Goal: Task Accomplishment & Management: Use online tool/utility

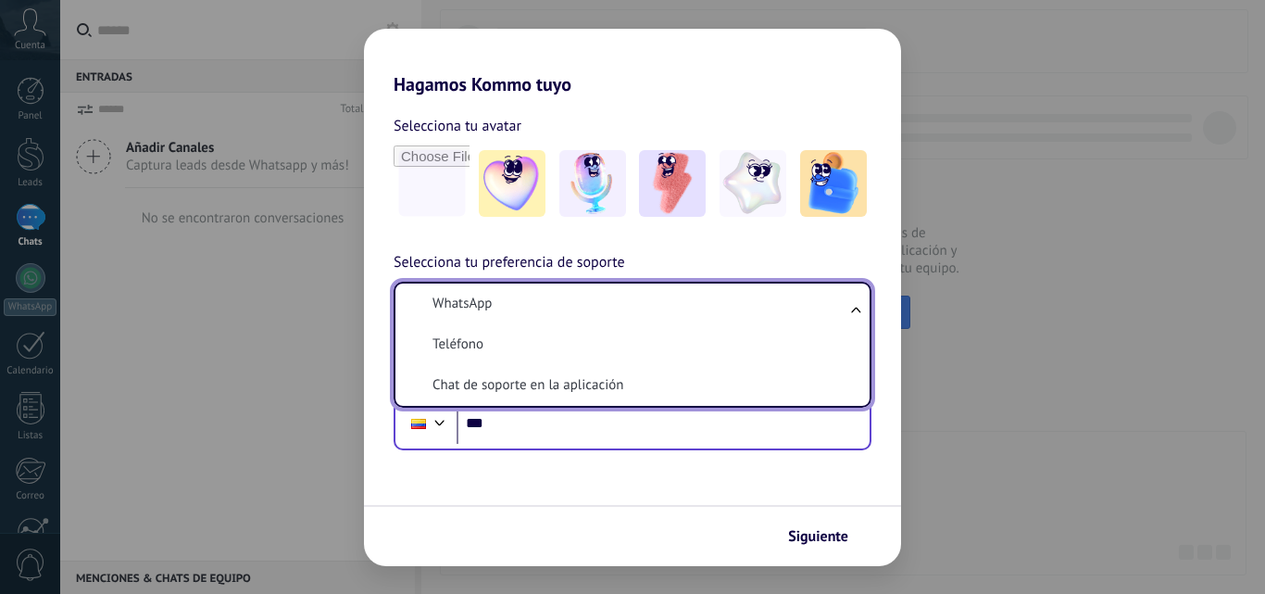
click at [731, 301] on li "WhatsApp" at bounding box center [629, 303] width 452 height 41
click at [645, 453] on form "Selecciona tu avatar Selecciona tu preferencia de soporte WhatsApp WhatsApp Tel…" at bounding box center [632, 330] width 537 height 471
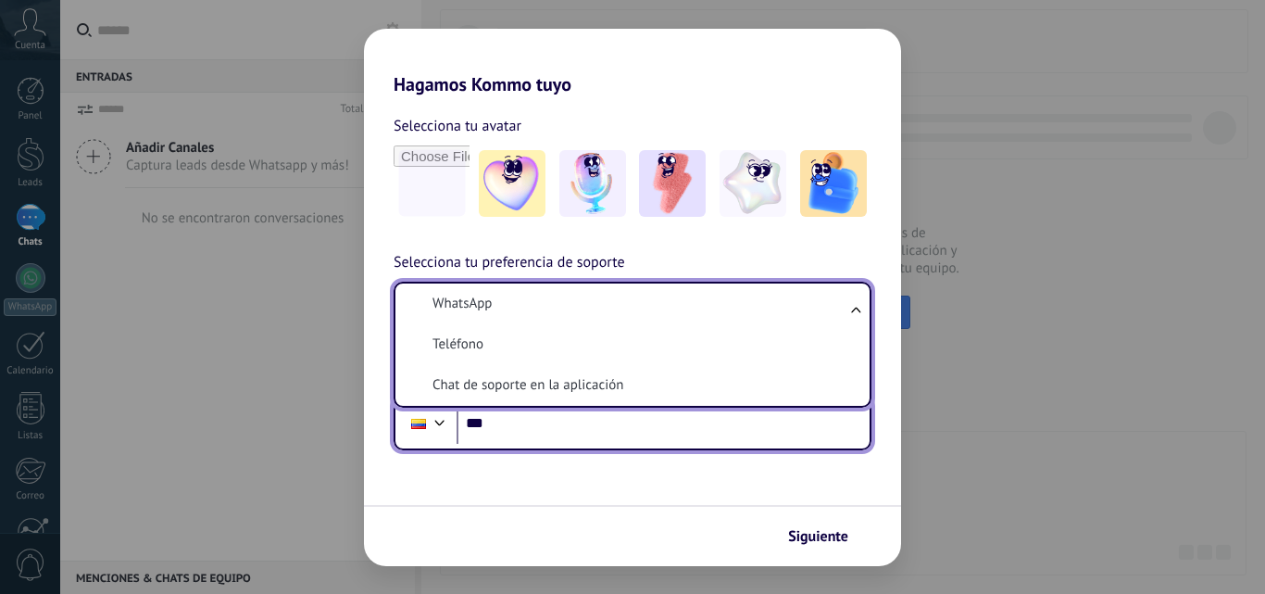
click at [618, 430] on input "***" at bounding box center [663, 423] width 413 height 43
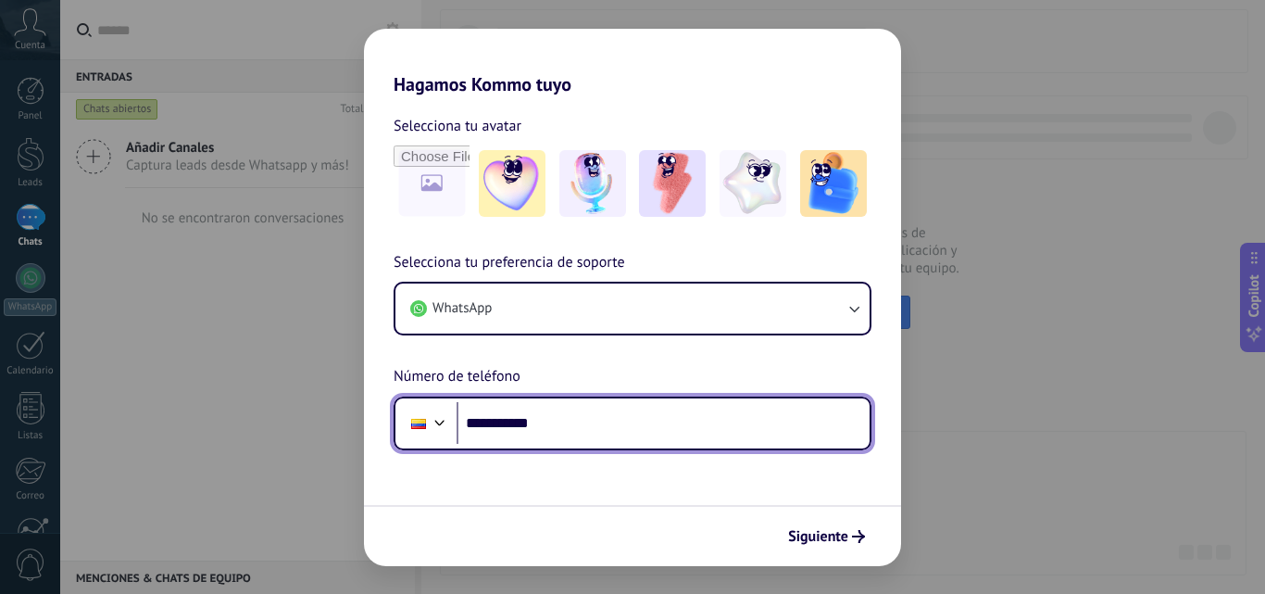
click at [612, 430] on input "**********" at bounding box center [663, 423] width 413 height 43
click at [517, 421] on input "**********" at bounding box center [663, 423] width 413 height 43
type input "**********"
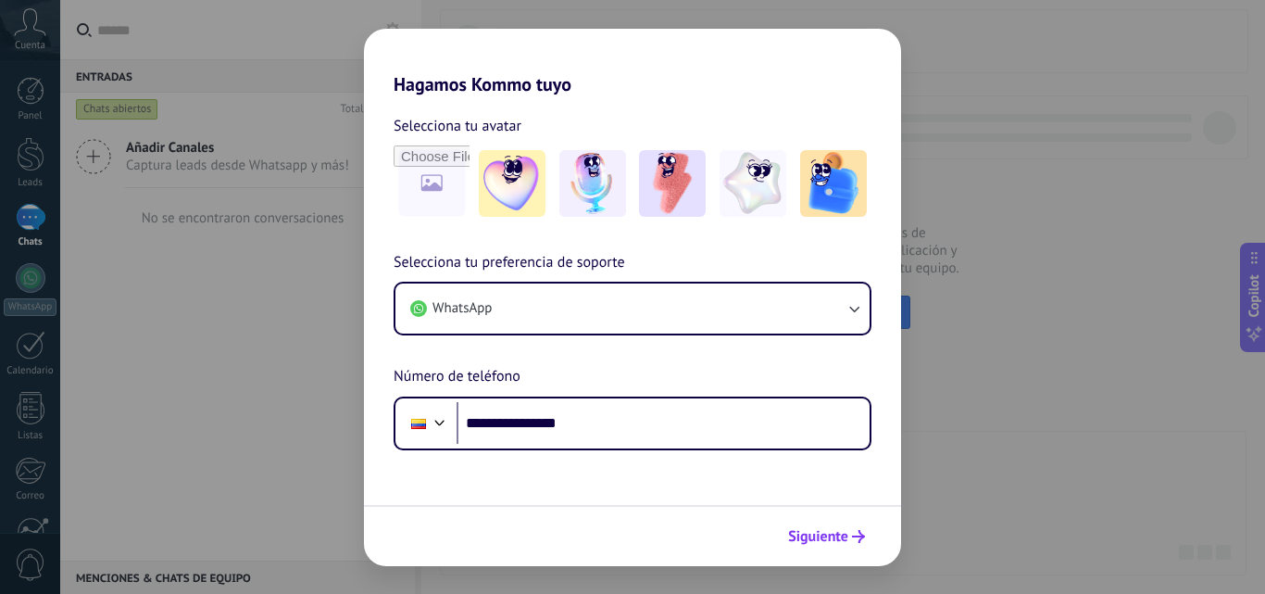
click at [824, 530] on span "Siguiente" at bounding box center [818, 536] width 60 height 13
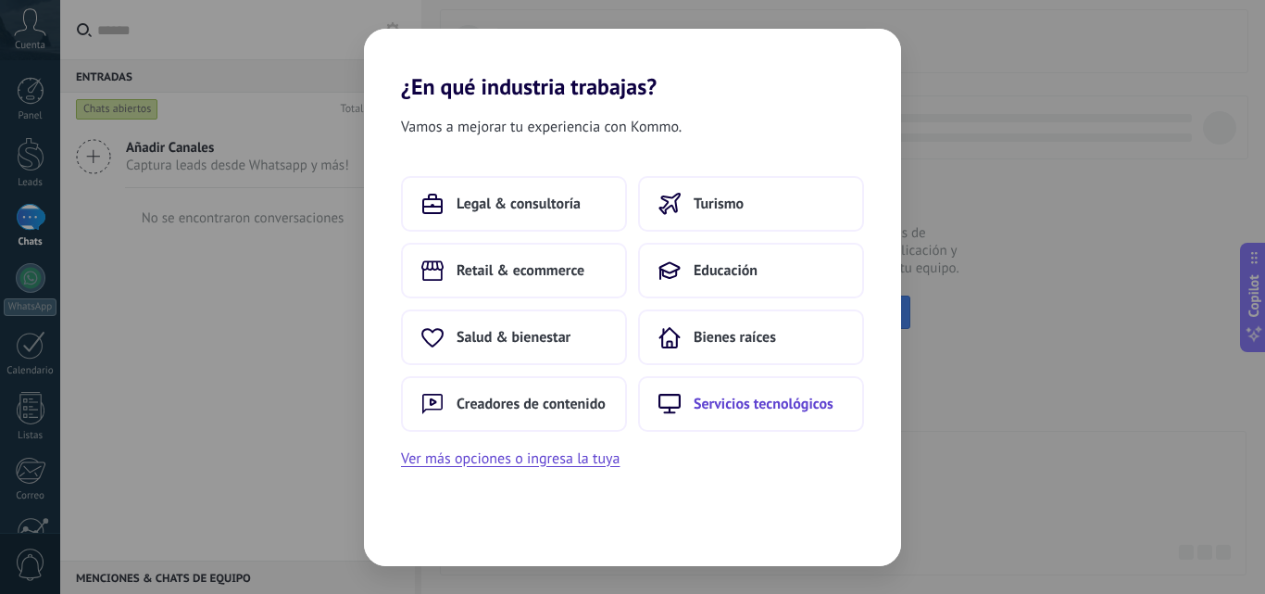
click at [741, 400] on span "Servicios tecnológicos" at bounding box center [764, 404] width 140 height 19
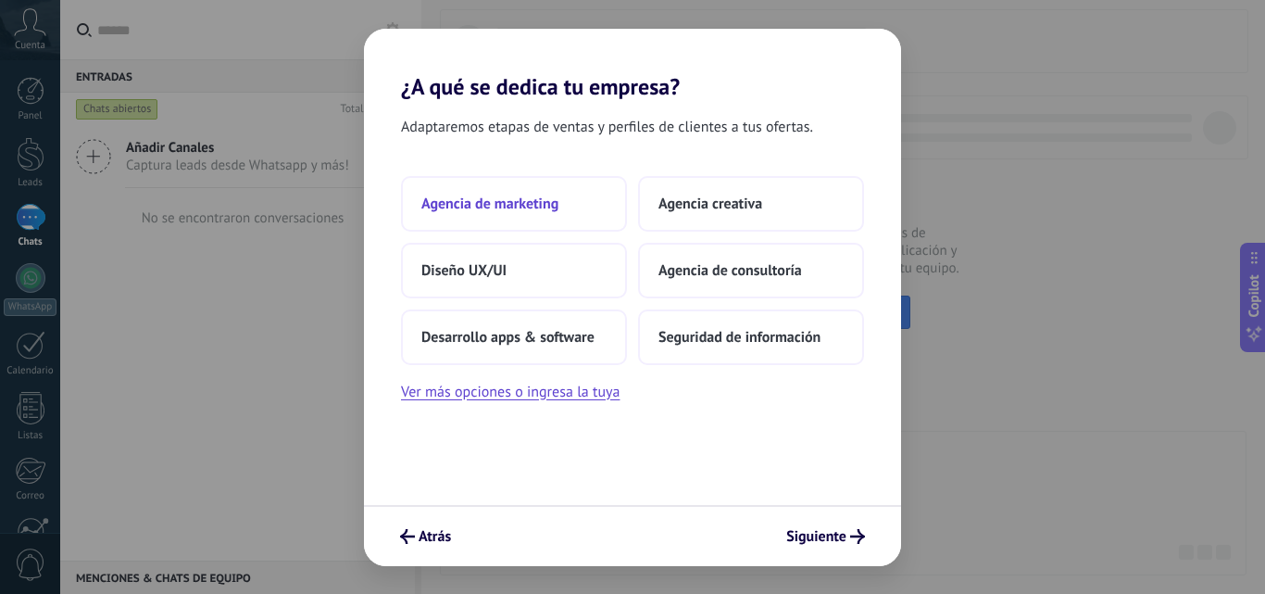
click at [543, 209] on span "Agencia de marketing" at bounding box center [489, 204] width 137 height 19
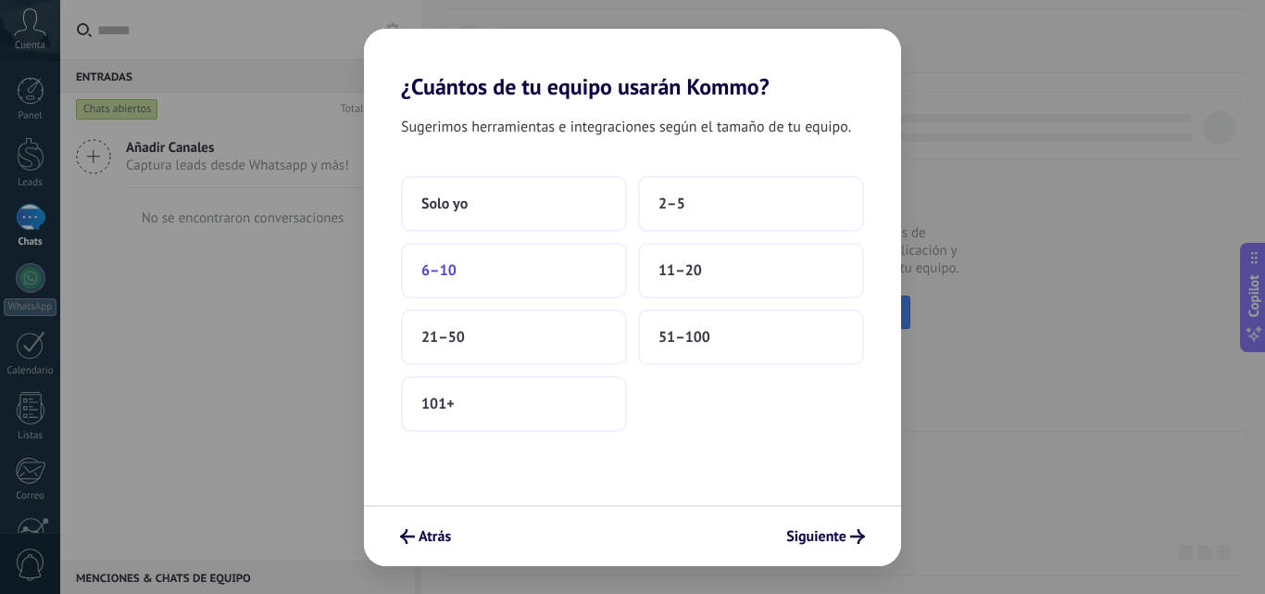
click at [500, 256] on button "6–10" at bounding box center [514, 271] width 226 height 56
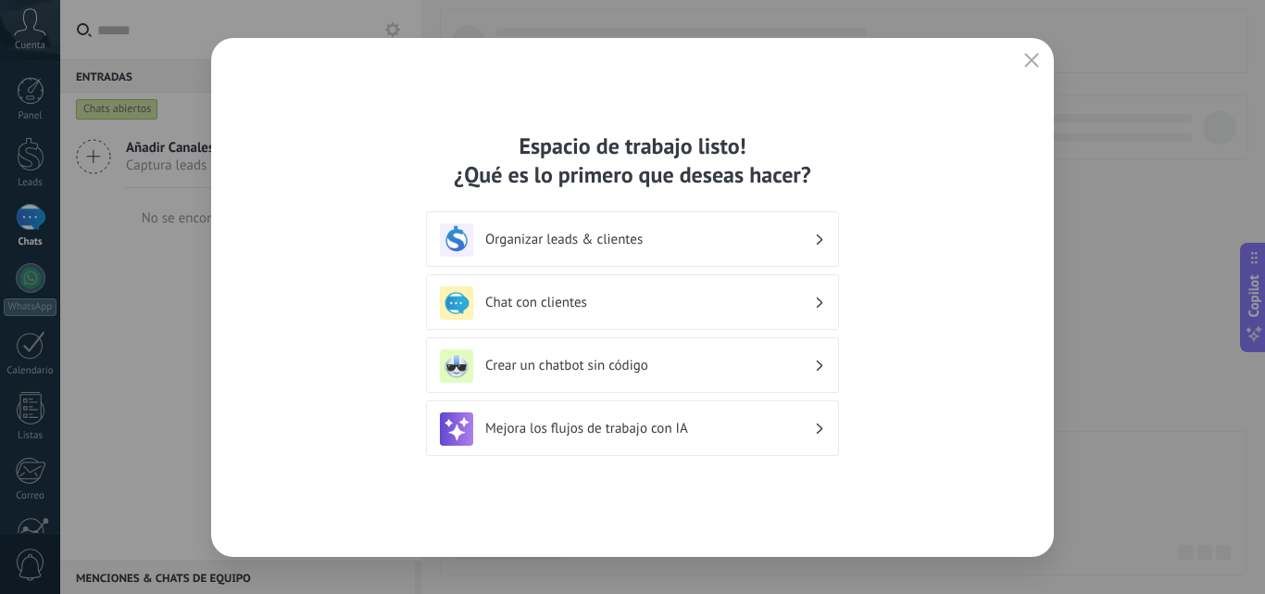
click at [709, 294] on h3 "Chat con clientes" at bounding box center [649, 303] width 329 height 18
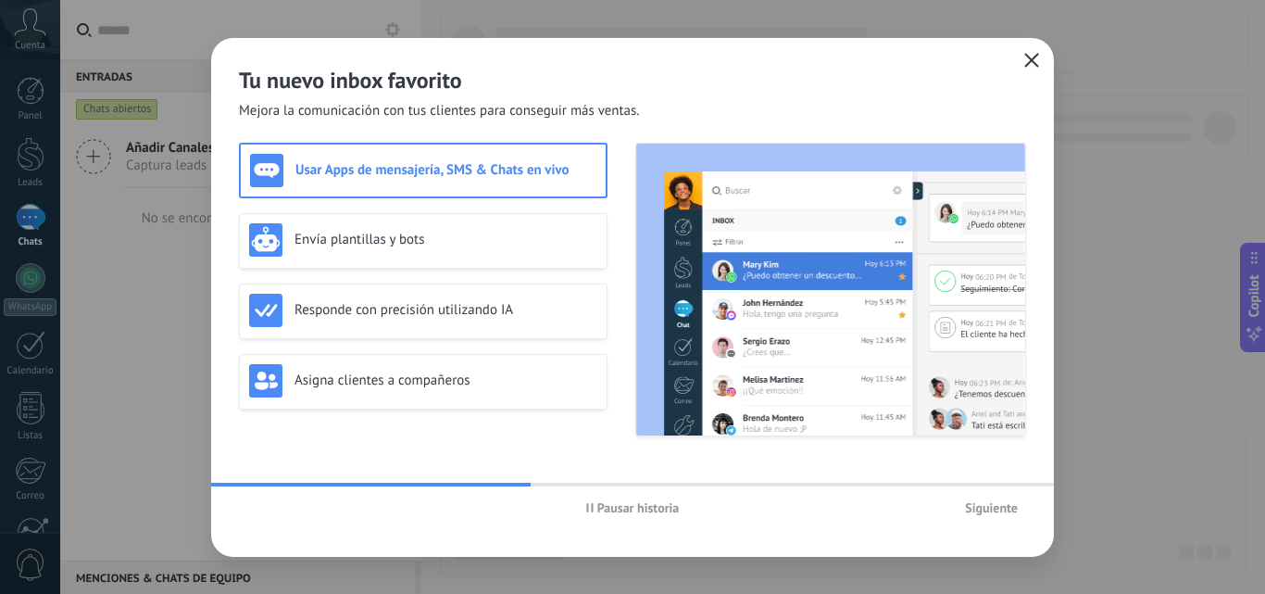
click at [1037, 59] on icon "button" at bounding box center [1031, 60] width 15 height 15
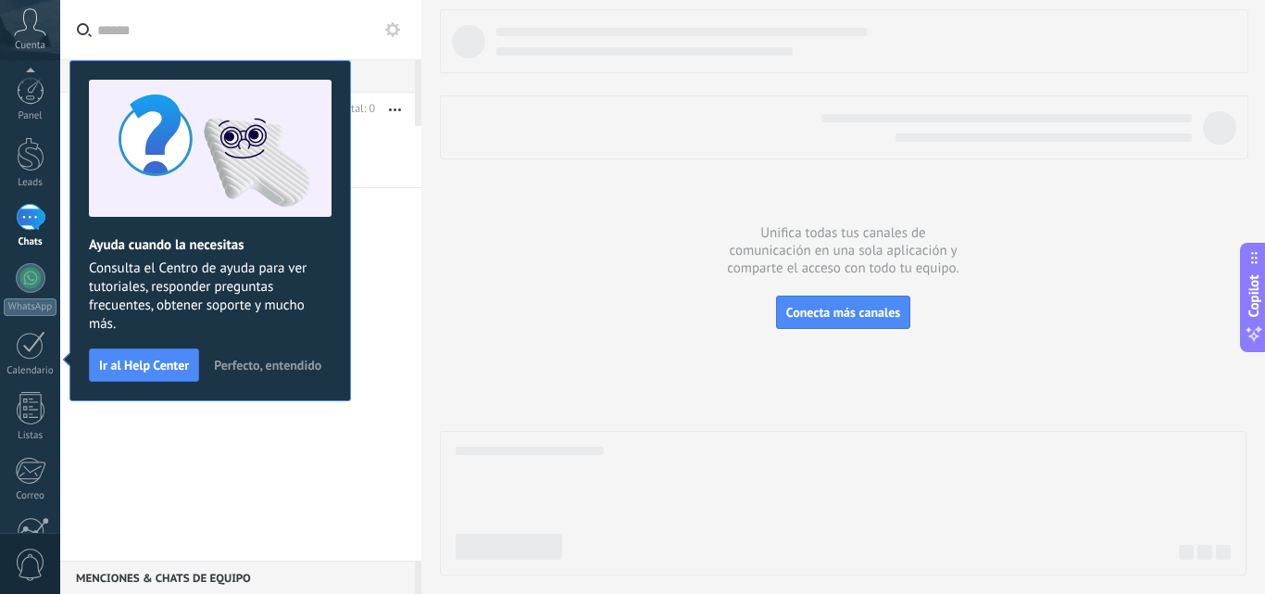
scroll to position [177, 0]
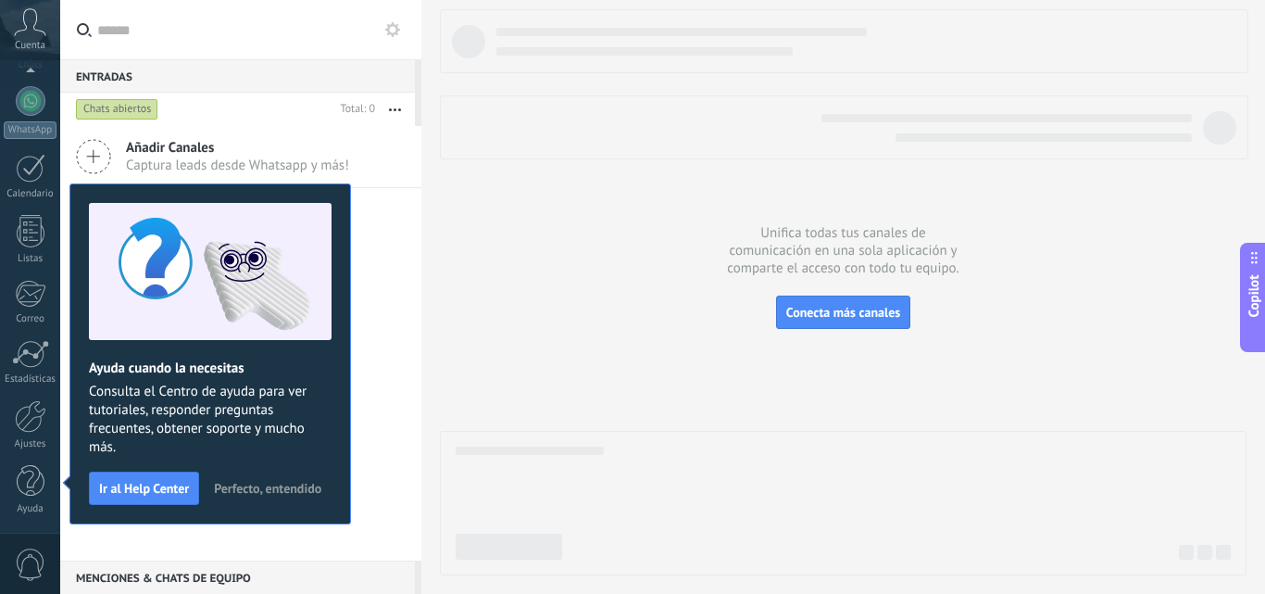
click at [257, 493] on span "Perfecto, entendido" at bounding box center [267, 488] width 107 height 13
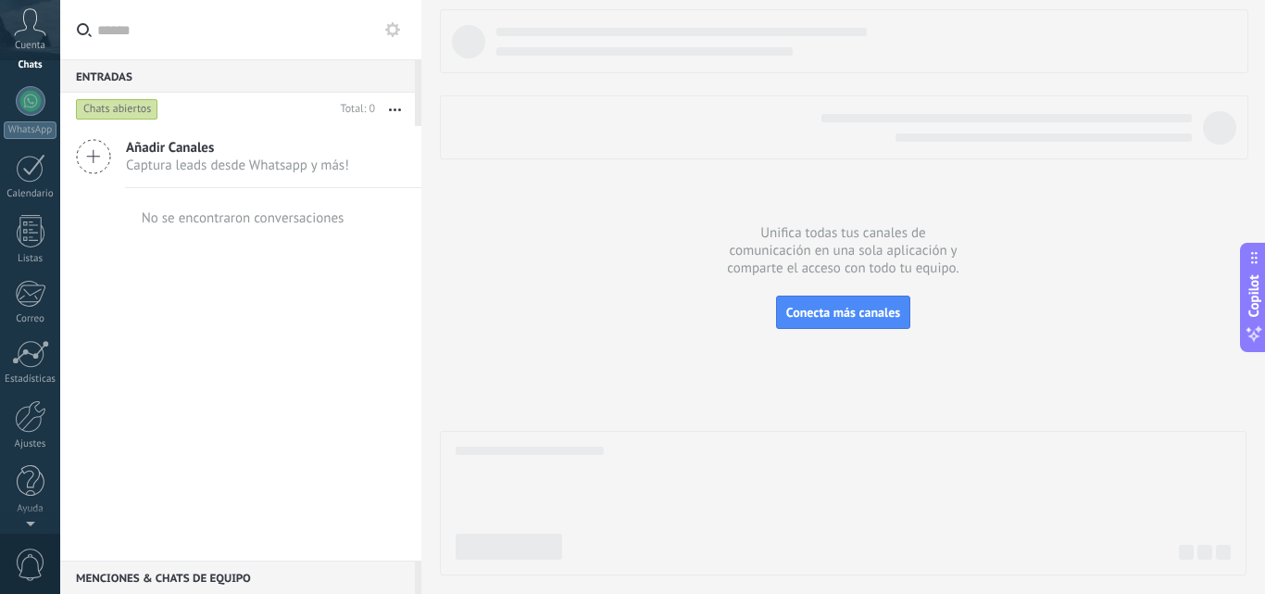
scroll to position [0, 0]
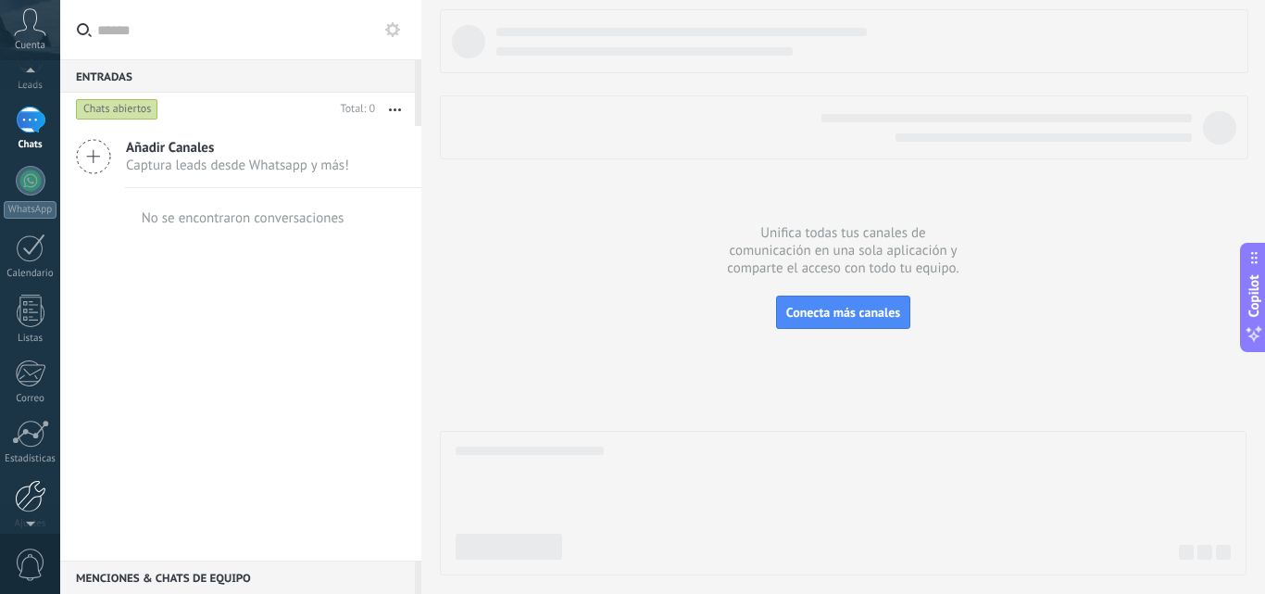
click at [31, 489] on div at bounding box center [30, 496] width 31 height 32
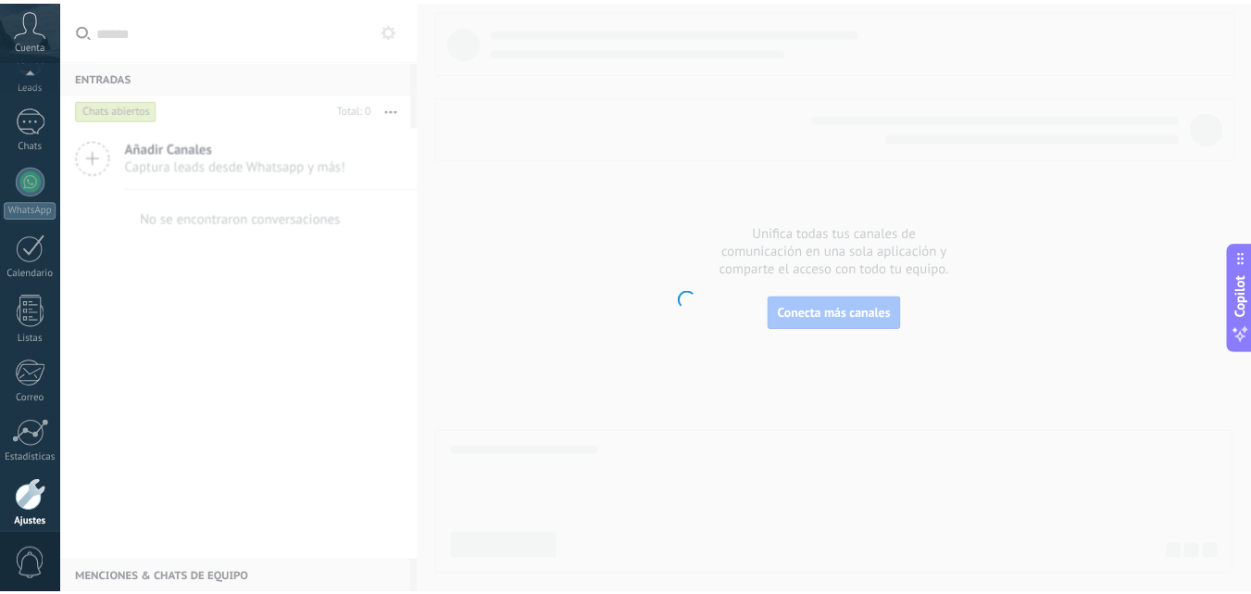
scroll to position [177, 0]
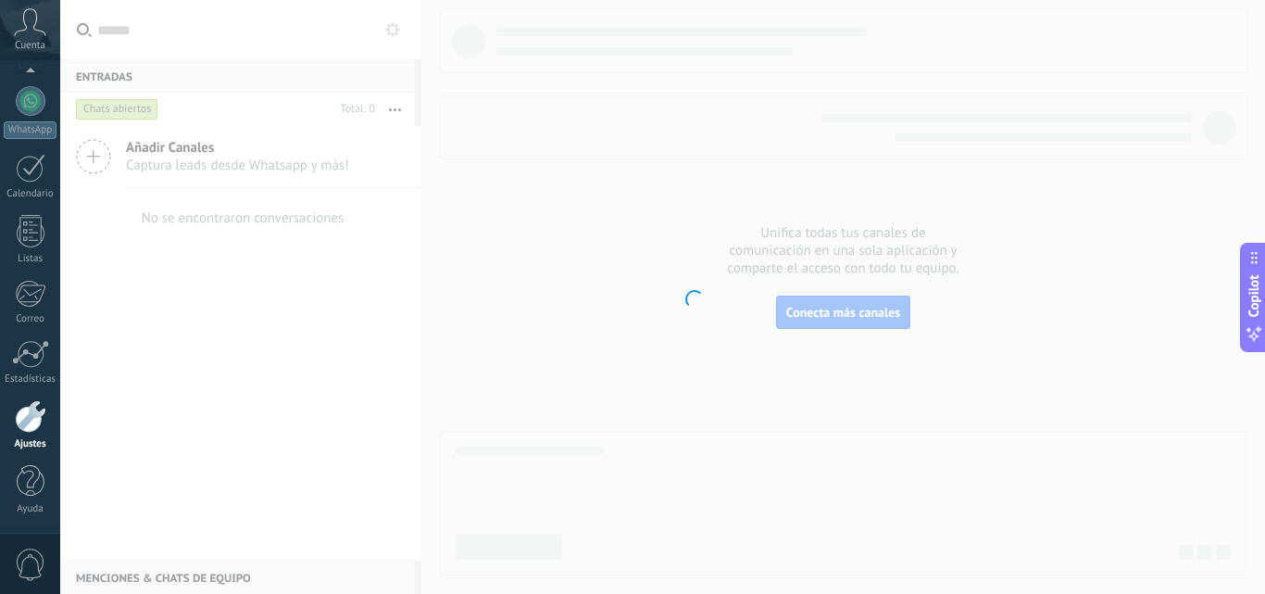
click at [38, 413] on div at bounding box center [30, 416] width 31 height 32
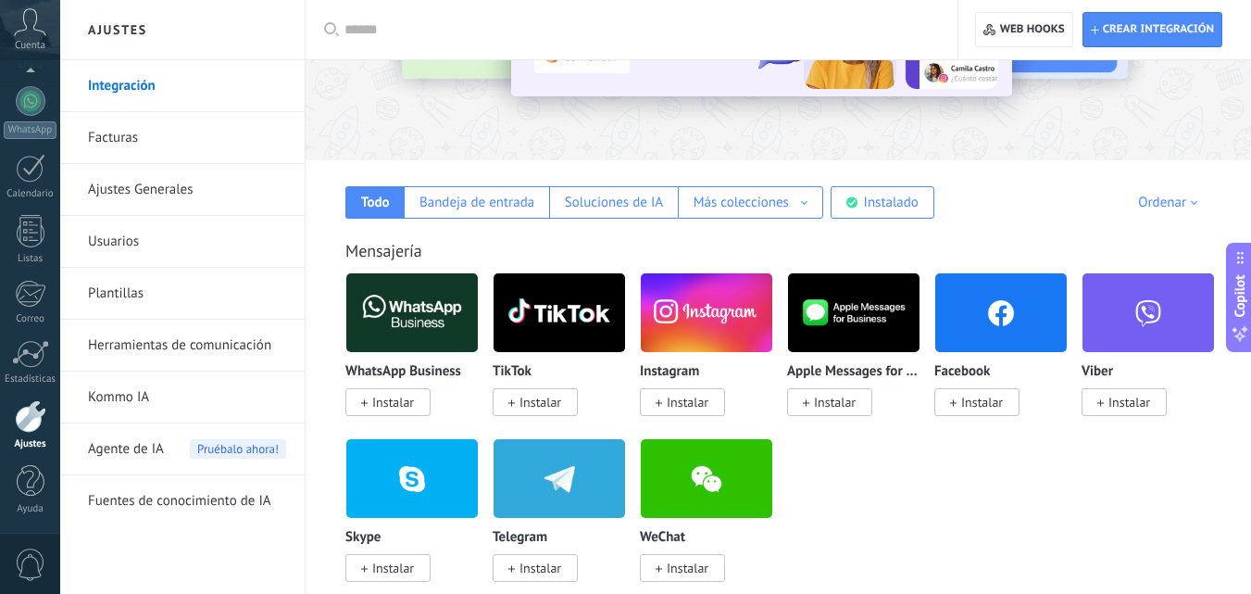
scroll to position [524, 0]
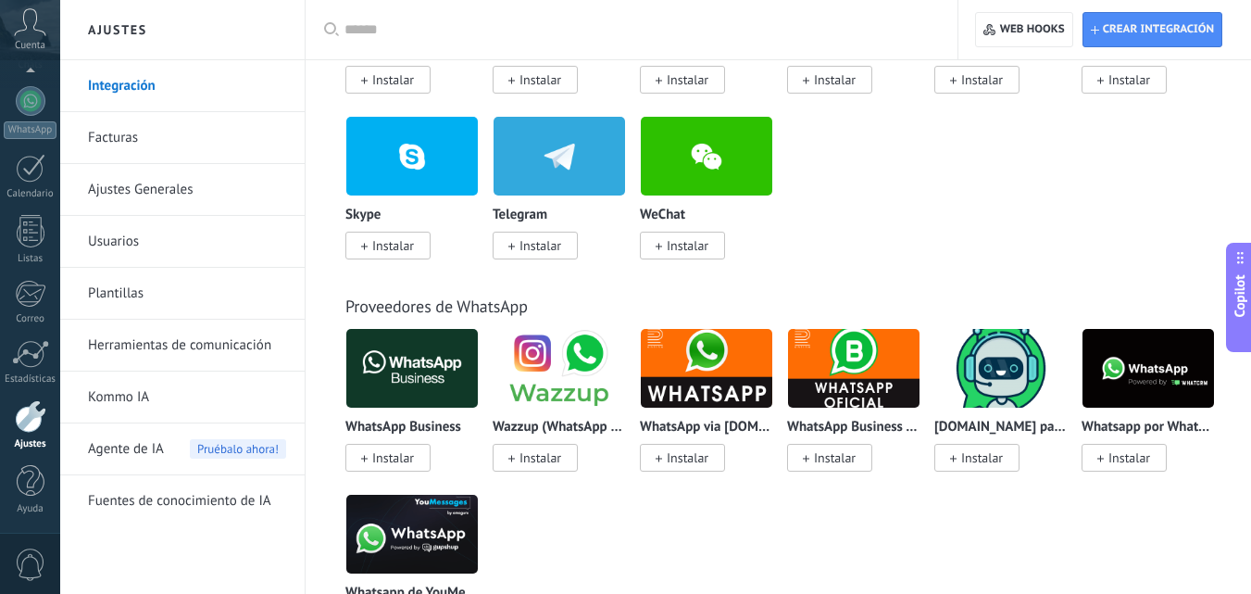
click at [420, 81] on span "Instalar" at bounding box center [387, 80] width 85 height 28
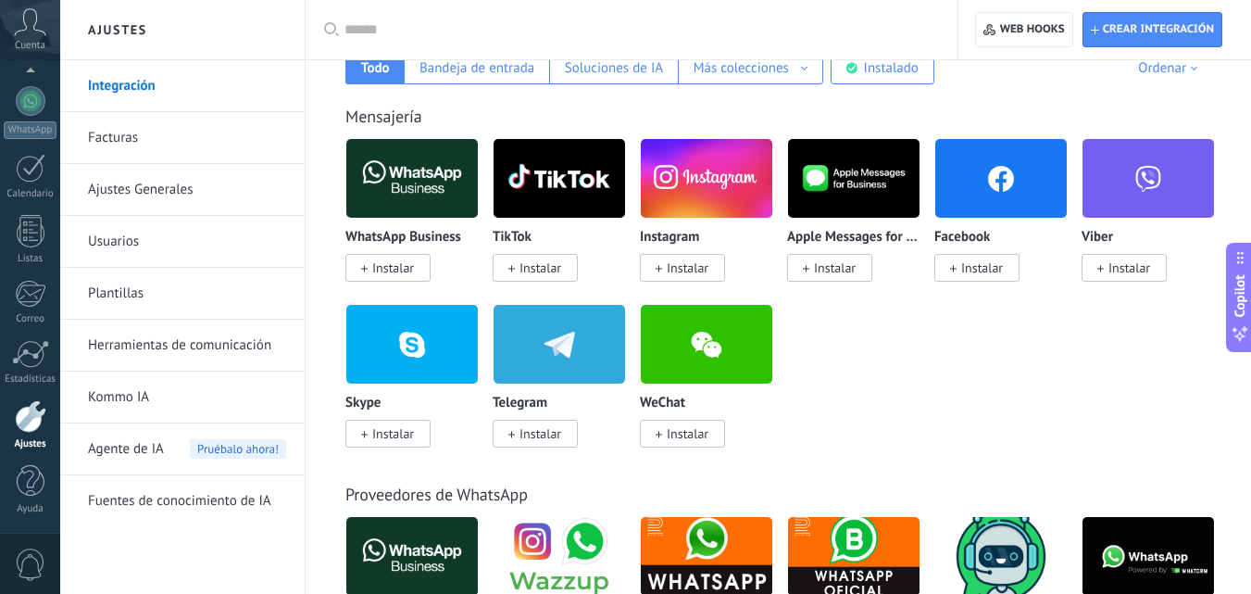
click at [391, 270] on span "Instalar" at bounding box center [393, 267] width 42 height 17
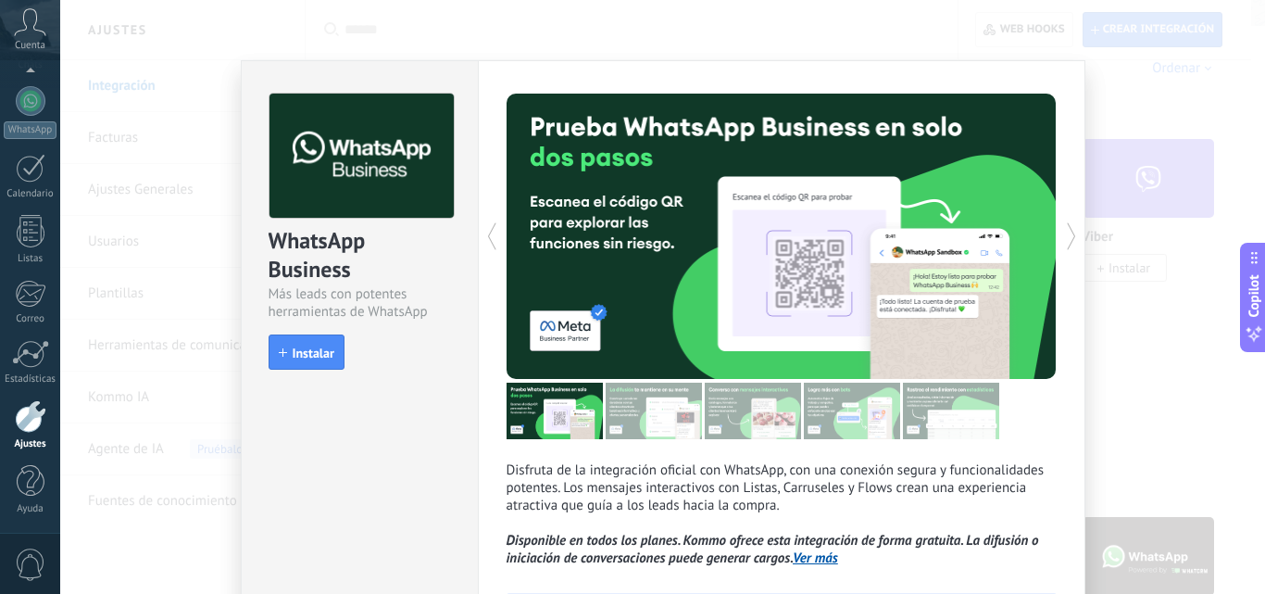
drag, startPoint x: 319, startPoint y: 353, endPoint x: 448, endPoint y: 356, distance: 129.7
click at [319, 352] on span "Instalar" at bounding box center [314, 352] width 42 height 13
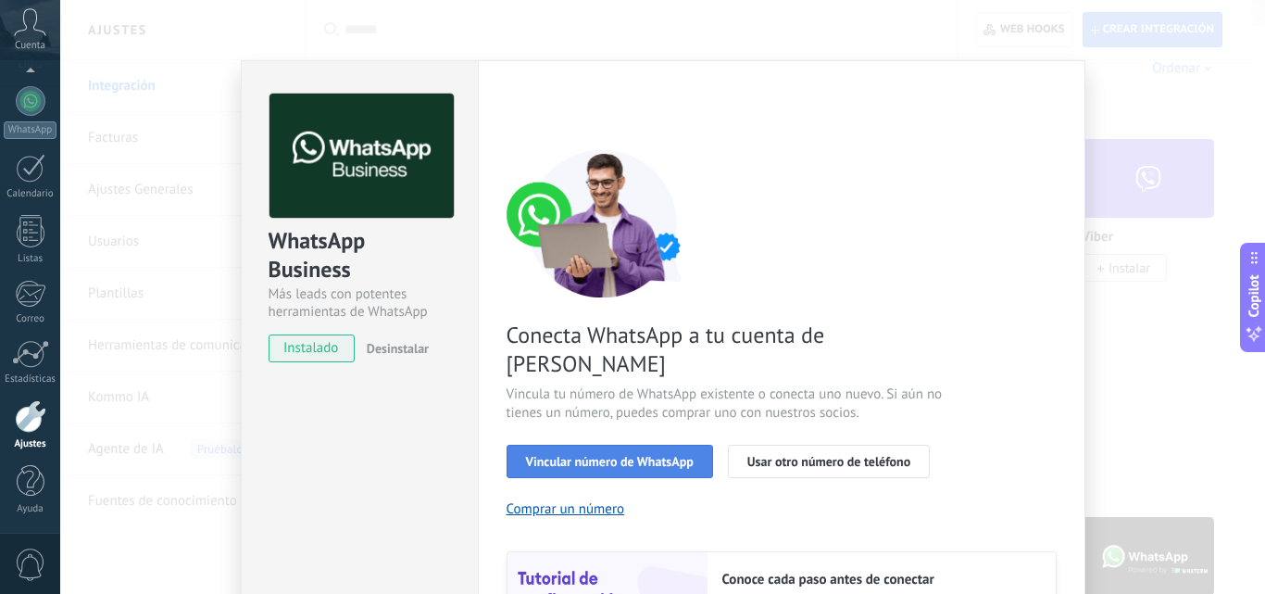
click at [709, 445] on button "Vincular número de WhatsApp" at bounding box center [610, 461] width 207 height 33
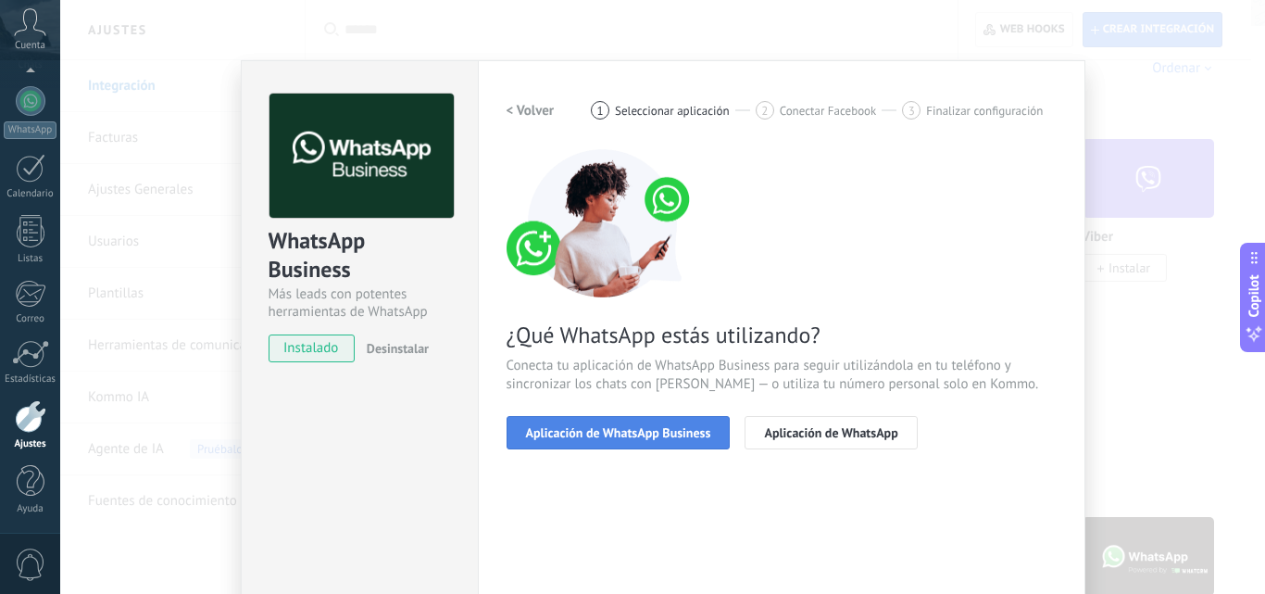
click at [697, 426] on span "Aplicación de WhatsApp Business" at bounding box center [618, 432] width 185 height 13
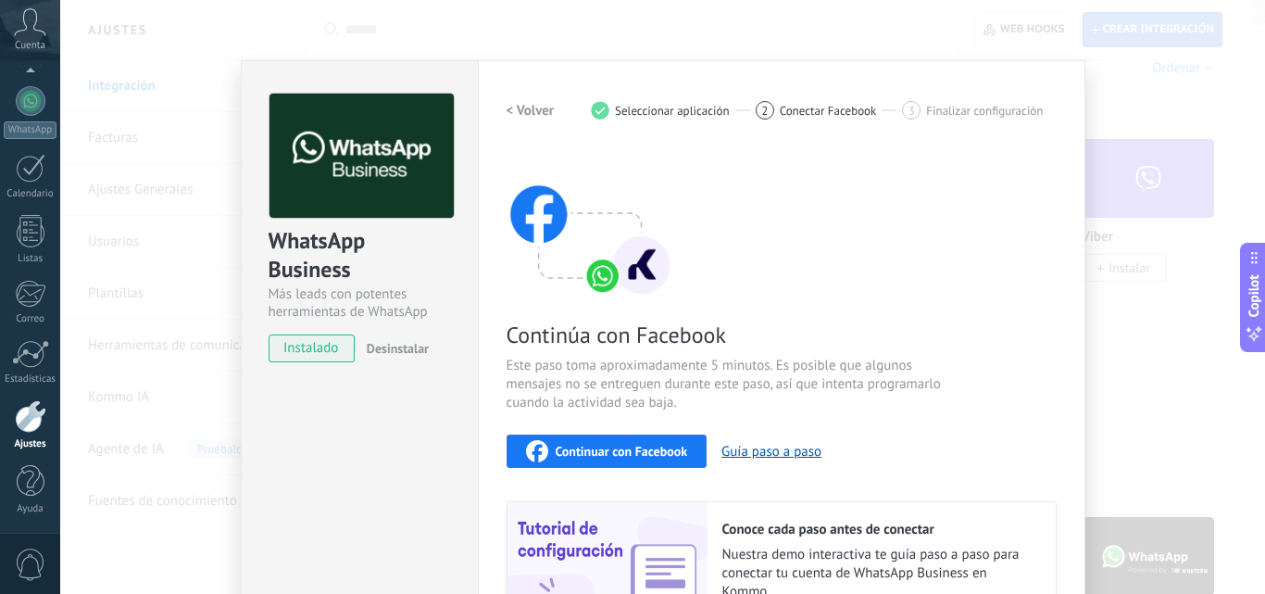
click at [627, 438] on button "Continuar con Facebook" at bounding box center [607, 450] width 201 height 33
click at [632, 438] on button "Continuar con Facebook" at bounding box center [607, 450] width 201 height 33
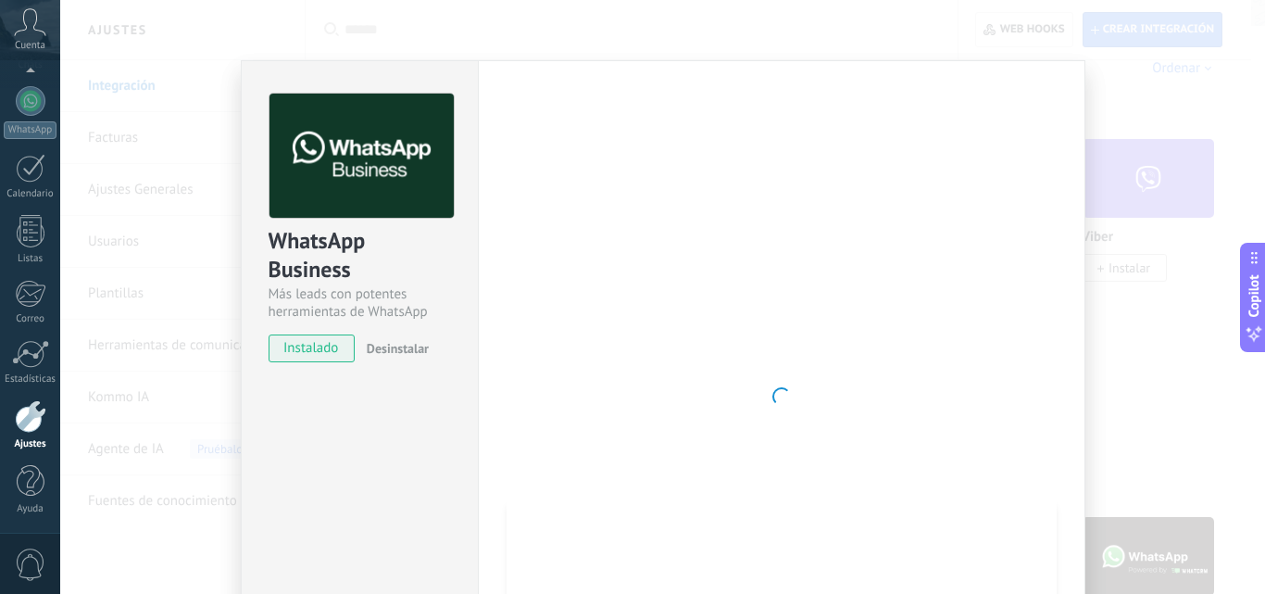
click at [1151, 228] on div "WhatsApp Business Más leads con potentes herramientas de WhatsApp instalado Des…" at bounding box center [662, 297] width 1205 height 594
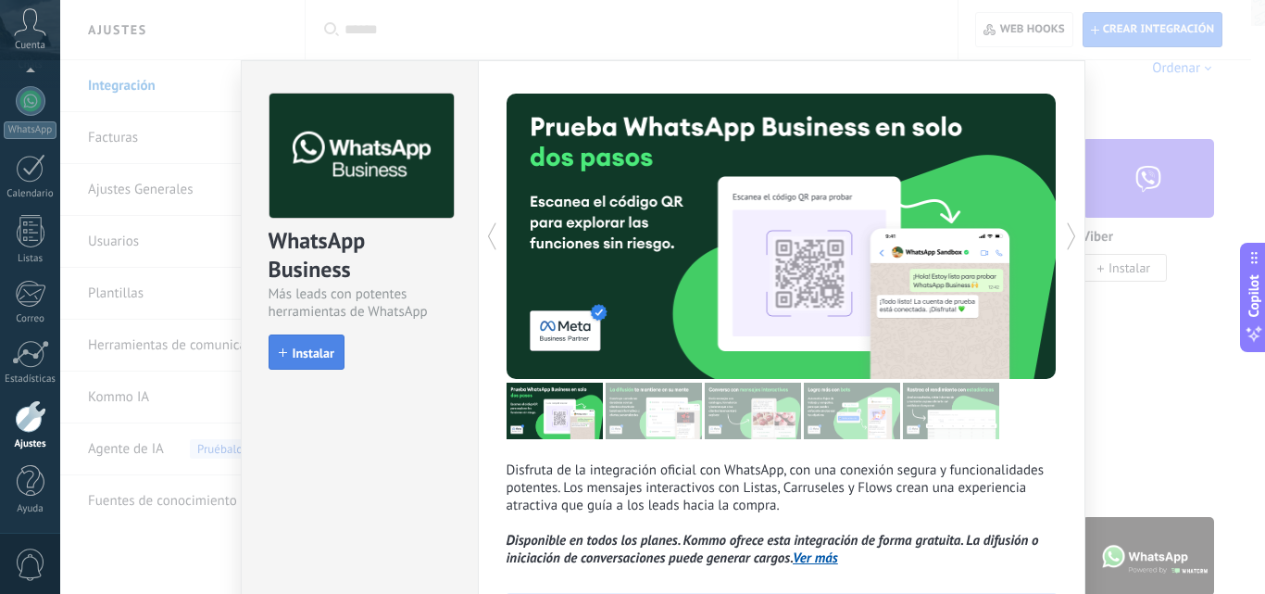
click at [321, 339] on button "Instalar" at bounding box center [307, 351] width 76 height 35
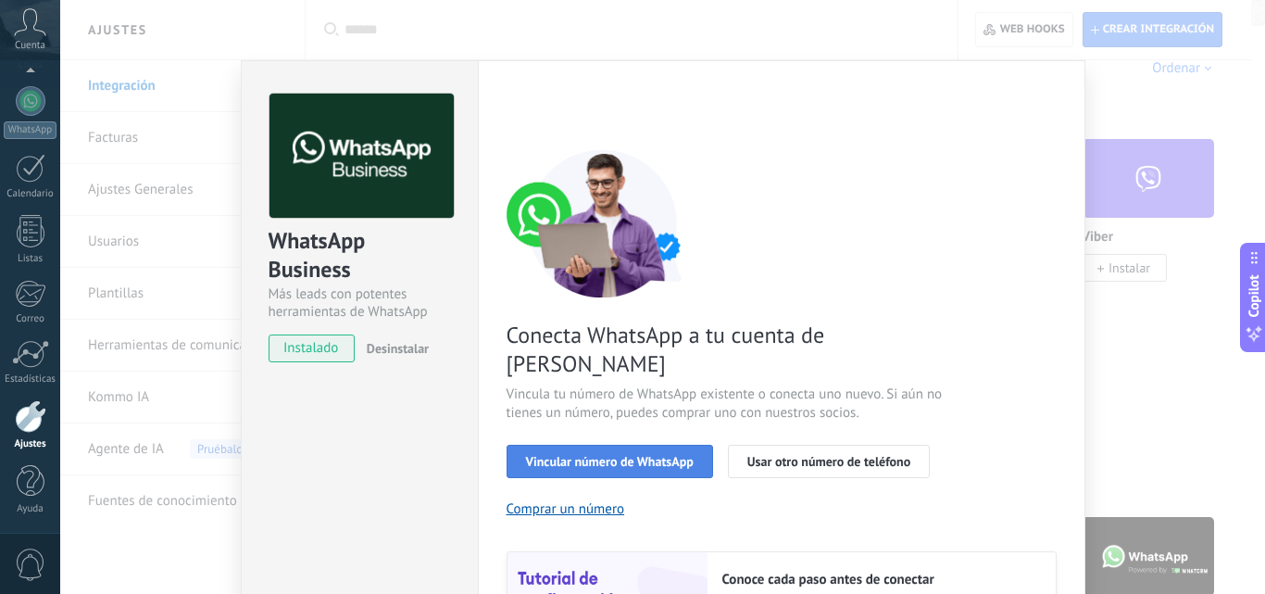
click at [685, 455] on span "Vincular número de WhatsApp" at bounding box center [610, 461] width 168 height 13
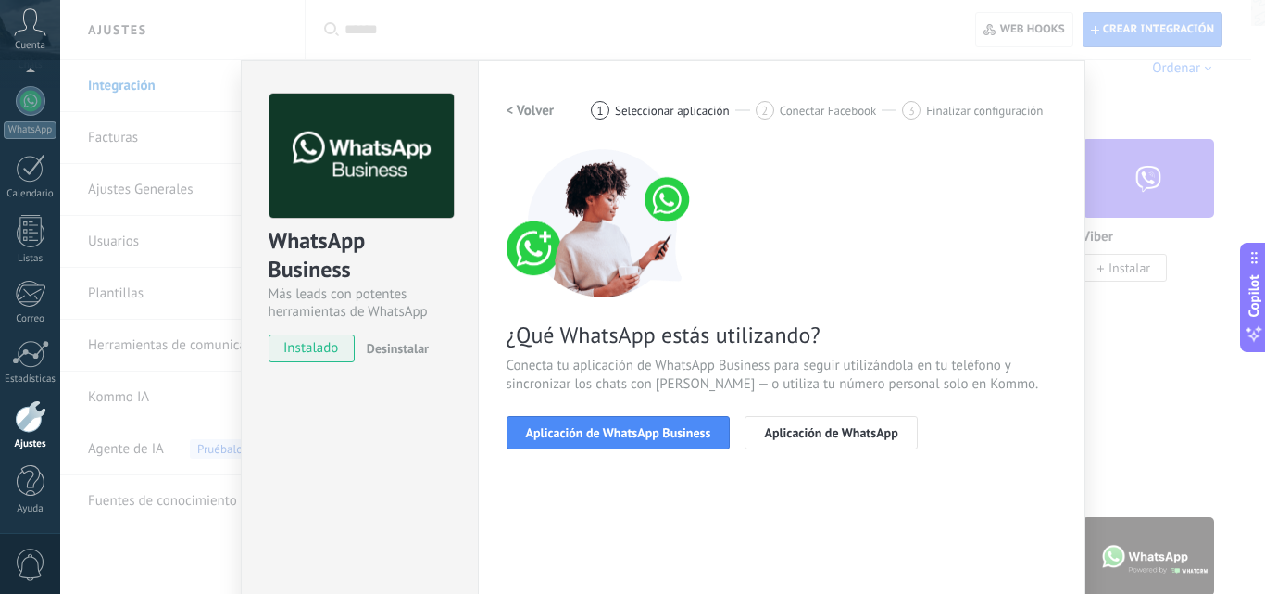
click at [685, 435] on span "Aplicación de WhatsApp Business" at bounding box center [618, 432] width 185 height 13
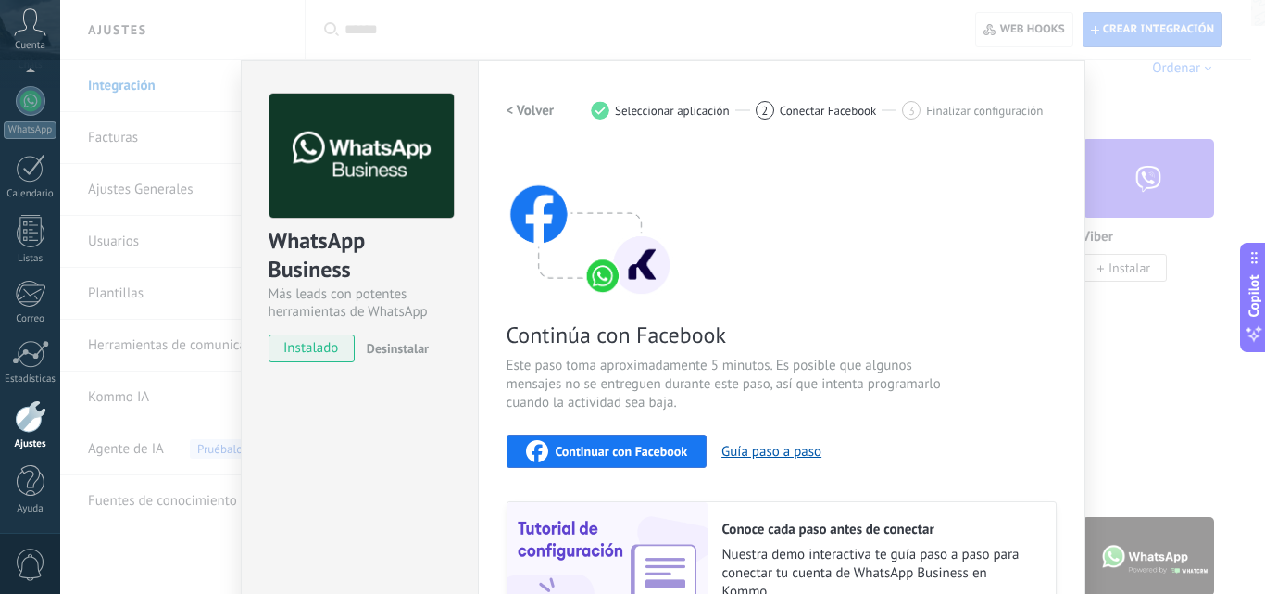
click at [607, 451] on span "Continuar con Facebook" at bounding box center [622, 451] width 132 height 13
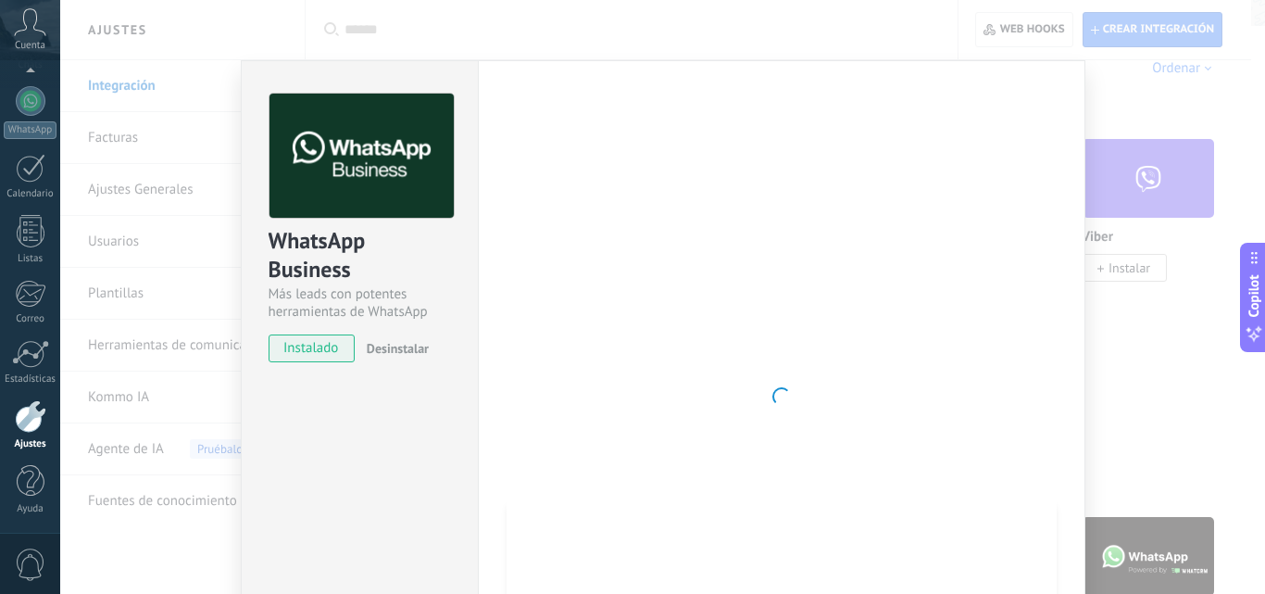
click at [1205, 386] on div "WhatsApp Business Más leads con potentes herramientas de WhatsApp instalado Des…" at bounding box center [662, 297] width 1205 height 594
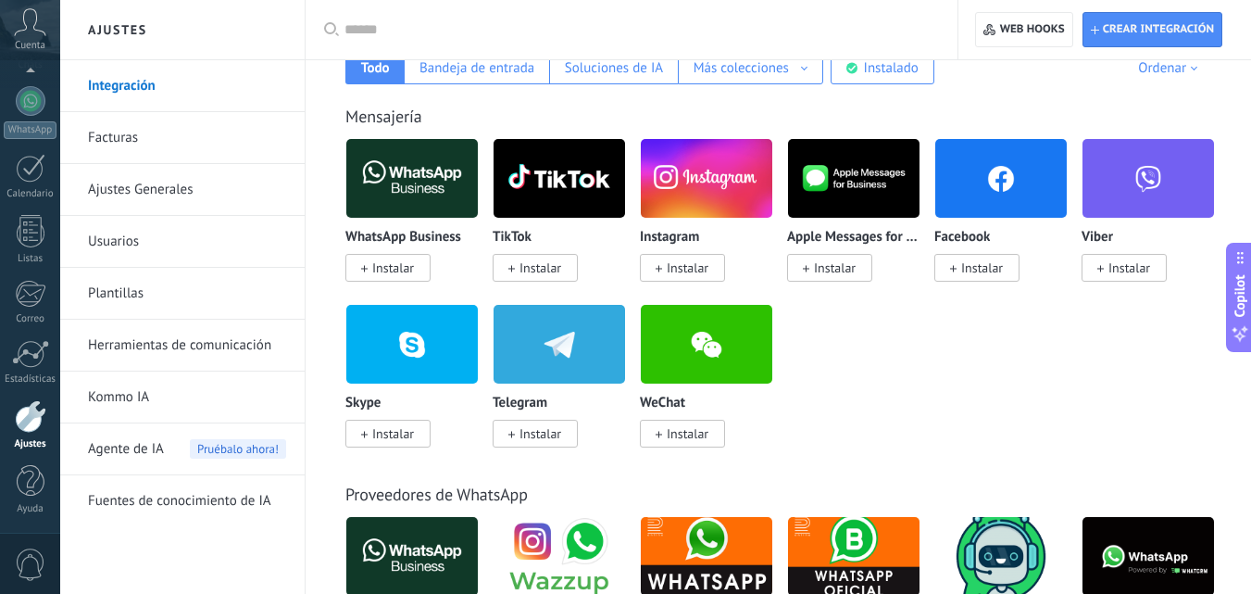
click at [382, 270] on span "Instalar" at bounding box center [393, 267] width 42 height 17
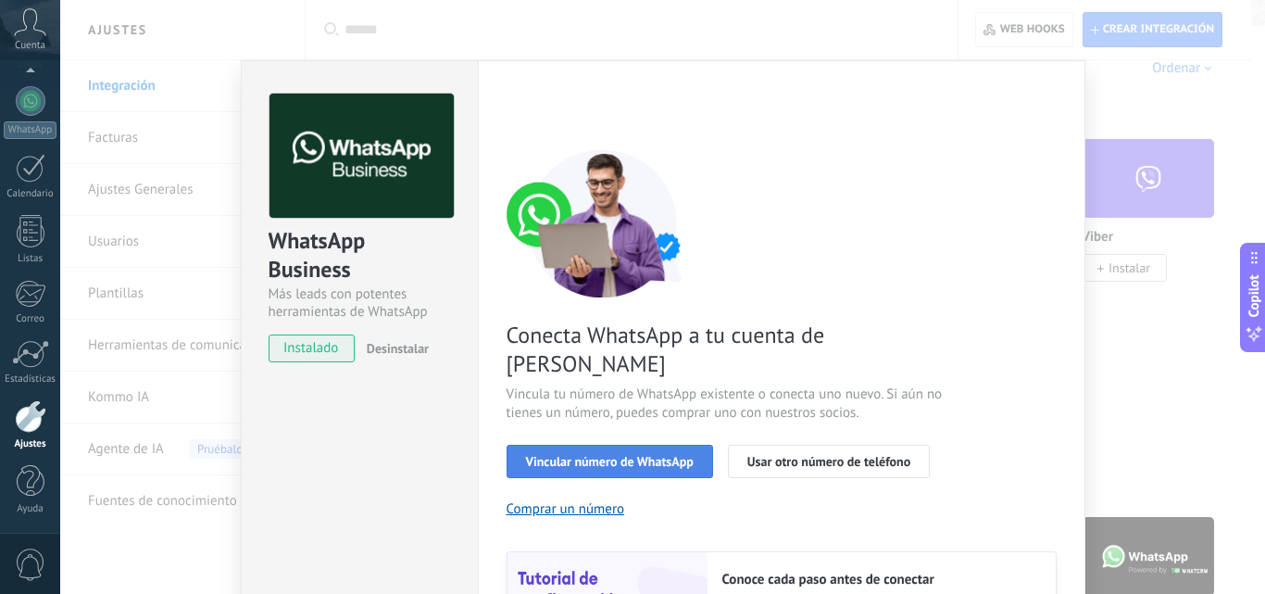
click at [688, 455] on span "Vincular número de WhatsApp" at bounding box center [610, 461] width 168 height 13
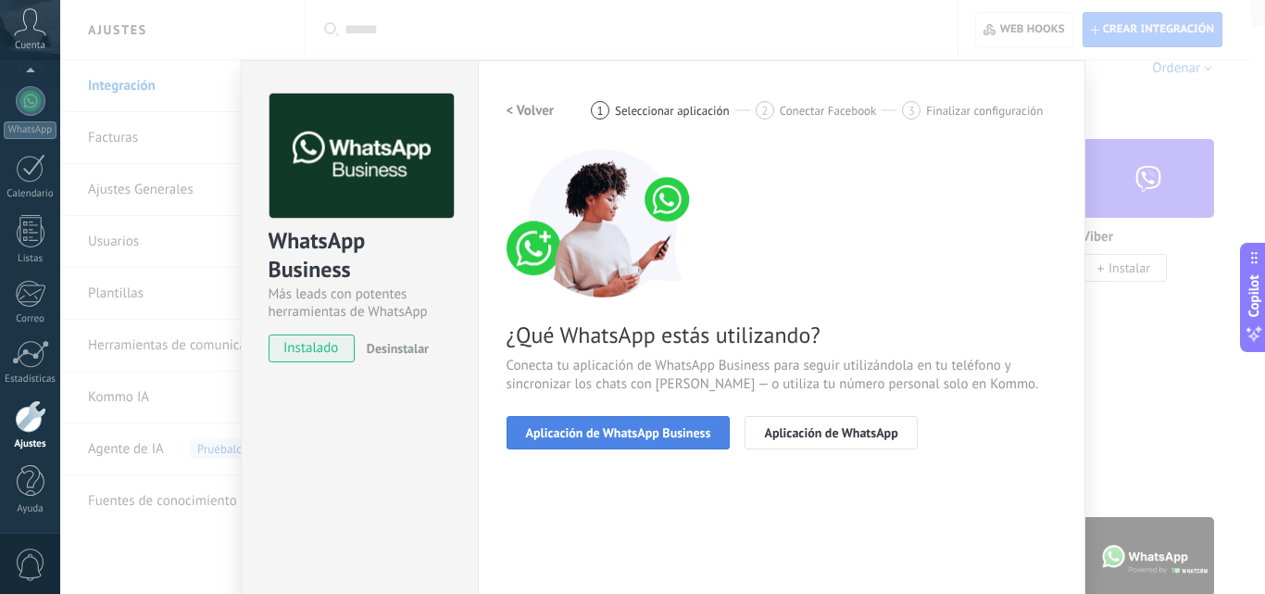
click at [649, 442] on button "Aplicación de WhatsApp Business" at bounding box center [619, 432] width 224 height 33
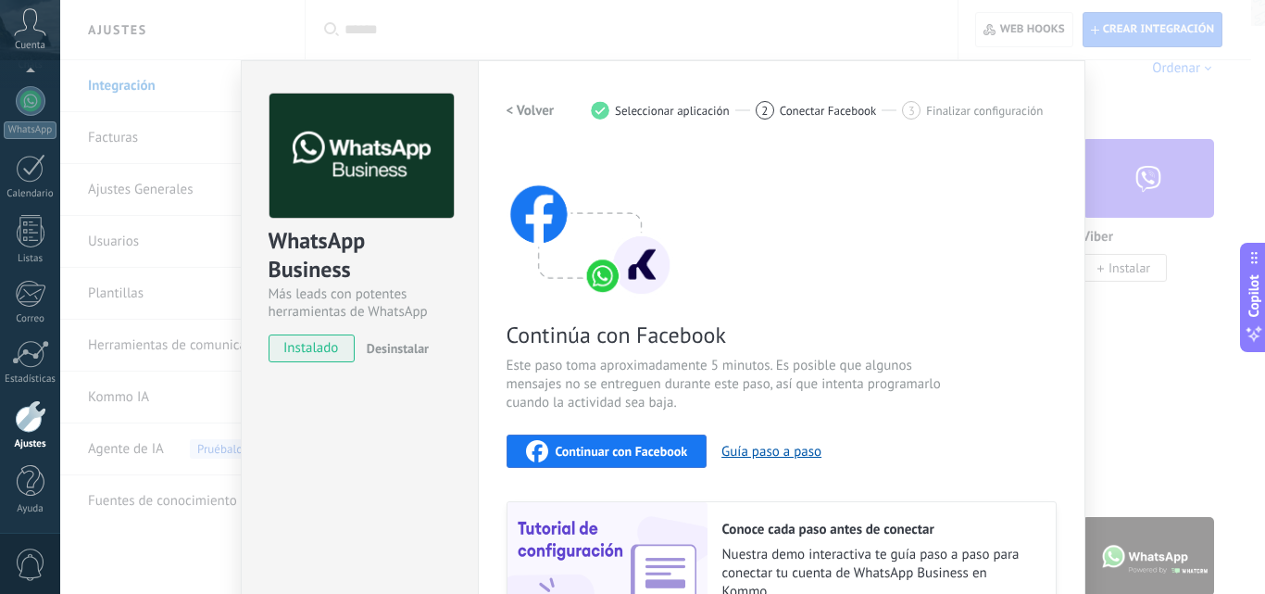
click at [659, 440] on div "Continuar con Facebook" at bounding box center [607, 451] width 162 height 22
click at [633, 424] on div "Continúa con Facebook Este paso toma aproximadamente 5 minutos. Es posible que …" at bounding box center [782, 399] width 550 height 500
click at [627, 449] on span "Continuar con Facebook" at bounding box center [622, 451] width 132 height 13
click at [652, 445] on span "Continuar con Facebook" at bounding box center [622, 451] width 132 height 13
click at [619, 457] on div "Continuar con Facebook" at bounding box center [607, 451] width 162 height 22
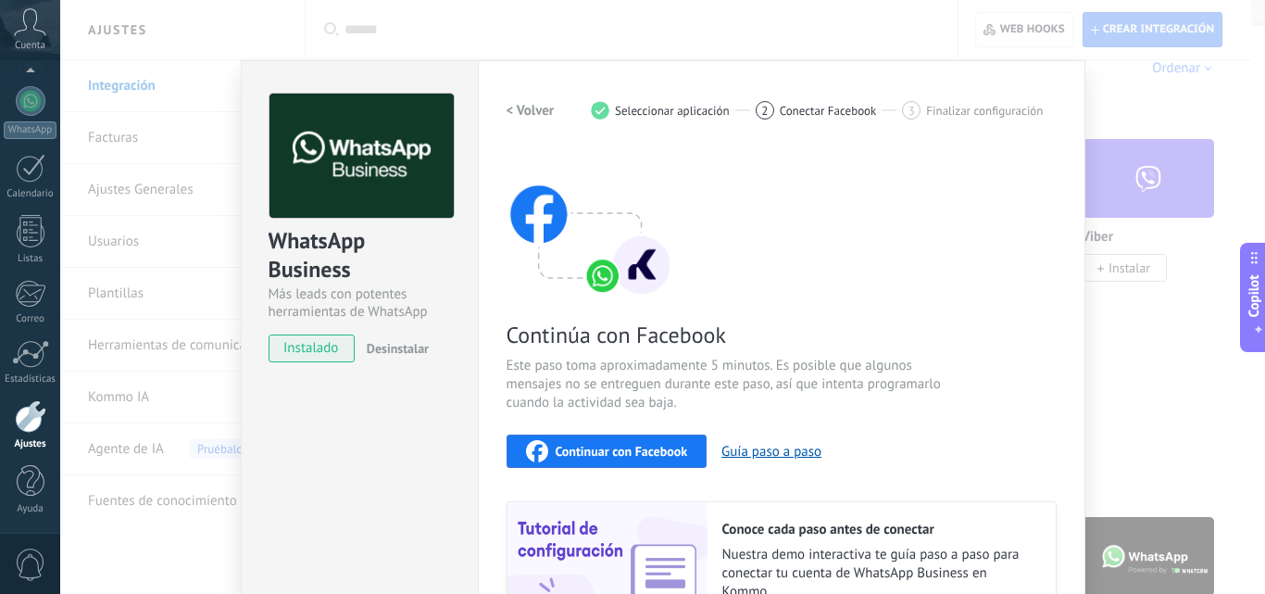
click at [662, 462] on button "Continuar con Facebook" at bounding box center [607, 450] width 201 height 33
click at [1174, 414] on div "WhatsApp Business Más leads con potentes herramientas de WhatsApp instalado Des…" at bounding box center [662, 297] width 1205 height 594
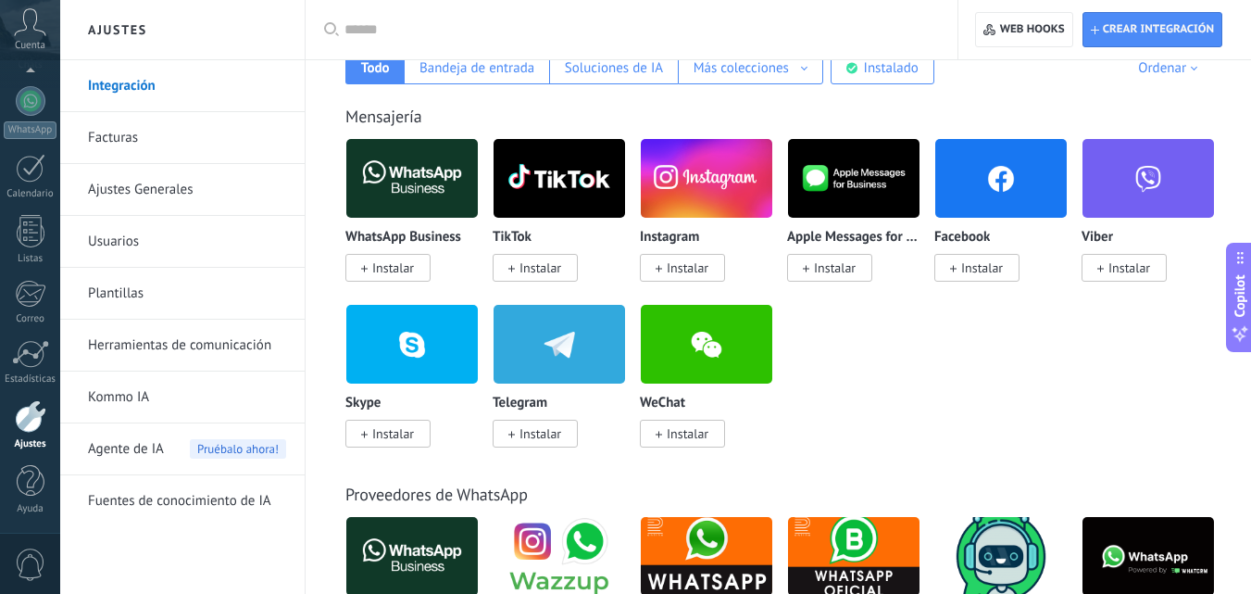
click at [31, 423] on div at bounding box center [30, 416] width 31 height 32
click at [390, 273] on span "Instalar" at bounding box center [393, 267] width 42 height 17
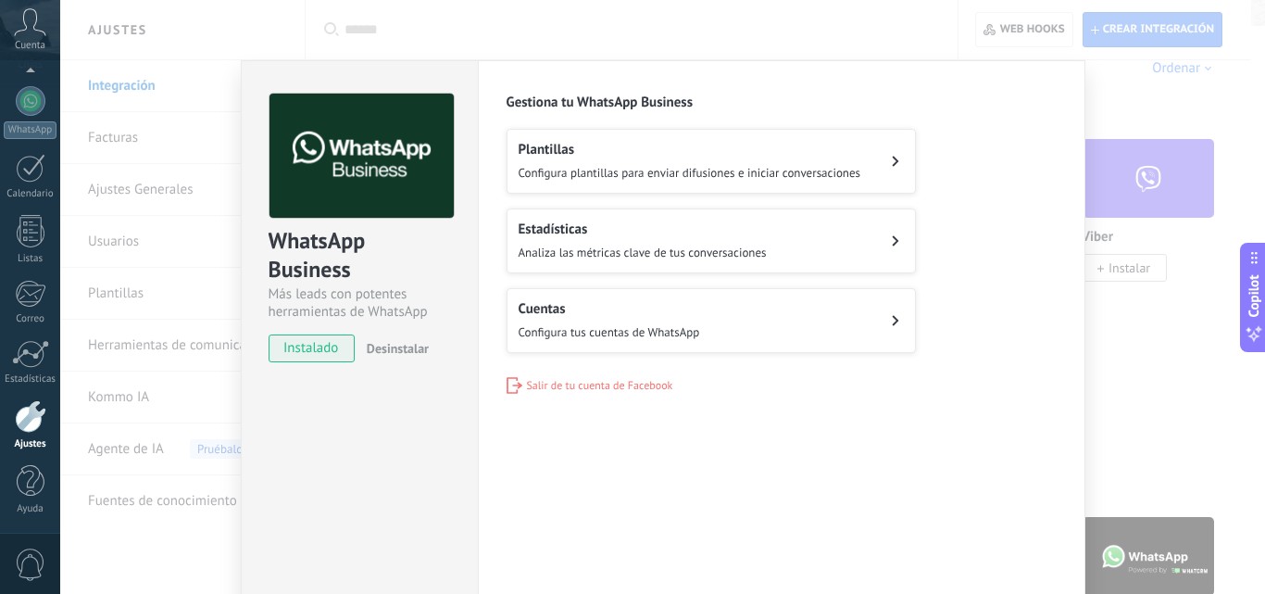
click at [616, 330] on span "Configura tus cuentas de WhatsApp" at bounding box center [610, 332] width 182 height 16
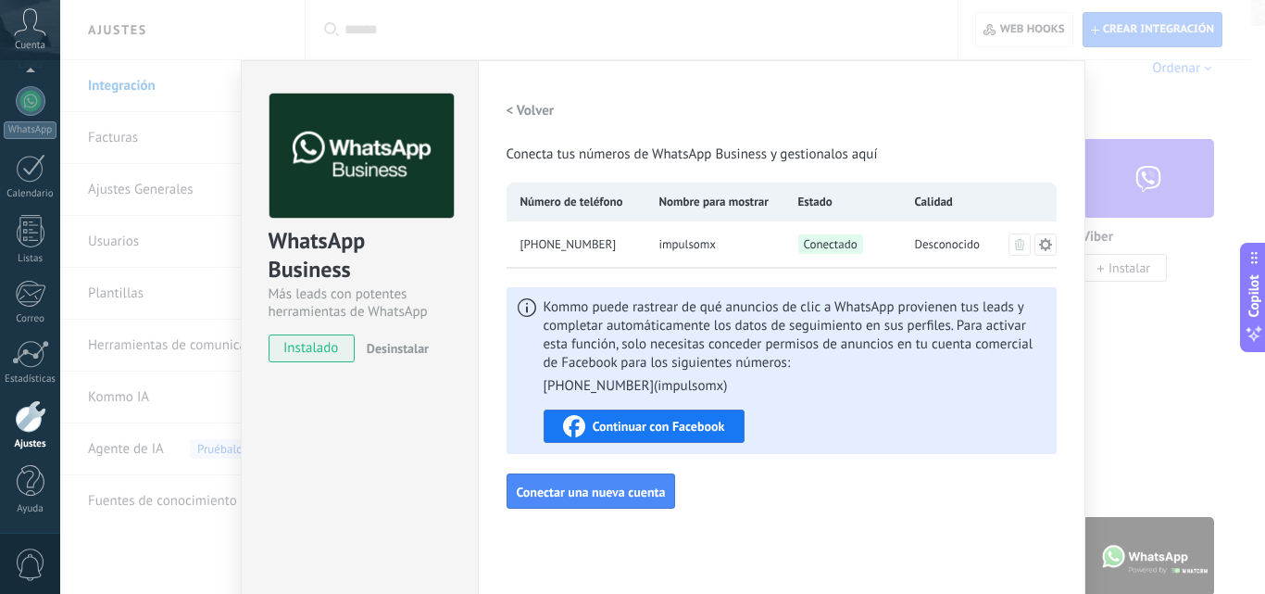
click at [1132, 332] on div "WhatsApp Business Más leads con potentes herramientas de WhatsApp instalado Des…" at bounding box center [662, 297] width 1205 height 594
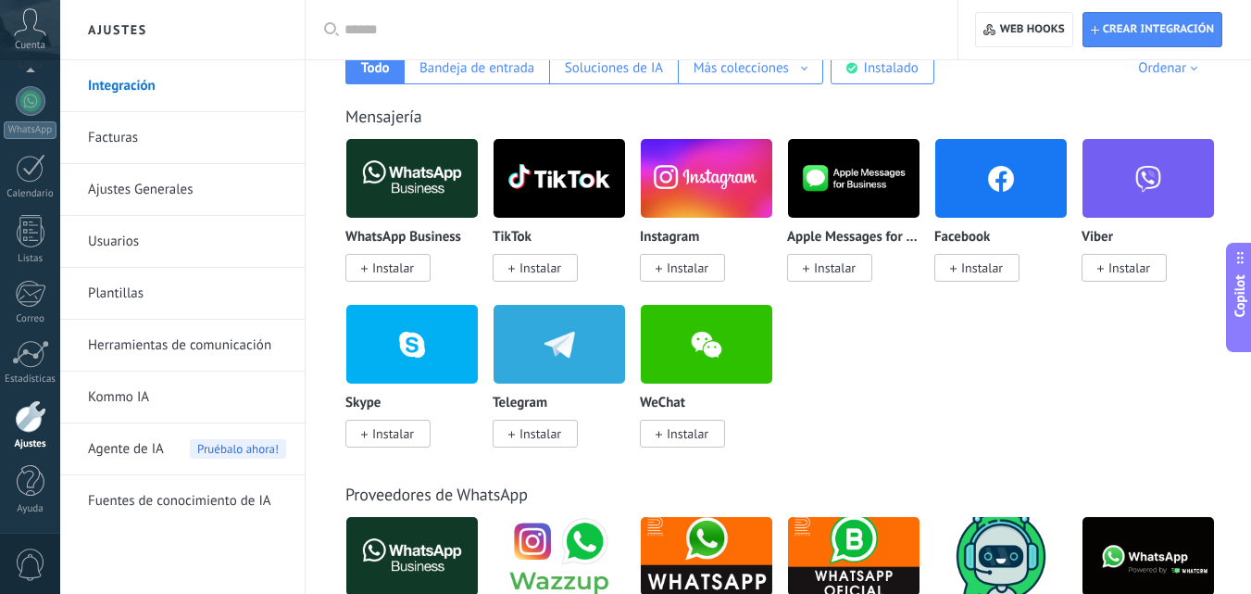
click at [149, 446] on span "Agente de IA" at bounding box center [126, 449] width 76 height 52
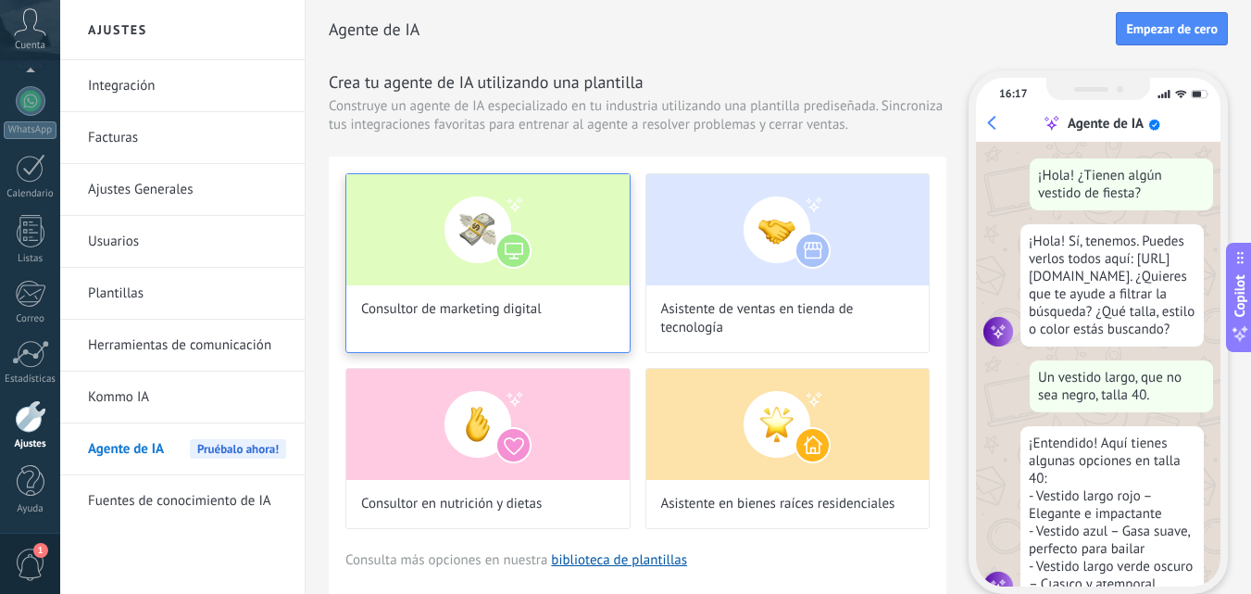
scroll to position [56, 0]
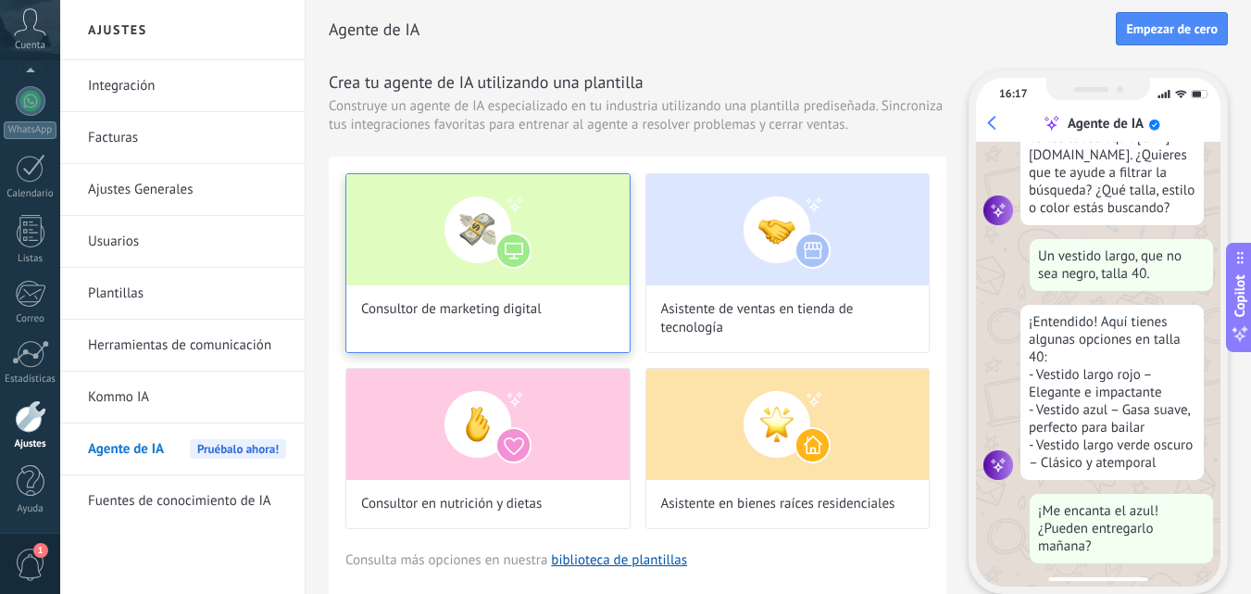
click at [427, 258] on img at bounding box center [487, 229] width 283 height 111
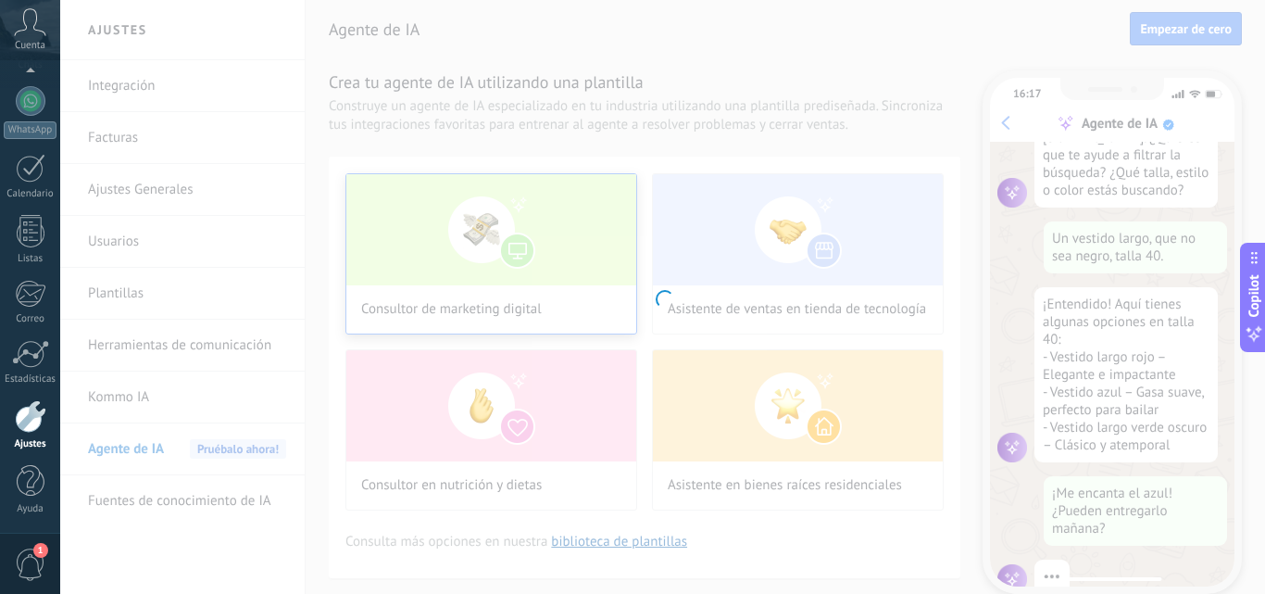
scroll to position [187, 0]
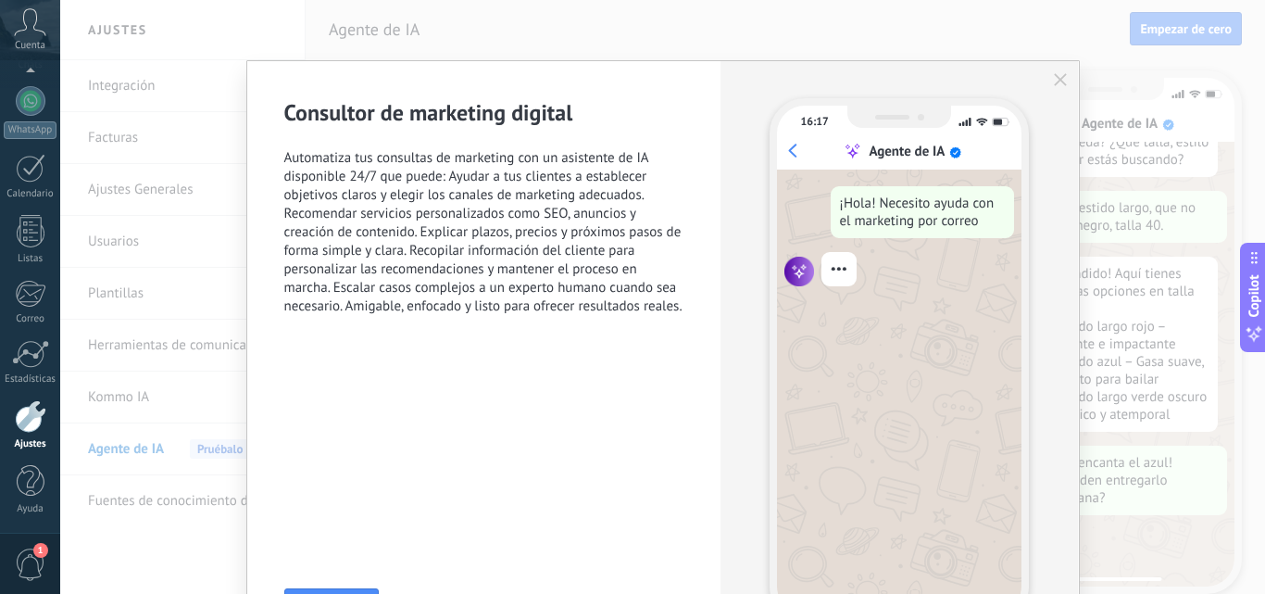
click at [687, 319] on div "Consultor de marketing digital Automatiza tus consultas de marketing con un asi…" at bounding box center [484, 359] width 474 height 597
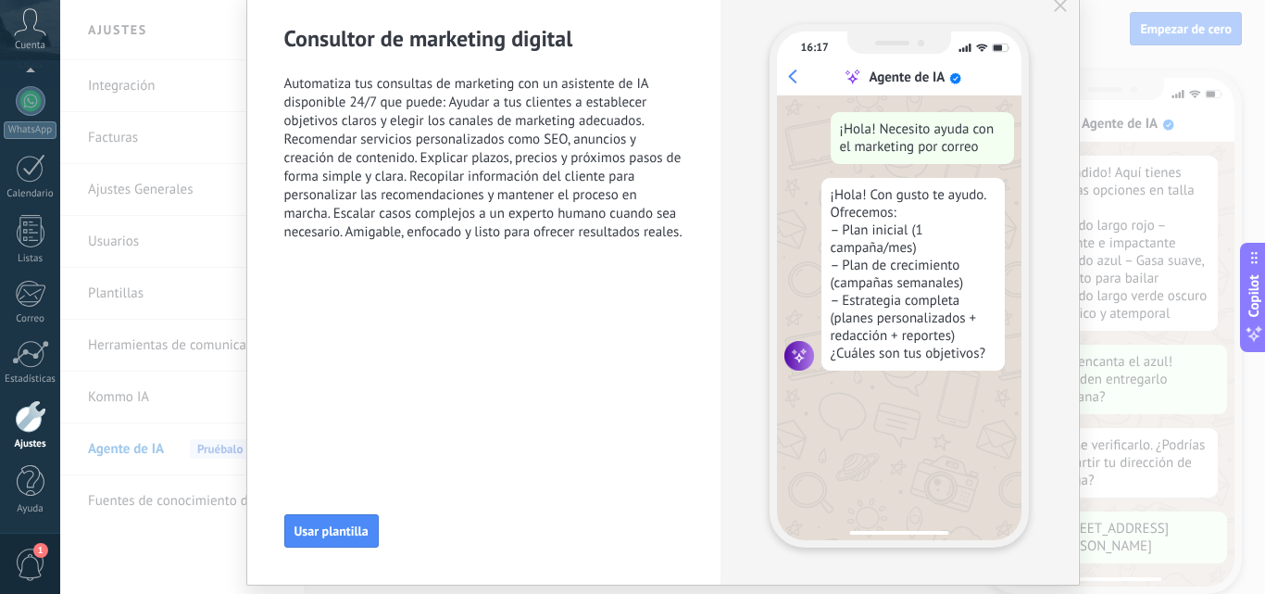
scroll to position [336, 0]
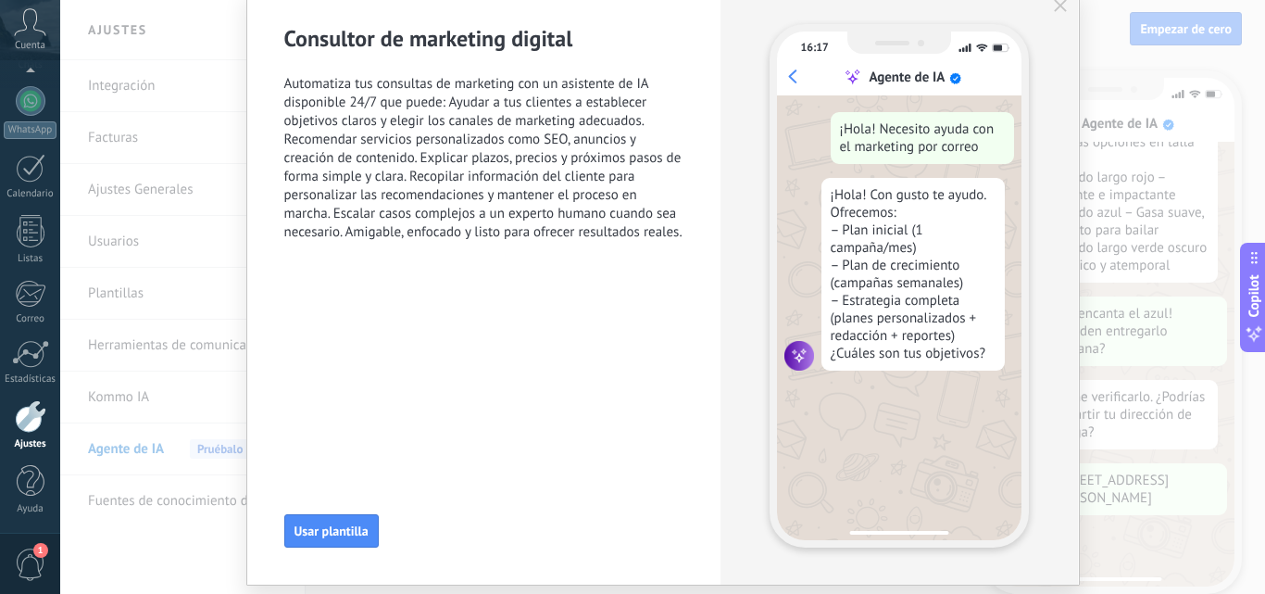
click at [1057, 9] on icon "button" at bounding box center [1060, 5] width 13 height 13
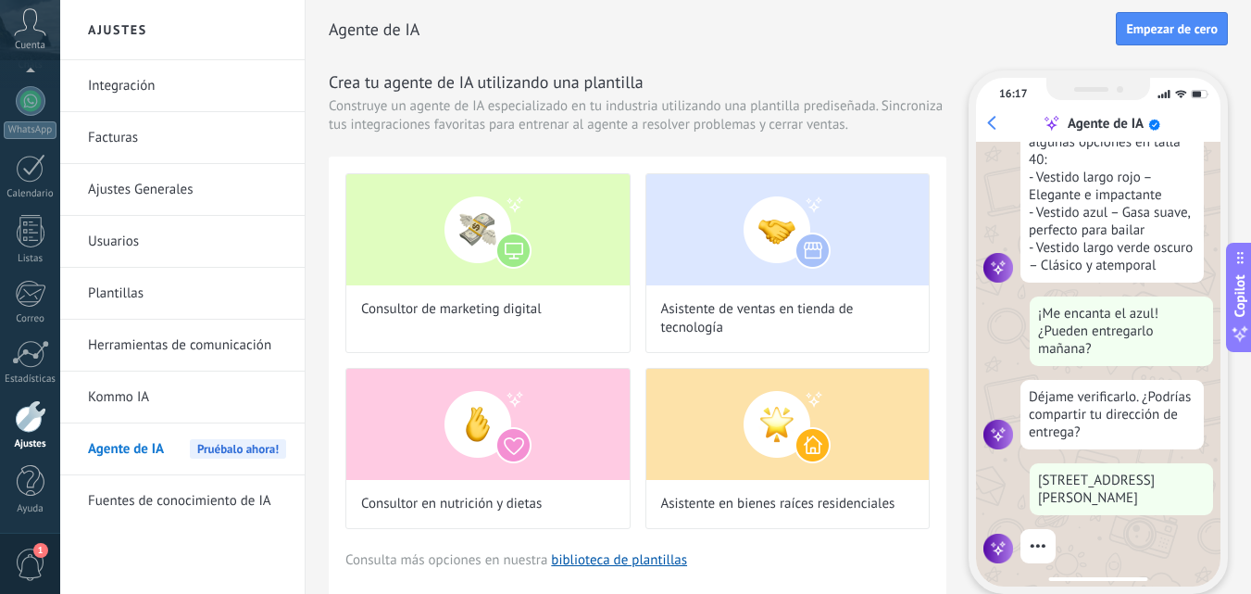
click at [153, 396] on link "Kommo IA" at bounding box center [187, 397] width 198 height 52
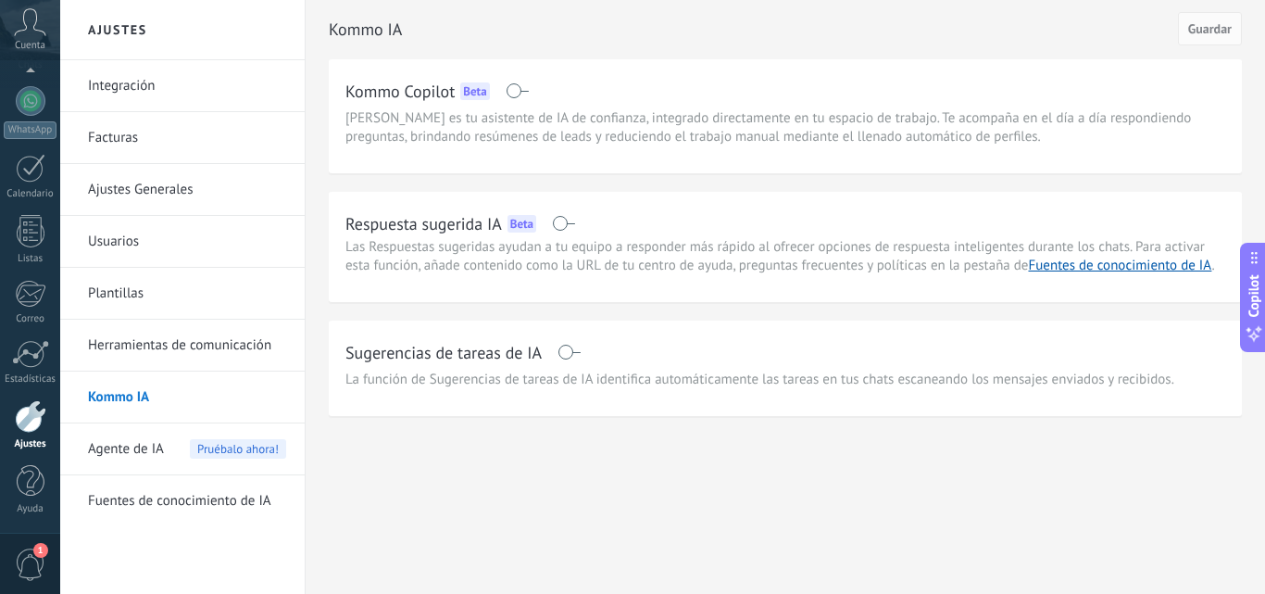
click at [169, 453] on div "Agente de IA Pruébalo ahora!" at bounding box center [187, 449] width 198 height 52
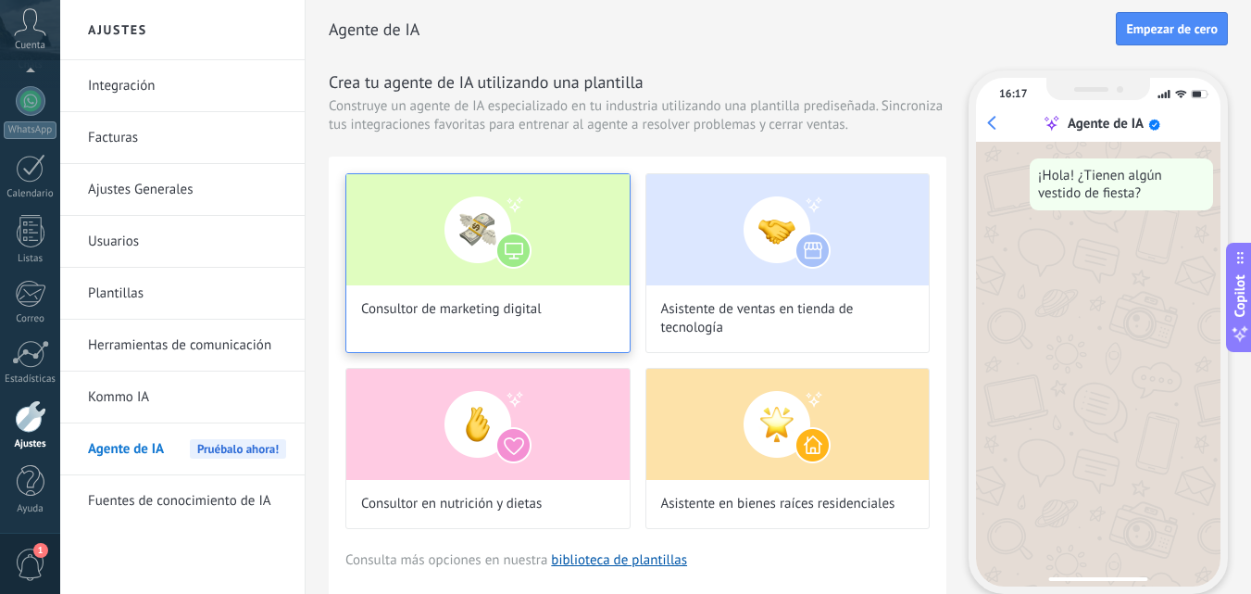
click at [513, 242] on img at bounding box center [487, 229] width 283 height 111
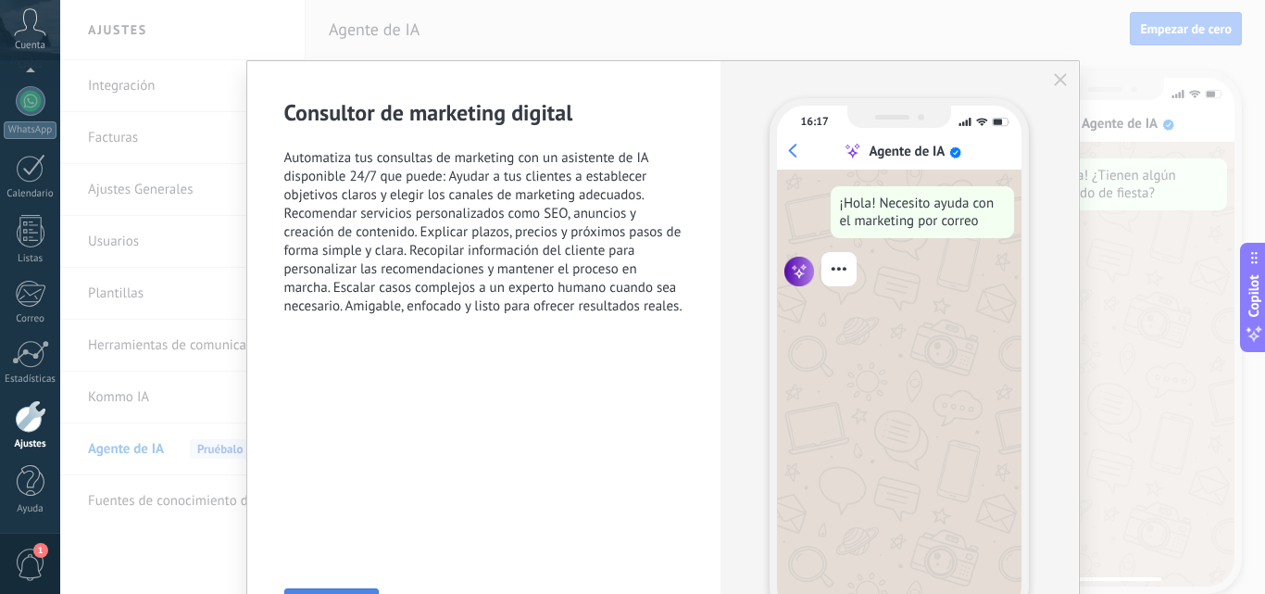
click at [357, 589] on button "Usar plantilla" at bounding box center [331, 604] width 94 height 33
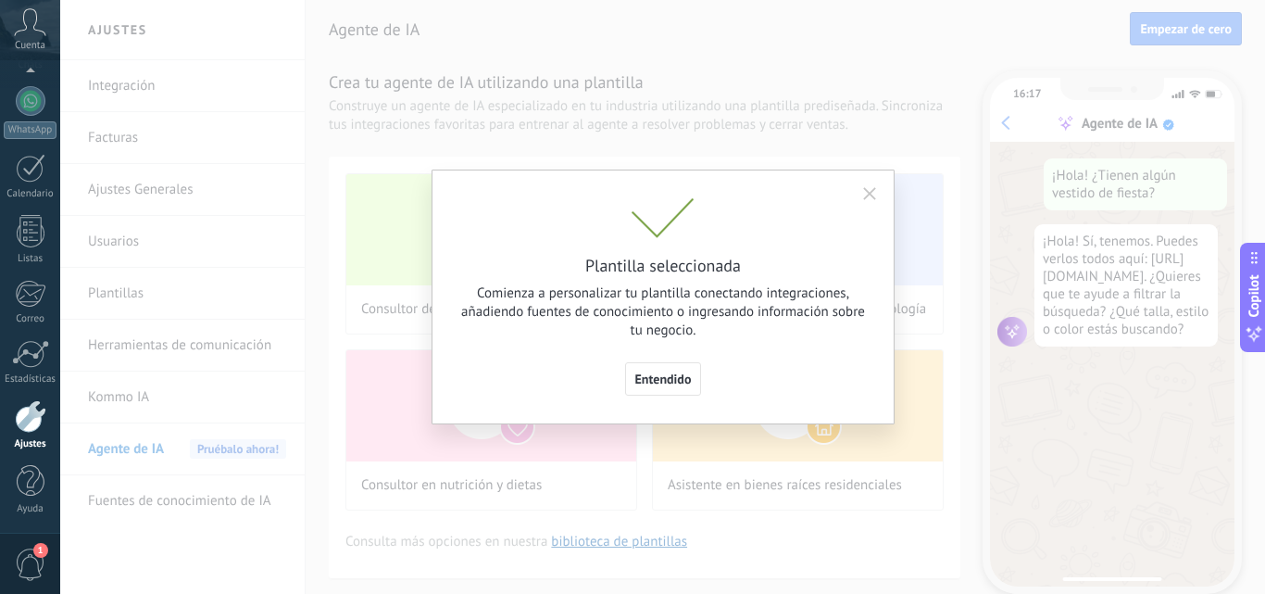
click at [685, 372] on span "Entendido" at bounding box center [663, 378] width 57 height 13
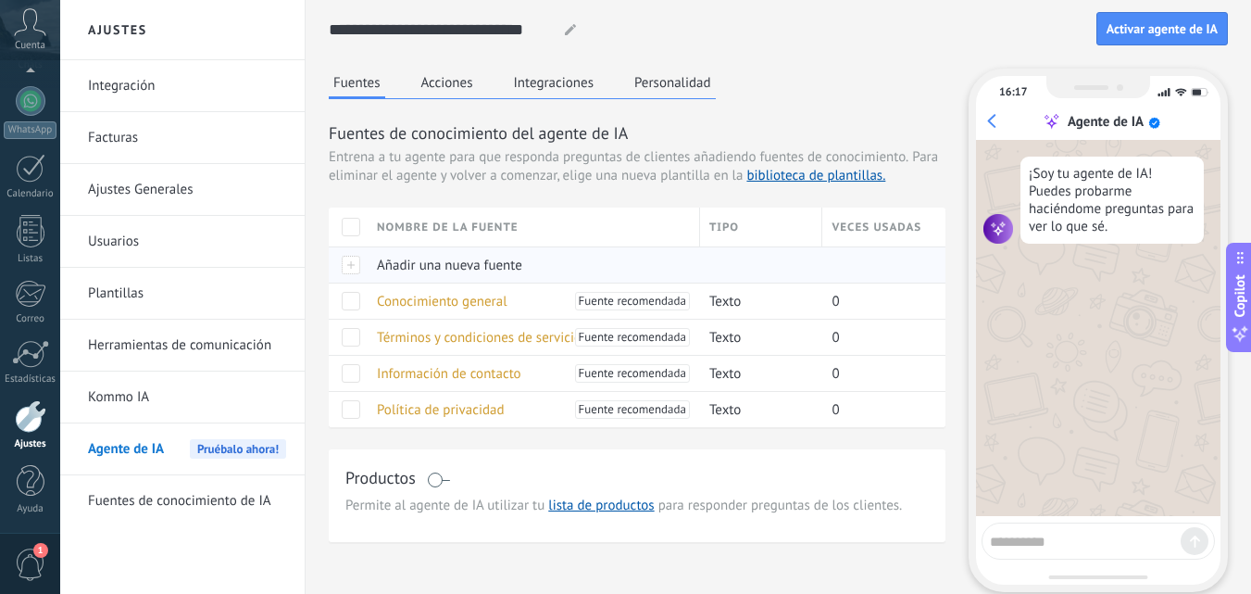
click at [534, 264] on div "Añadir una nueva fuente" at bounding box center [529, 264] width 323 height 35
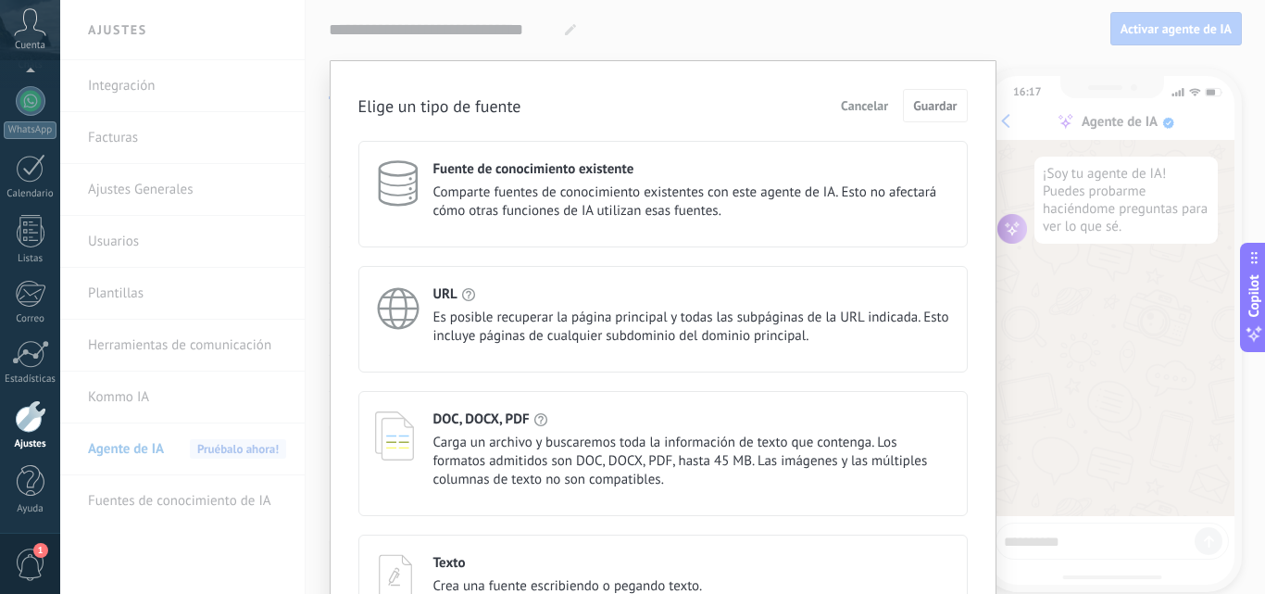
click at [860, 104] on span "Cancelar" at bounding box center [864, 105] width 47 height 13
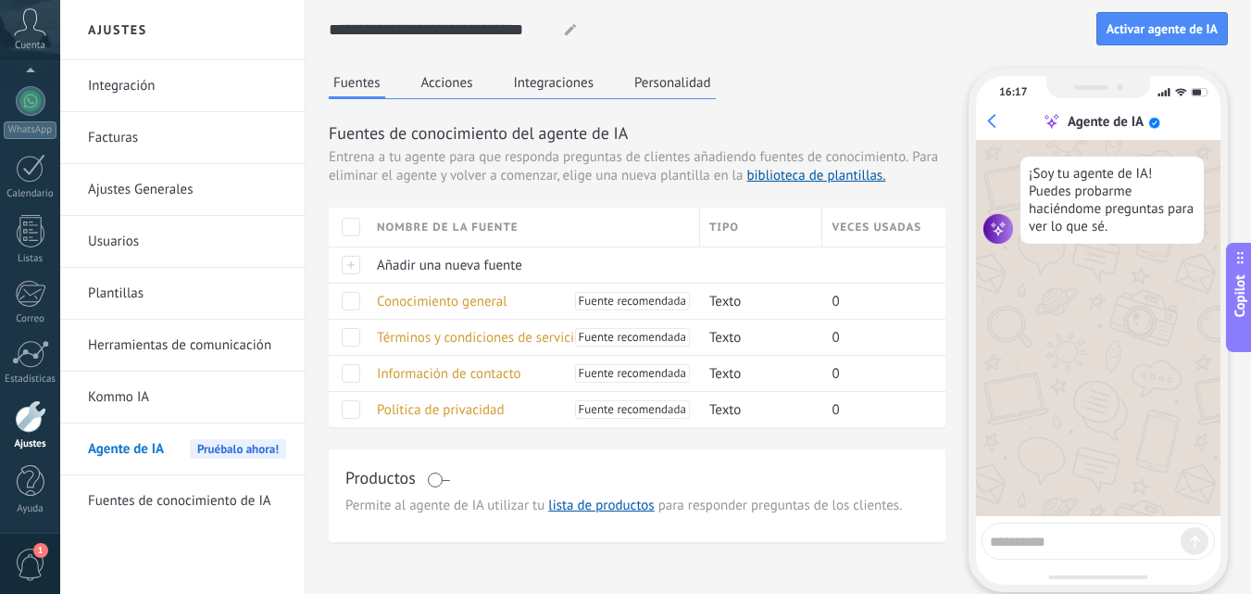
click at [559, 85] on button "Integraciones" at bounding box center [554, 83] width 90 height 28
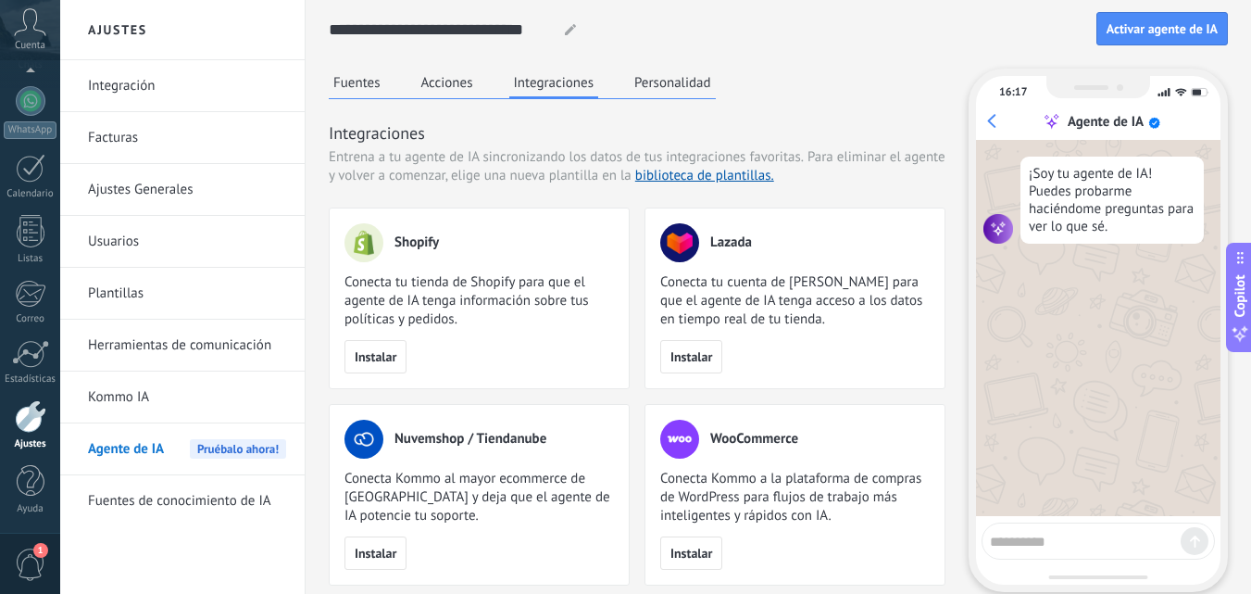
click at [658, 92] on button "Personalidad" at bounding box center [673, 83] width 86 height 28
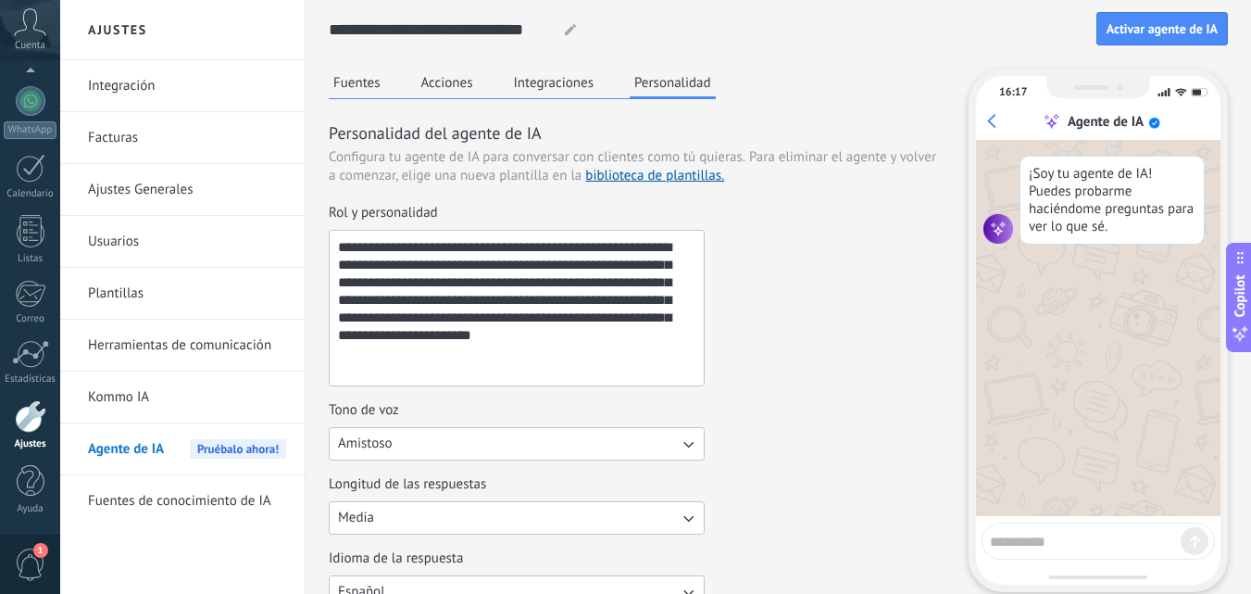
drag, startPoint x: 450, startPoint y: 302, endPoint x: 232, endPoint y: 232, distance: 229.6
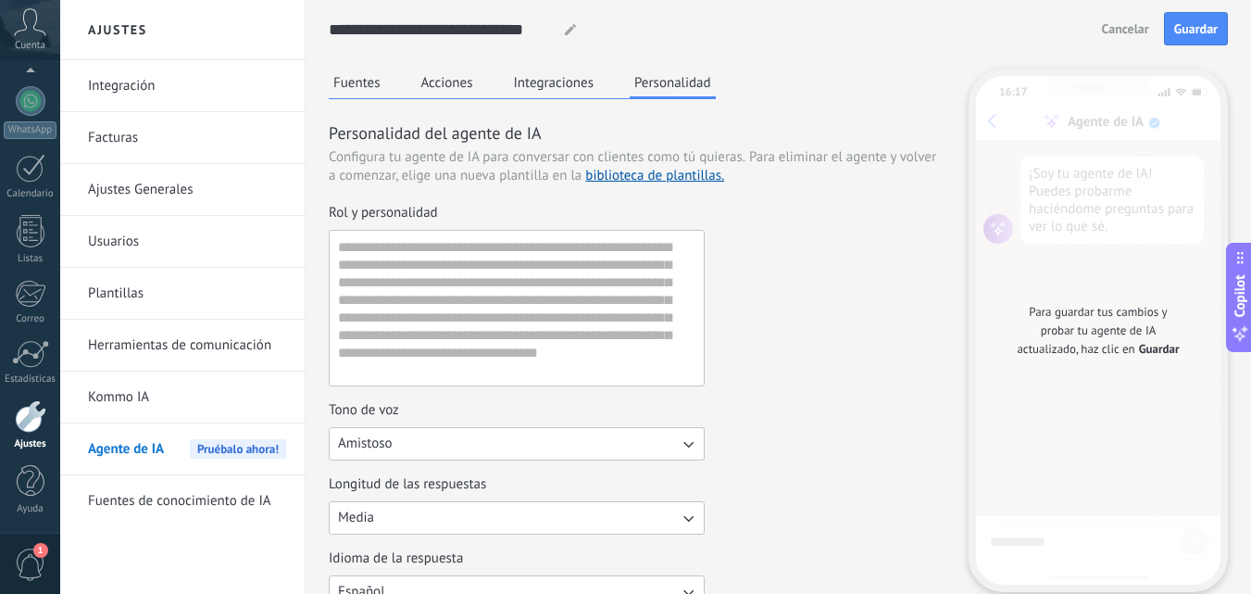
click at [30, 542] on div "1" at bounding box center [30, 563] width 60 height 61
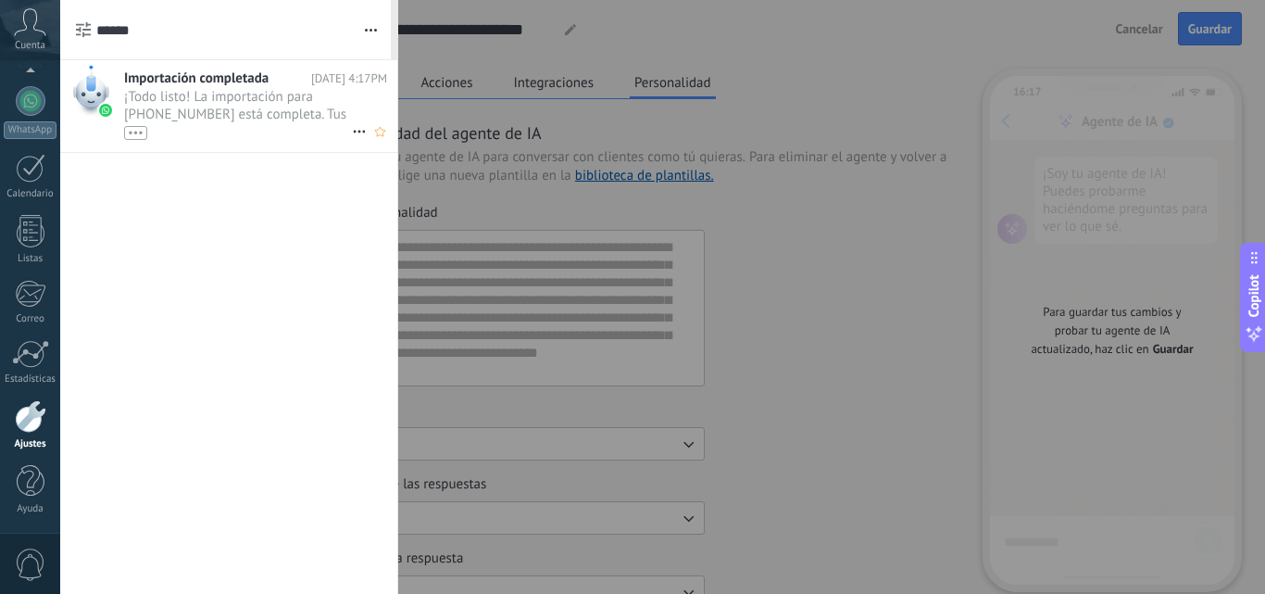
click at [200, 106] on span "¡Todo listo! La importación para +57 313 7297419 está completa. Tus datos de Wh…" at bounding box center [238, 114] width 228 height 52
click at [523, 156] on div at bounding box center [632, 297] width 1265 height 594
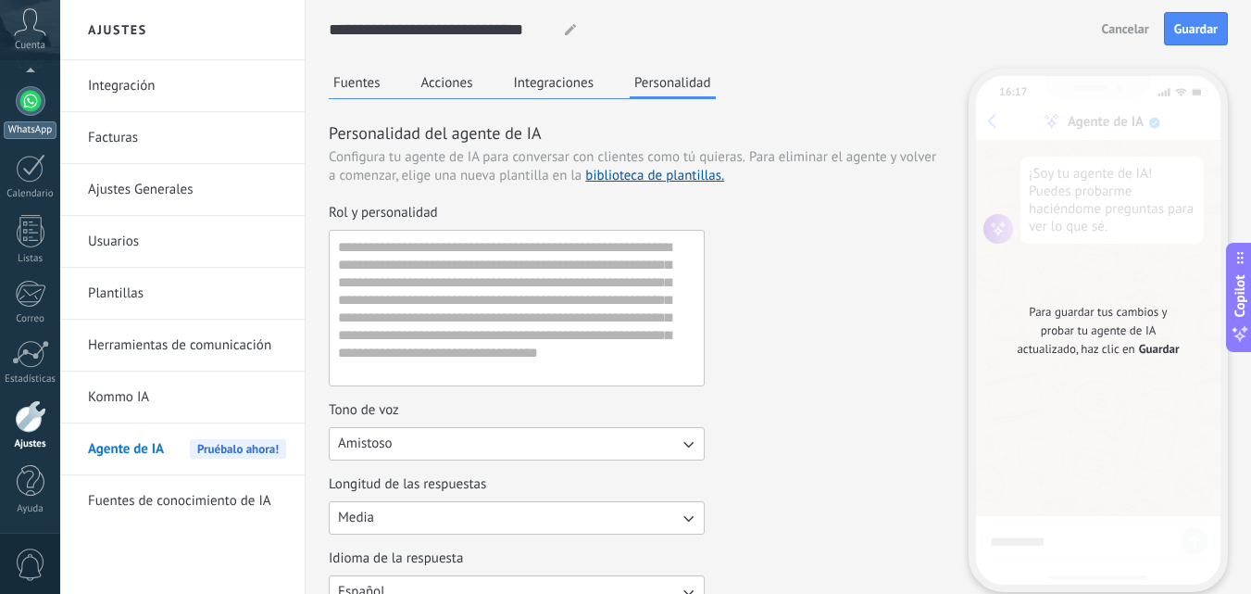
click at [19, 96] on div at bounding box center [31, 101] width 30 height 30
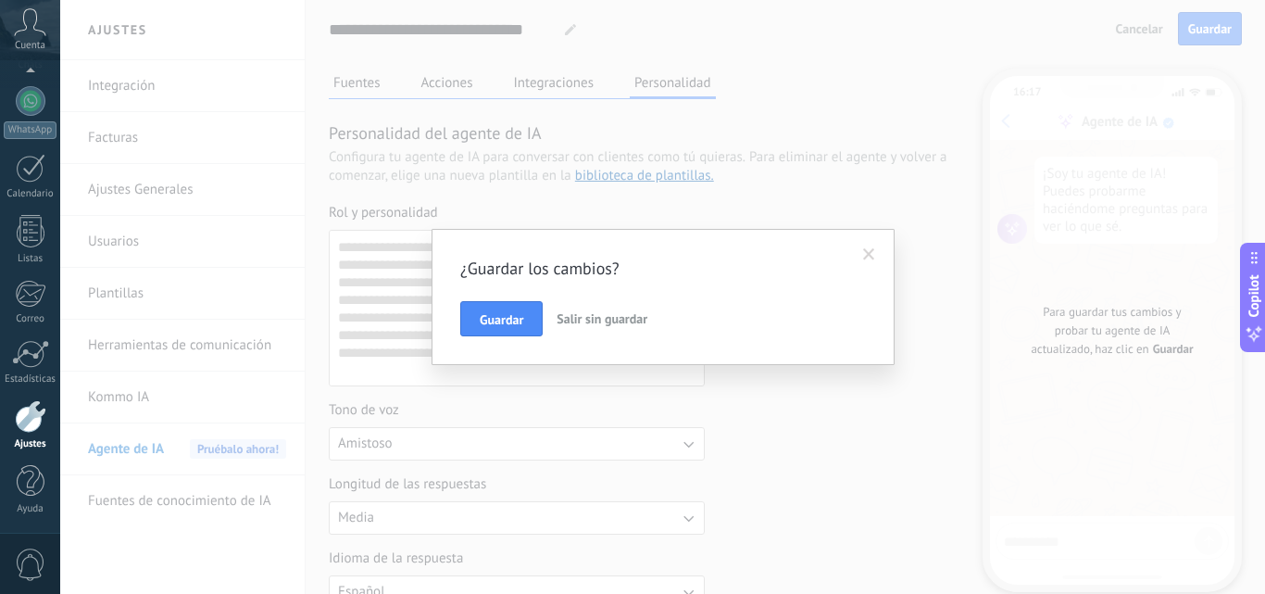
click at [866, 251] on span at bounding box center [869, 254] width 12 height 13
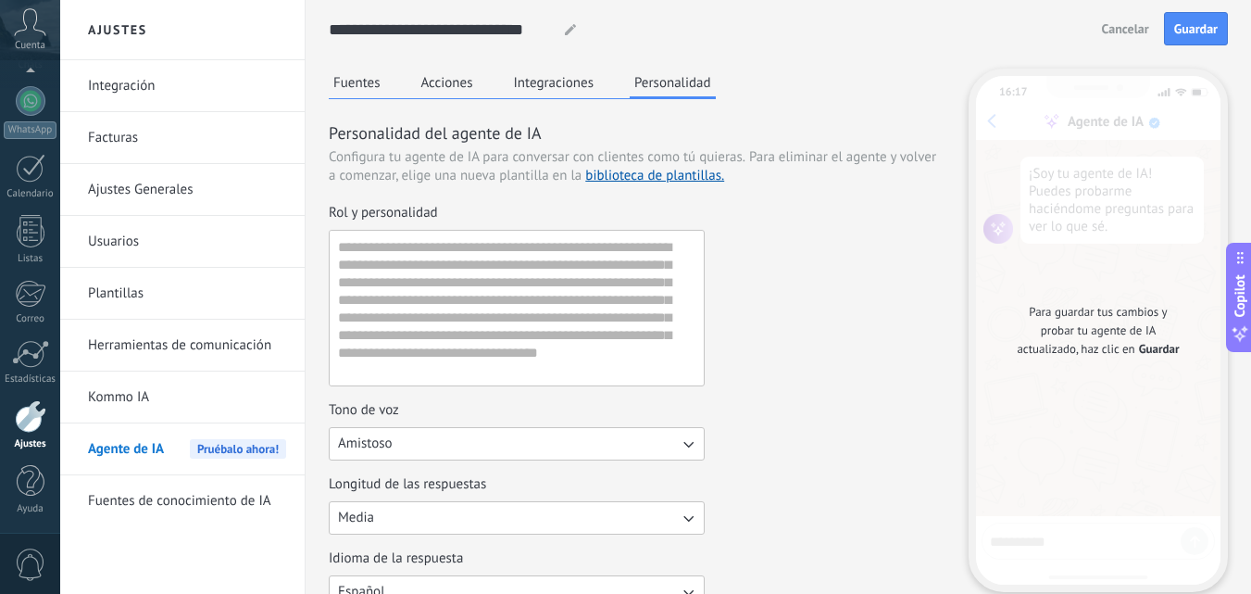
click at [35, 564] on span "0" at bounding box center [30, 564] width 31 height 32
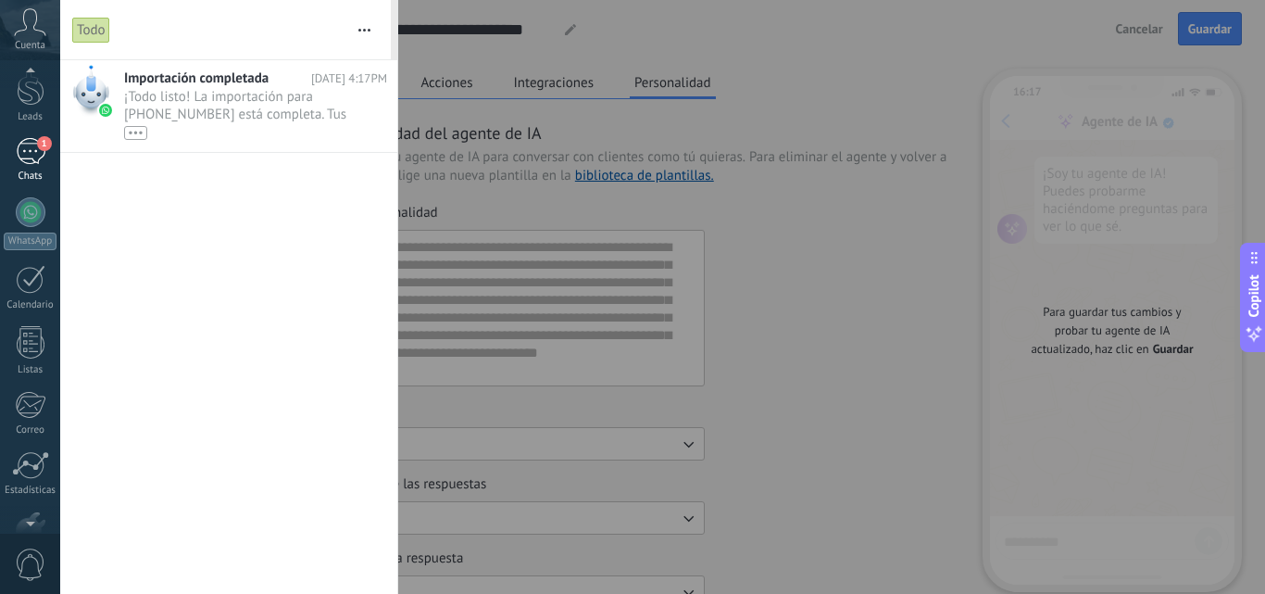
click at [30, 149] on div "1" at bounding box center [31, 151] width 30 height 27
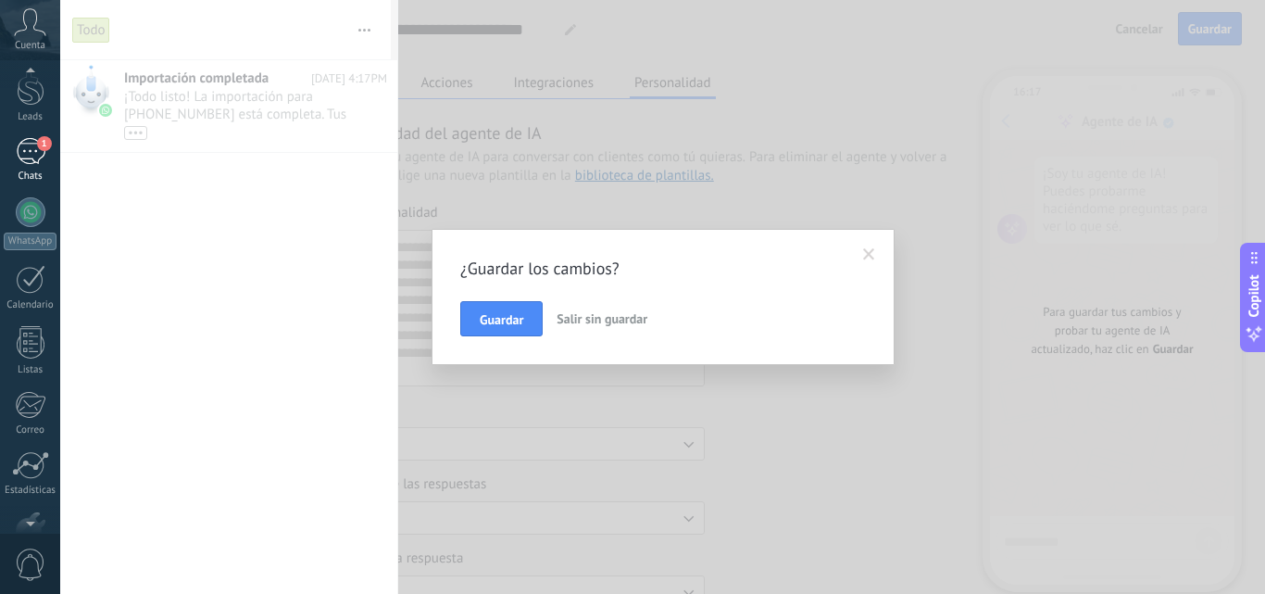
scroll to position [177, 0]
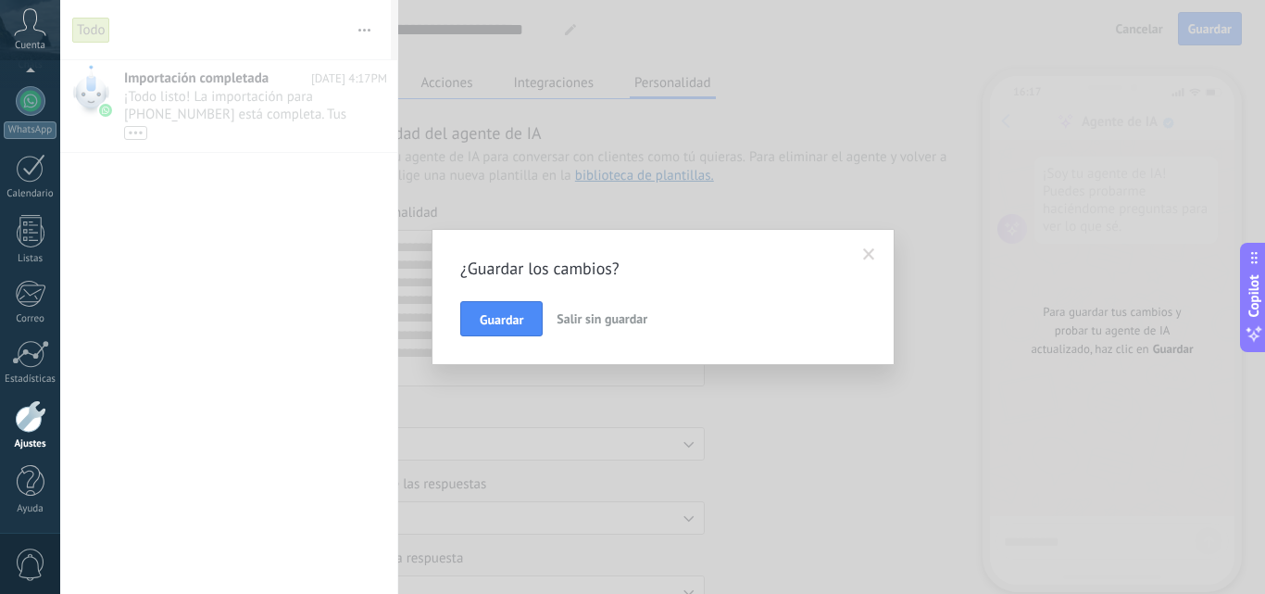
click at [580, 329] on button "Salir sin guardar" at bounding box center [602, 318] width 106 height 35
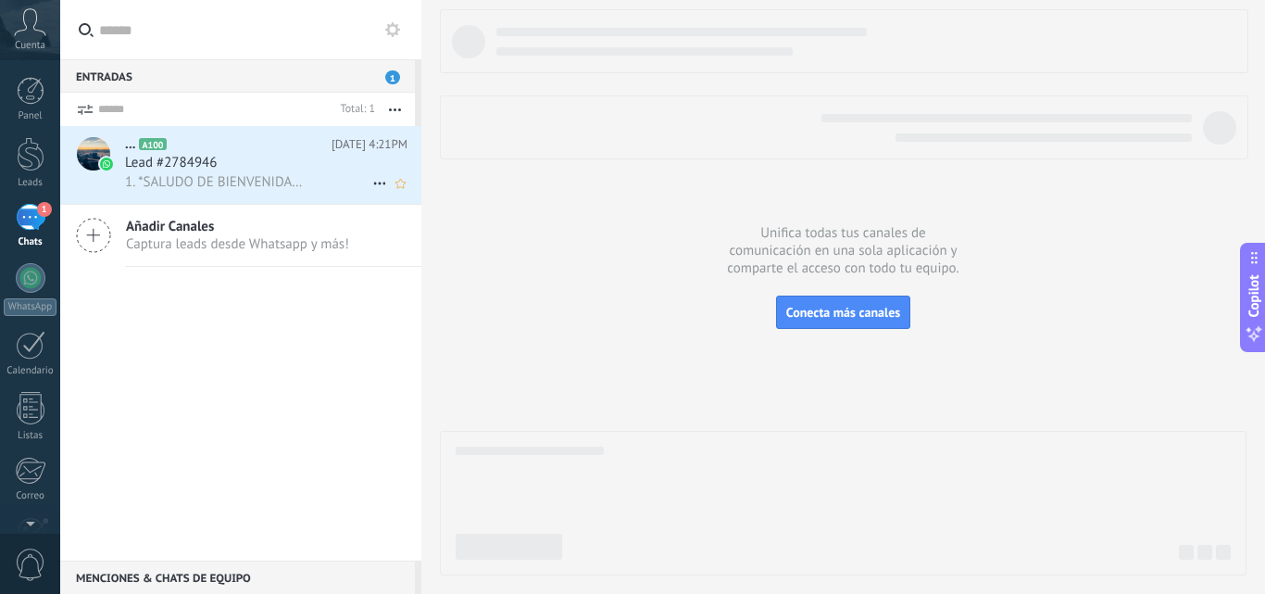
click at [188, 173] on span "1. *SALUDO DE BIENVENIDA* - responde al primer mensaje siempre con el saludo de…" at bounding box center [215, 182] width 181 height 18
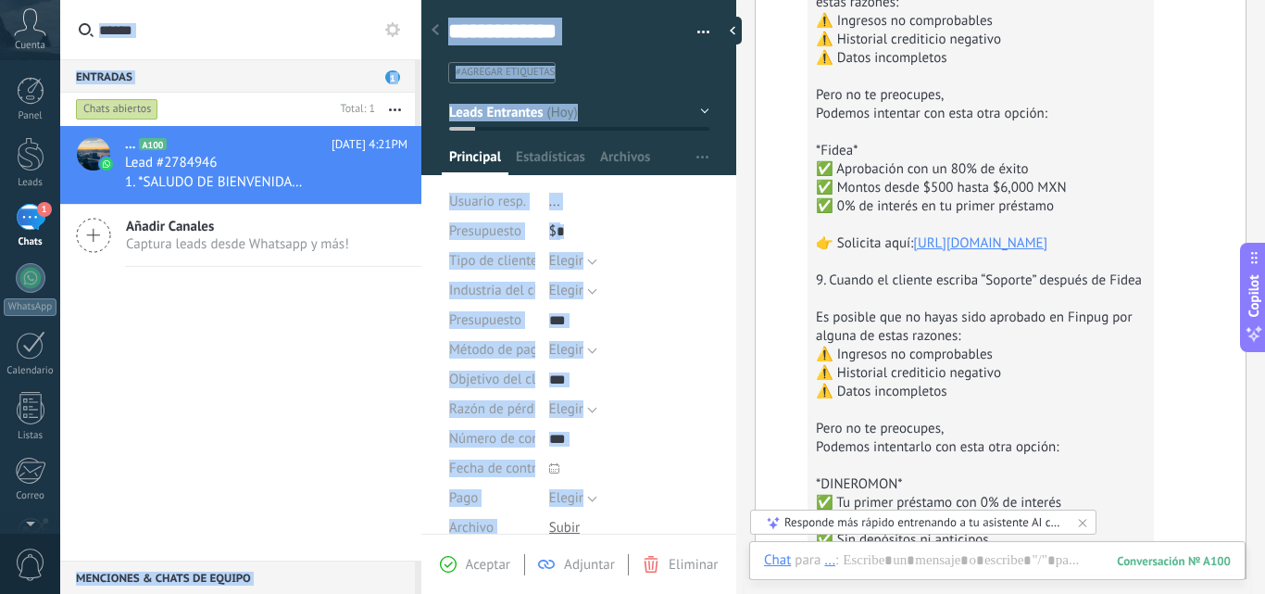
scroll to position [1926, 0]
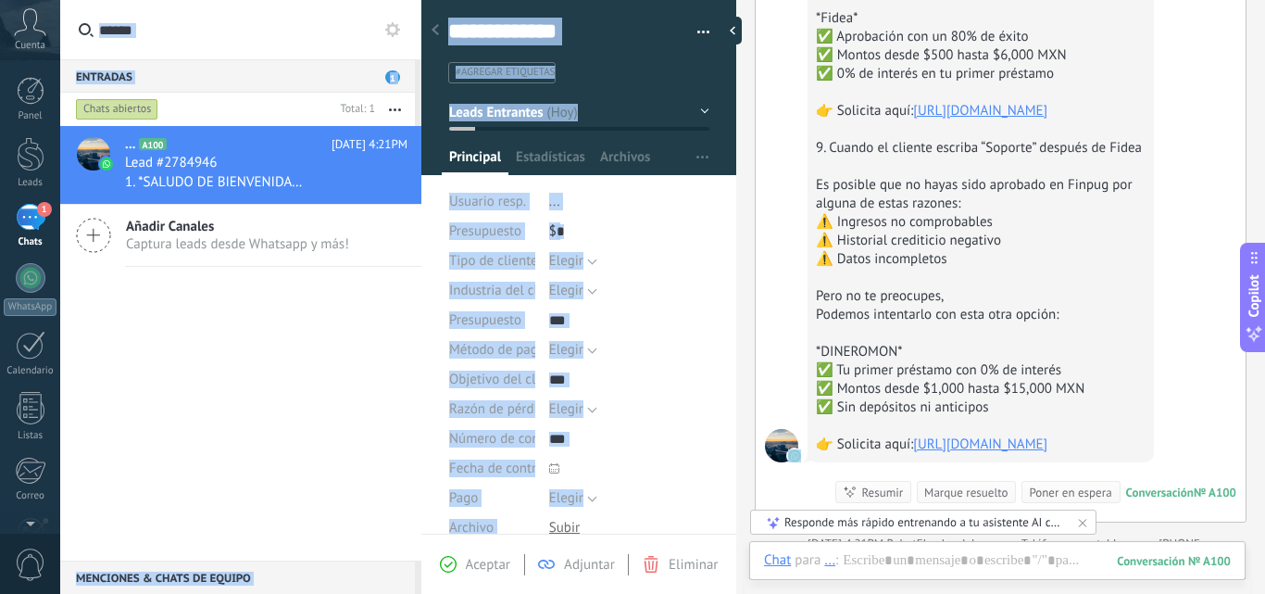
drag, startPoint x: 818, startPoint y: 183, endPoint x: 1119, endPoint y: 472, distance: 417.3
copy div "1. *SALUDO DE BIENVENIDA* - responde al primer mensaje siempre con el saludo de…"
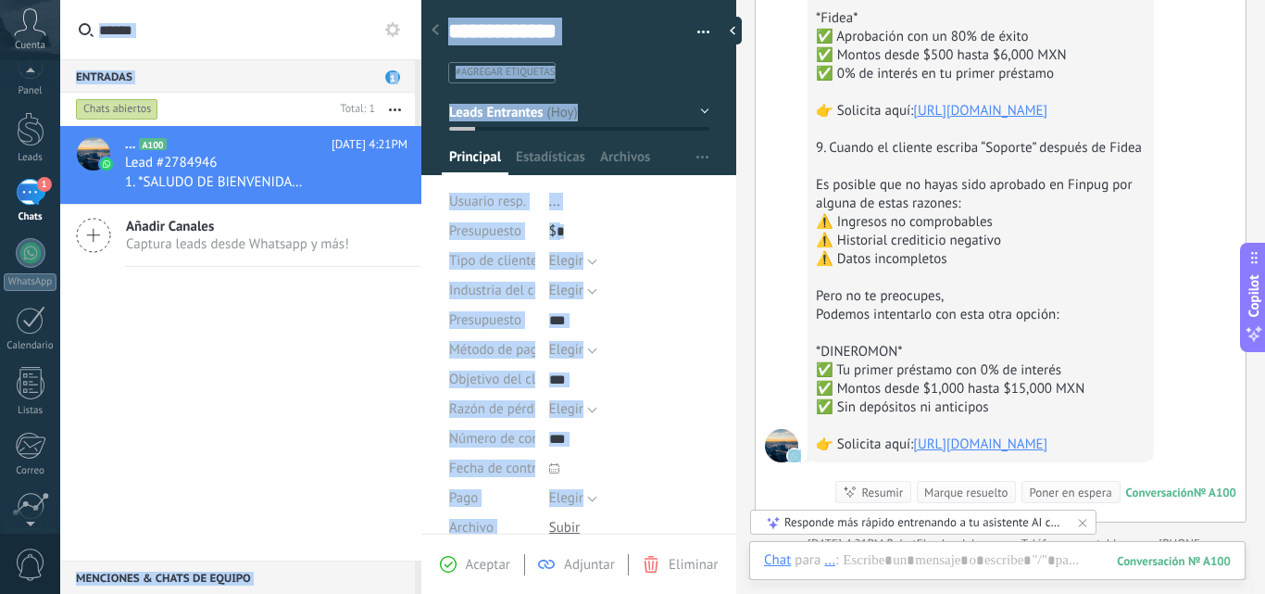
scroll to position [0, 0]
click at [35, 441] on div at bounding box center [30, 435] width 31 height 32
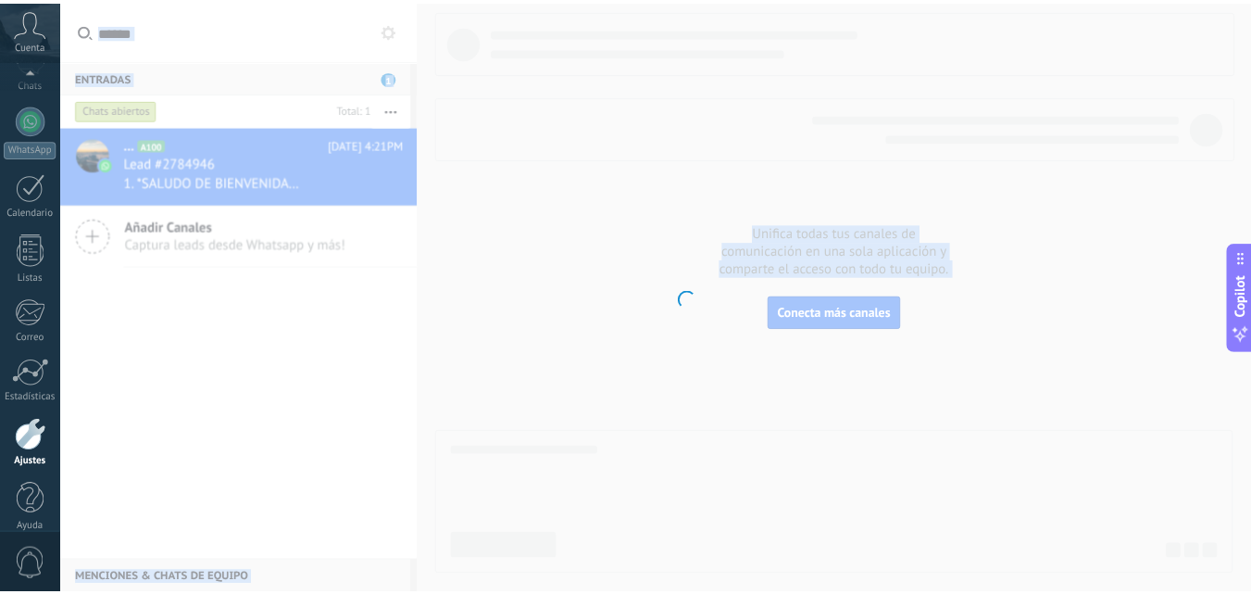
scroll to position [177, 0]
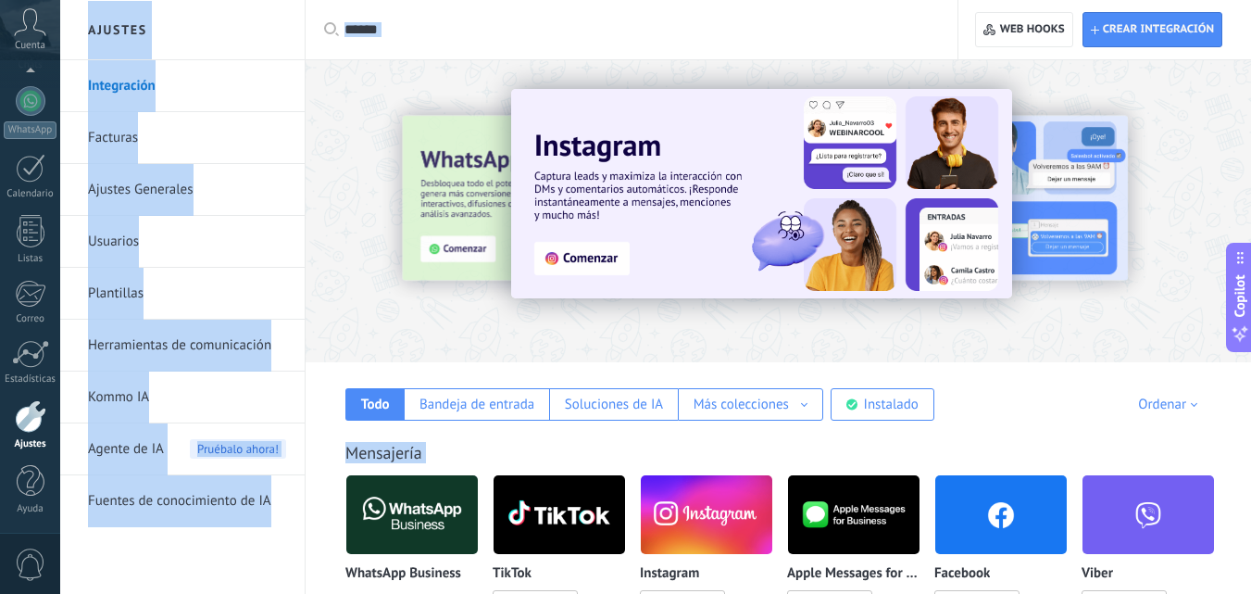
click at [421, 517] on img at bounding box center [412, 515] width 132 height 90
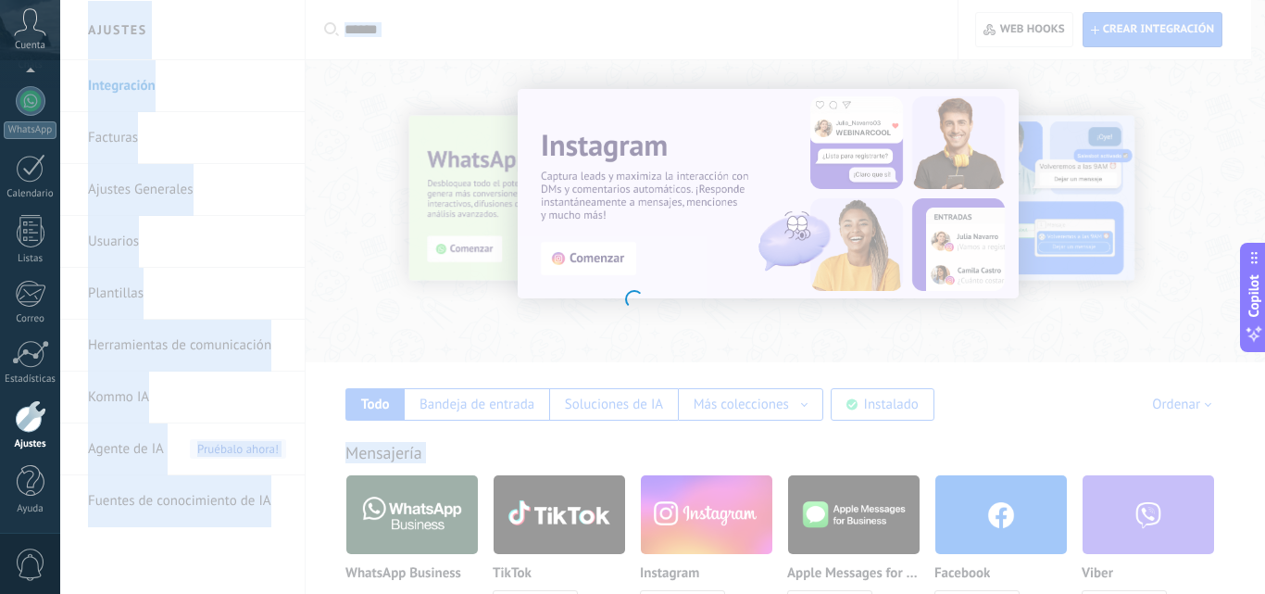
click at [188, 455] on div at bounding box center [632, 297] width 1265 height 594
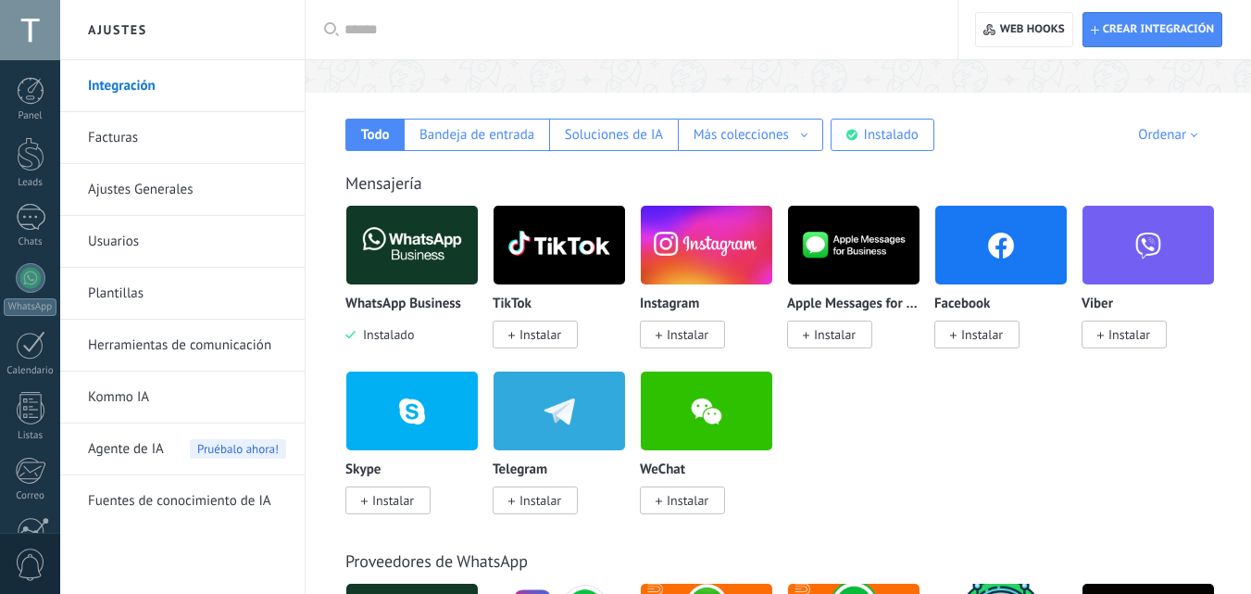
scroll to position [158, 0]
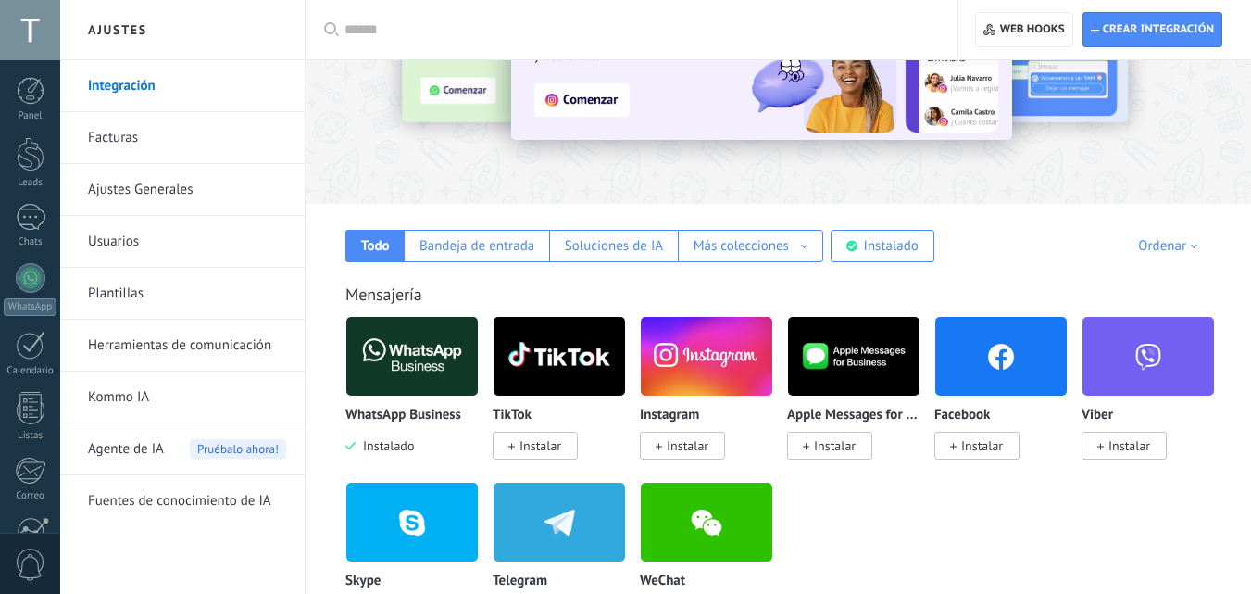
click at [130, 440] on span "Agente de IA" at bounding box center [126, 449] width 76 height 52
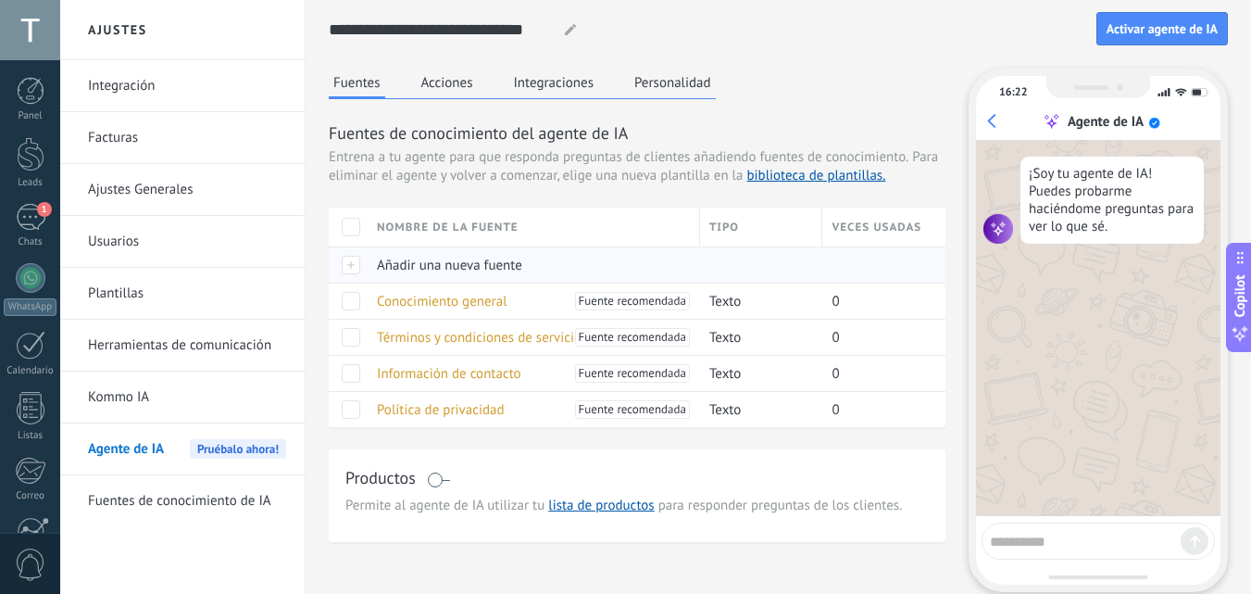
click at [449, 270] on span "Añadir una nueva fuente" at bounding box center [449, 266] width 145 height 18
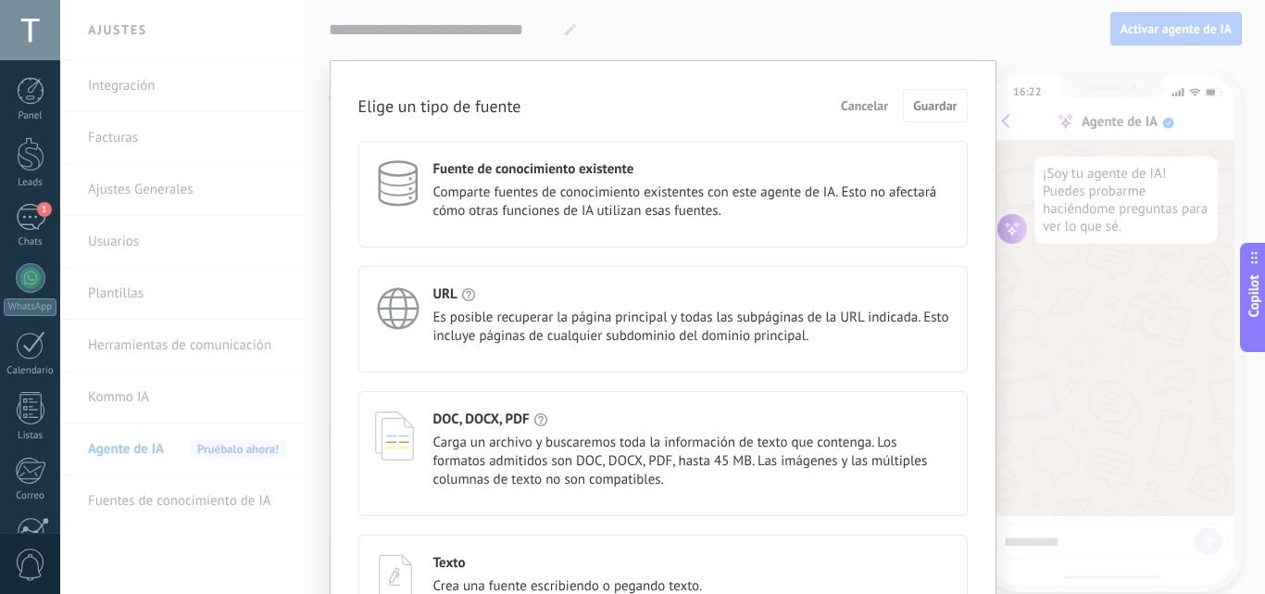
click at [623, 562] on div "Texto" at bounding box center [568, 563] width 270 height 18
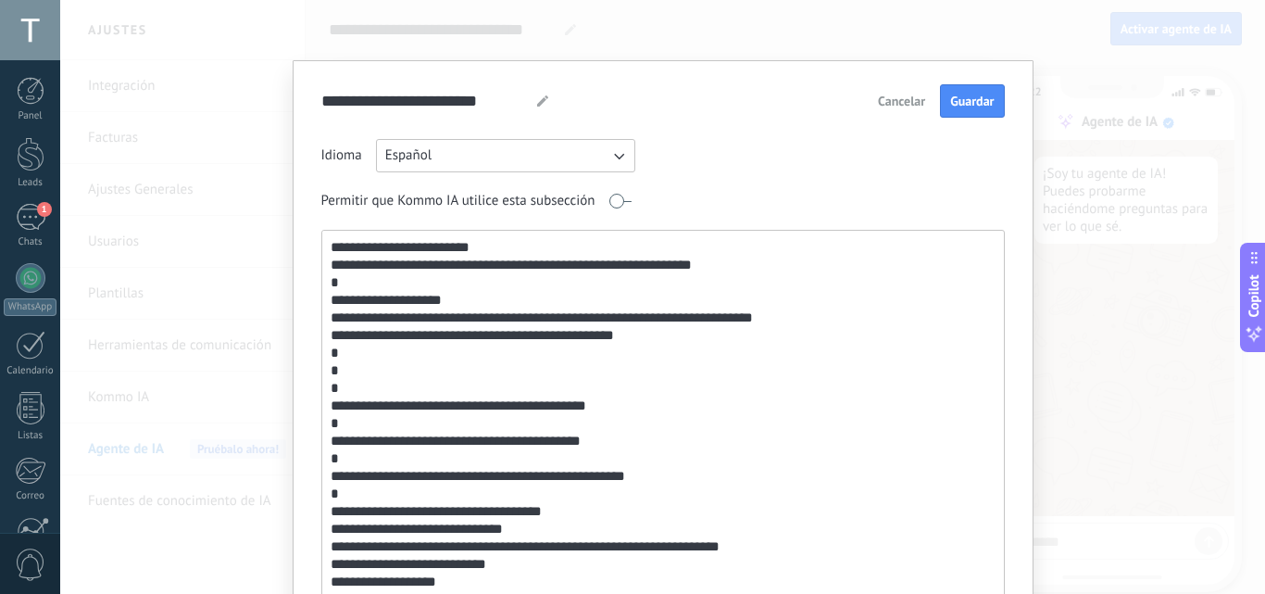
scroll to position [35, 0]
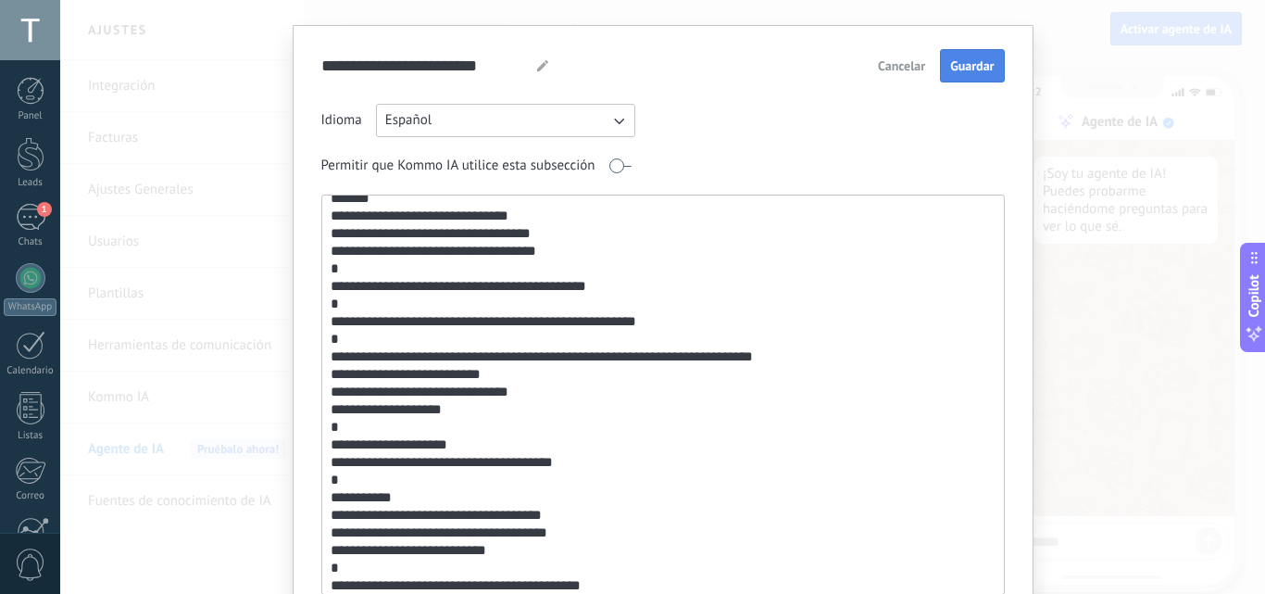
type textarea "**********"
click at [969, 71] on span "Guardar" at bounding box center [972, 65] width 44 height 13
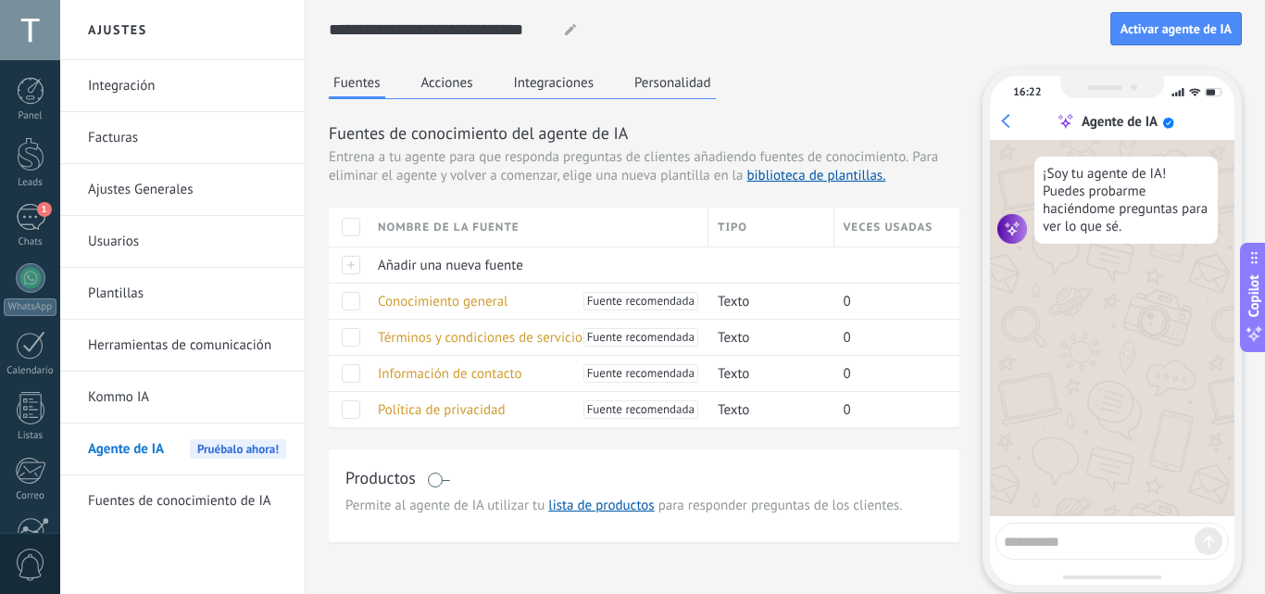
scroll to position [0, 0]
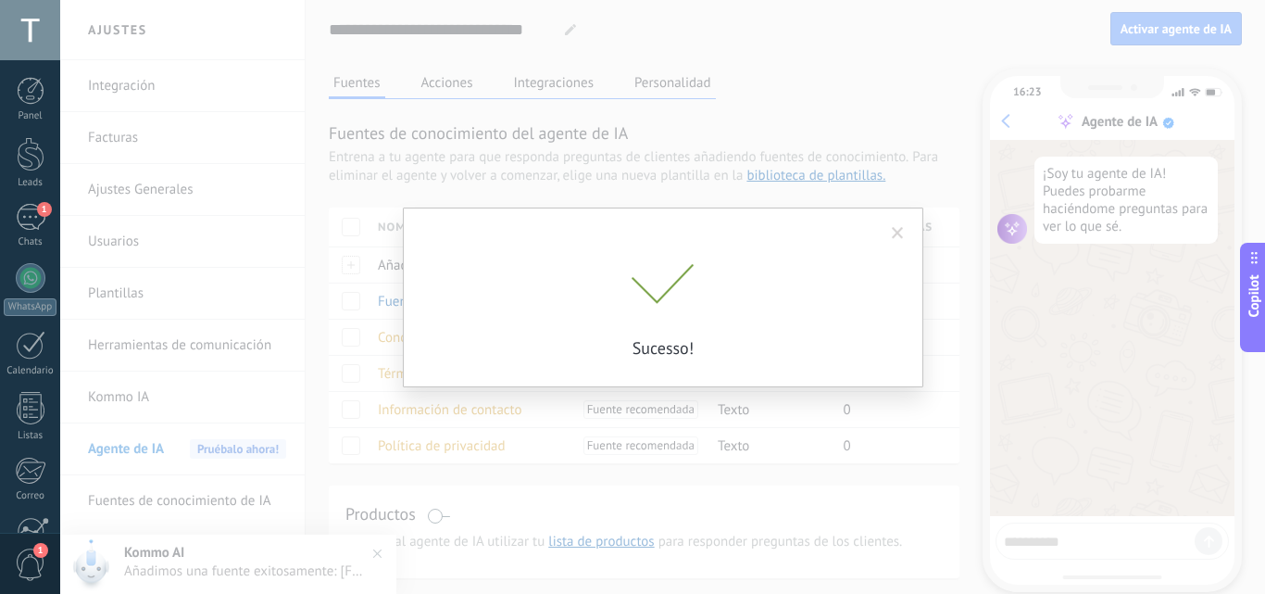
click at [671, 308] on div "Sucesso!" at bounding box center [663, 311] width 463 height 94
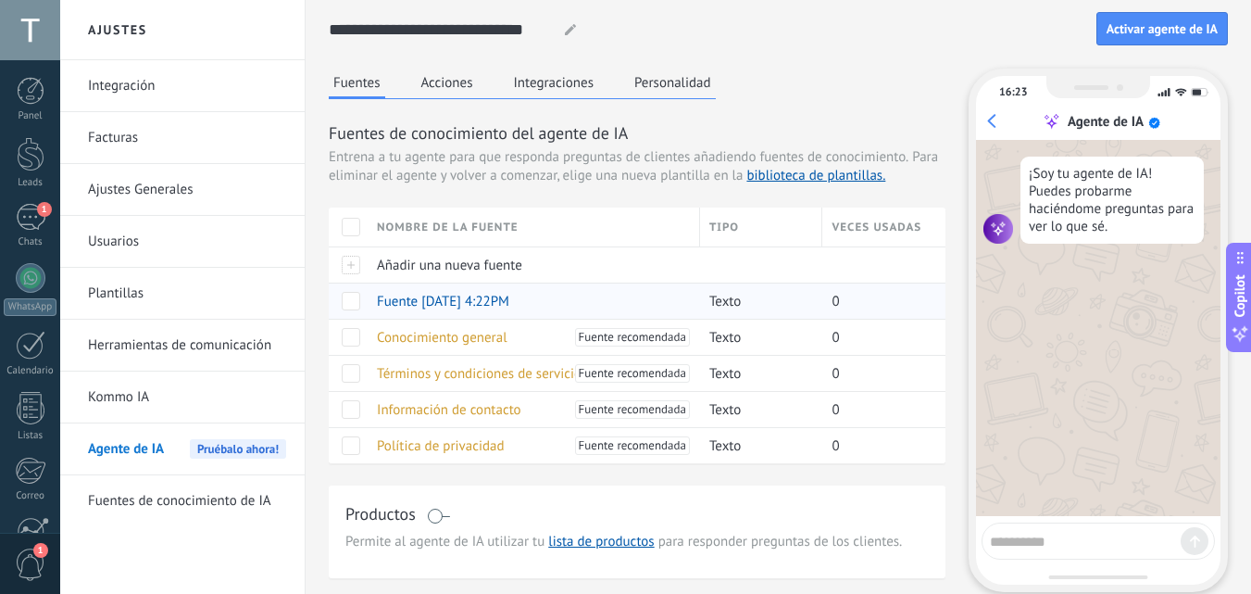
click at [661, 303] on div "Fuente 19/09/2025 4:22PM" at bounding box center [529, 300] width 323 height 35
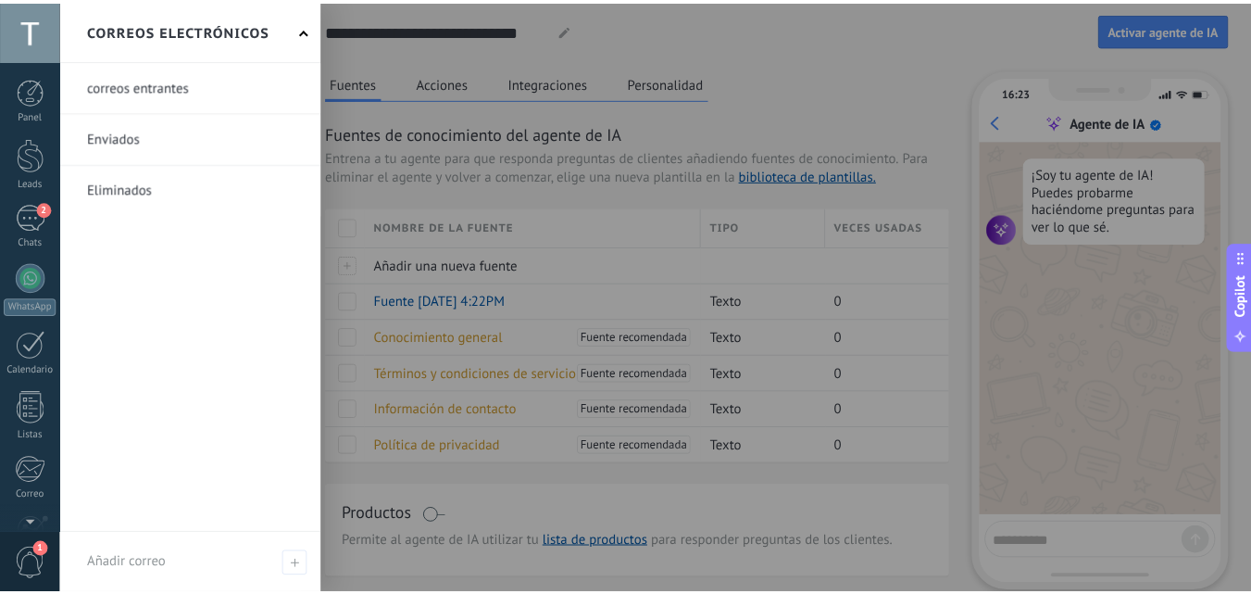
scroll to position [177, 0]
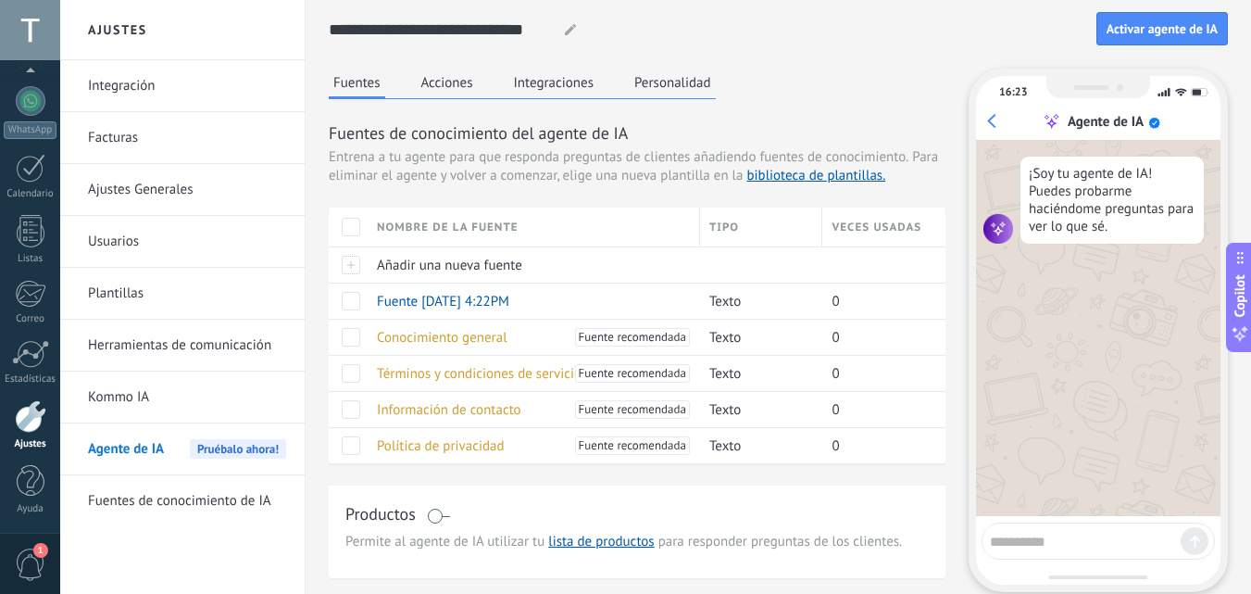
click at [672, 84] on button "Personalidad" at bounding box center [673, 83] width 86 height 28
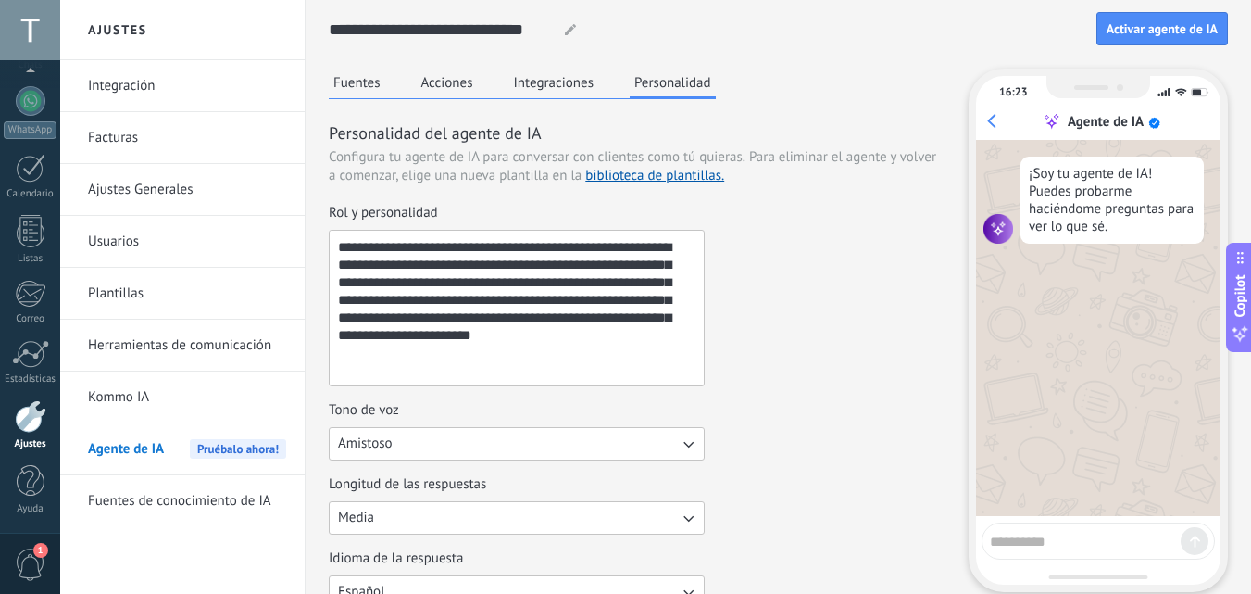
drag, startPoint x: 608, startPoint y: 342, endPoint x: 259, endPoint y: 197, distance: 377.1
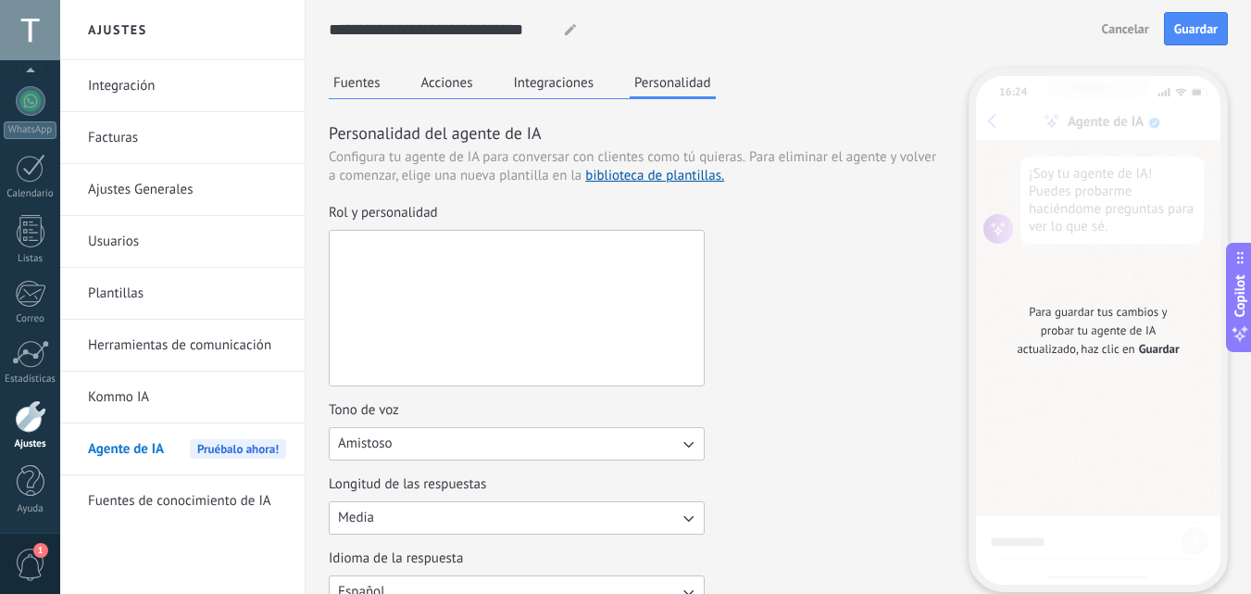
paste textarea "**********"
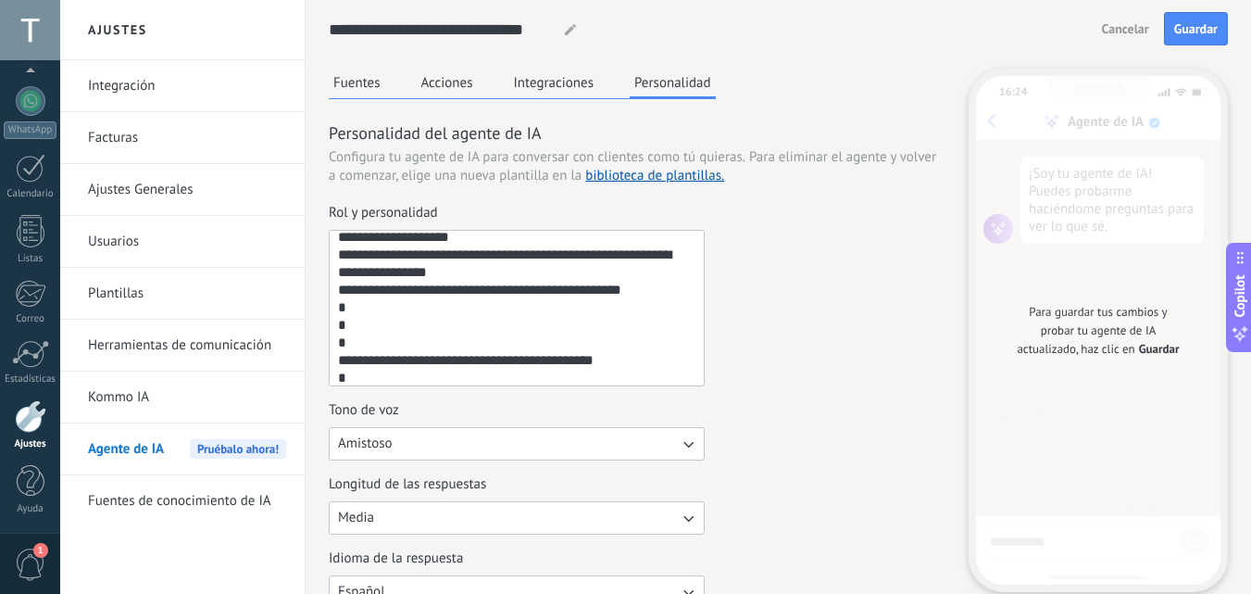
scroll to position [0, 0]
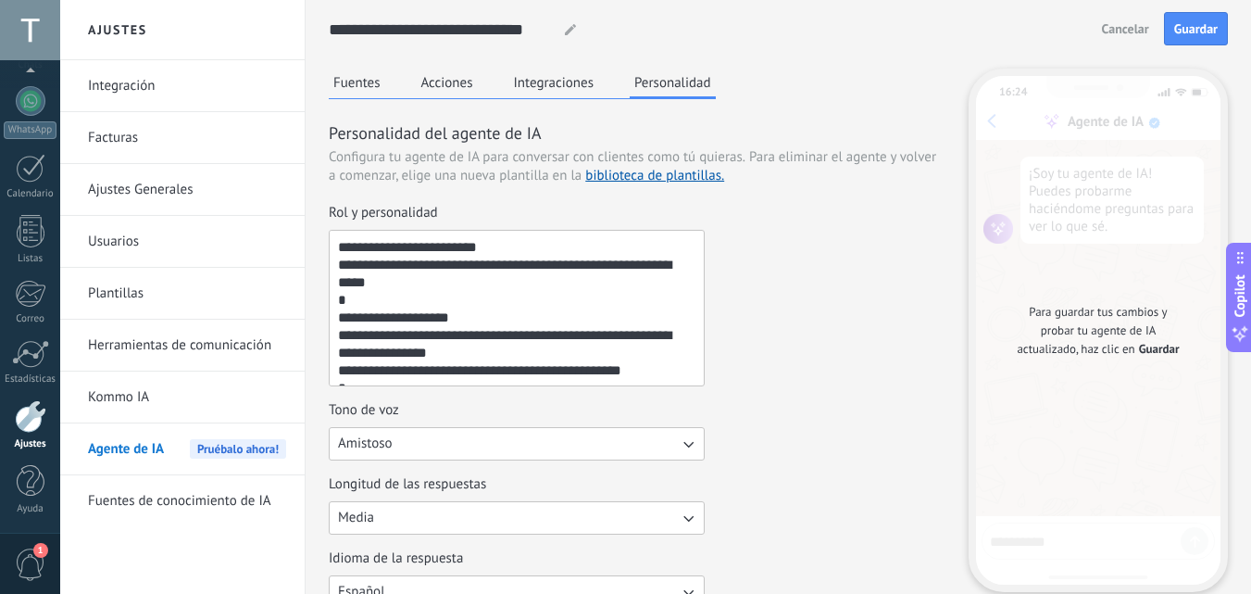
type textarea "**********"
click at [358, 85] on button "Fuentes" at bounding box center [357, 83] width 57 height 28
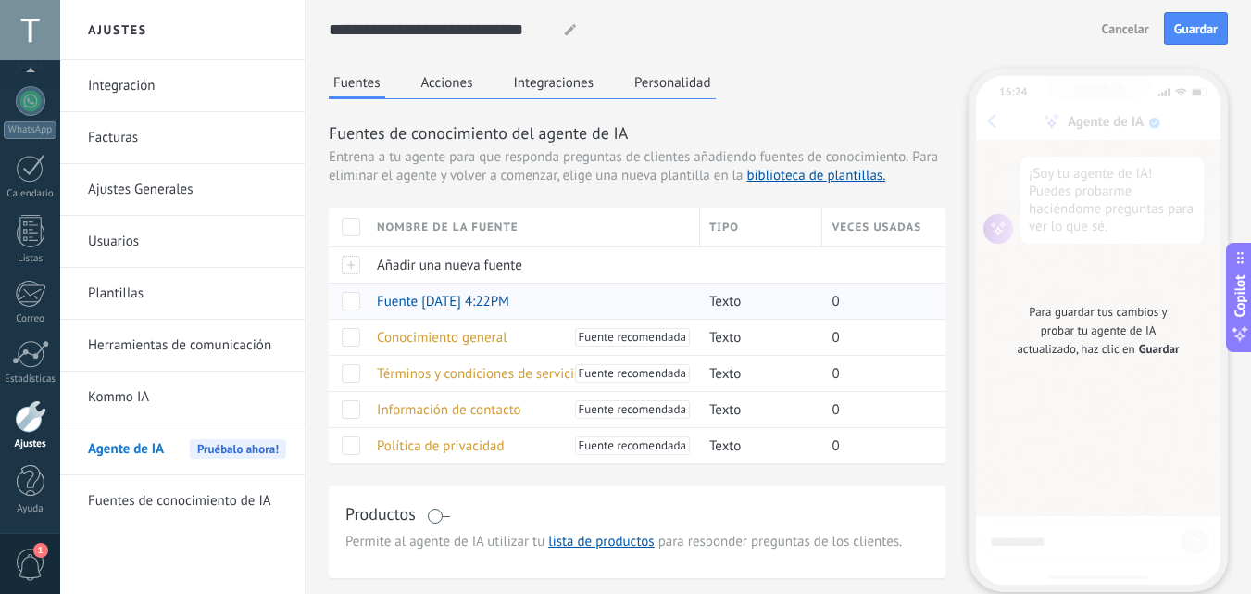
click at [343, 304] on span at bounding box center [351, 301] width 19 height 19
click at [1202, 31] on span "Guardar" at bounding box center [1196, 28] width 44 height 13
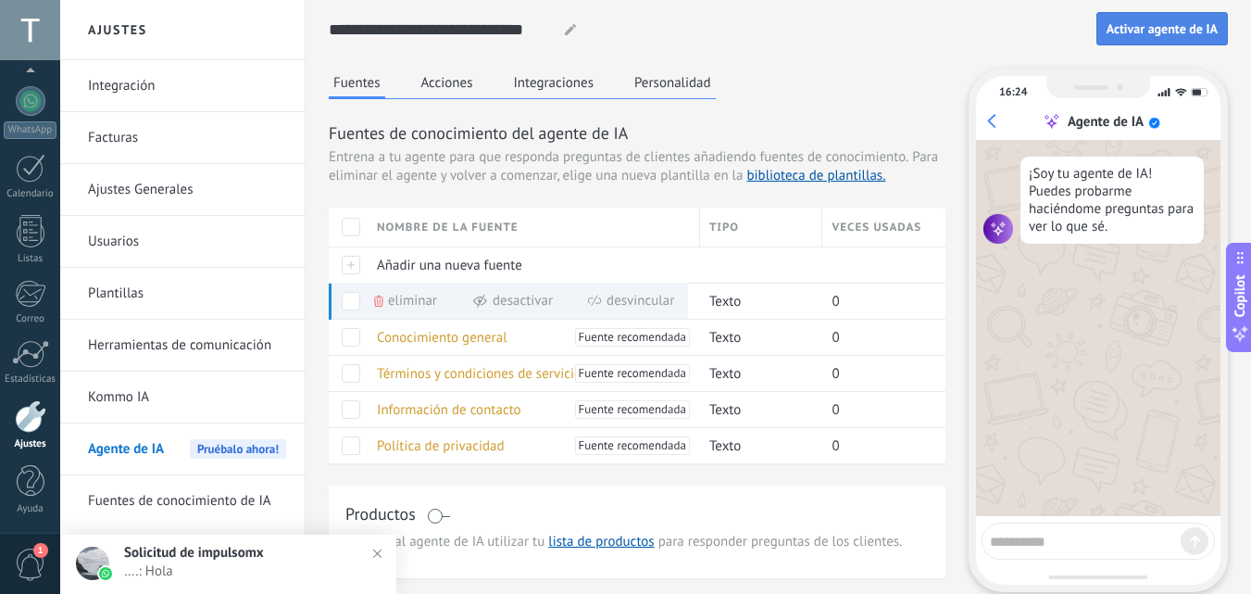
click at [1120, 31] on span "Activar agente de IA" at bounding box center [1162, 28] width 111 height 13
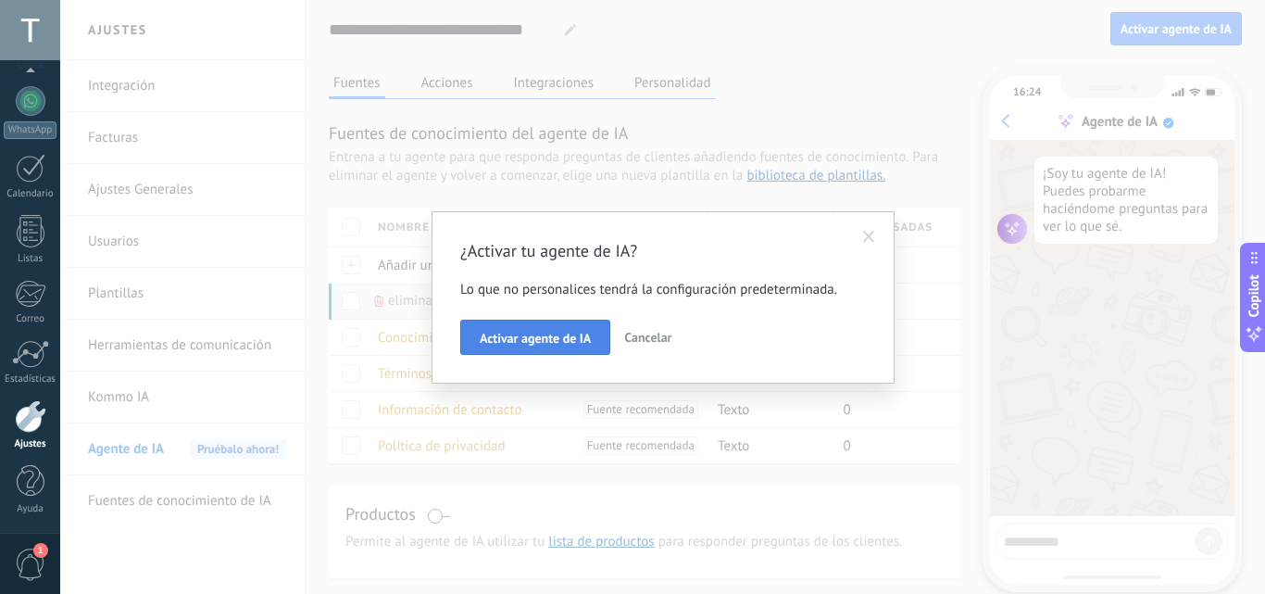
click at [584, 345] on span "Activar agente de IA" at bounding box center [535, 338] width 111 height 13
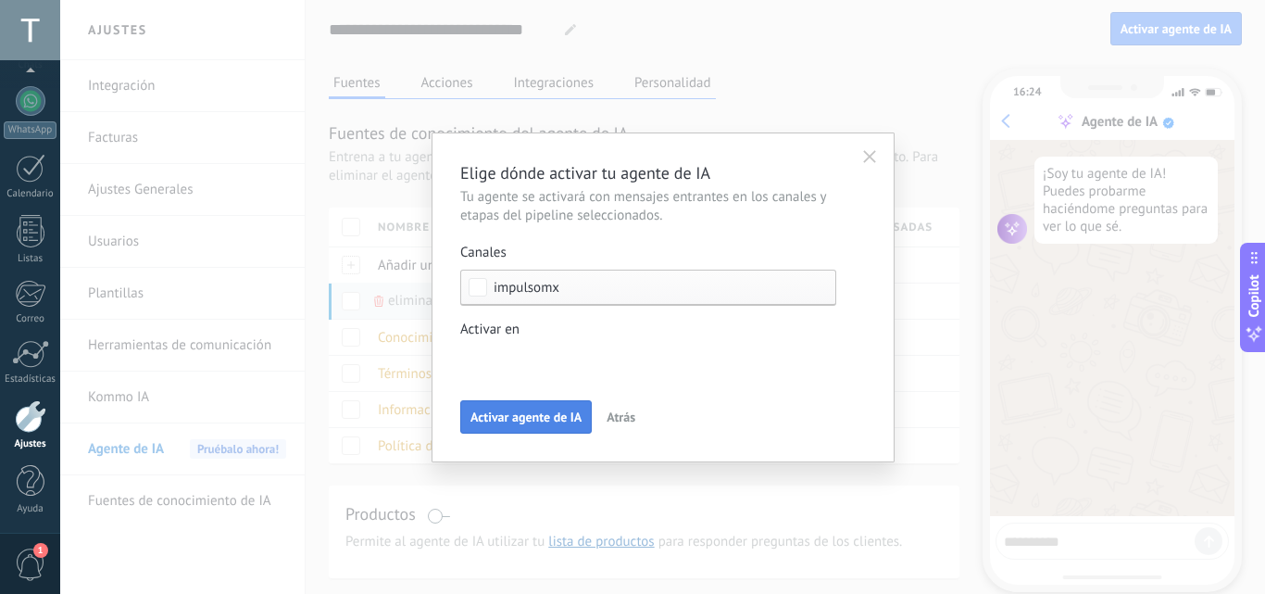
click at [534, 419] on span "Activar agente de IA" at bounding box center [526, 416] width 111 height 13
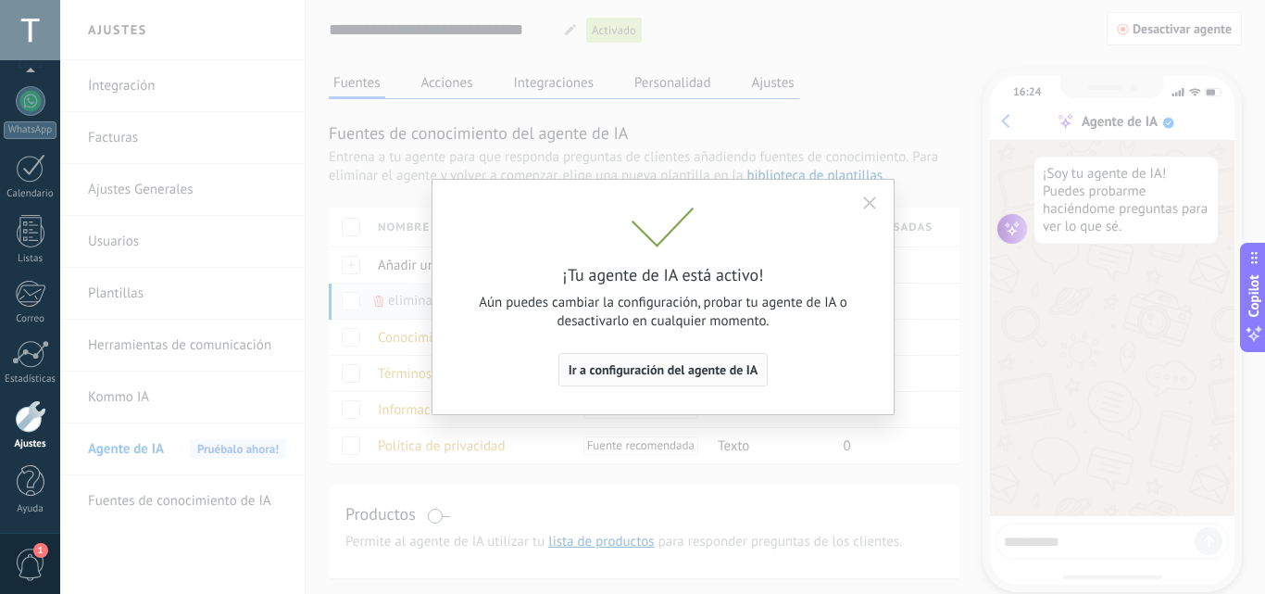
click at [704, 376] on span "Ir a configuración del agente de IA" at bounding box center [664, 369] width 190 height 13
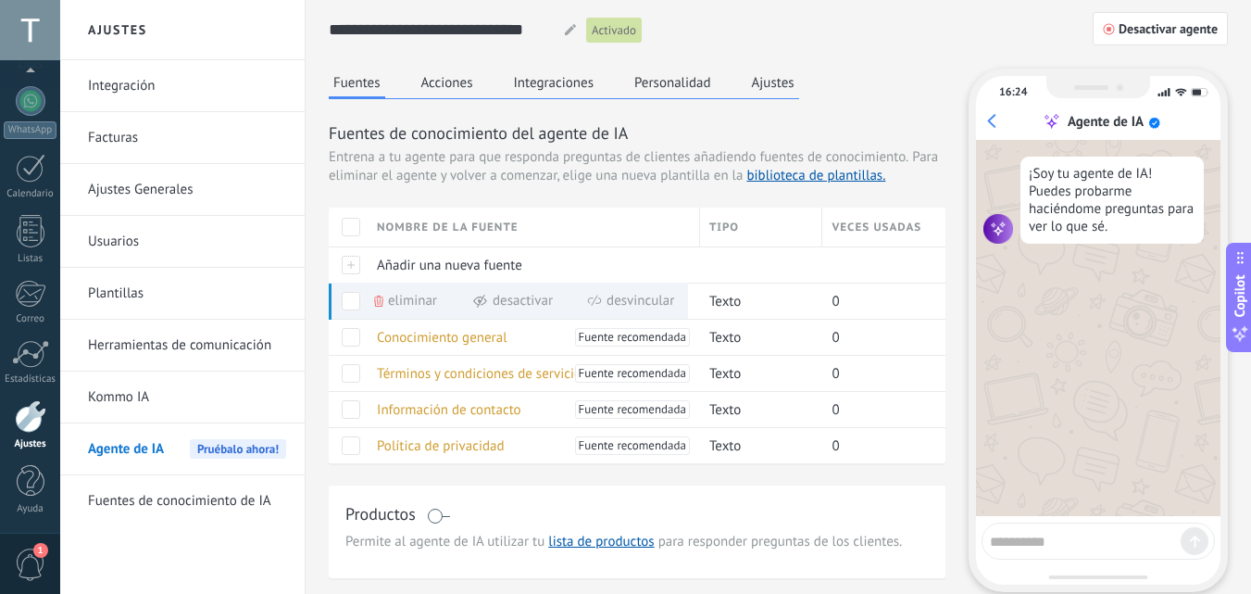
click at [341, 223] on div at bounding box center [348, 226] width 39 height 39
click at [361, 223] on div at bounding box center [348, 226] width 39 height 39
click at [355, 224] on span at bounding box center [351, 227] width 19 height 19
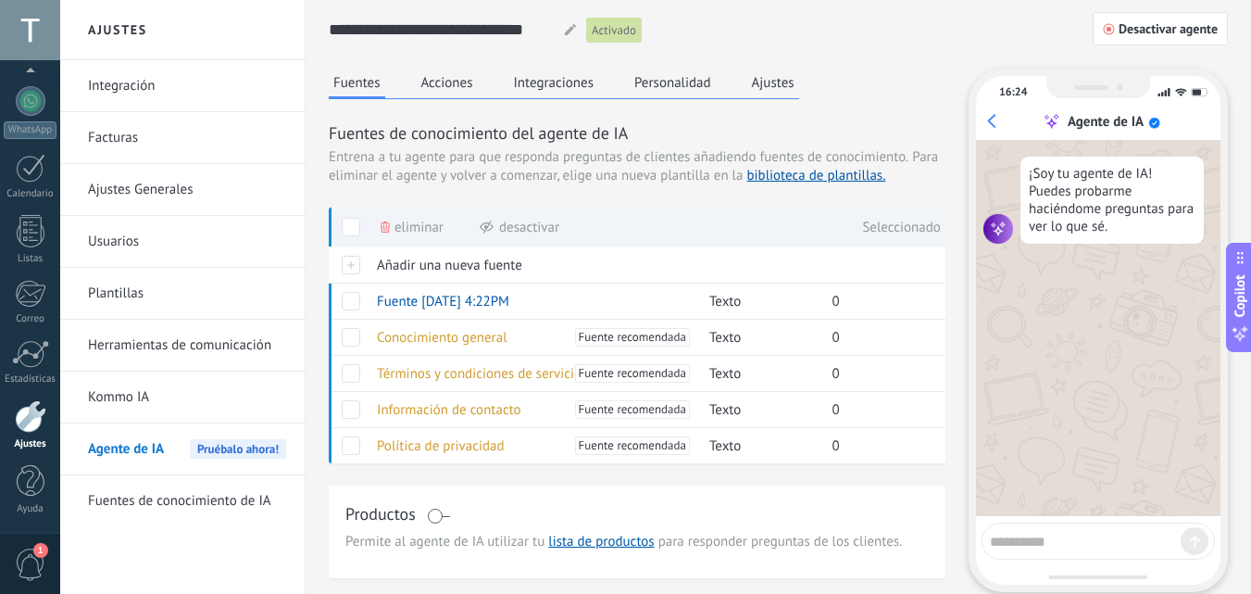
click at [665, 181] on span "Para eliminar el agente y volver a comenzar, elige una nueva plantilla en la bi…" at bounding box center [633, 166] width 609 height 36
click at [910, 221] on div "Seleccionado 5" at bounding box center [907, 227] width 90 height 41
click at [705, 84] on button "Personalidad" at bounding box center [673, 83] width 86 height 28
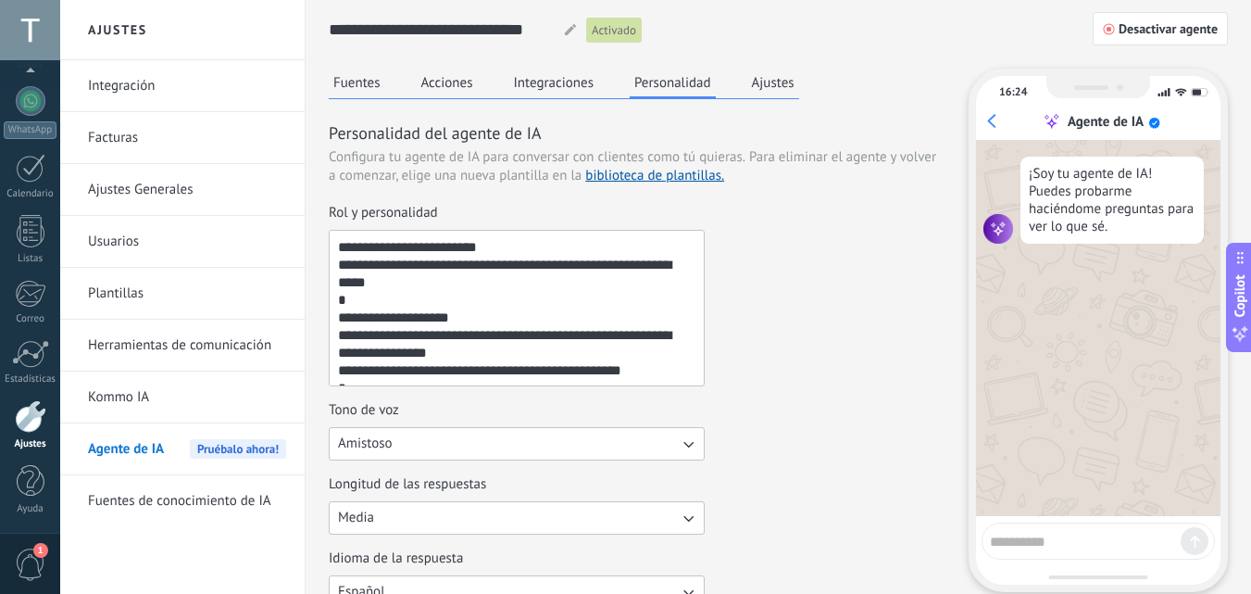
click at [439, 308] on textarea "Rol y personalidad" at bounding box center [515, 308] width 370 height 155
click at [440, 295] on textarea "Rol y personalidad" at bounding box center [515, 308] width 370 height 155
click at [400, 304] on textarea "Rol y personalidad" at bounding box center [515, 308] width 370 height 155
click at [471, 303] on textarea "Rol y personalidad" at bounding box center [515, 308] width 370 height 155
click at [482, 349] on textarea "Rol y personalidad" at bounding box center [515, 308] width 370 height 155
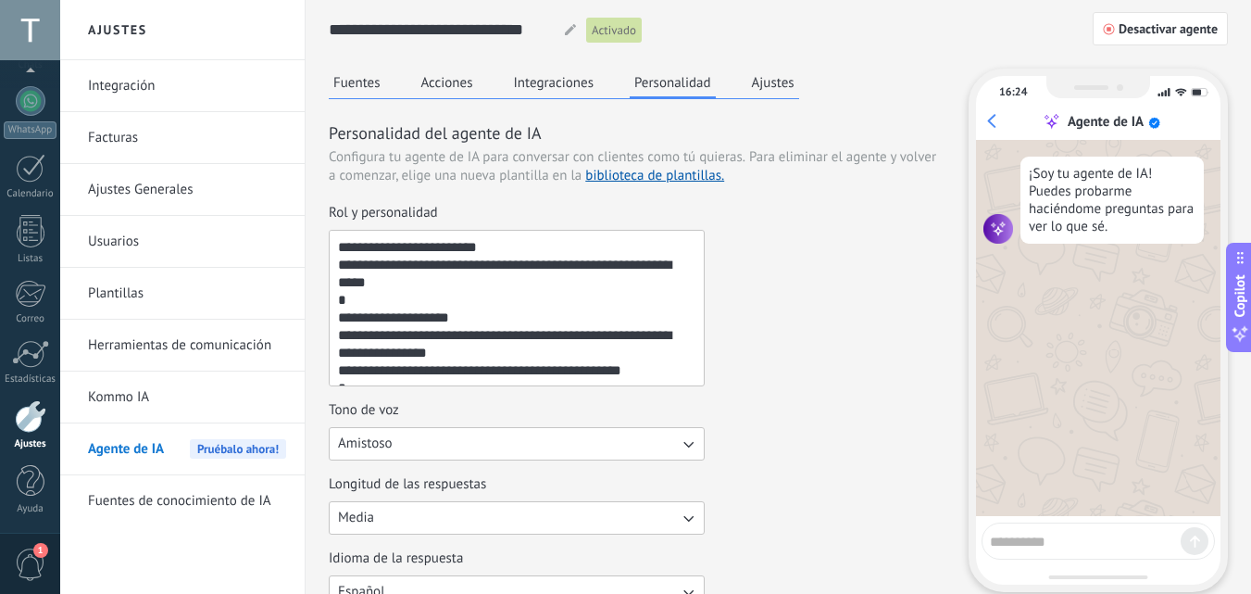
click at [356, 301] on textarea "Rol y personalidad" at bounding box center [515, 308] width 370 height 155
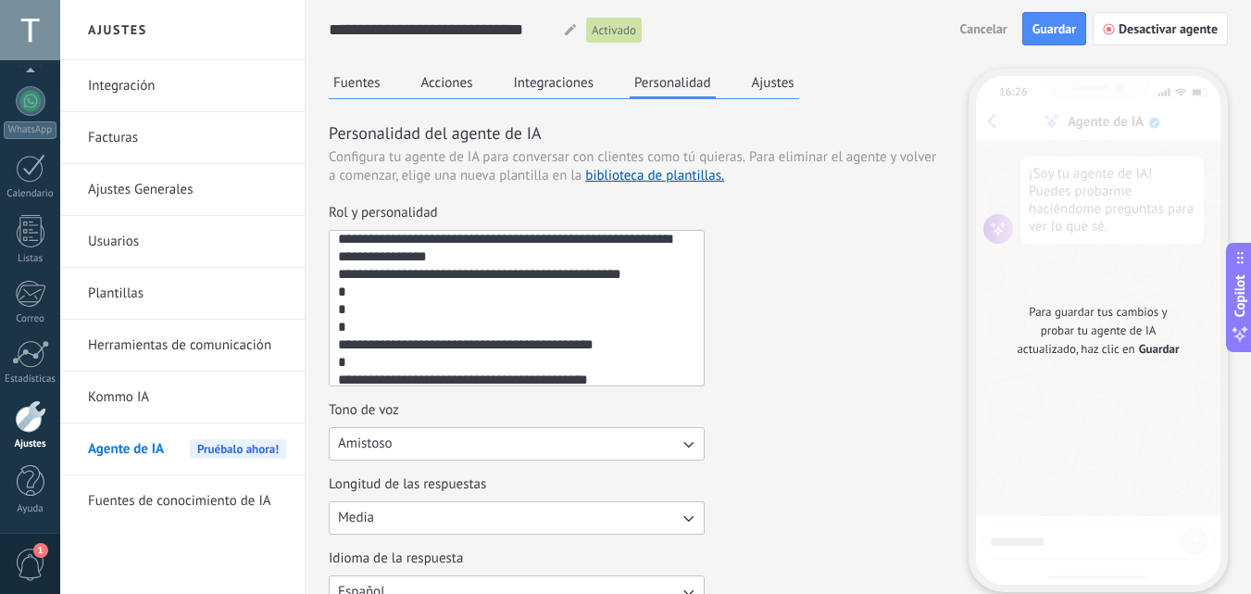
scroll to position [85, 0]
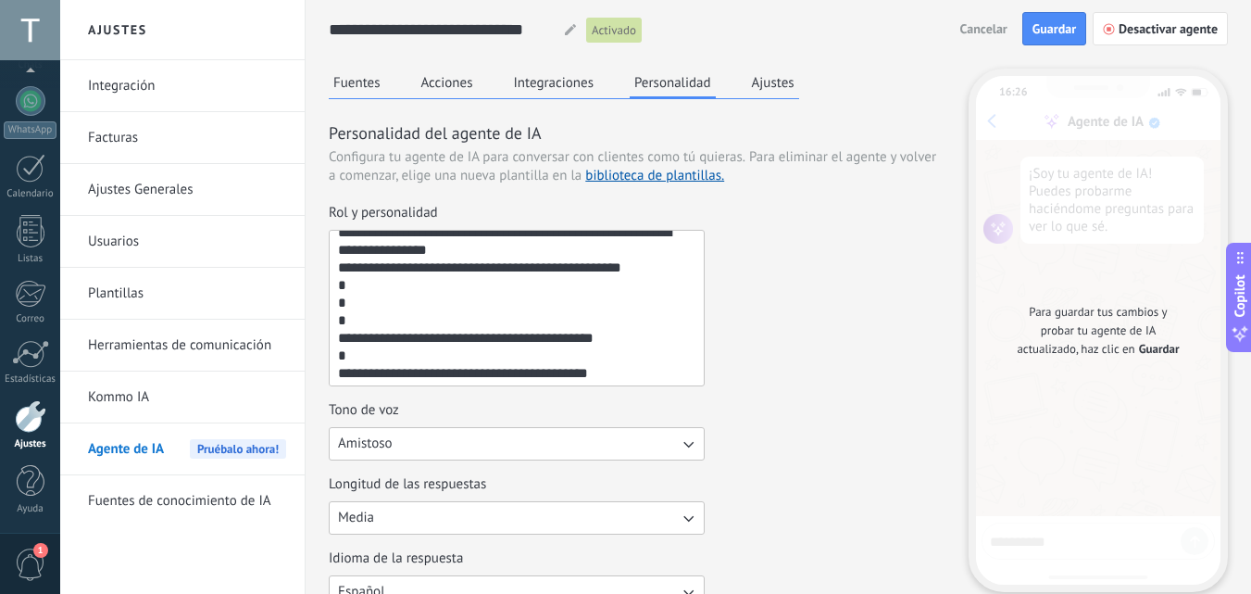
click at [363, 328] on textarea "Rol y personalidad" at bounding box center [515, 308] width 370 height 155
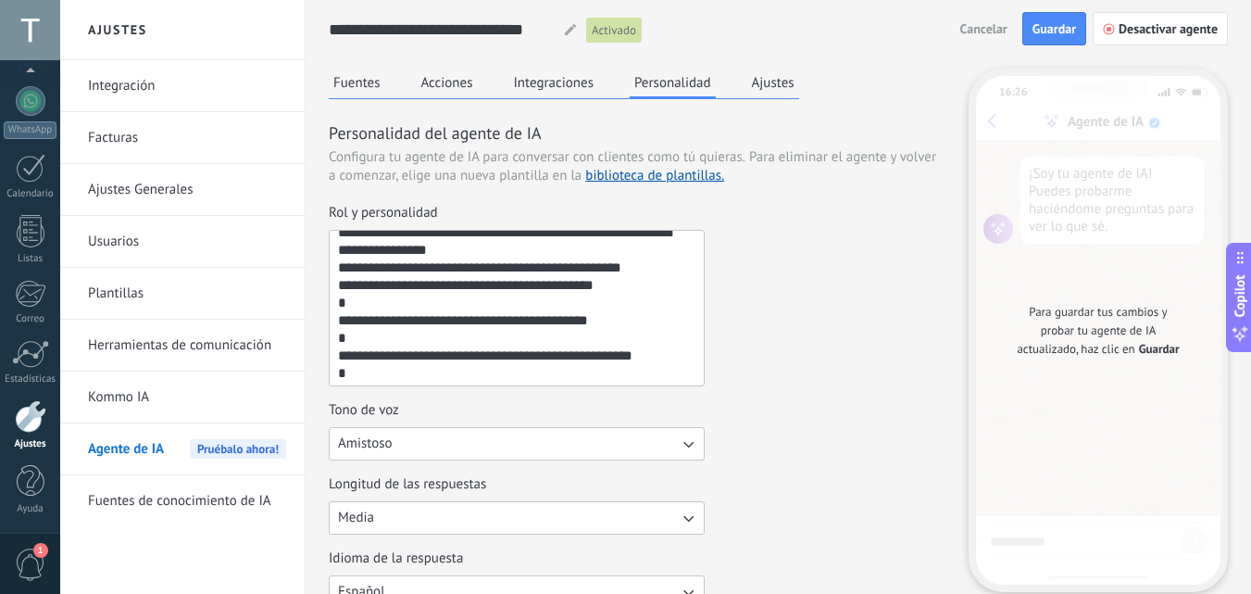
click at [345, 308] on textarea "Rol y personalidad" at bounding box center [515, 308] width 370 height 155
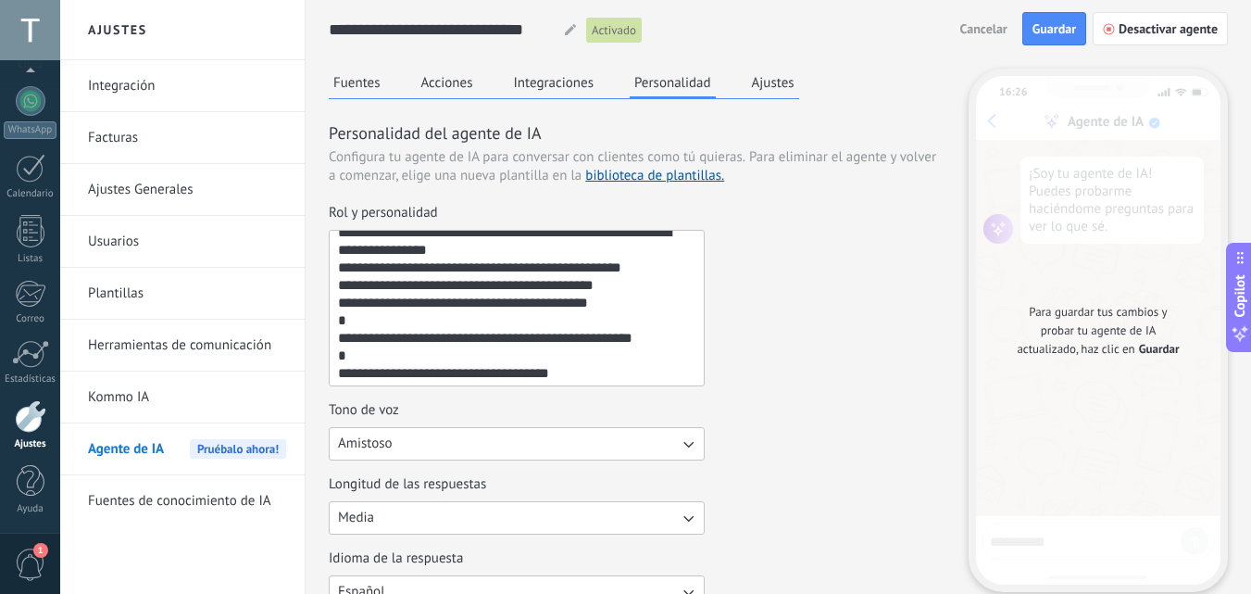
click at [348, 323] on textarea "Rol y personalidad" at bounding box center [515, 308] width 370 height 155
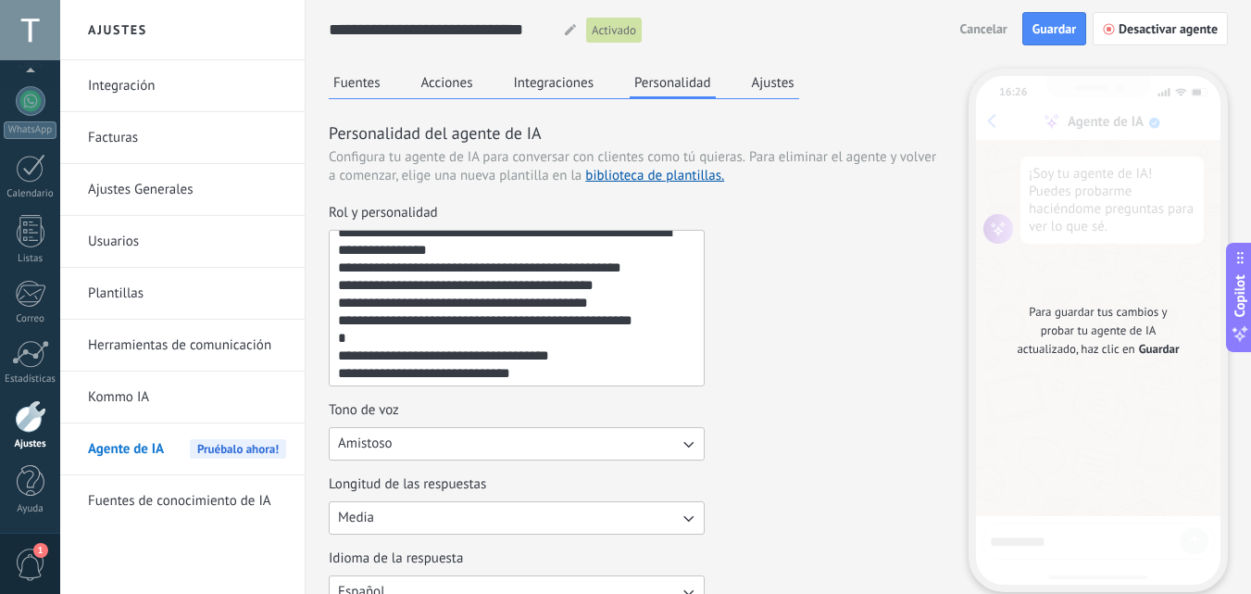
click at [352, 342] on textarea "Rol y personalidad" at bounding box center [515, 308] width 370 height 155
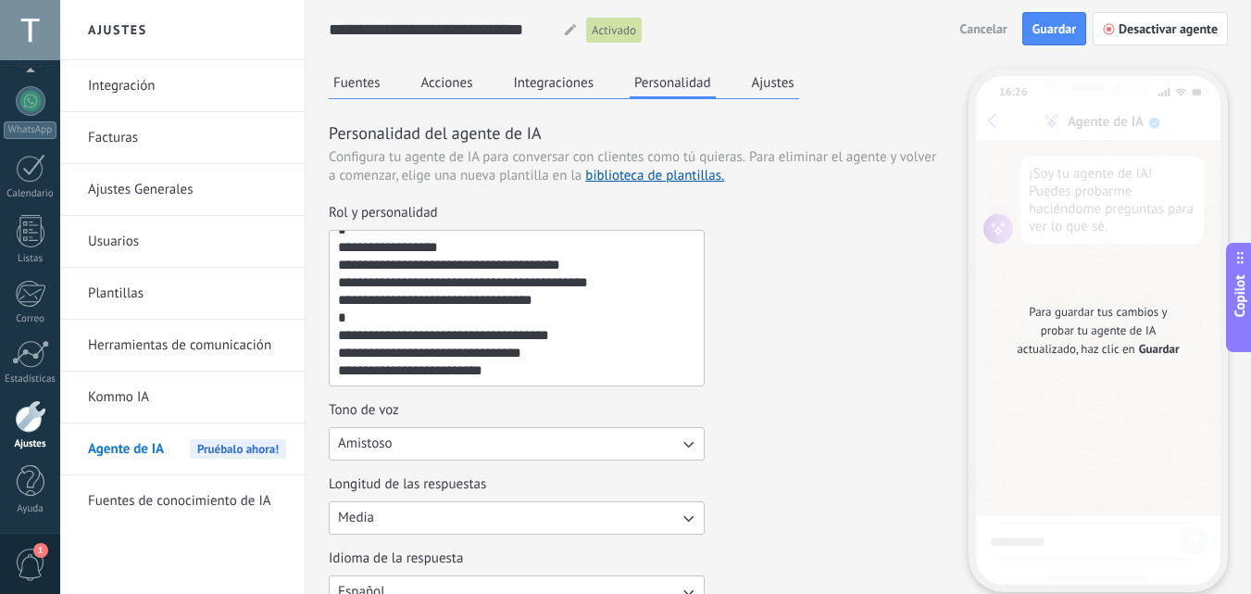
scroll to position [757, 0]
click at [525, 381] on textarea "Rol y personalidad" at bounding box center [515, 308] width 370 height 155
type textarea "**********"
click at [1062, 26] on span "Guardar" at bounding box center [1055, 28] width 44 height 13
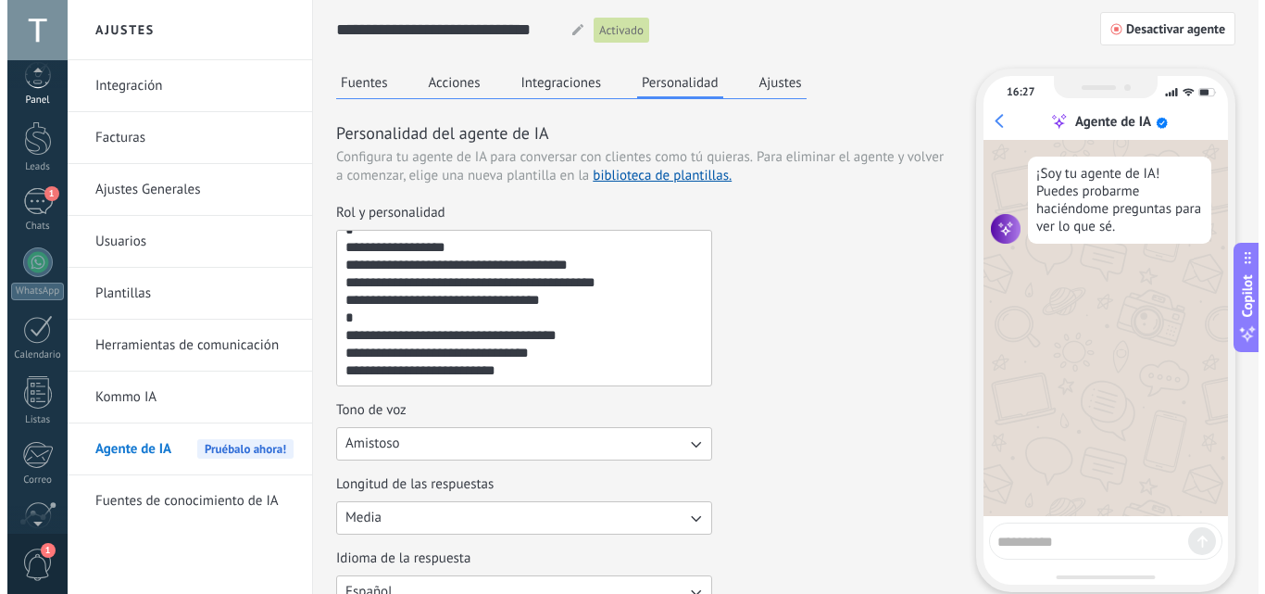
scroll to position [0, 0]
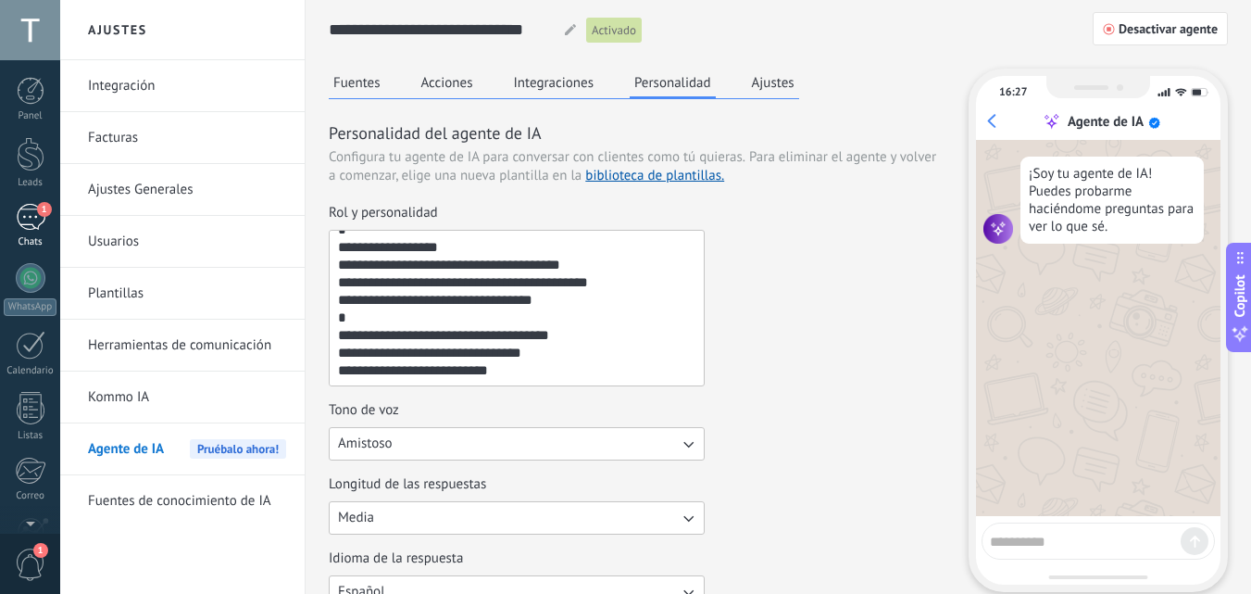
click at [36, 226] on div "1" at bounding box center [31, 217] width 30 height 27
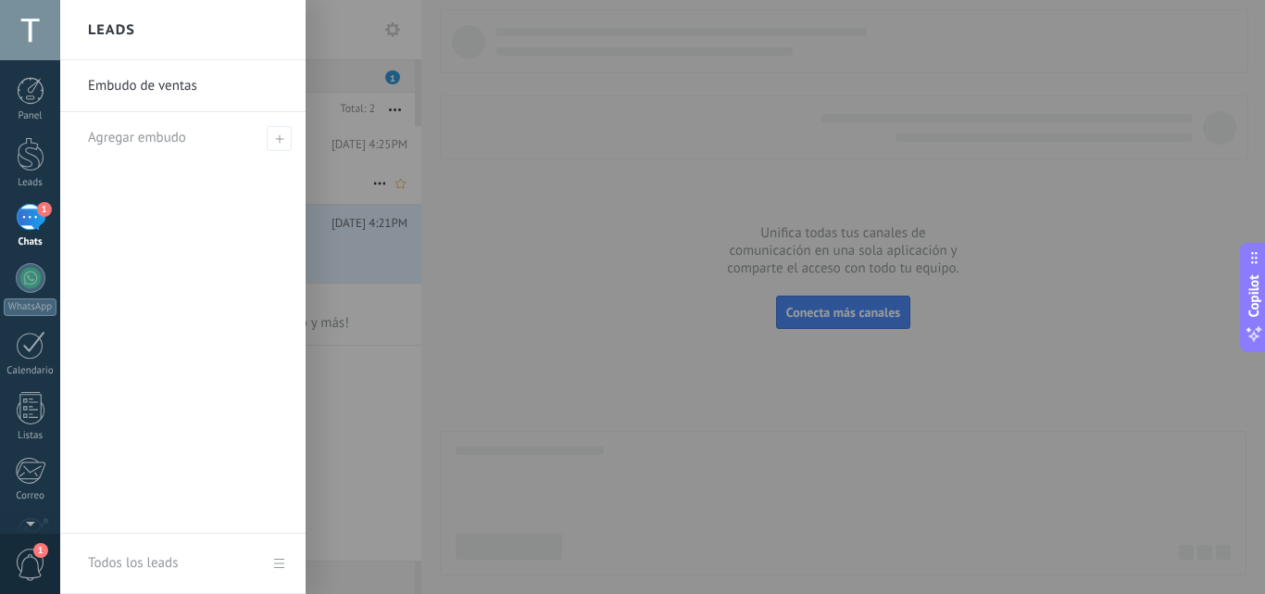
click at [238, 168] on body ".abccls-1,.abccls-2{fill-rule:evenodd}.abccls-2{fill:#fff} .abfcls-1{fill:none}…" at bounding box center [632, 297] width 1265 height 594
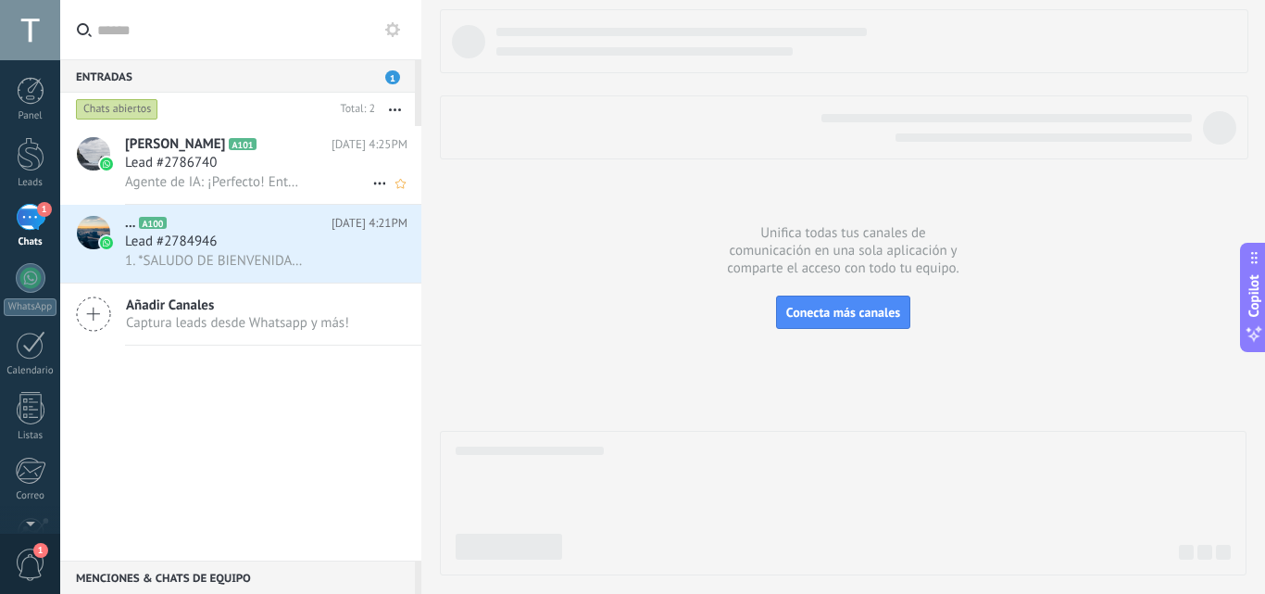
click at [270, 165] on div "Lead #2786740" at bounding box center [266, 163] width 283 height 19
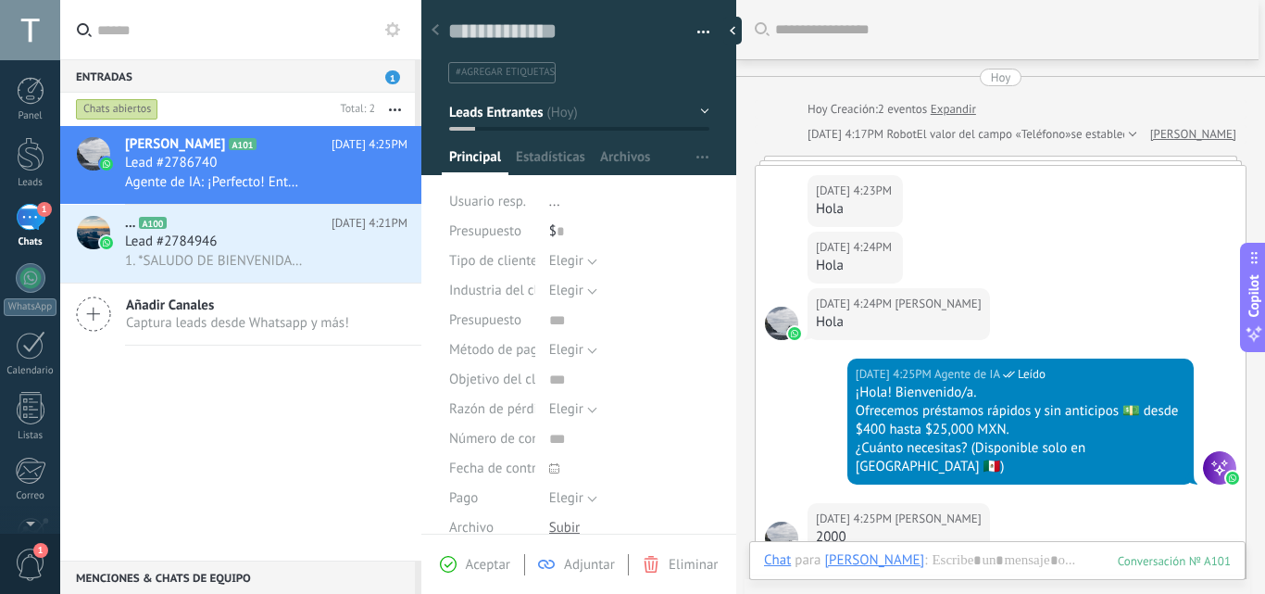
click at [966, 160] on div at bounding box center [1001, 160] width 492 height 9
click at [1004, 71] on div "Hoy" at bounding box center [1001, 78] width 20 height 18
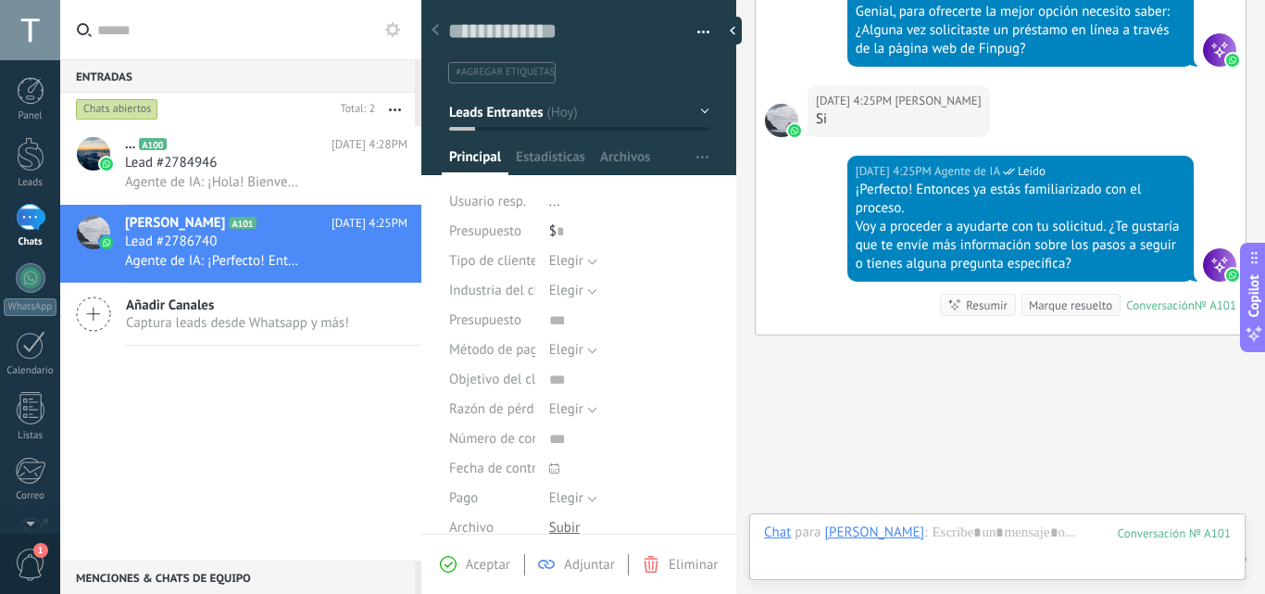
scroll to position [1061, 0]
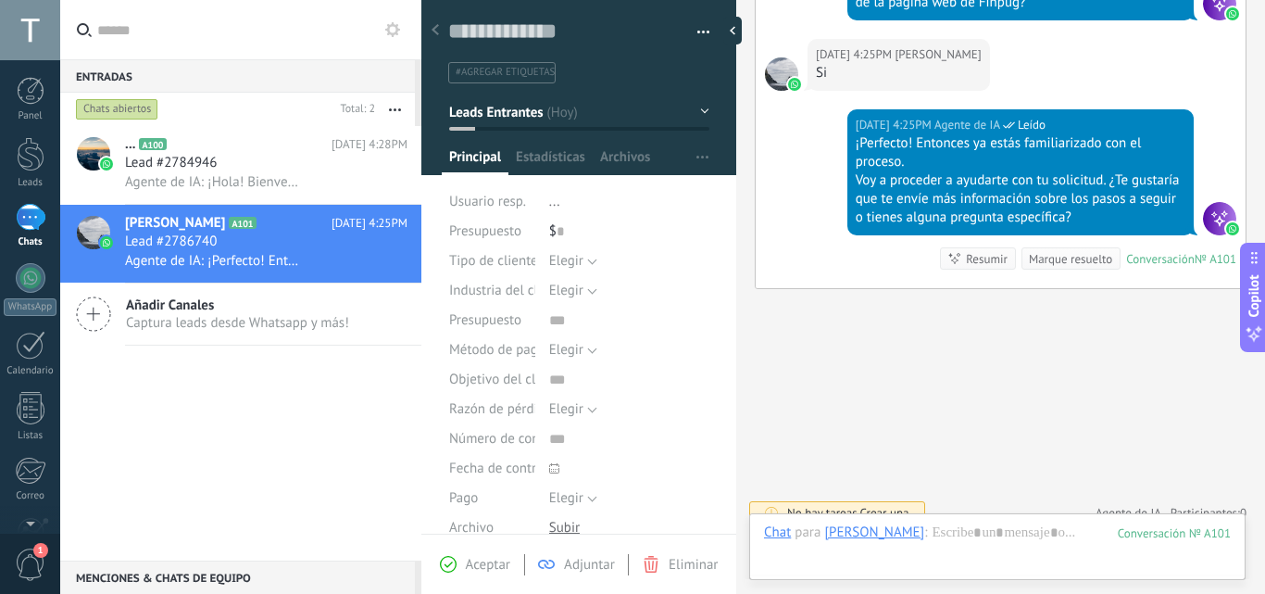
click at [258, 168] on div "Lead #2784946" at bounding box center [266, 163] width 283 height 19
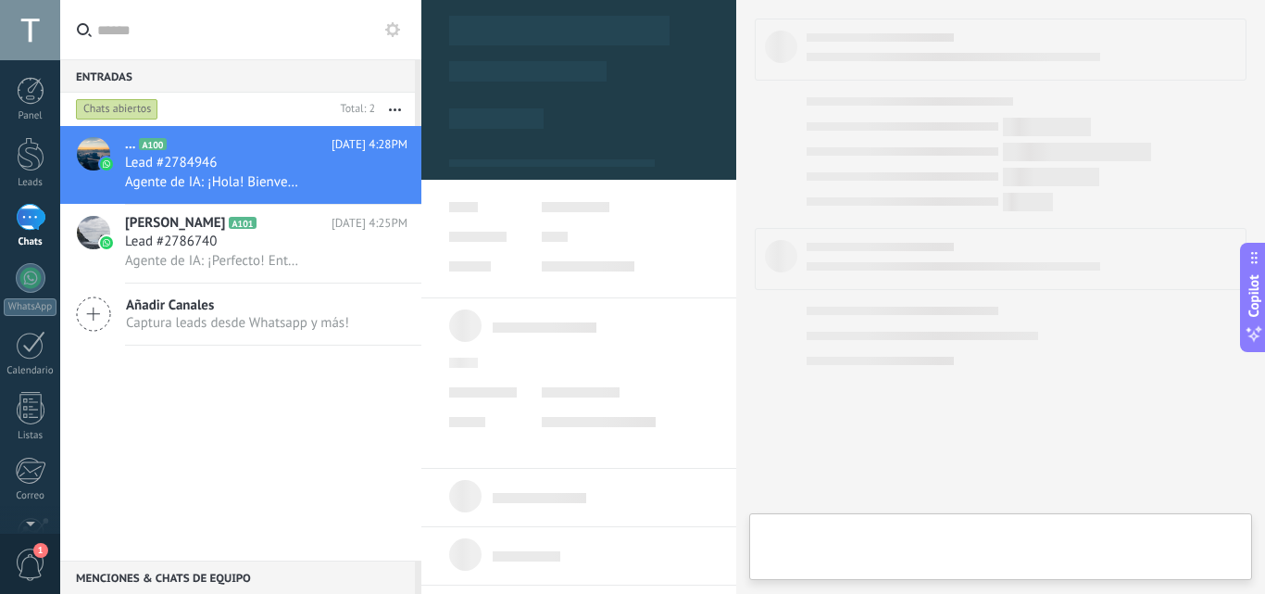
type textarea "**********"
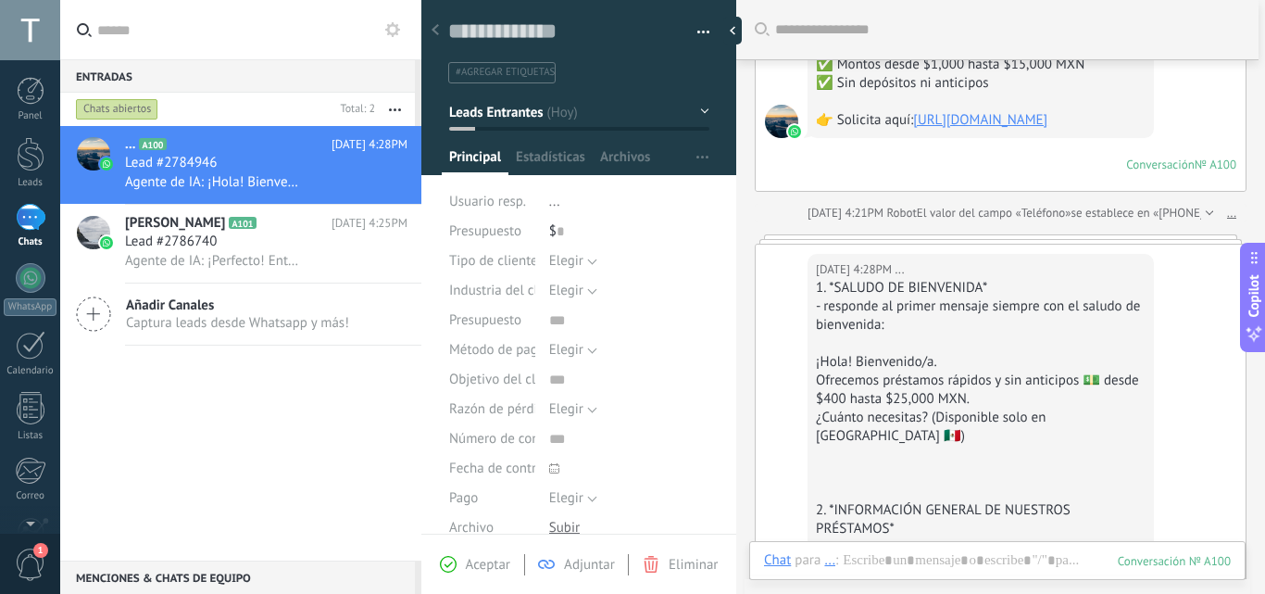
scroll to position [2091, 0]
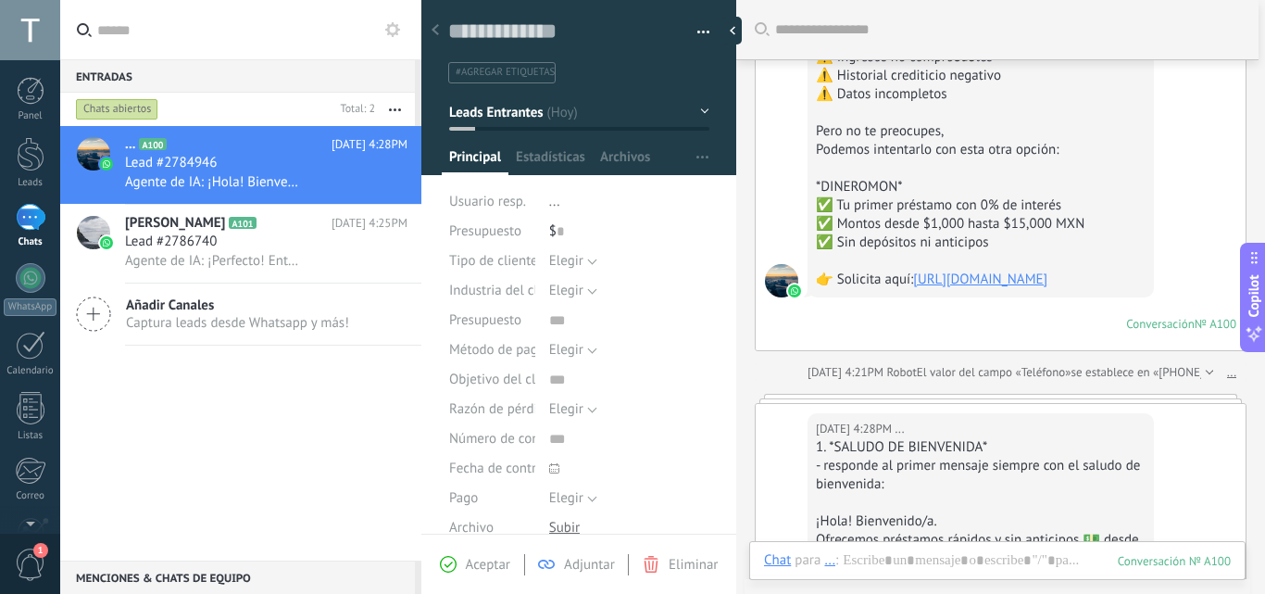
drag, startPoint x: 1195, startPoint y: 433, endPoint x: 1187, endPoint y: 268, distance: 166.0
click at [1187, 258] on div "Hoy Hoy Creación: 2 eventos Expandir Hoy 4:21PM ... 1. *SALUDO DE BIENVENIDA* -…" at bounding box center [1001, 446] width 492 height 4937
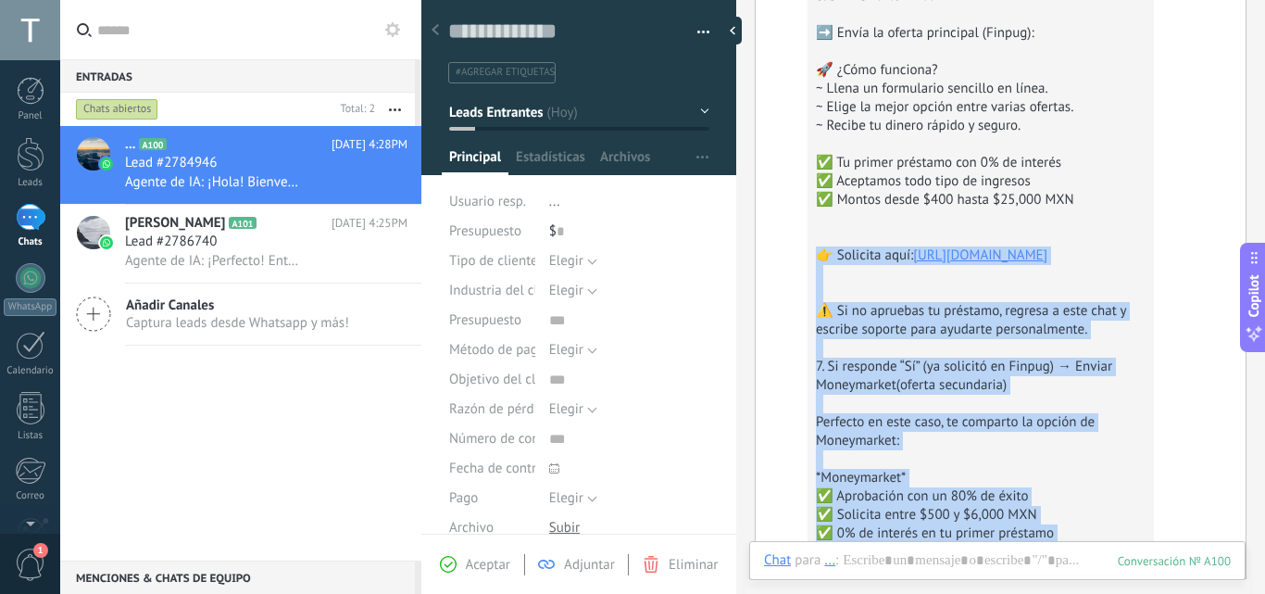
scroll to position [3490, 0]
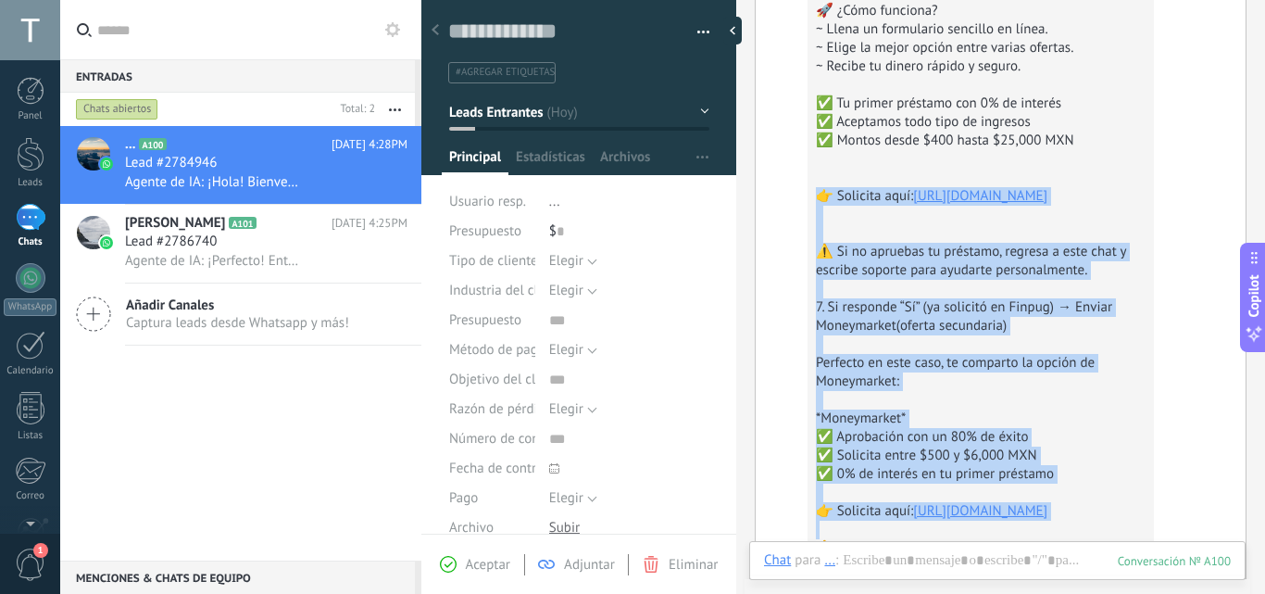
drag, startPoint x: 819, startPoint y: 370, endPoint x: 1099, endPoint y: 524, distance: 319.2
click at [1099, 524] on div "1. *SALUDO DE BIENVENIDA* - responde al primer mensaje siempre con el saludo de…" at bounding box center [981, 174] width 330 height 2270
copy div "👉 Solicita aquí: https://tinyurl.com/yc8y2fyy ⚠️ Si no apruebas tu préstamo, re…"
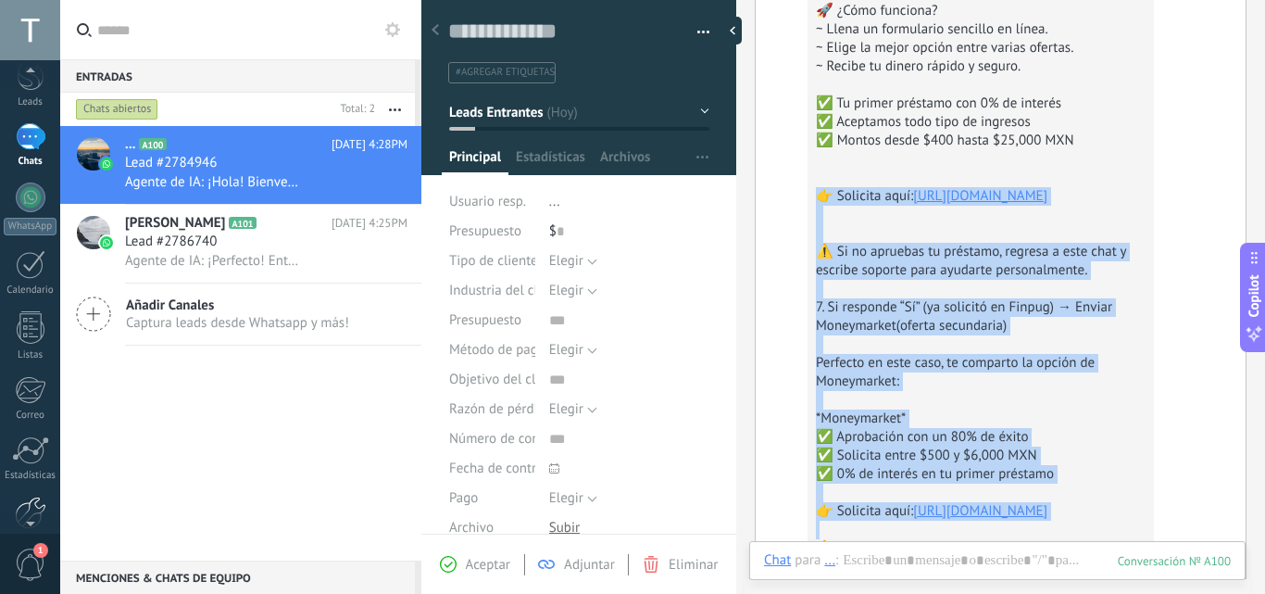
click at [33, 502] on div at bounding box center [30, 512] width 31 height 32
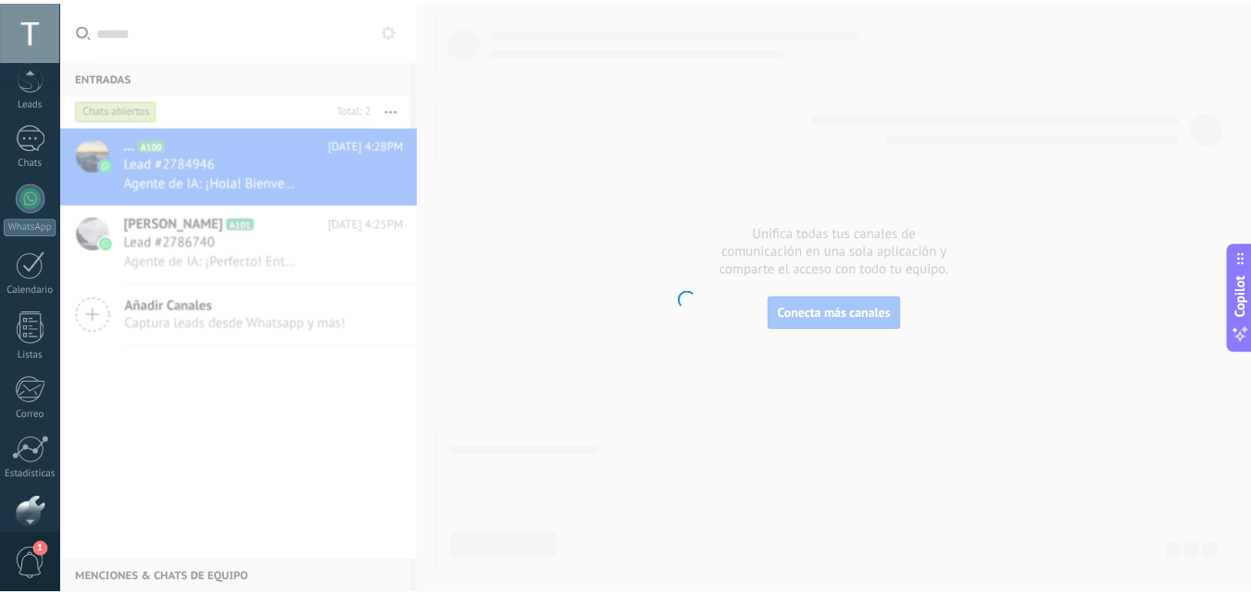
scroll to position [177, 0]
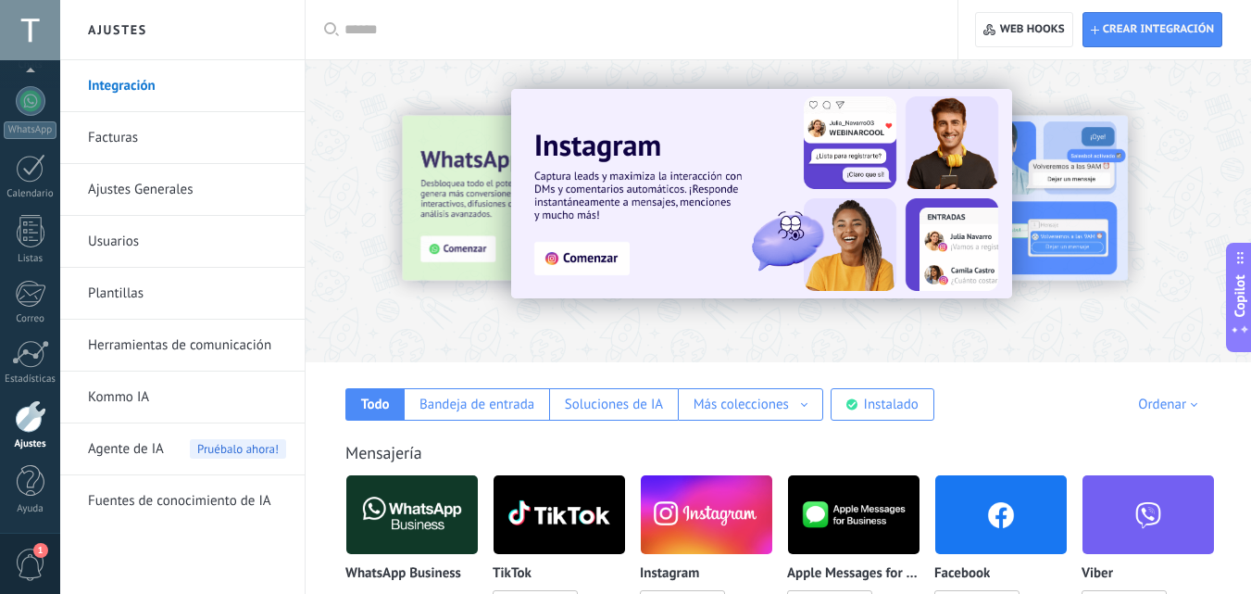
click at [146, 440] on span "Agente de IA" at bounding box center [126, 449] width 76 height 52
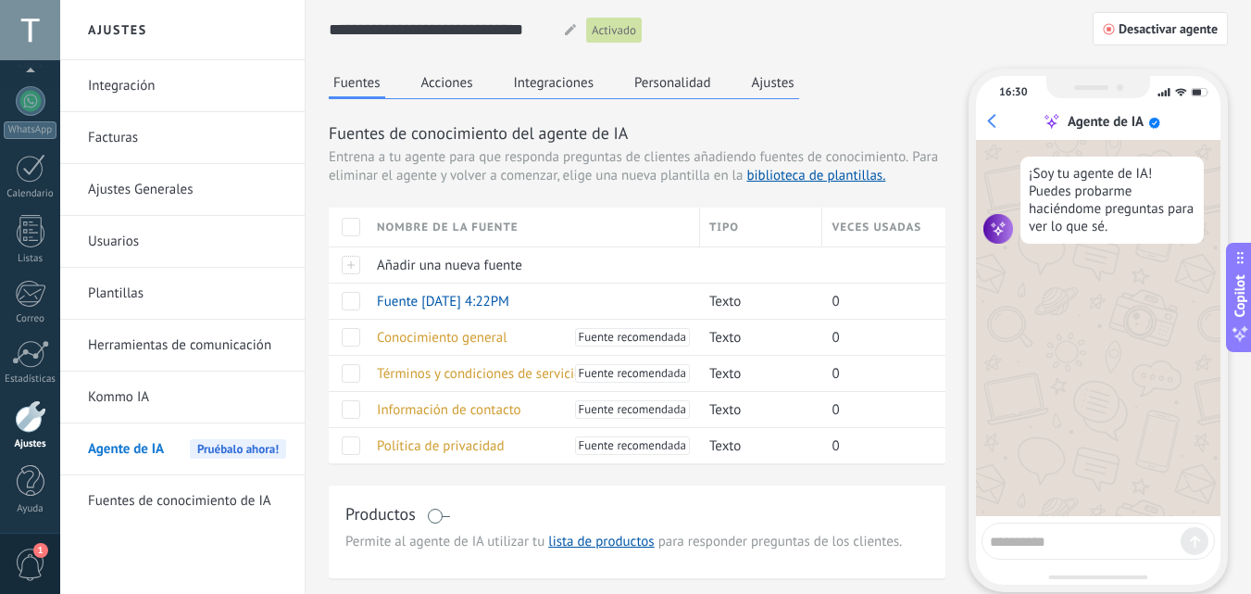
click at [659, 74] on button "Personalidad" at bounding box center [673, 83] width 86 height 28
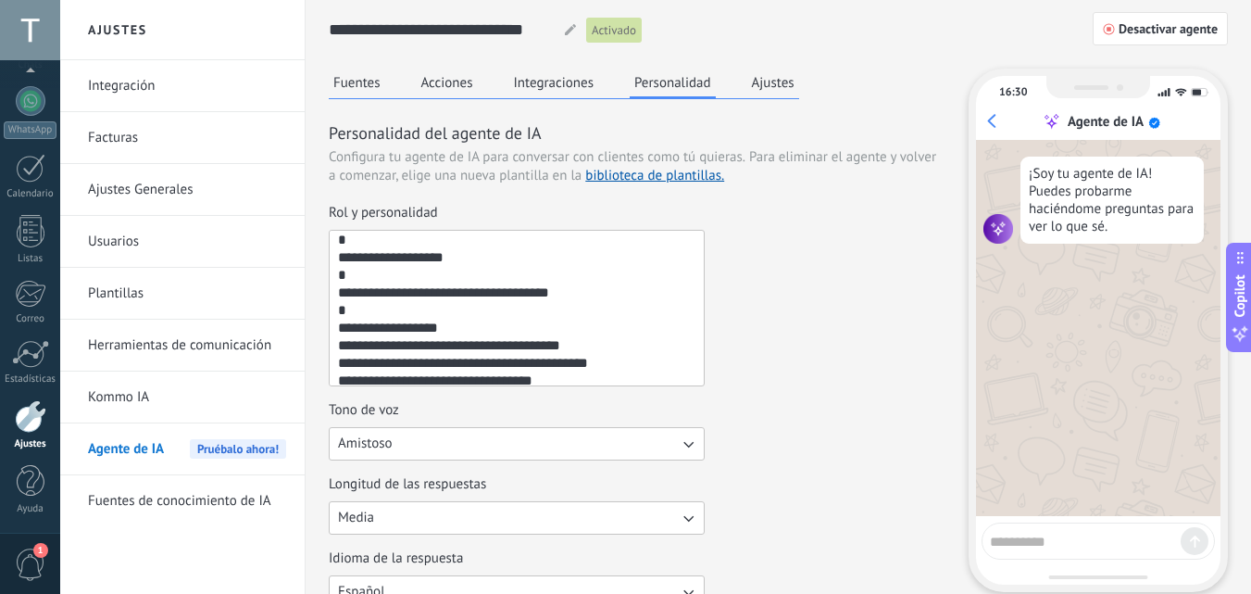
scroll to position [774, 0]
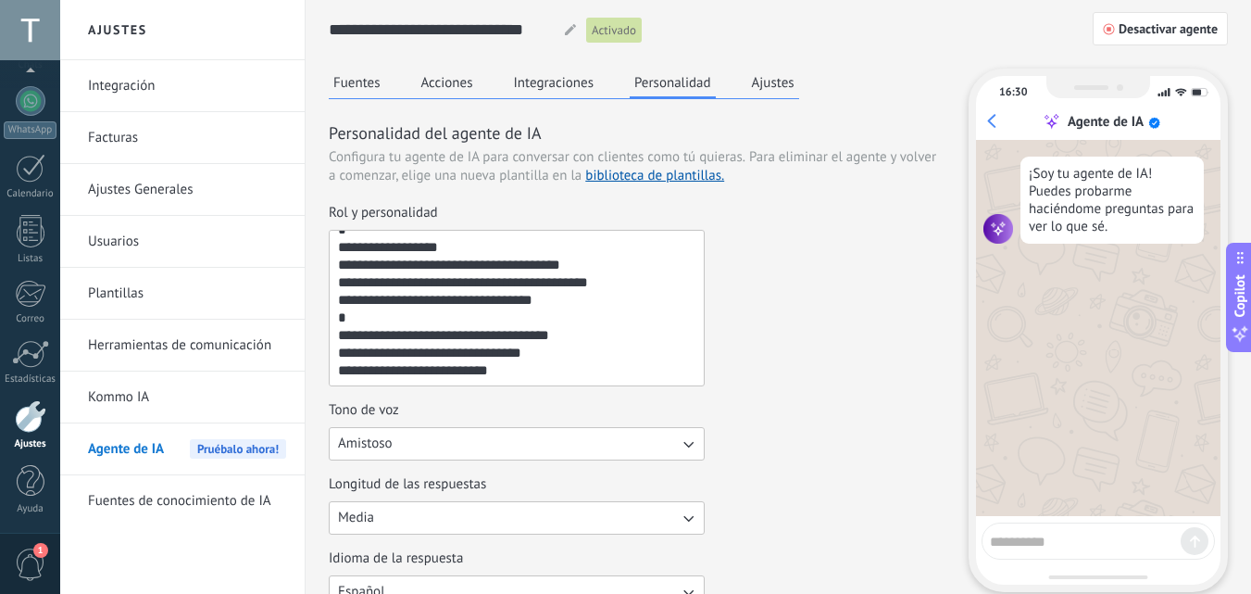
click at [452, 369] on textarea "Rol y personalidad" at bounding box center [515, 308] width 370 height 155
paste textarea "**********"
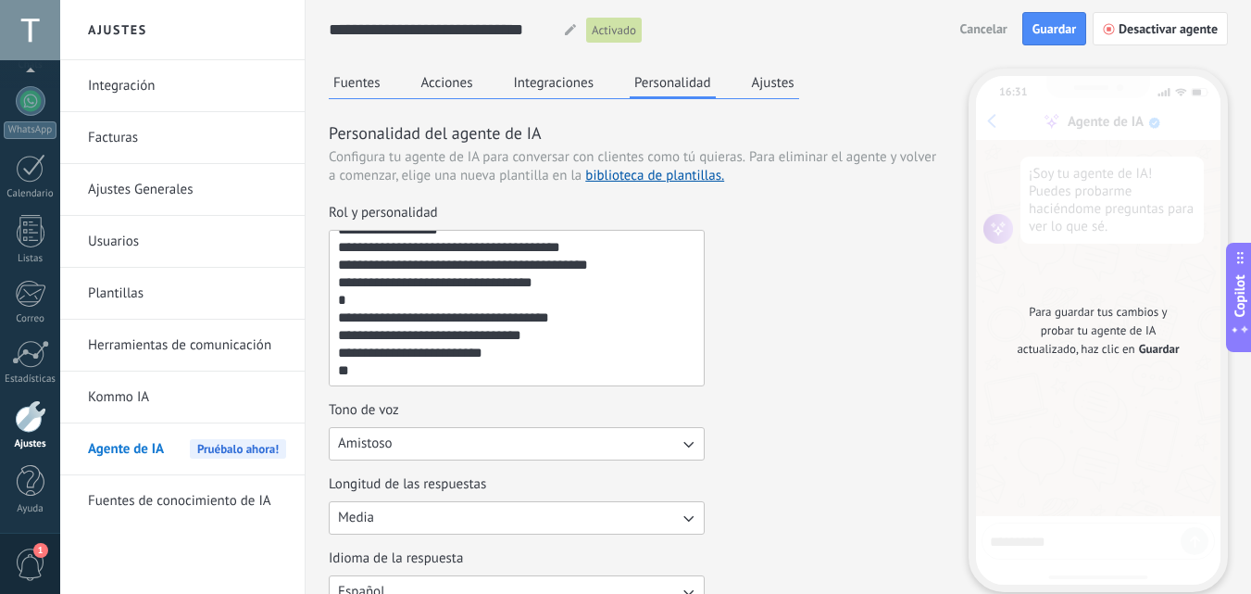
type textarea "**********"
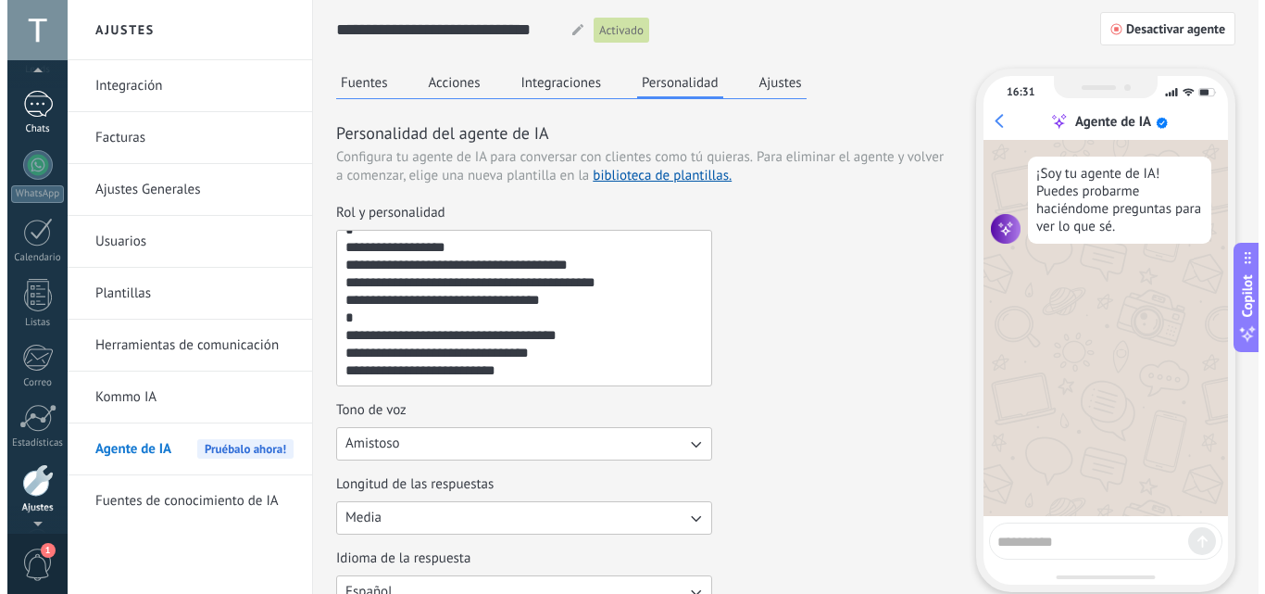
scroll to position [94, 0]
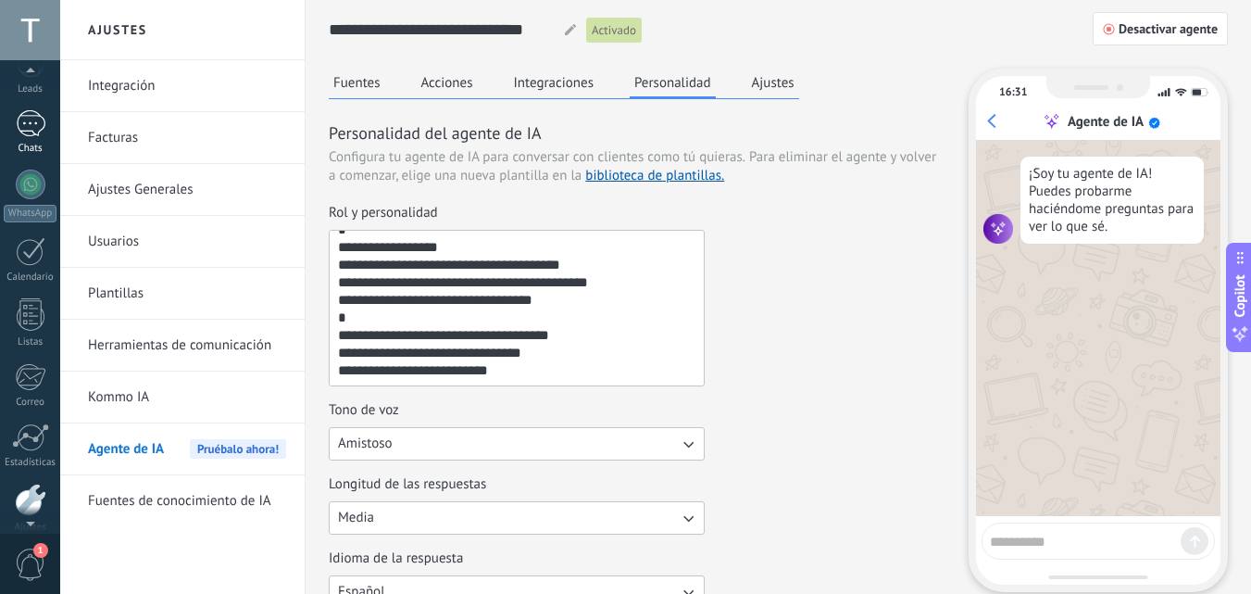
click at [34, 138] on link "1 Chats" at bounding box center [30, 132] width 60 height 44
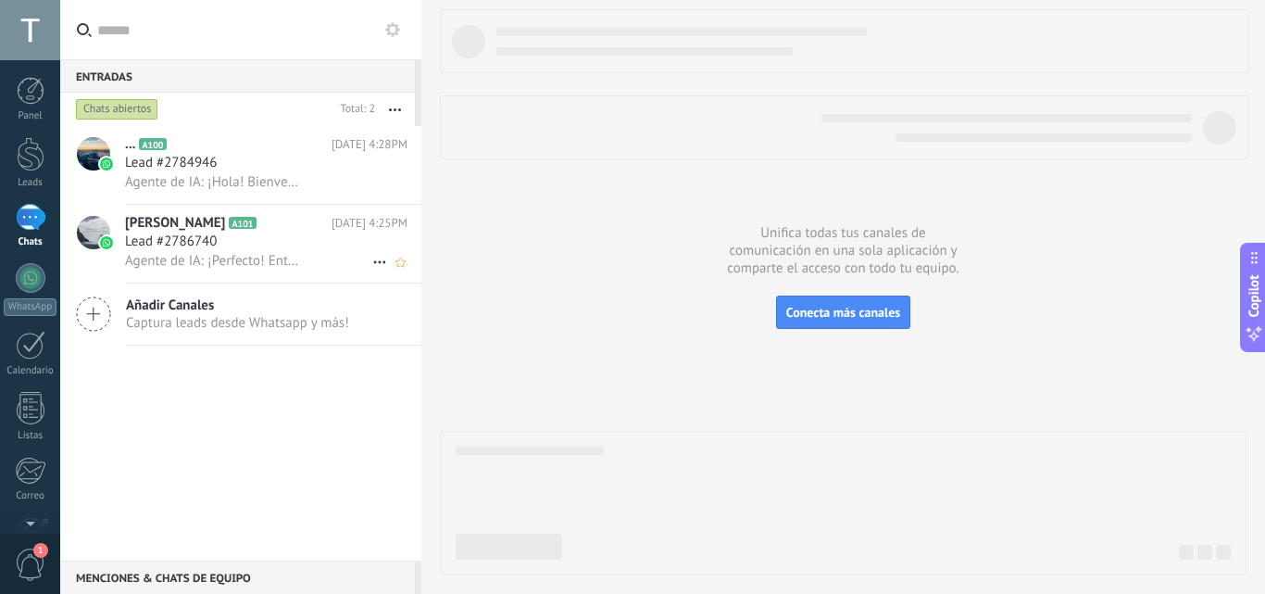
click at [286, 242] on div "Lead #2786740" at bounding box center [266, 241] width 283 height 19
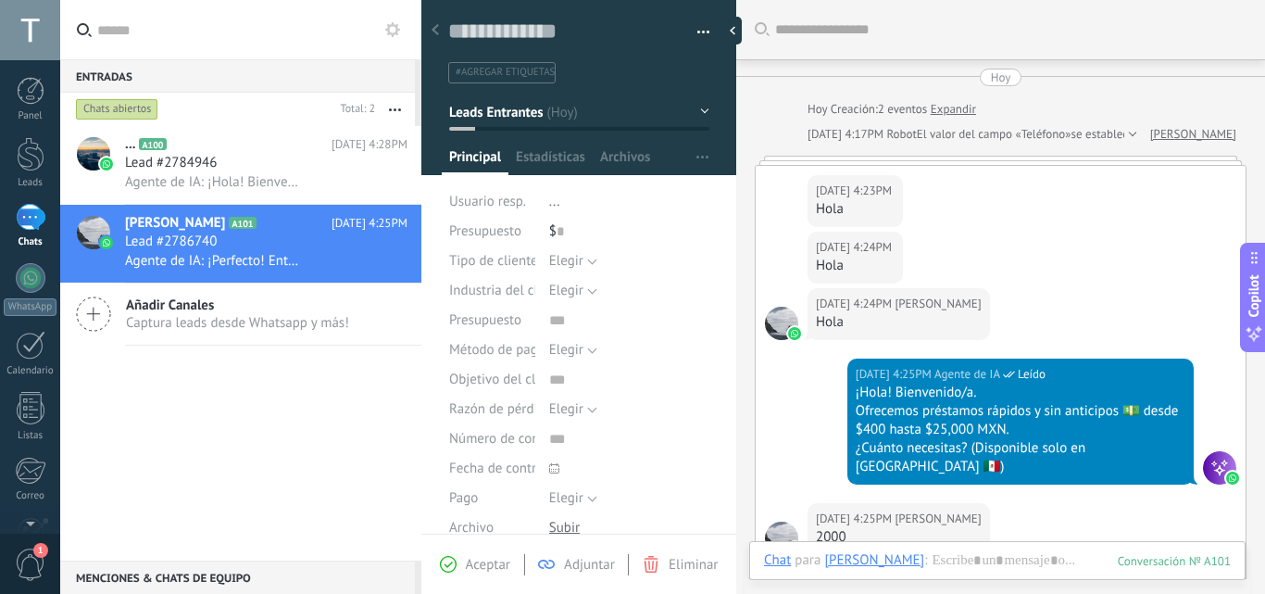
scroll to position [944, 0]
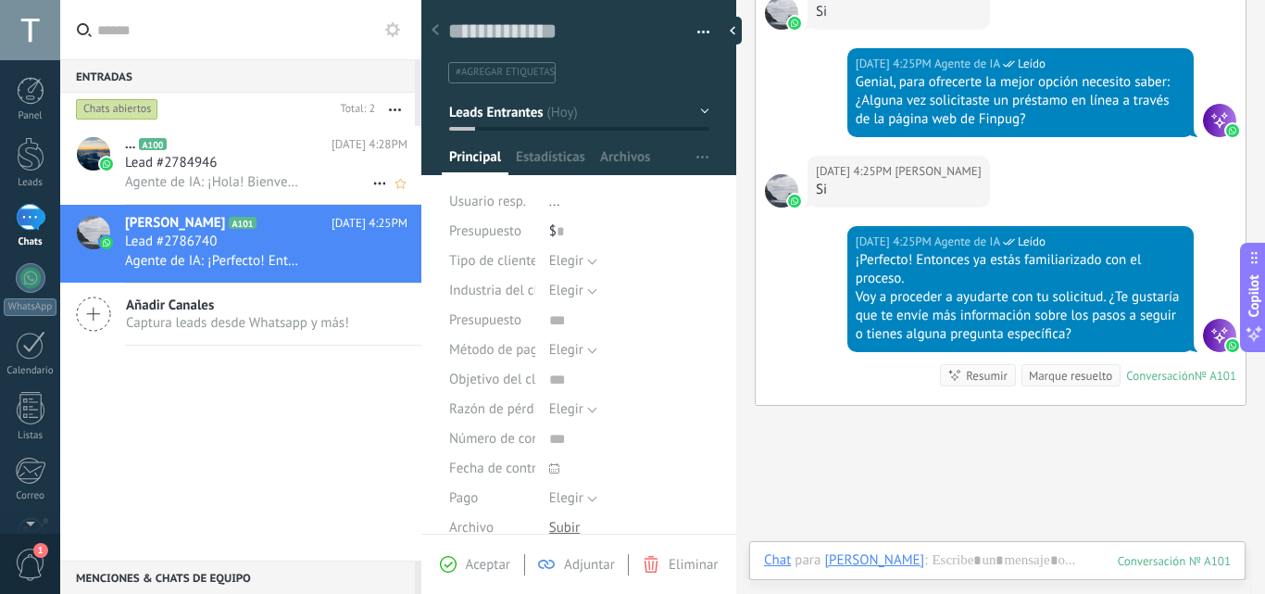
click at [181, 169] on span "Lead #2784946" at bounding box center [171, 163] width 92 height 19
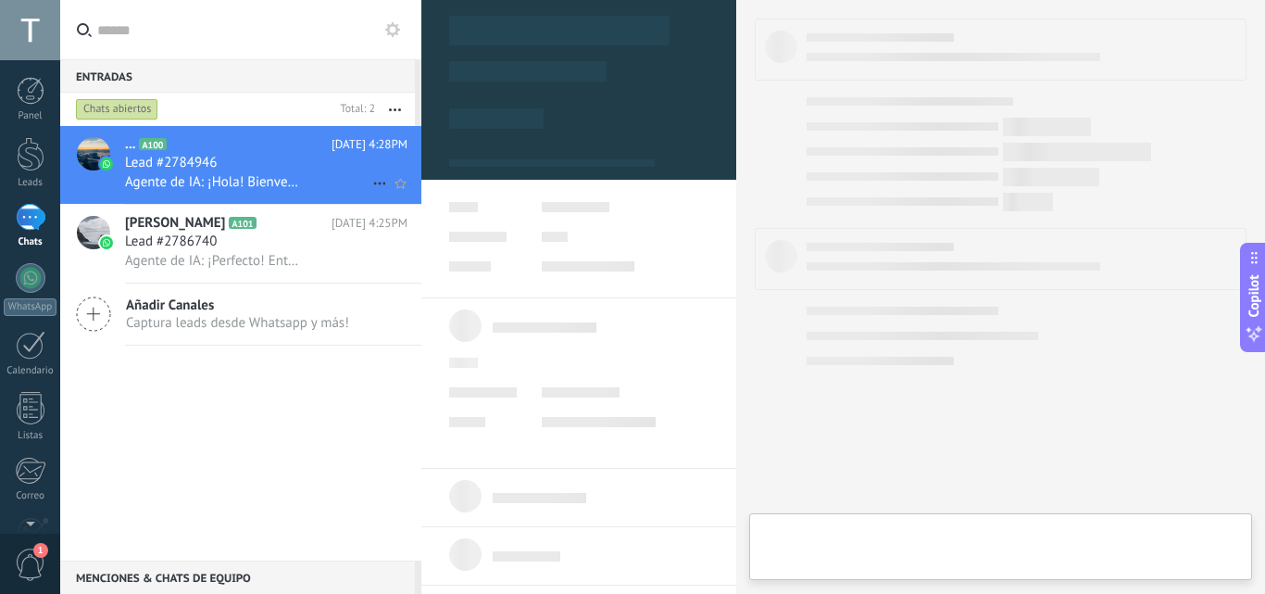
type textarea "**********"
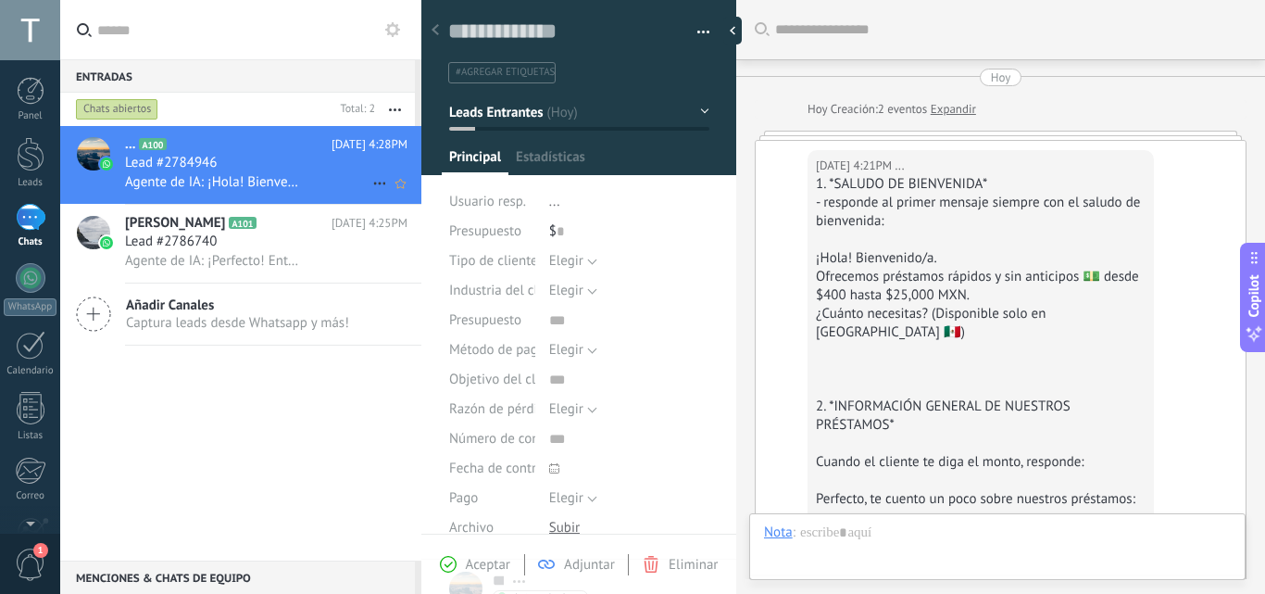
scroll to position [4819, 0]
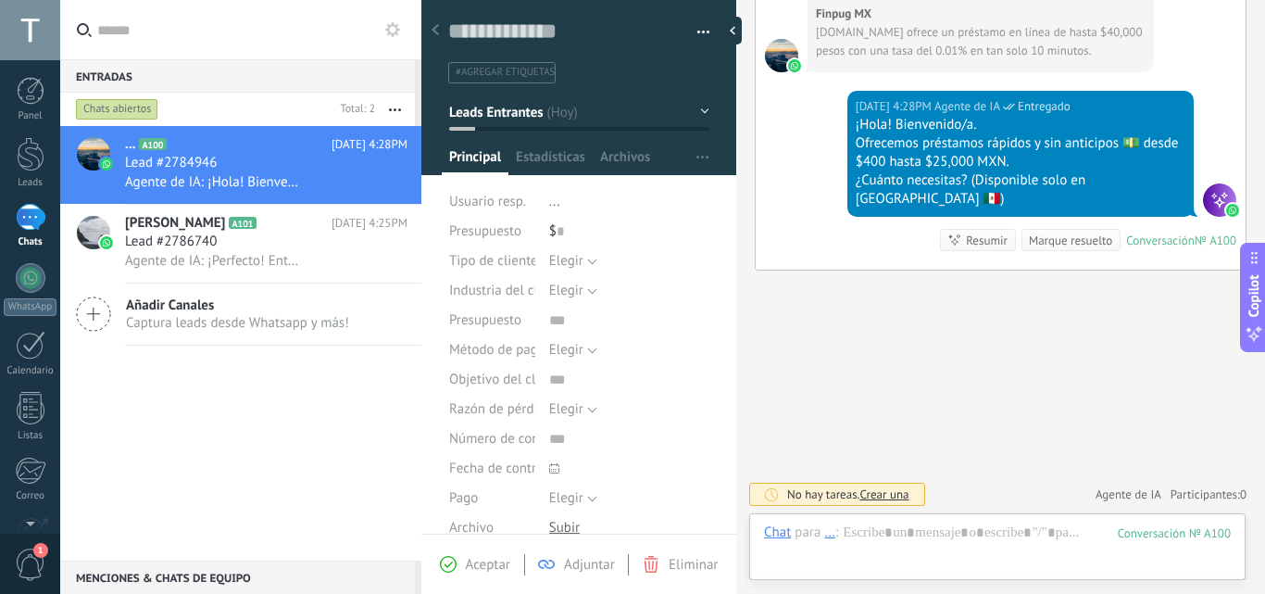
drag, startPoint x: 1257, startPoint y: 135, endPoint x: 1263, endPoint y: 120, distance: 16.2
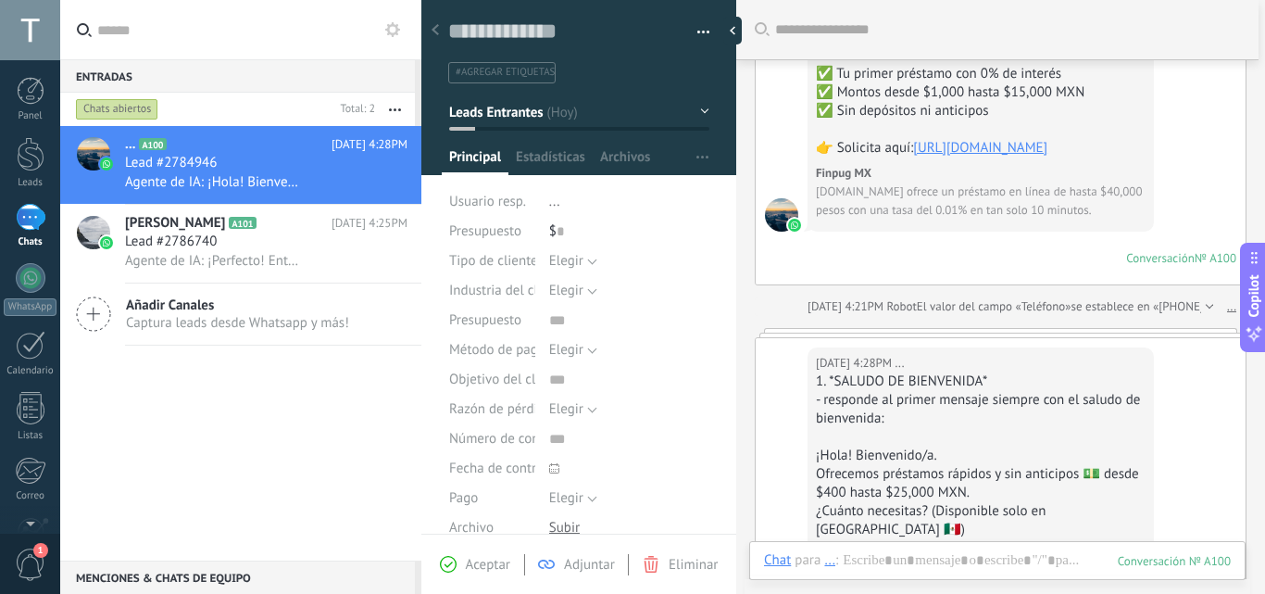
scroll to position [1702, 0]
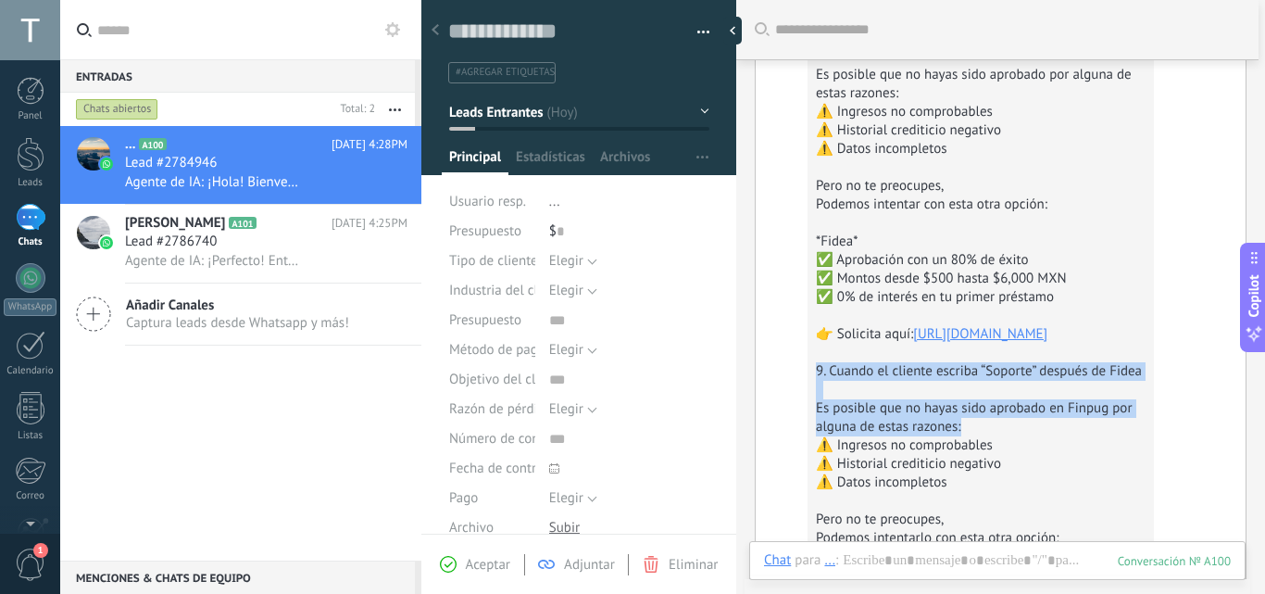
drag, startPoint x: 1087, startPoint y: 445, endPoint x: 1049, endPoint y: 491, distance: 59.9
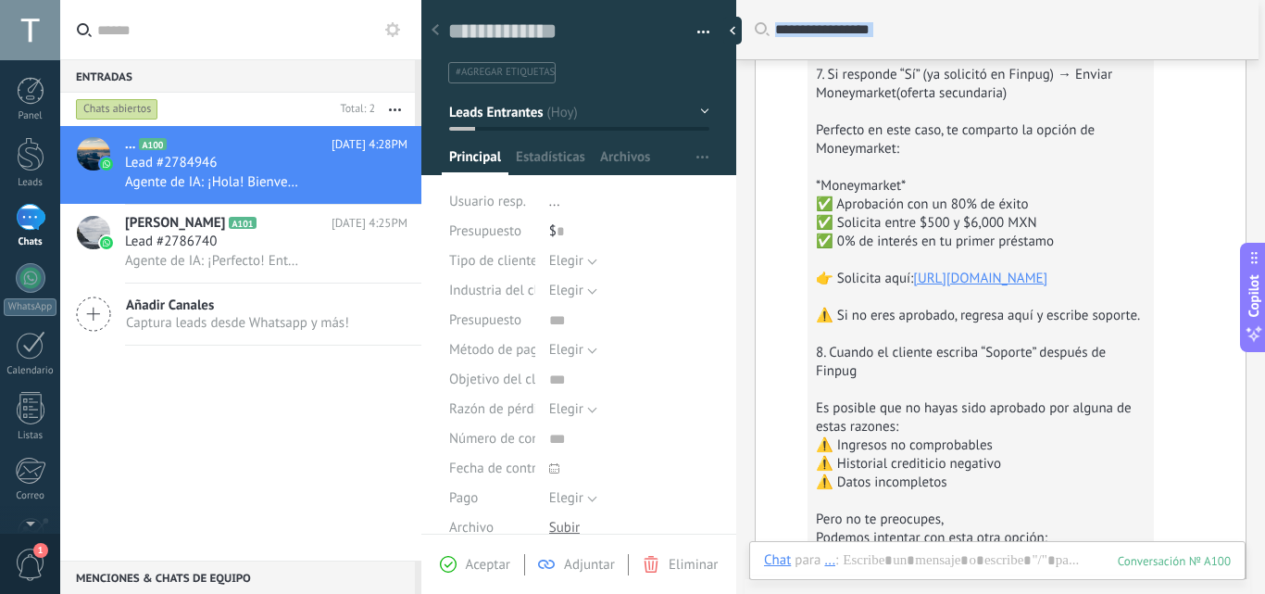
scroll to position [1367, 0]
drag, startPoint x: 818, startPoint y: 395, endPoint x: 1110, endPoint y: 265, distance: 319.3
copy div "👉 Solicita aquí: https://tinyurl.com/yc8y2fyy ⚠️ Si no apruebas tu préstamo, re…"
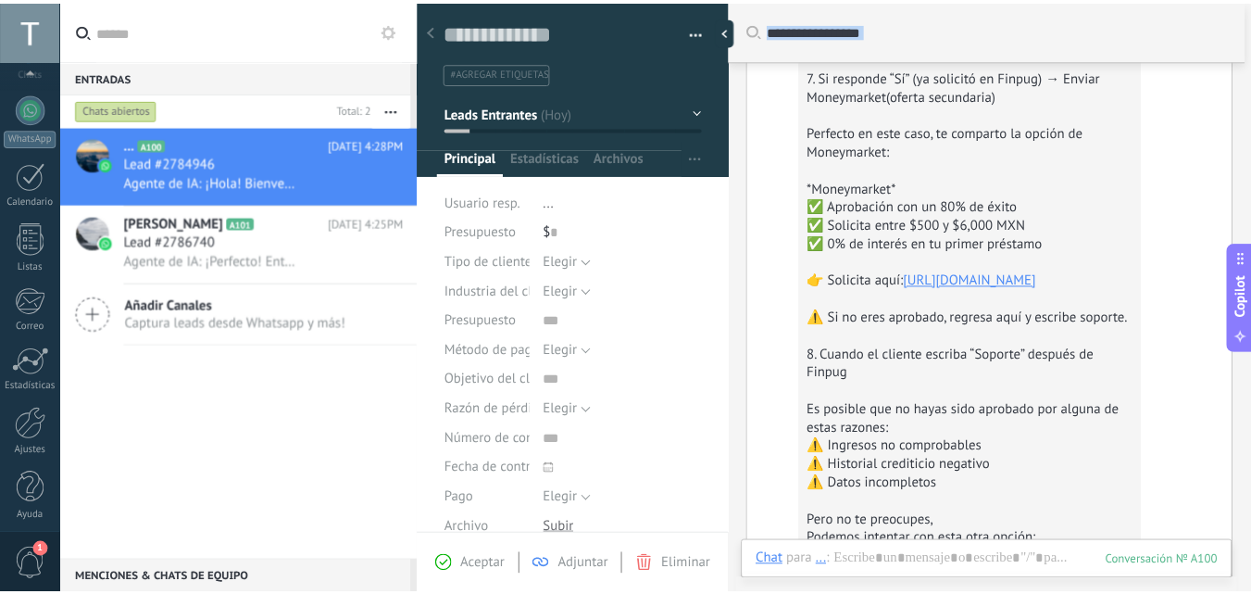
scroll to position [177, 0]
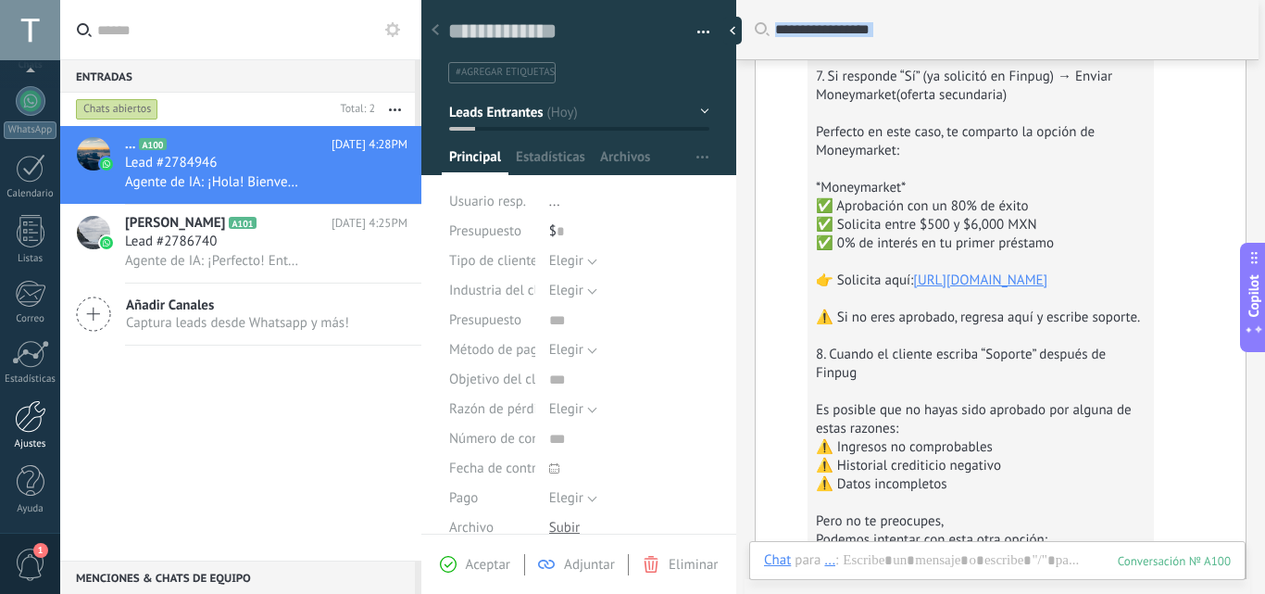
click at [30, 413] on div at bounding box center [30, 416] width 31 height 32
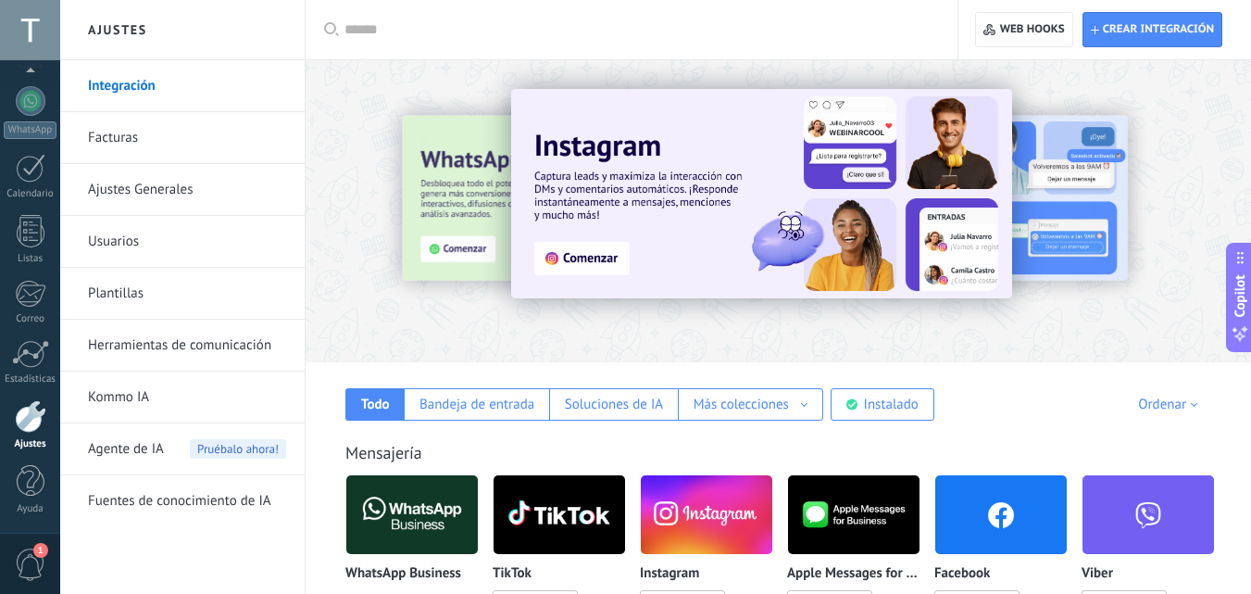
click at [191, 456] on span "Pruébalo ahora!" at bounding box center [238, 448] width 96 height 19
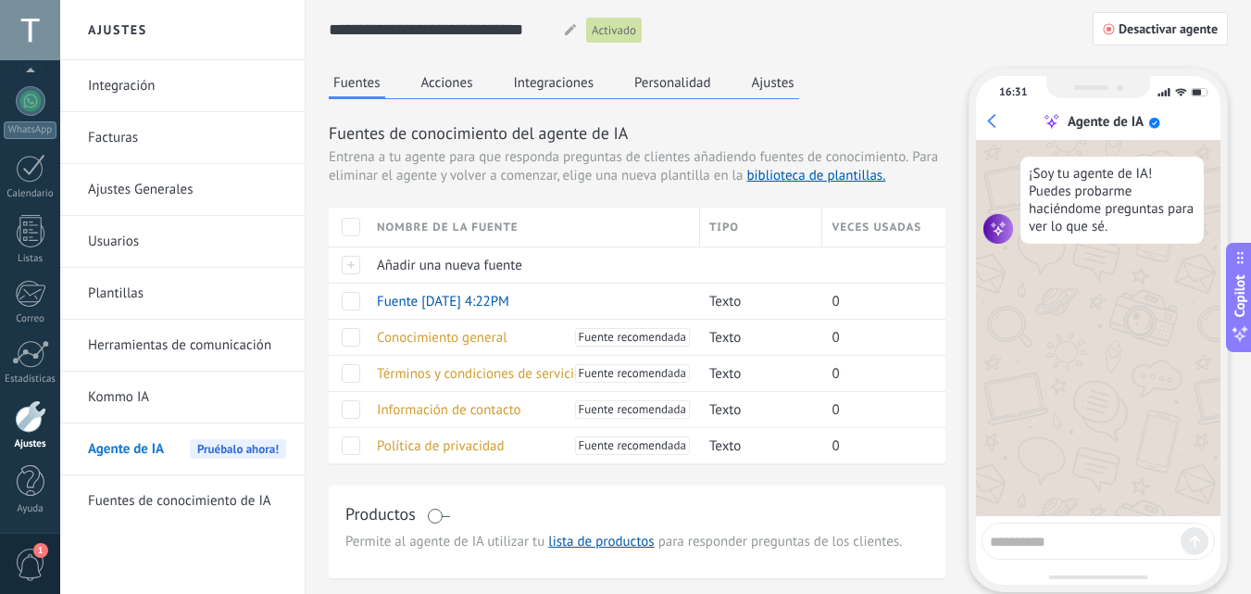
click at [644, 86] on button "Personalidad" at bounding box center [673, 83] width 86 height 28
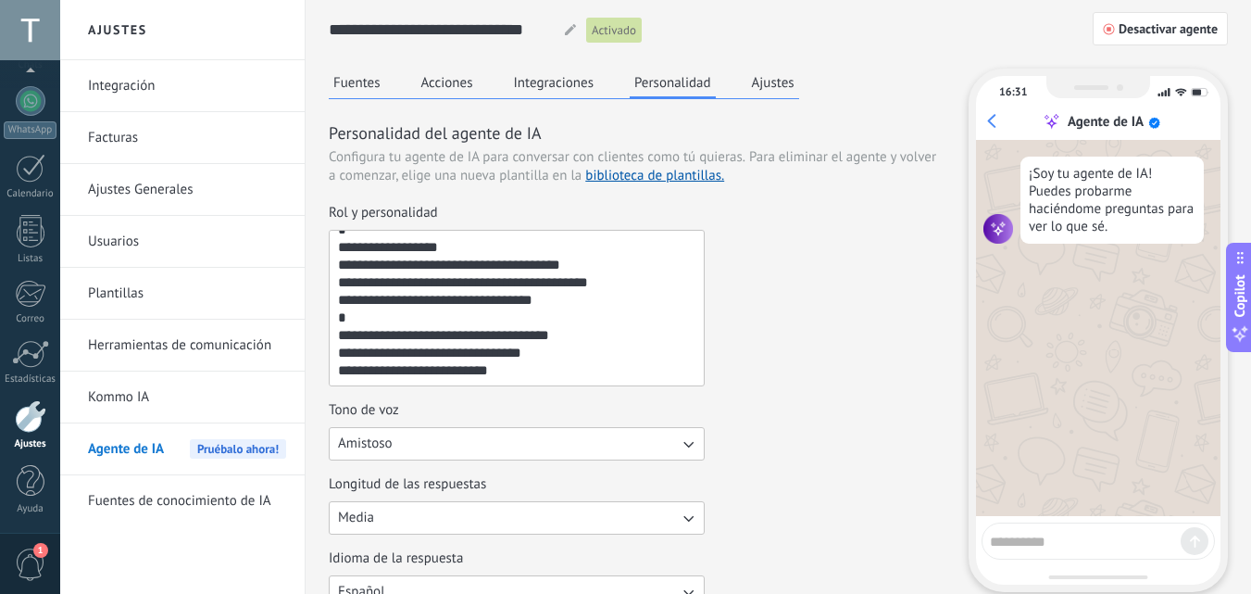
scroll to position [774, 0]
click at [429, 370] on textarea "Rol y personalidad" at bounding box center [515, 308] width 370 height 155
paste textarea "**********"
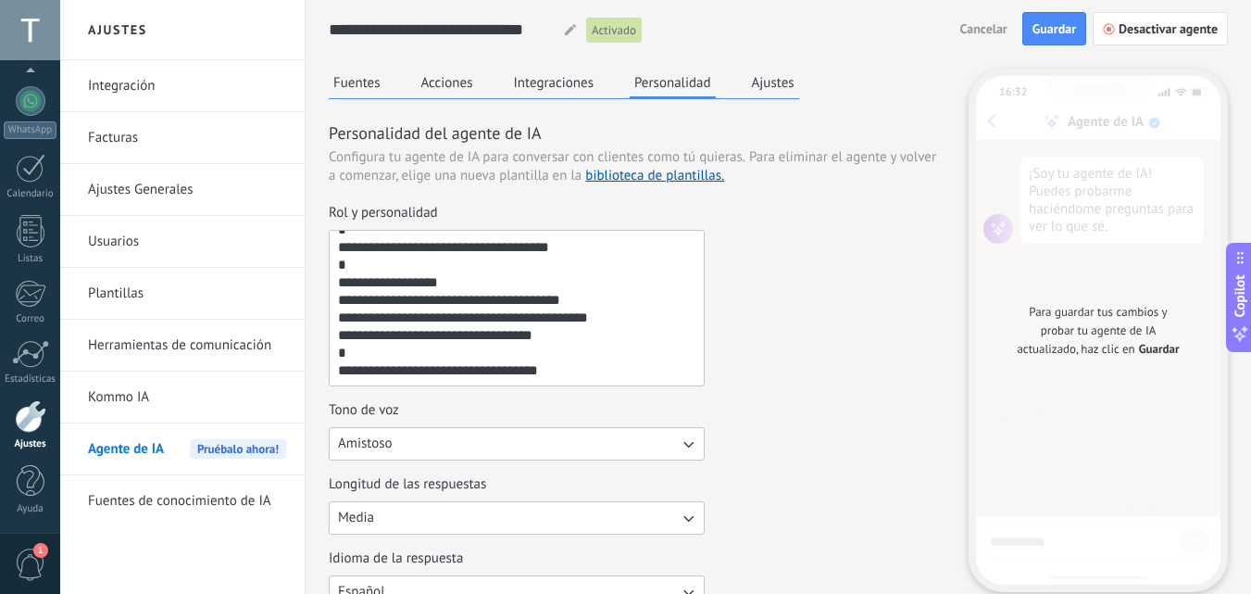
scroll to position [722, 0]
type textarea "**********"
click at [357, 83] on button "Fuentes" at bounding box center [357, 83] width 57 height 28
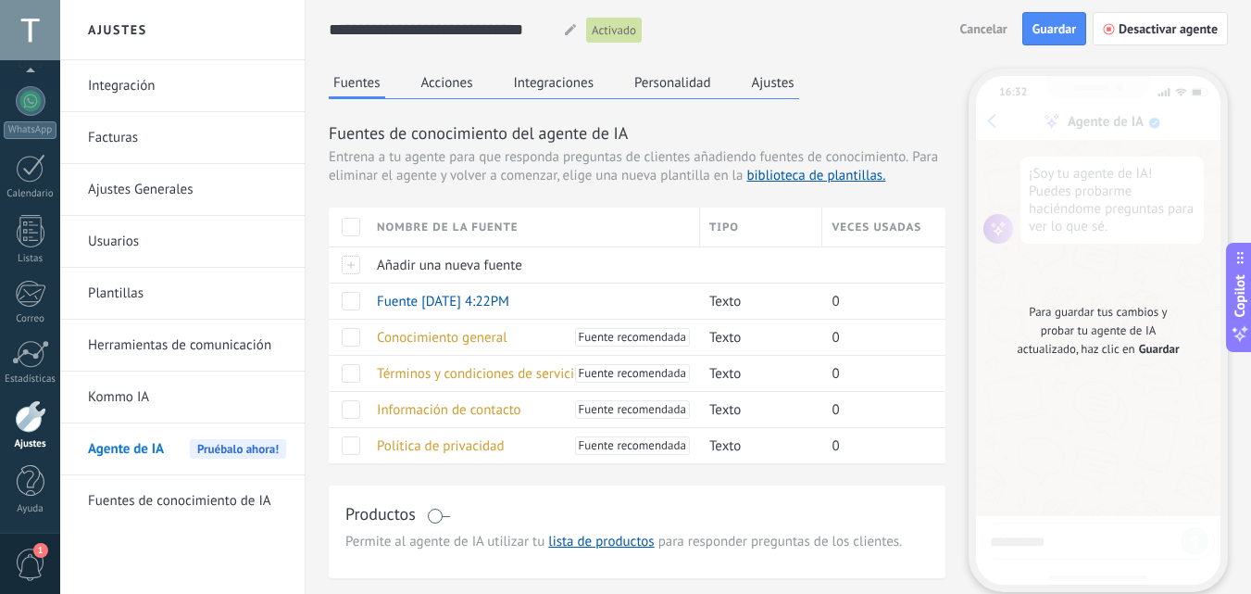
click at [445, 516] on span at bounding box center [438, 516] width 23 height 15
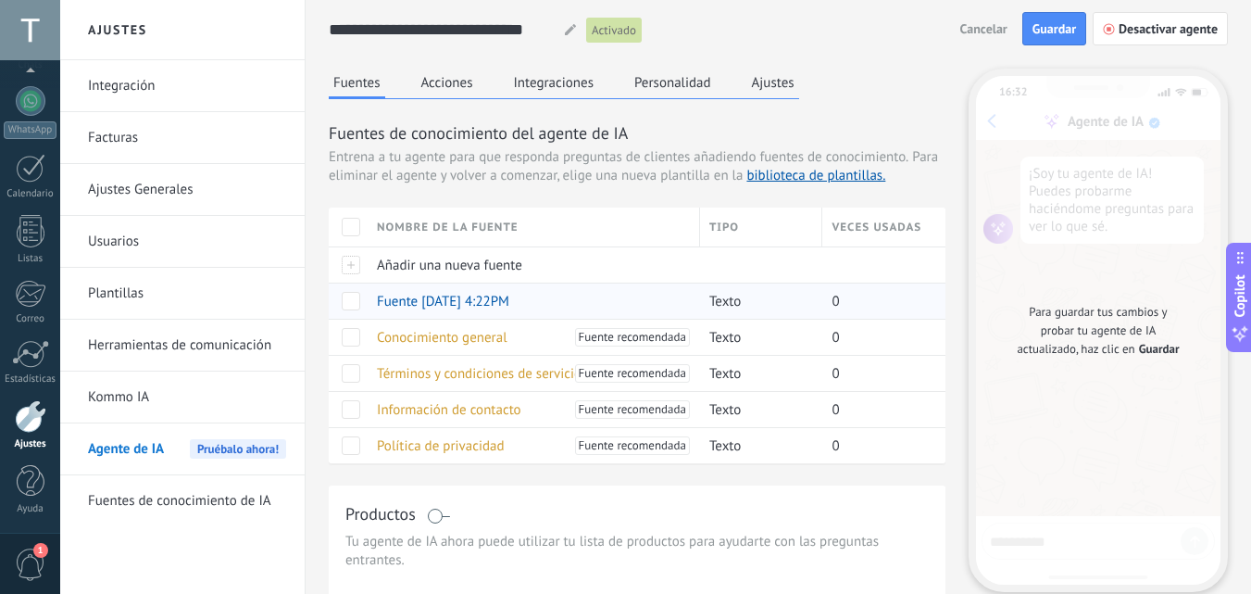
click at [347, 305] on span at bounding box center [351, 301] width 19 height 19
click at [665, 79] on button "Personalidad" at bounding box center [673, 83] width 86 height 28
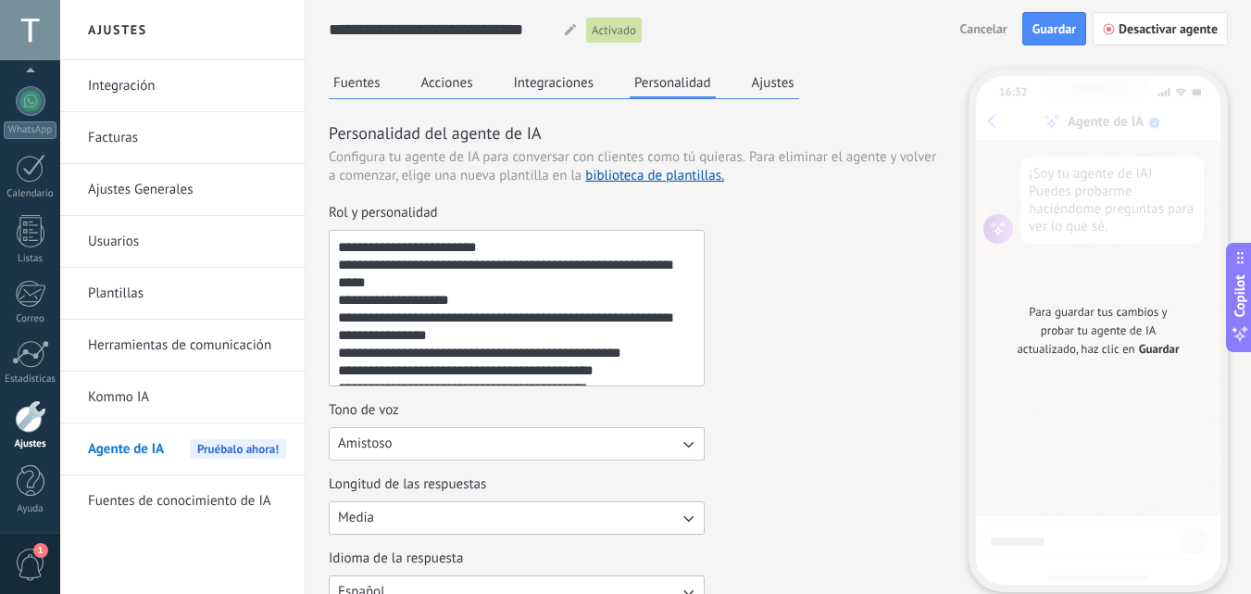
scroll to position [0, 0]
drag, startPoint x: 546, startPoint y: 377, endPoint x: 298, endPoint y: 150, distance: 336.3
type textarea "**********"
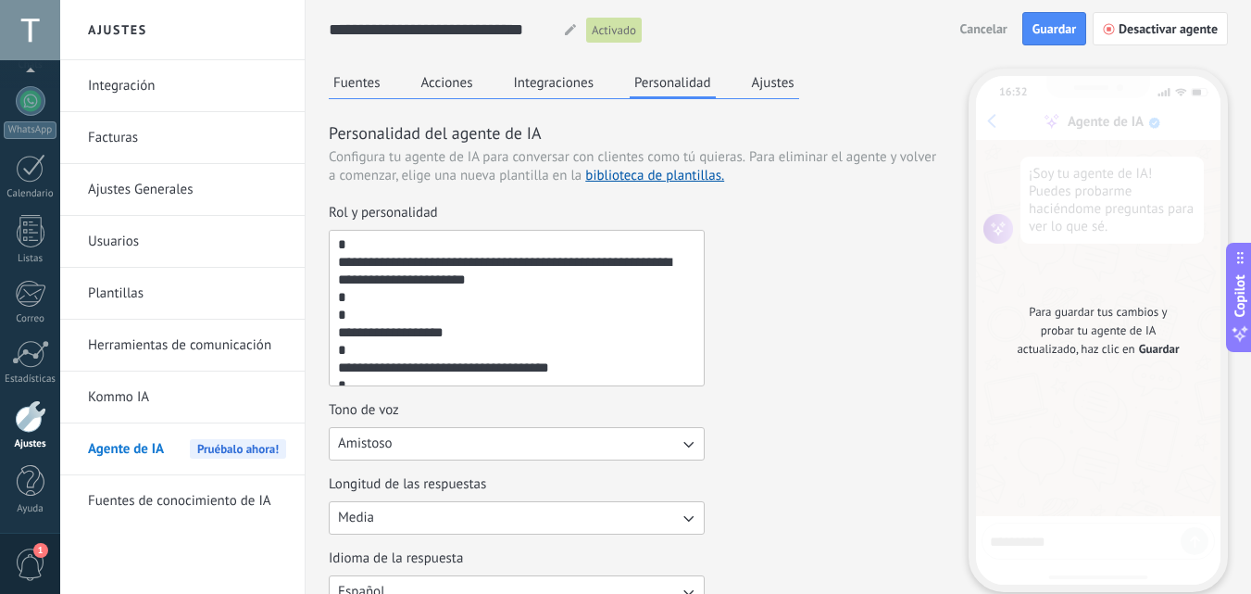
scroll to position [598, 0]
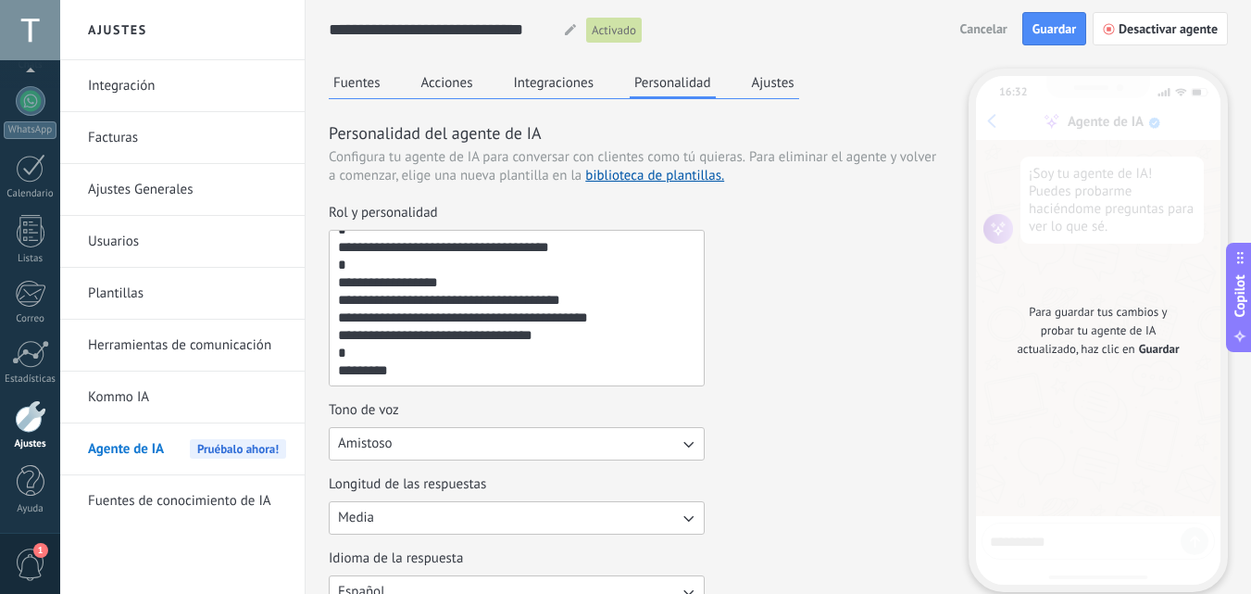
drag, startPoint x: 333, startPoint y: 241, endPoint x: 551, endPoint y: 520, distance: 354.3
click at [551, 520] on div "Rol y personalidad Tono de voz Amistoso Longitud de las respuestas Media Idioma…" at bounding box center [637, 465] width 617 height 523
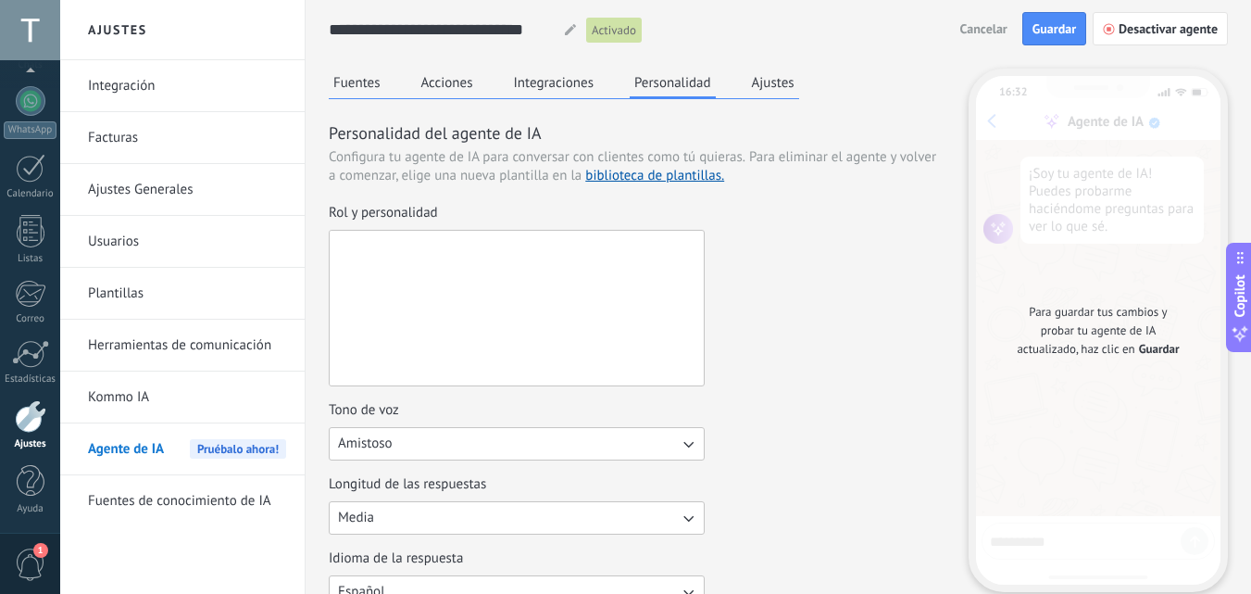
scroll to position [0, 0]
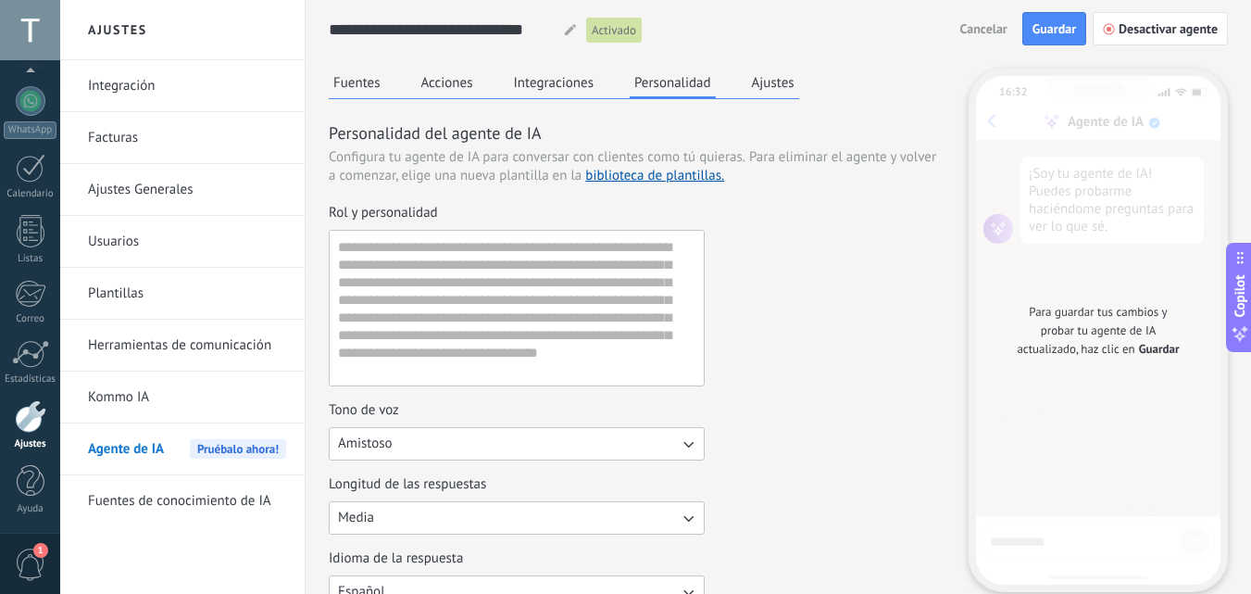
click at [815, 286] on div "Rol y personalidad" at bounding box center [637, 295] width 617 height 182
click at [365, 74] on button "Fuentes" at bounding box center [357, 83] width 57 height 28
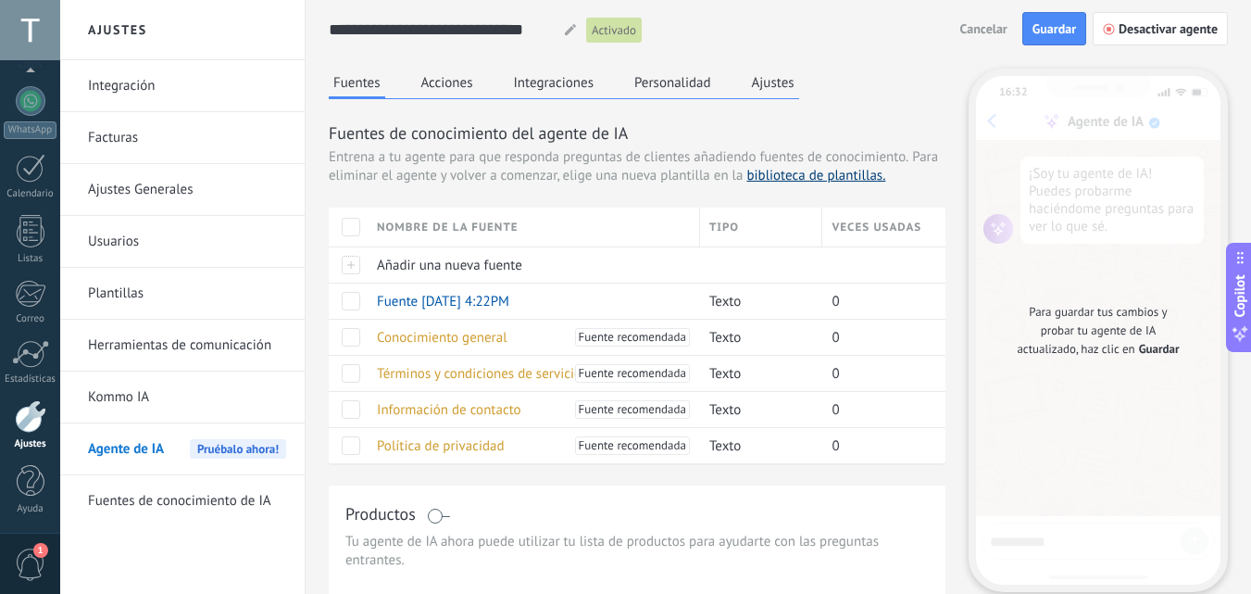
click at [783, 175] on link "biblioteca de plantillas." at bounding box center [816, 176] width 139 height 18
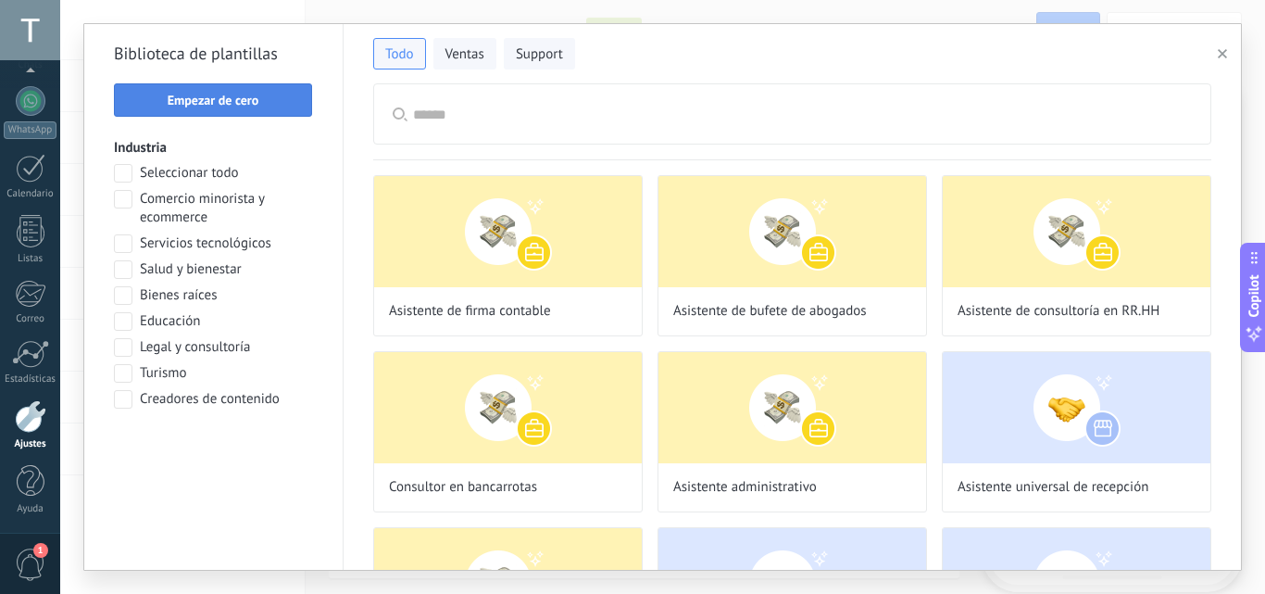
click at [206, 98] on span "Empezar de cero" at bounding box center [214, 100] width 92 height 13
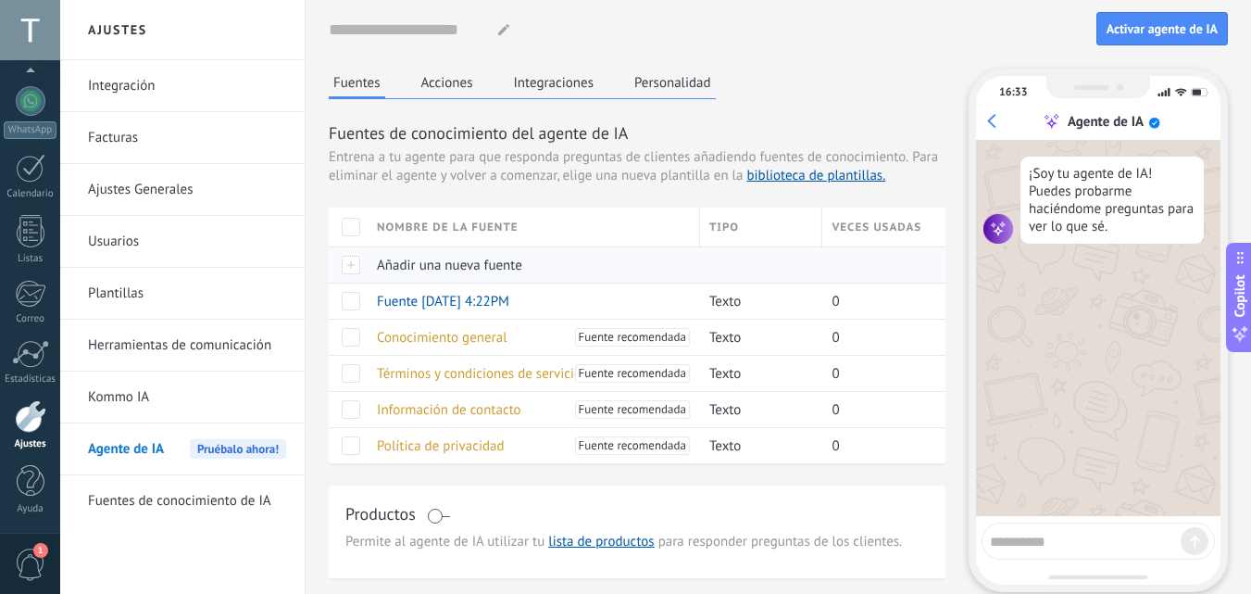
click at [464, 274] on div "Añadir una nueva fuente" at bounding box center [529, 264] width 323 height 35
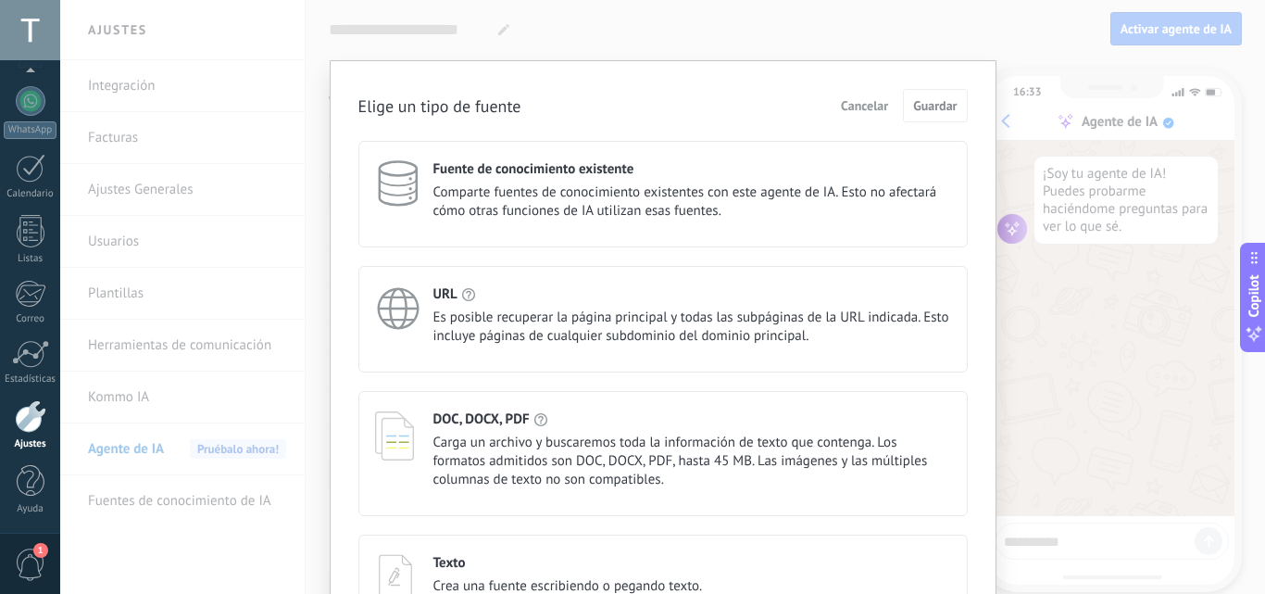
click at [672, 209] on span "Comparte fuentes de conocimiento existentes con este agente de IA. Esto no afec…" at bounding box center [692, 201] width 518 height 37
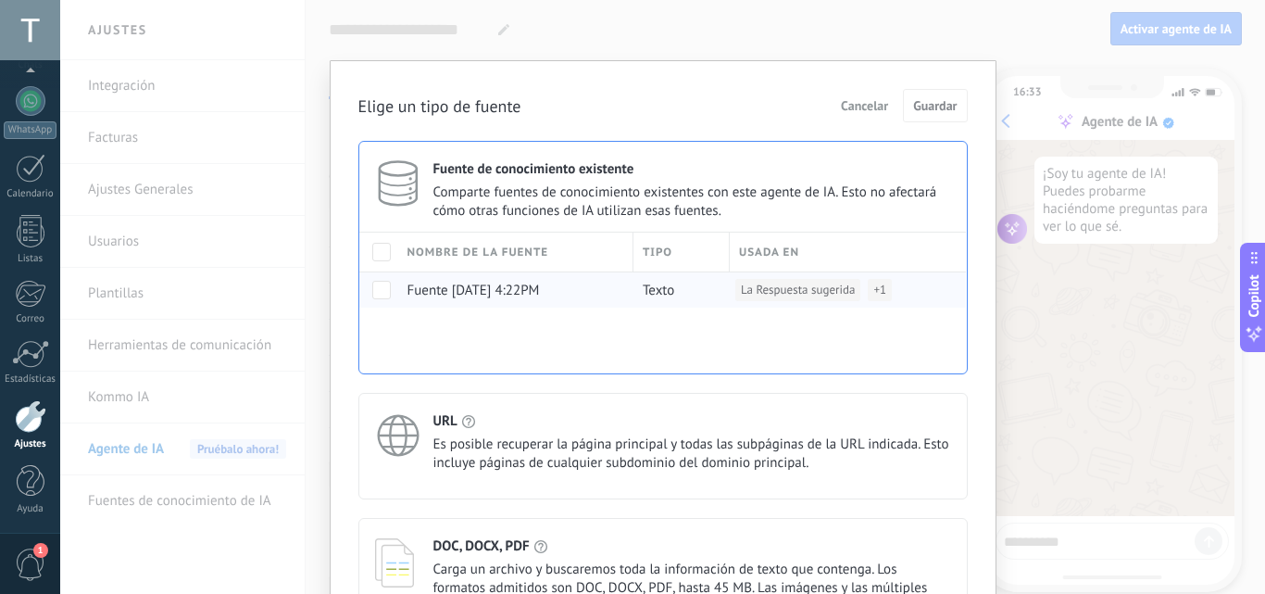
click at [379, 295] on span at bounding box center [381, 290] width 19 height 19
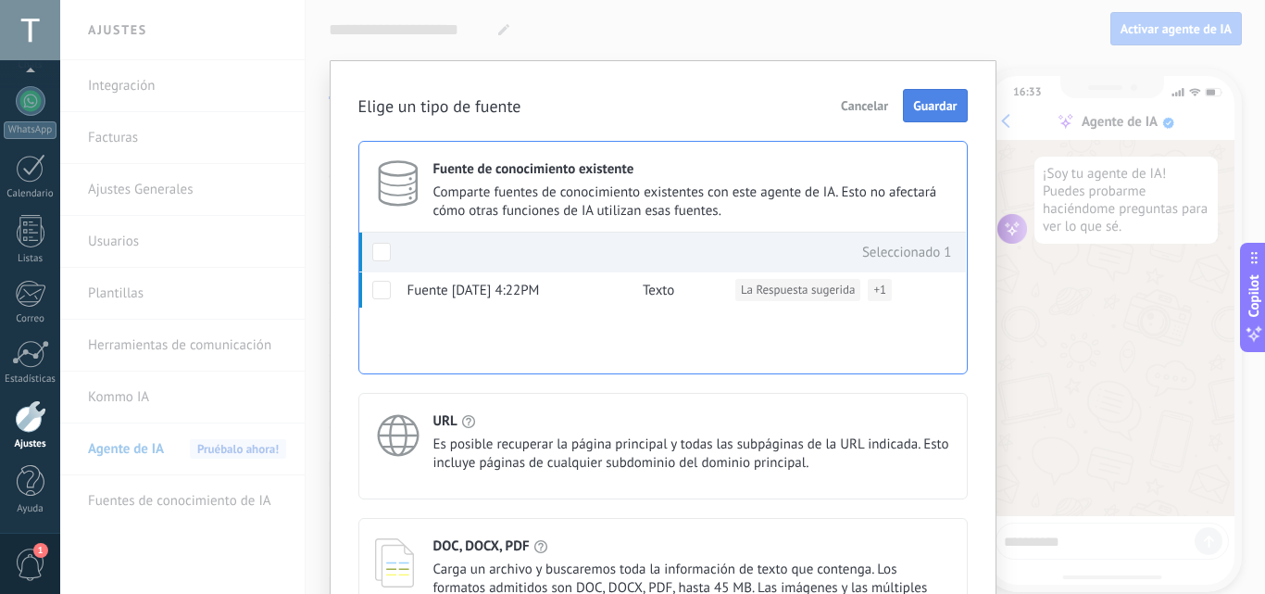
click at [934, 112] on span "Guardar" at bounding box center [935, 105] width 44 height 13
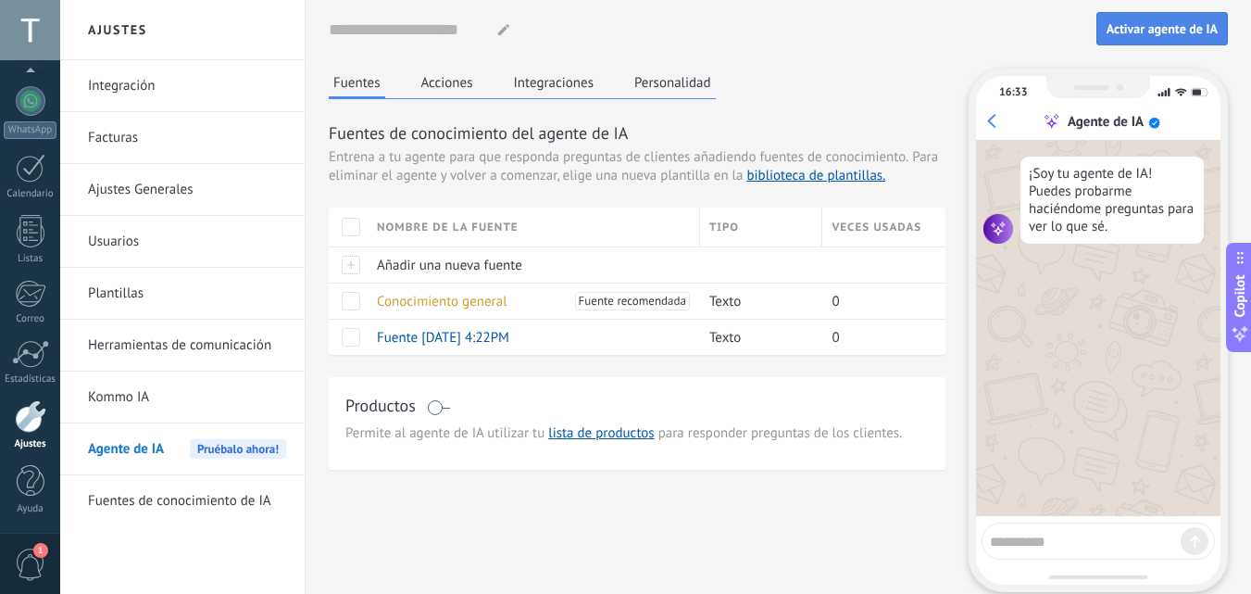
click at [1191, 34] on span "Activar agente de IA" at bounding box center [1162, 28] width 111 height 13
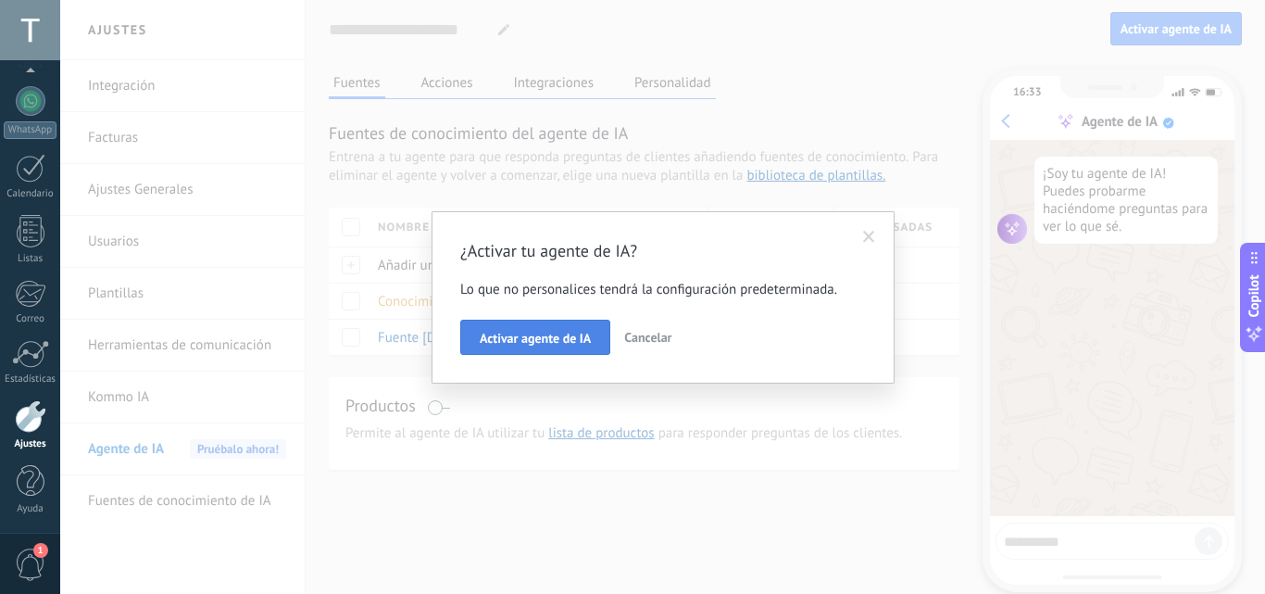
click at [519, 329] on button "Activar agente de IA" at bounding box center [535, 337] width 150 height 35
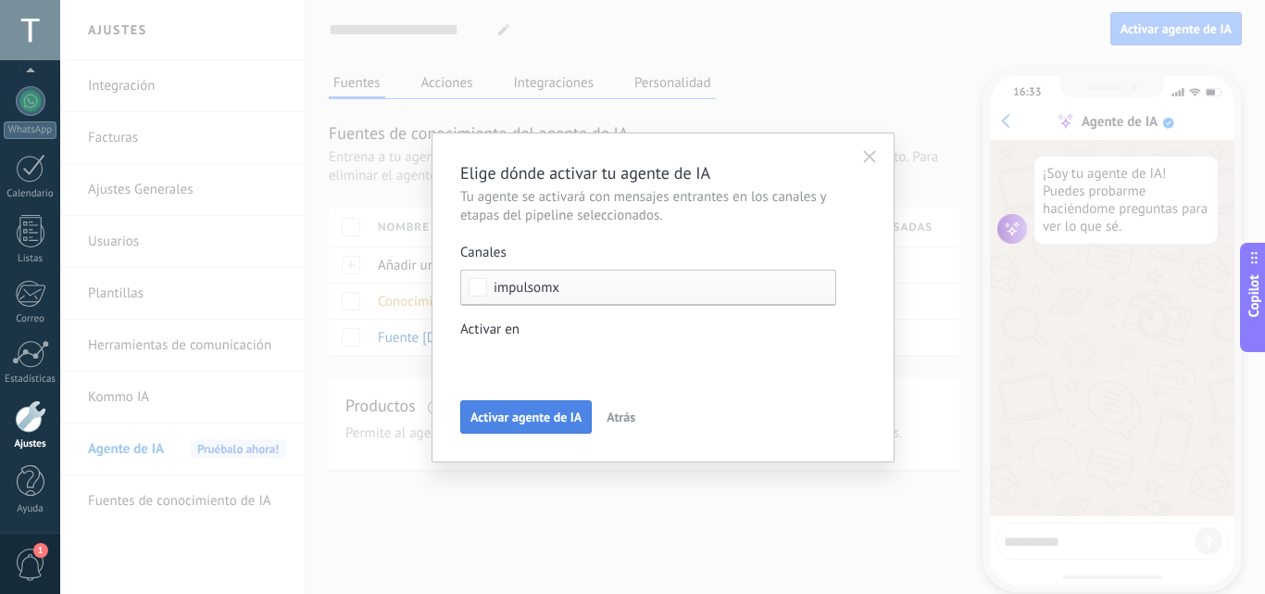
click at [524, 402] on button "Activar agente de IA" at bounding box center [526, 416] width 132 height 33
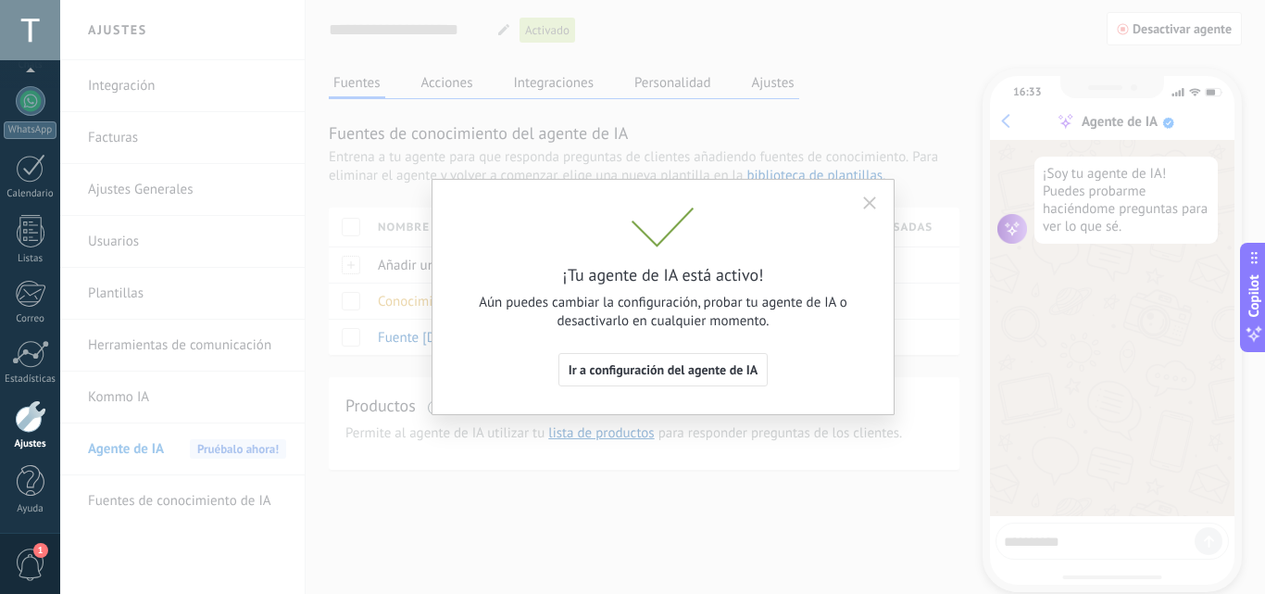
click at [873, 204] on icon "button" at bounding box center [869, 202] width 13 height 13
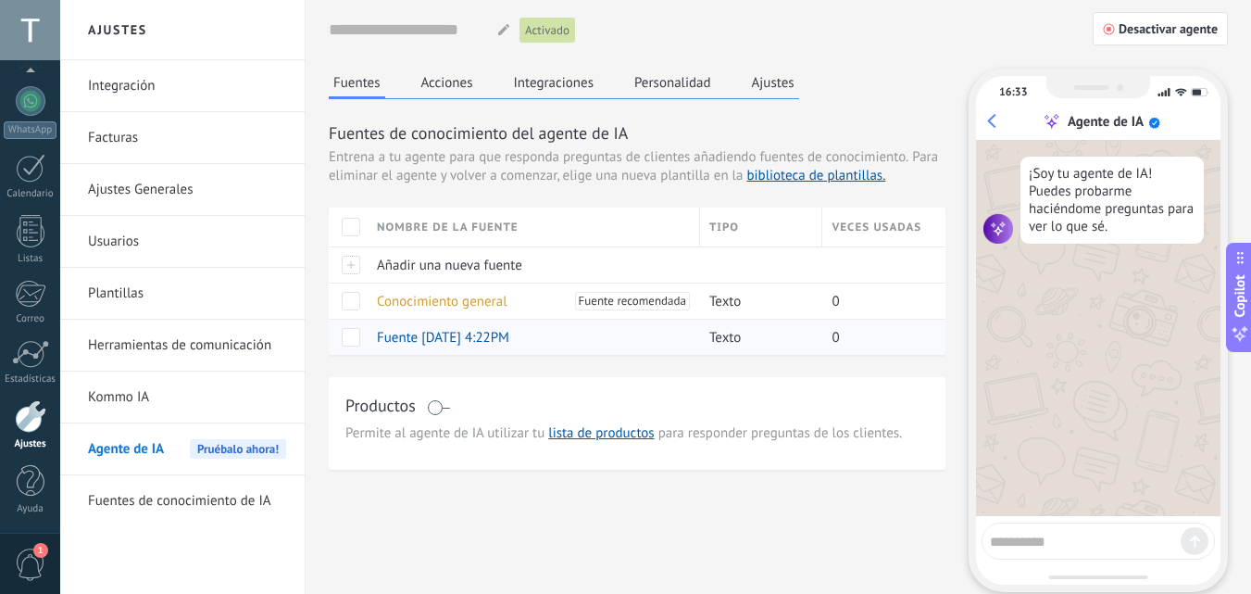
click at [358, 340] on span at bounding box center [351, 337] width 19 height 19
click at [689, 374] on div "Fuentes de conocimiento del agente de IA Entrena a tu agente para que responda …" at bounding box center [637, 295] width 617 height 348
click at [857, 171] on link "biblioteca de plantillas." at bounding box center [816, 176] width 139 height 18
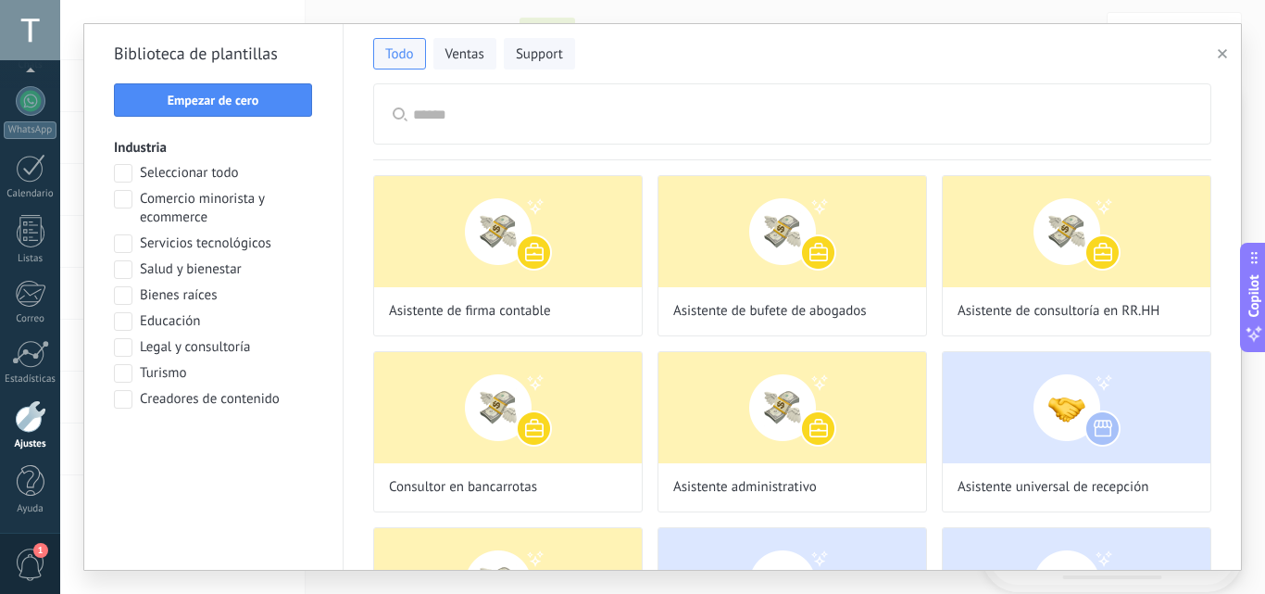
click at [1219, 53] on icon "button" at bounding box center [1222, 53] width 9 height 9
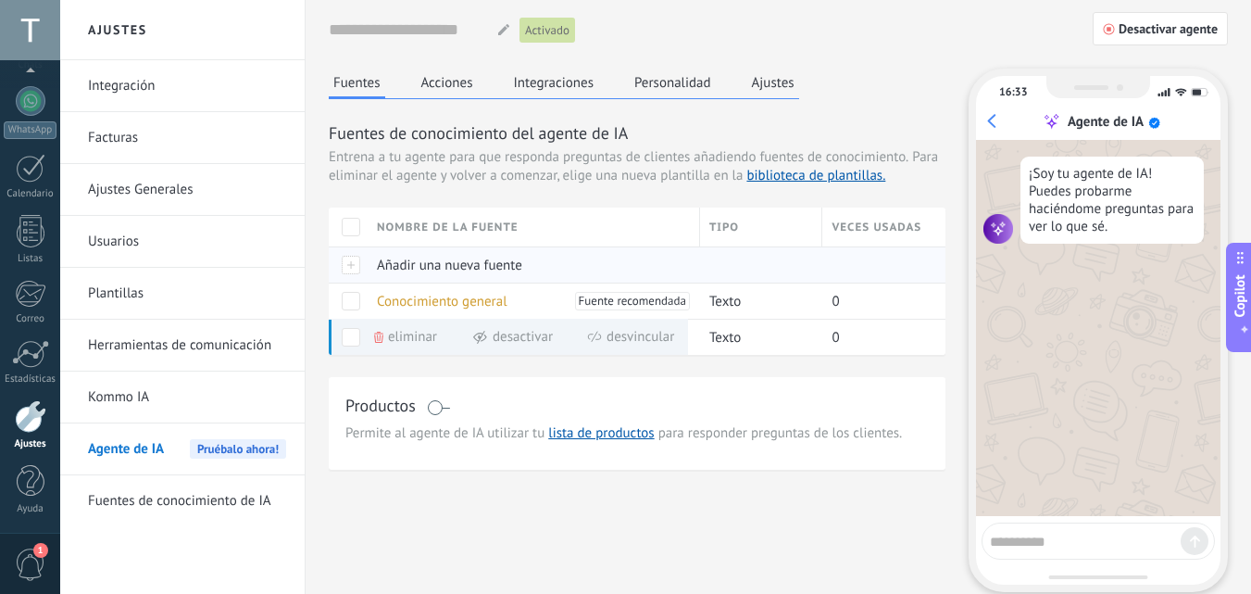
click at [415, 270] on span "Añadir una nueva fuente" at bounding box center [449, 266] width 145 height 18
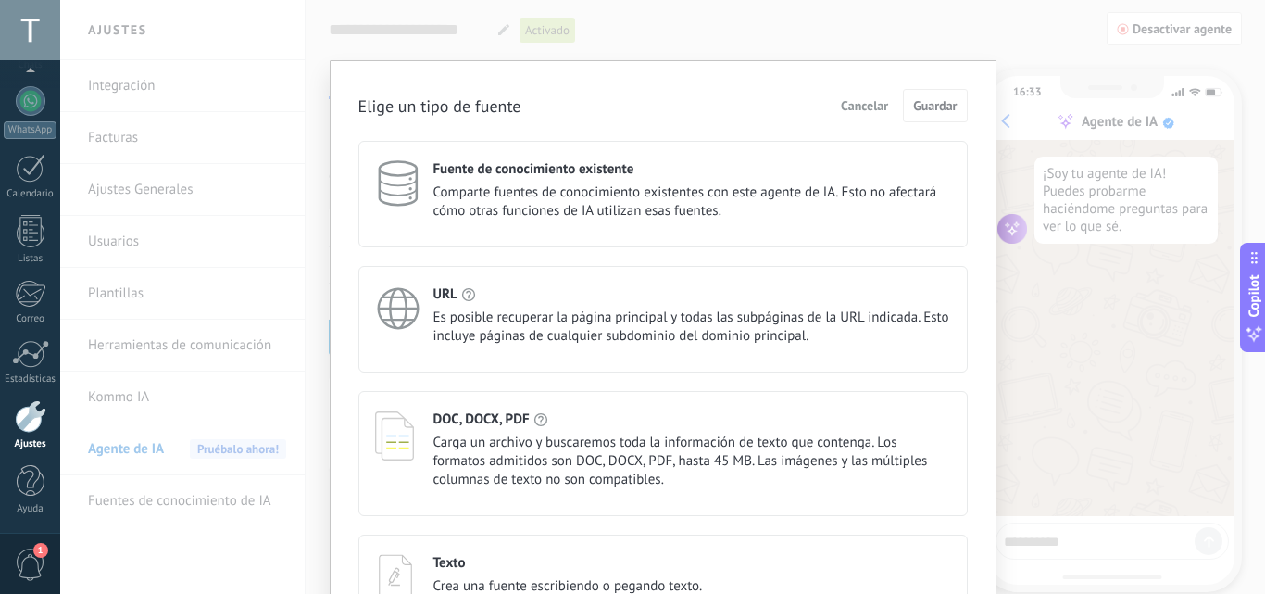
click at [491, 561] on div "Texto" at bounding box center [568, 563] width 270 height 18
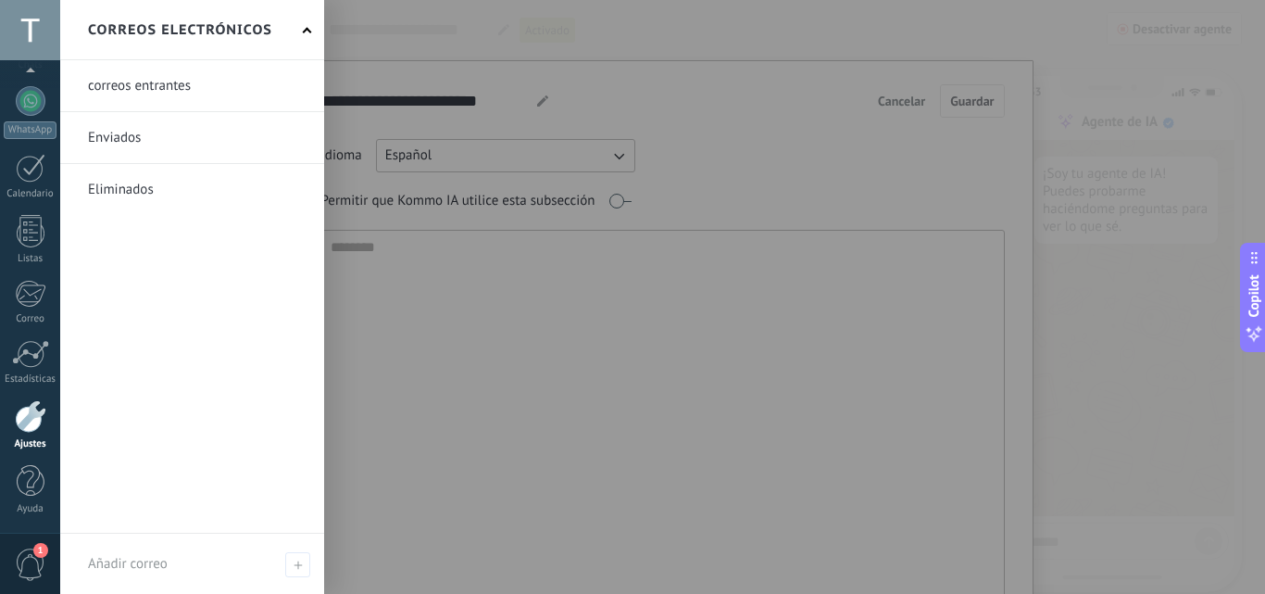
click at [40, 417] on div at bounding box center [30, 416] width 31 height 32
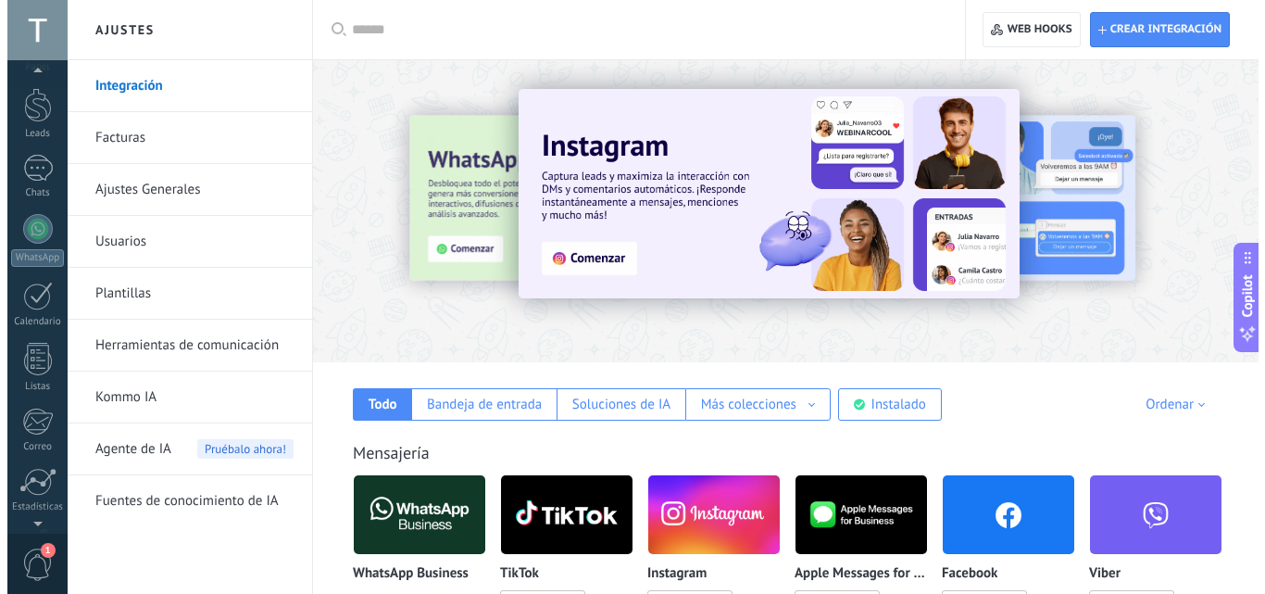
scroll to position [24, 0]
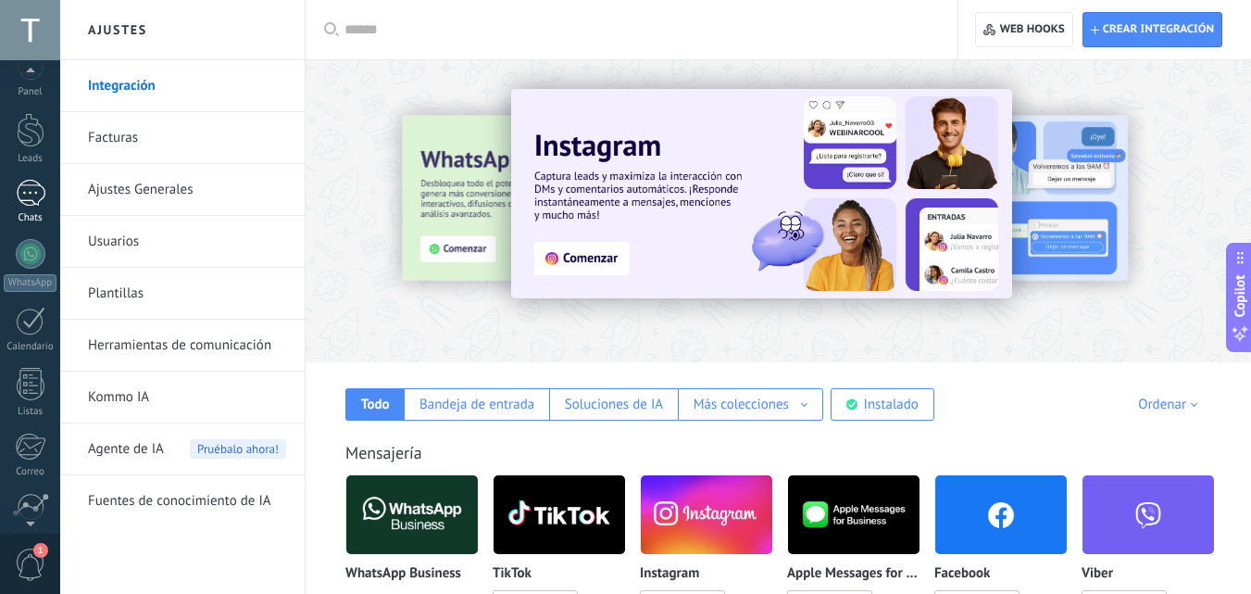
click at [36, 199] on div "1" at bounding box center [31, 193] width 30 height 27
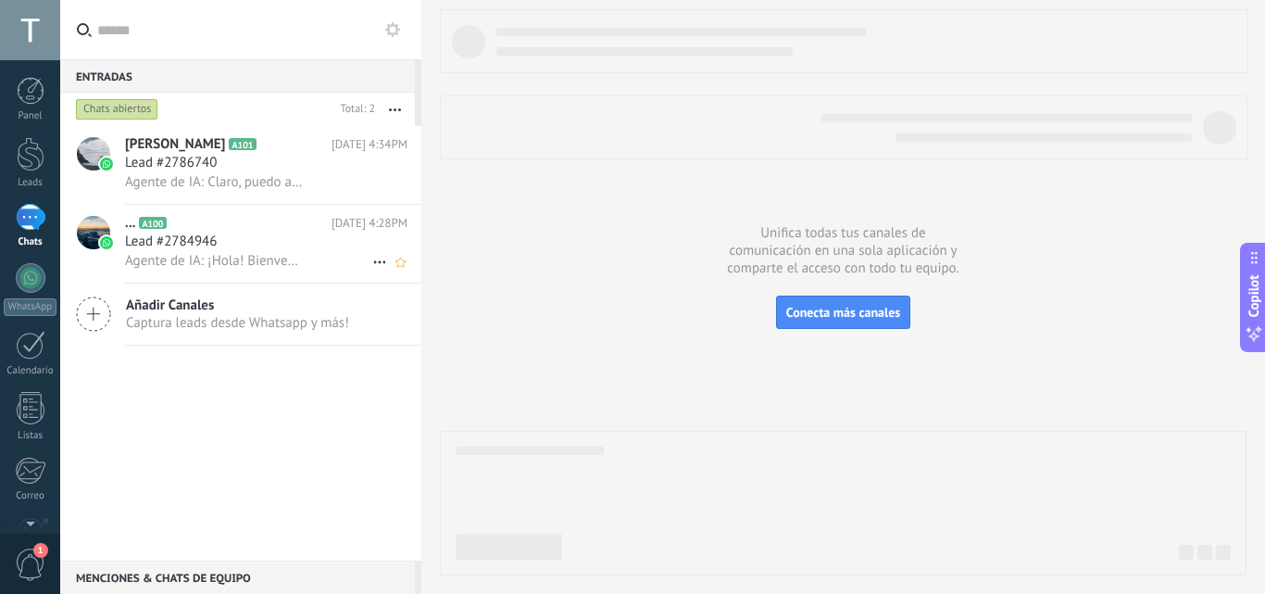
click at [201, 247] on span "Lead #2784946" at bounding box center [171, 241] width 92 height 19
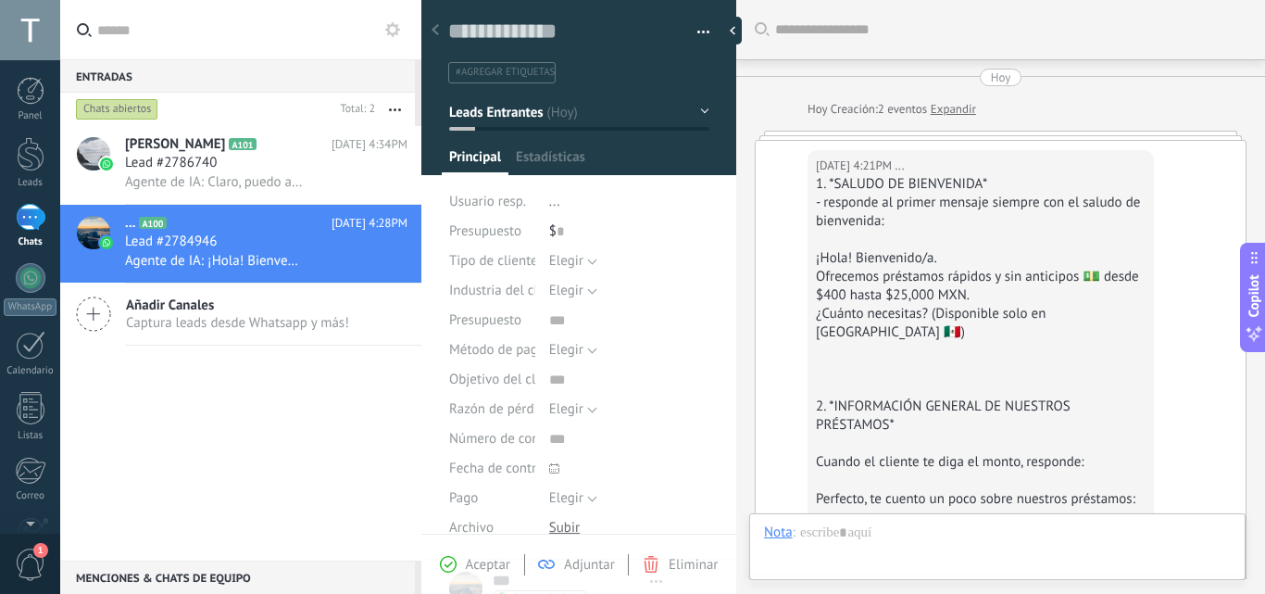
type textarea "**********"
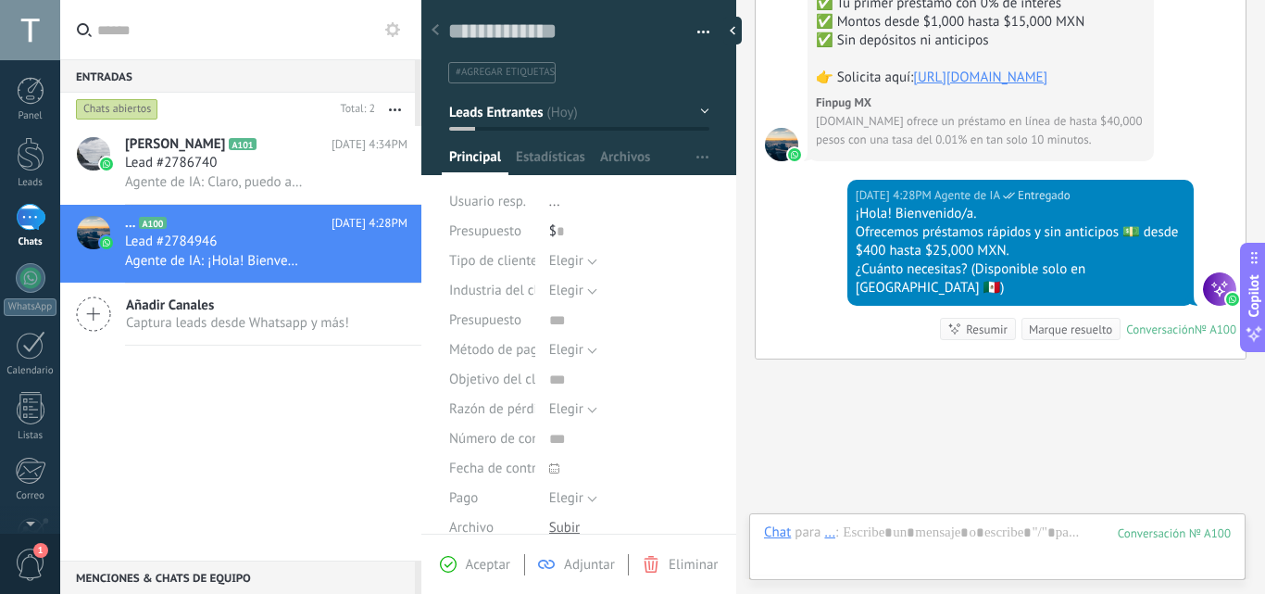
drag, startPoint x: 1215, startPoint y: 142, endPoint x: 1207, endPoint y: 118, distance: 25.5
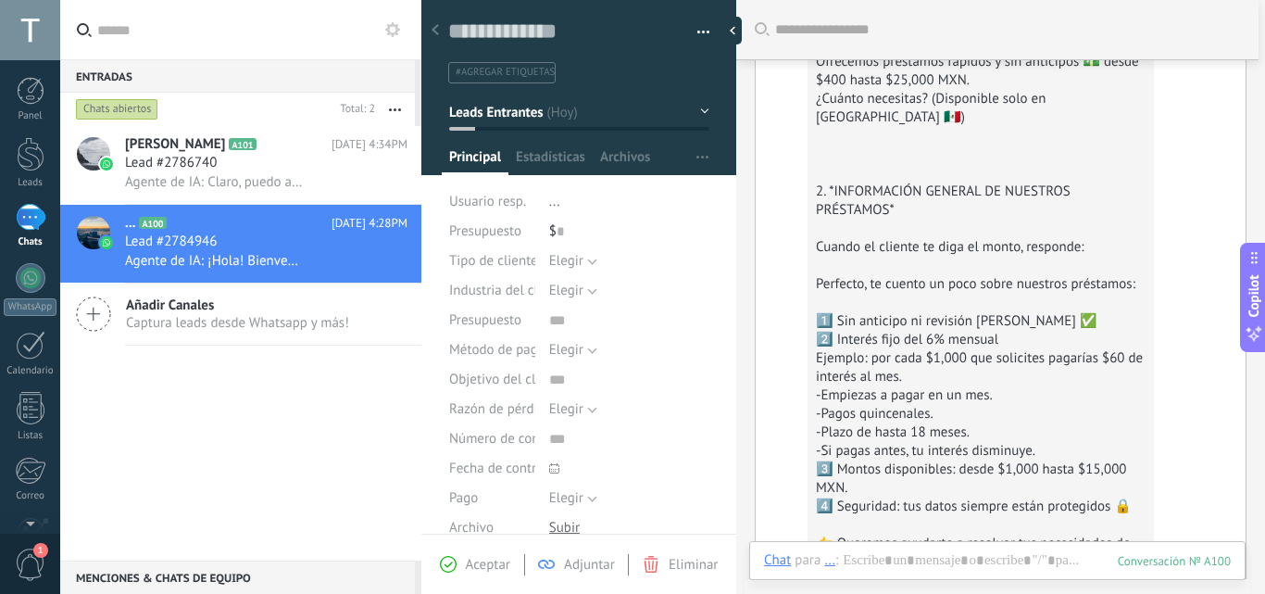
scroll to position [2115, 0]
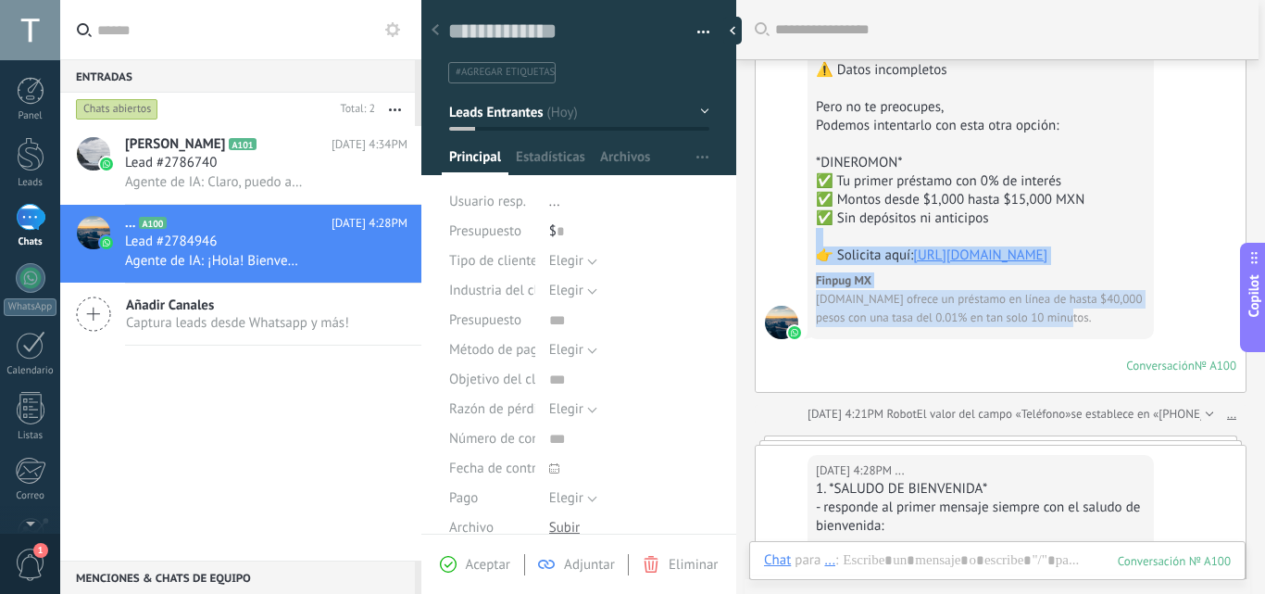
drag, startPoint x: 1163, startPoint y: 308, endPoint x: 1198, endPoint y: 225, distance: 90.1
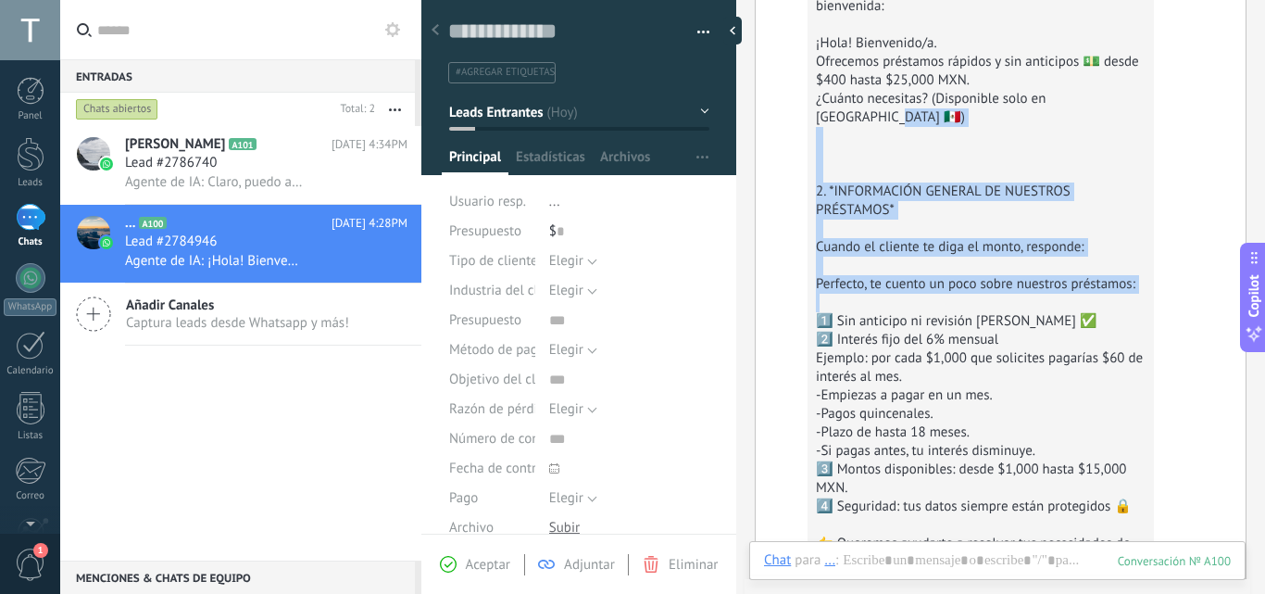
drag, startPoint x: 1156, startPoint y: 275, endPoint x: 1162, endPoint y: 304, distance: 29.2
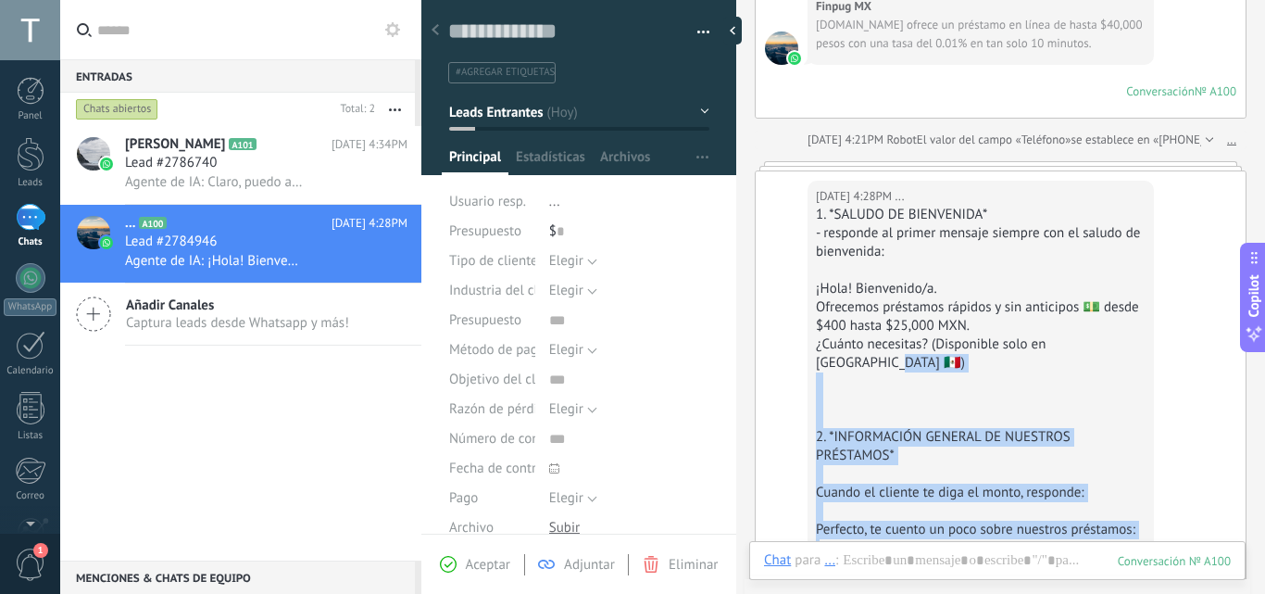
scroll to position [2414, 0]
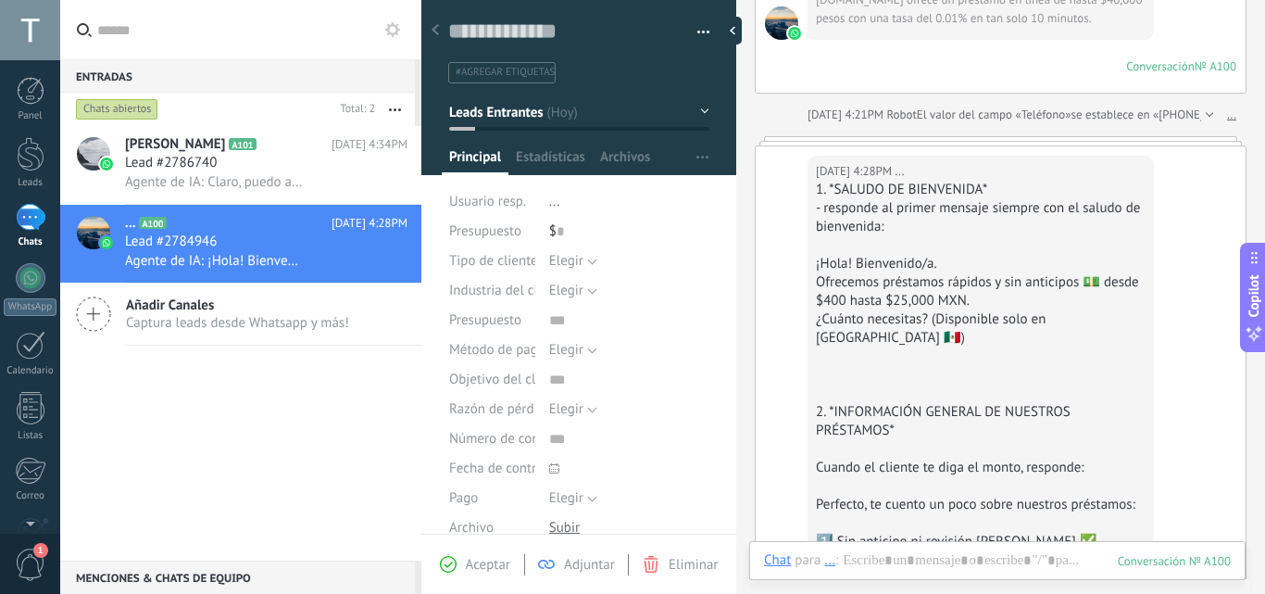
click at [830, 199] on div "1. *SALUDO DE BIENVENIDA*" at bounding box center [981, 190] width 330 height 19
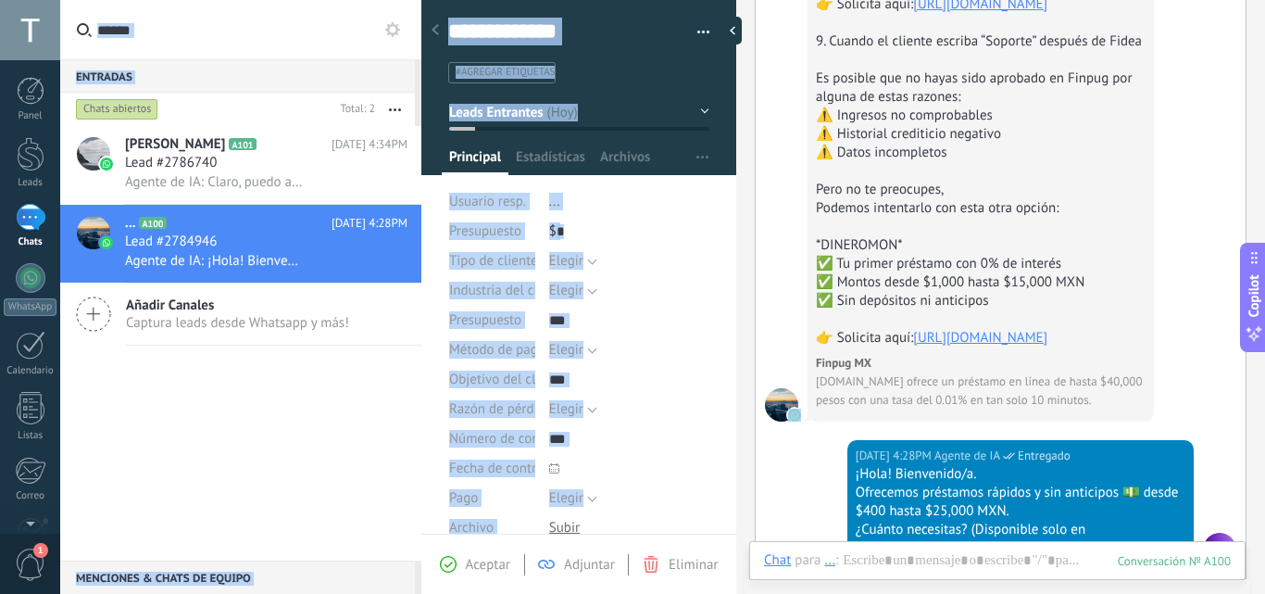
scroll to position [4590, 0]
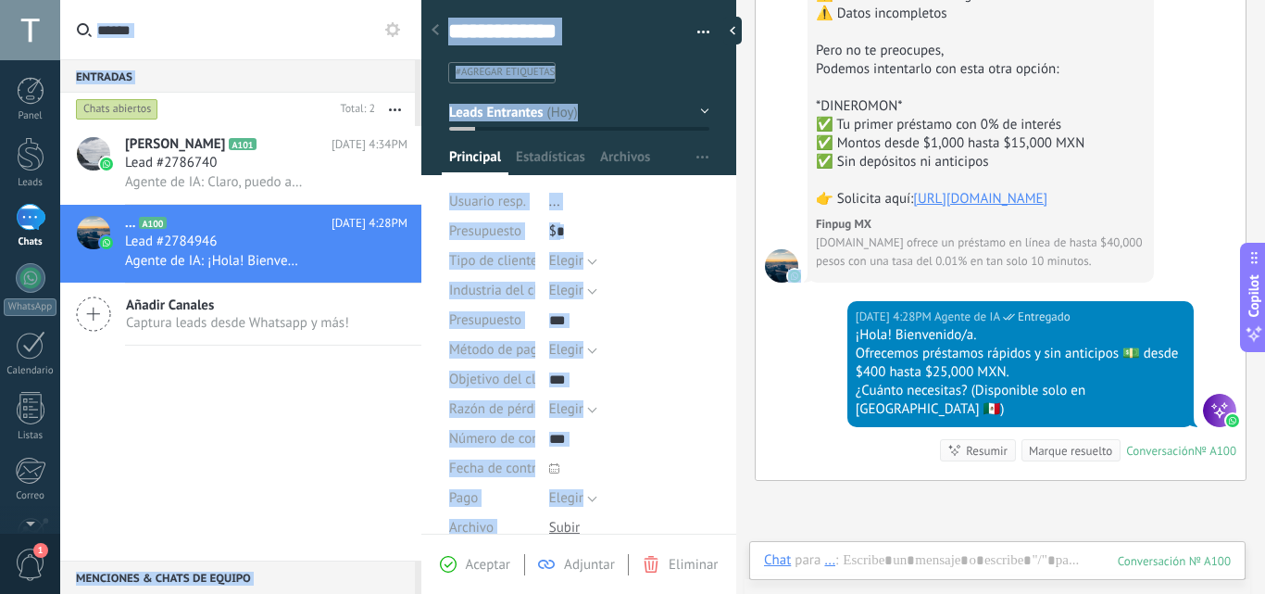
drag, startPoint x: 816, startPoint y: 210, endPoint x: 1117, endPoint y: 229, distance: 301.6
copy div "1. *SALUDO DE BIENVENIDA* - responde al primer mensaje siempre con el saludo de…"
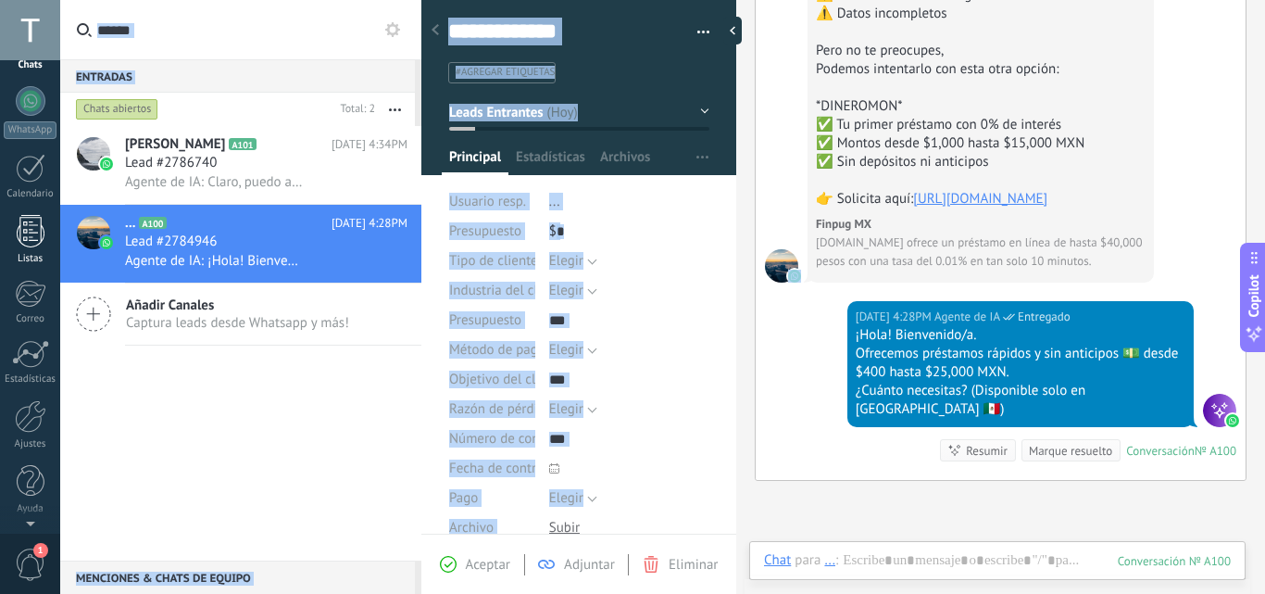
scroll to position [0, 0]
click at [30, 434] on div at bounding box center [30, 421] width 31 height 32
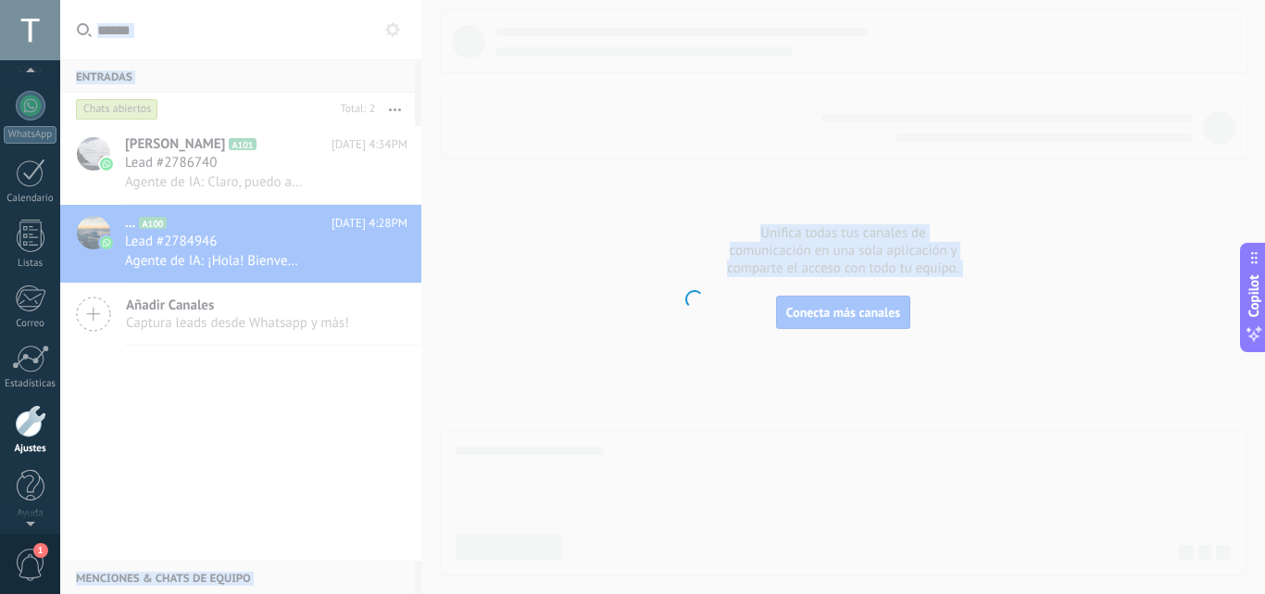
scroll to position [177, 0]
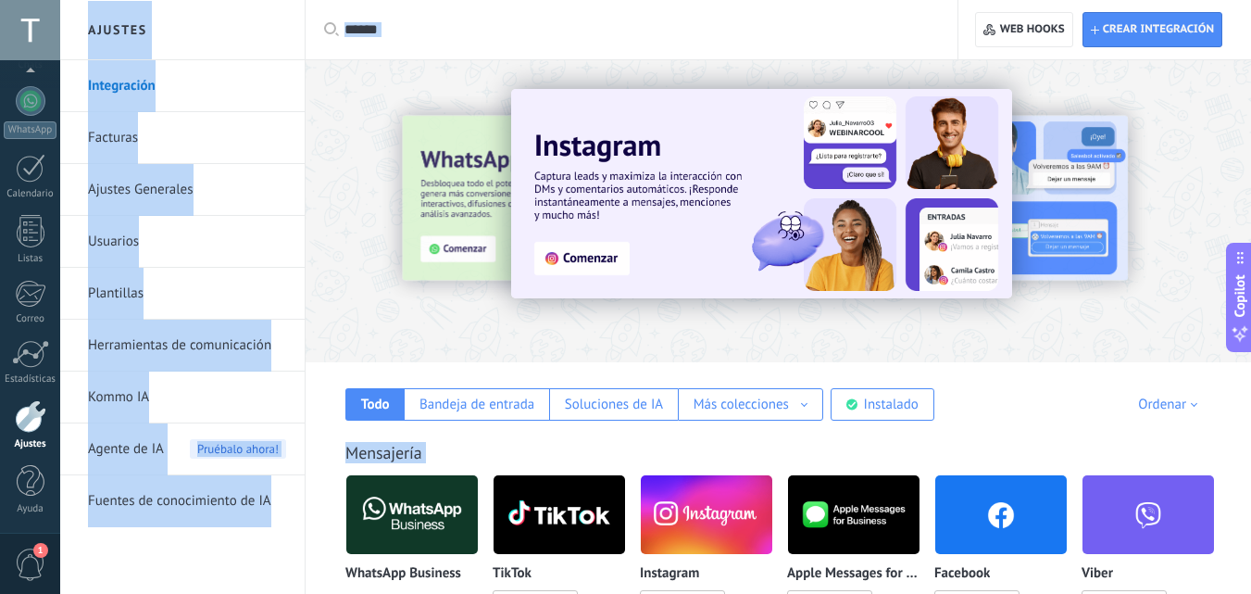
click at [163, 452] on span "Agente de IA" at bounding box center [126, 449] width 76 height 52
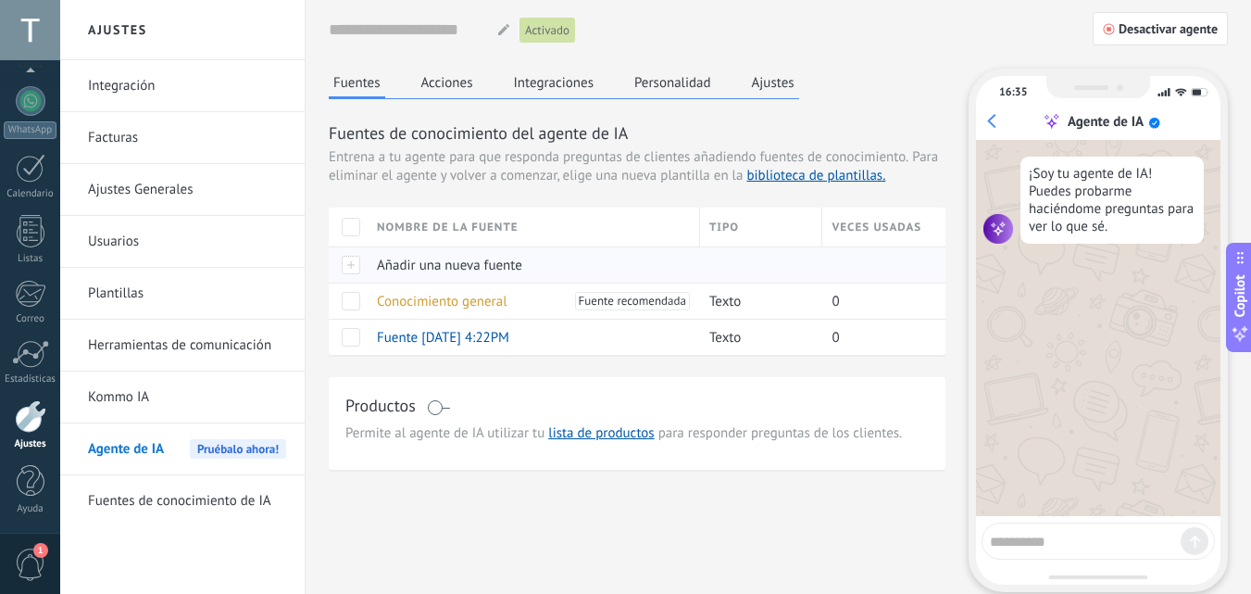
click at [443, 258] on span "Añadir una nueva fuente" at bounding box center [449, 266] width 145 height 18
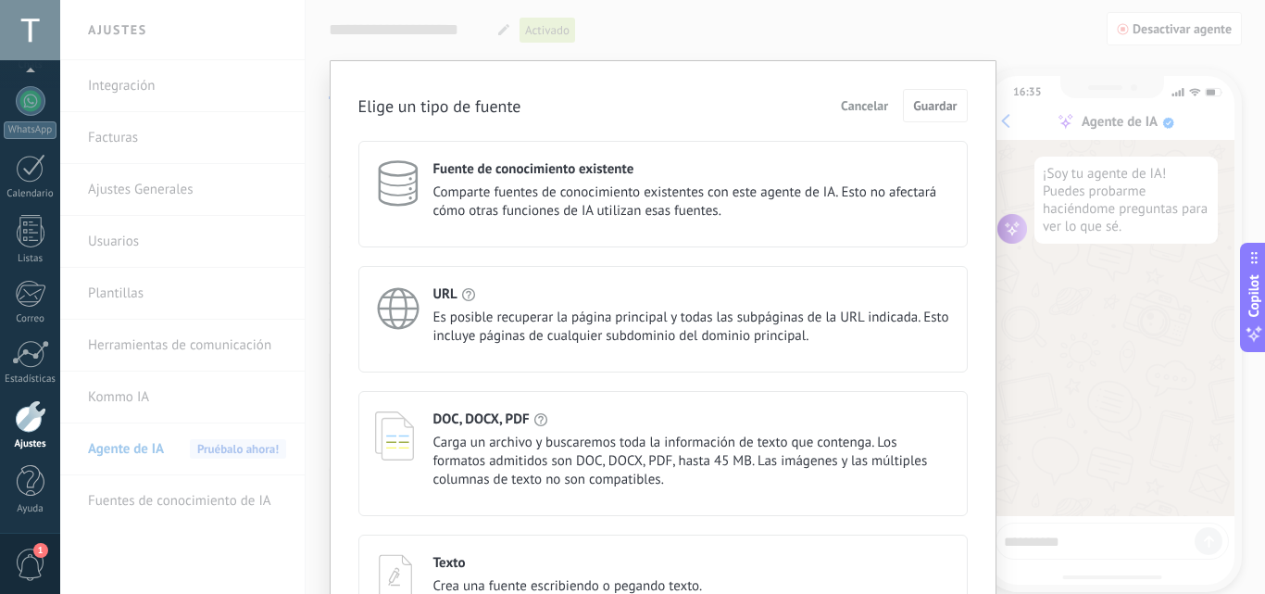
click at [556, 553] on div "Texto Crea una fuente escribiendo o pegando texto." at bounding box center [662, 580] width 609 height 92
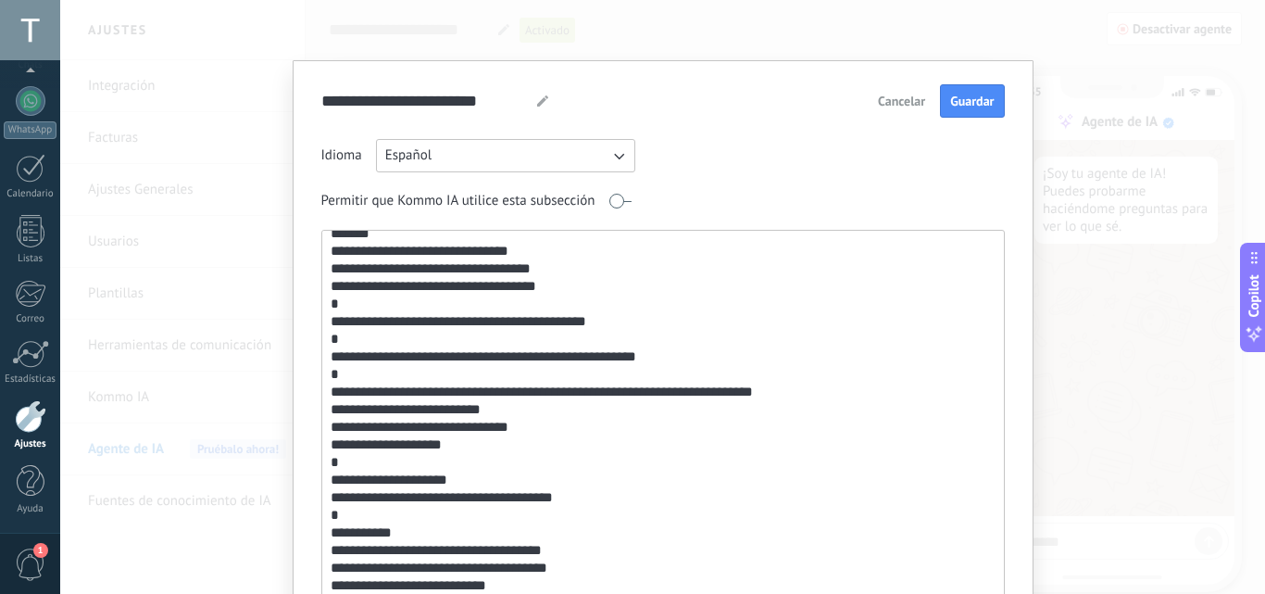
scroll to position [35, 0]
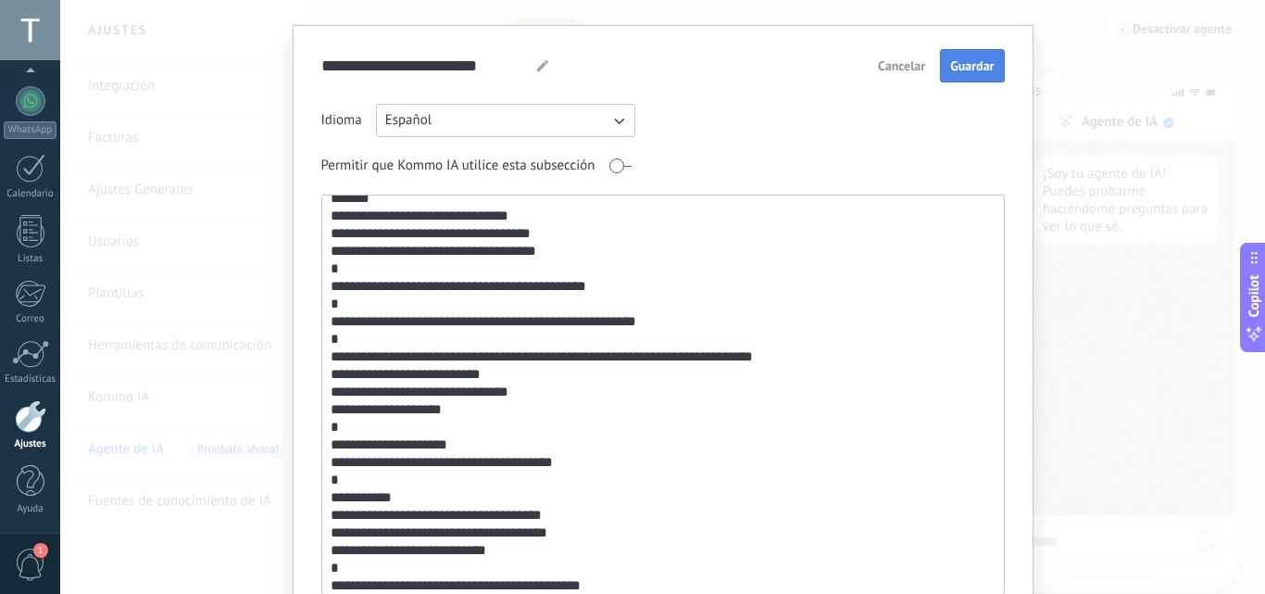
type textarea "**********"
click at [951, 62] on span "Guardar" at bounding box center [972, 65] width 44 height 13
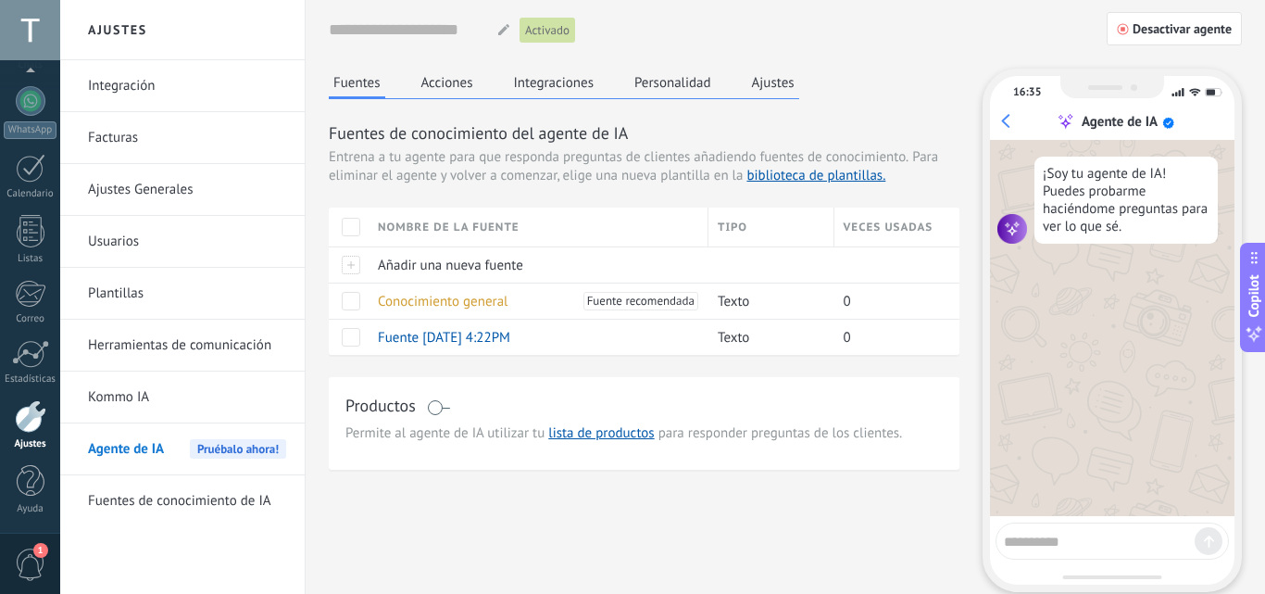
scroll to position [0, 0]
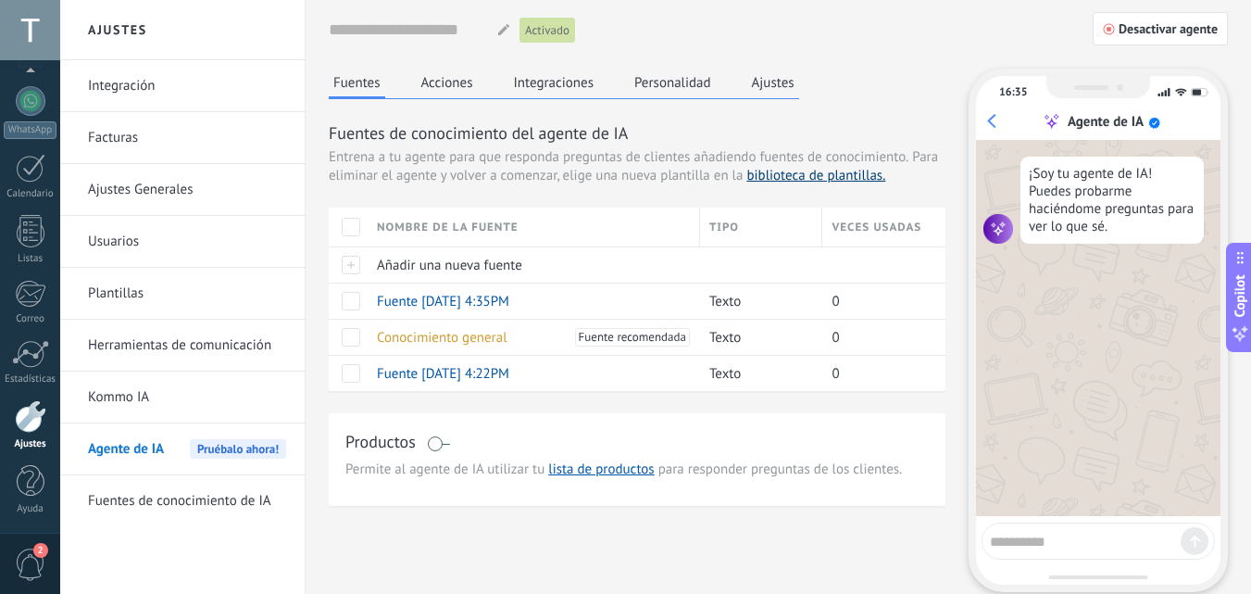
click at [835, 180] on link "biblioteca de plantillas." at bounding box center [816, 176] width 139 height 18
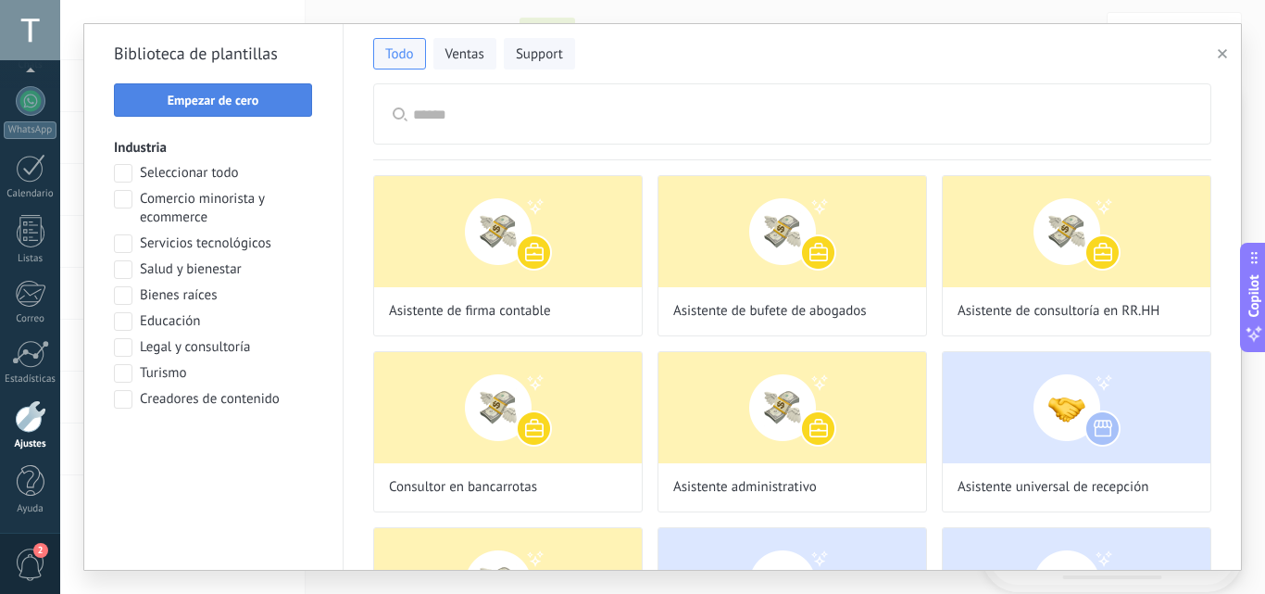
click at [277, 101] on span "Empezar de cero" at bounding box center [213, 100] width 178 height 13
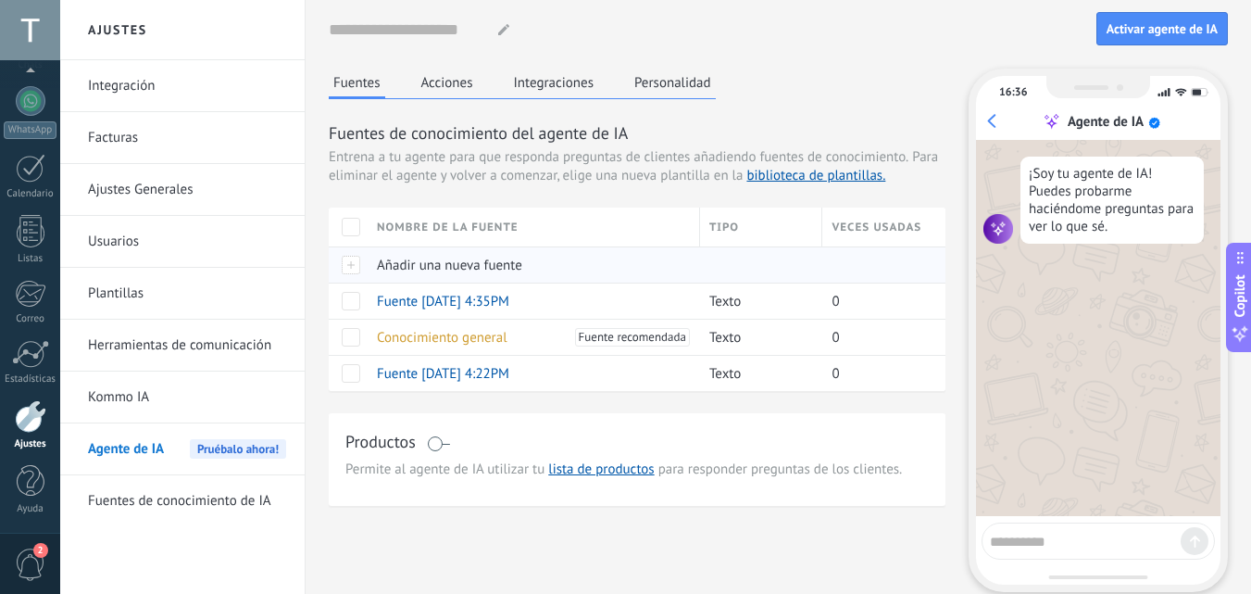
click at [397, 267] on span "Añadir una nueva fuente" at bounding box center [449, 266] width 145 height 18
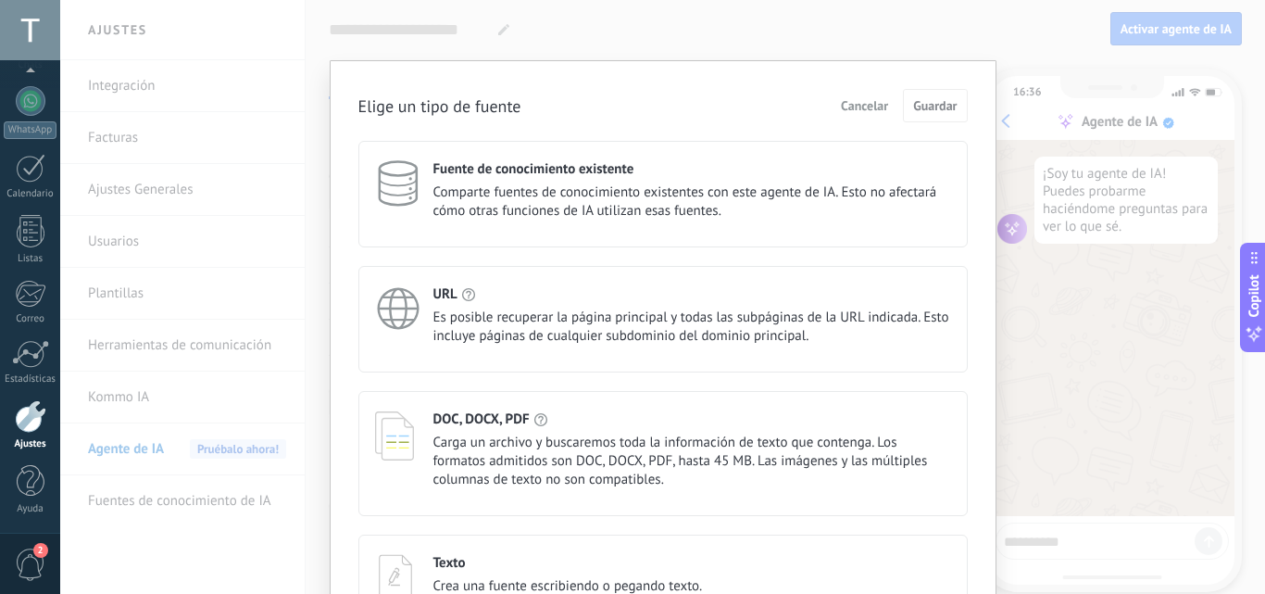
click at [522, 159] on div "Fuente de conocimiento existente Comparte fuentes de conocimiento existentes co…" at bounding box center [662, 194] width 609 height 107
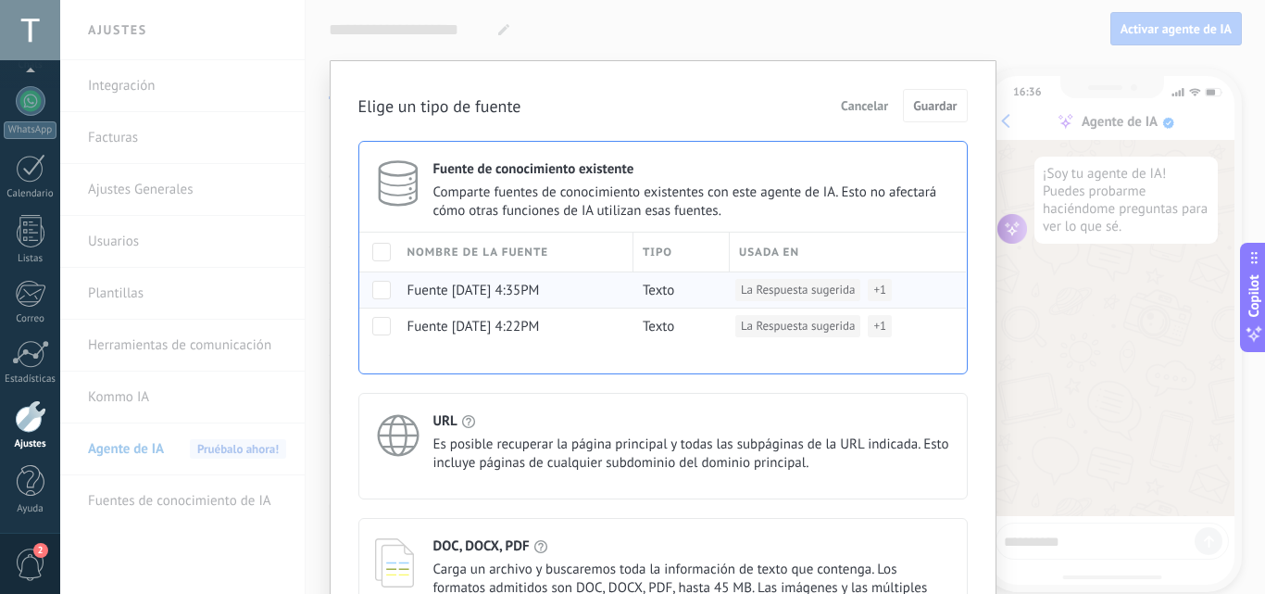
click at [376, 291] on span at bounding box center [381, 290] width 19 height 19
click at [950, 102] on span "Guardar" at bounding box center [935, 105] width 44 height 13
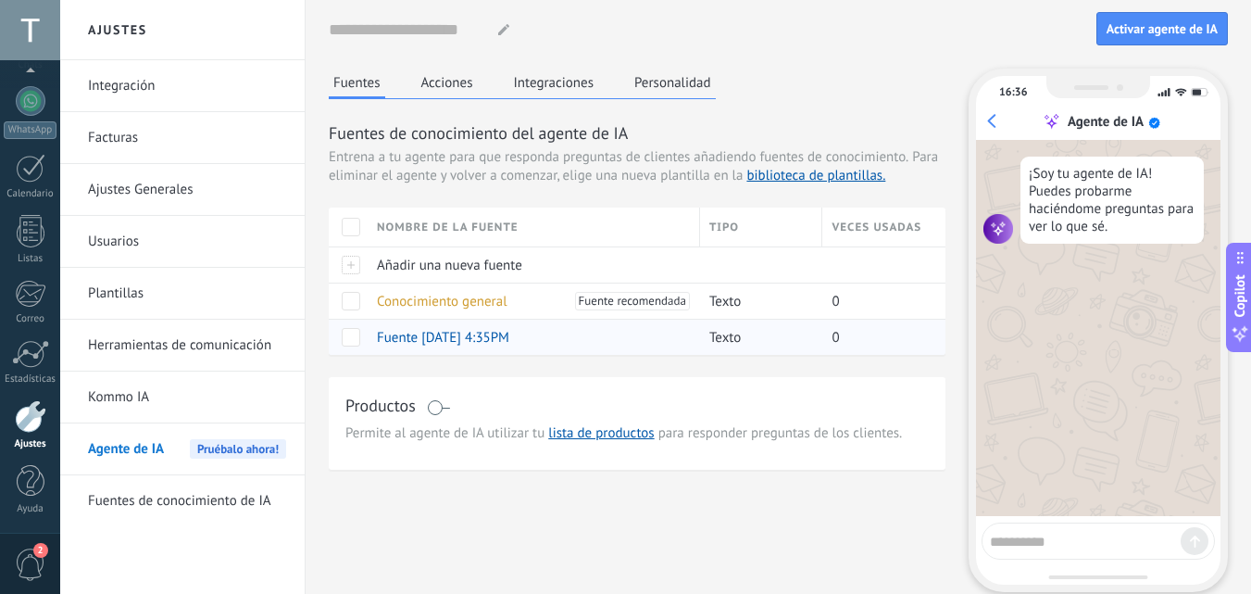
click at [353, 330] on span at bounding box center [351, 337] width 19 height 19
click at [521, 398] on div "Productos" at bounding box center [637, 407] width 584 height 27
click at [421, 401] on div "Productos" at bounding box center [637, 407] width 584 height 27
click at [440, 404] on span at bounding box center [438, 407] width 23 height 15
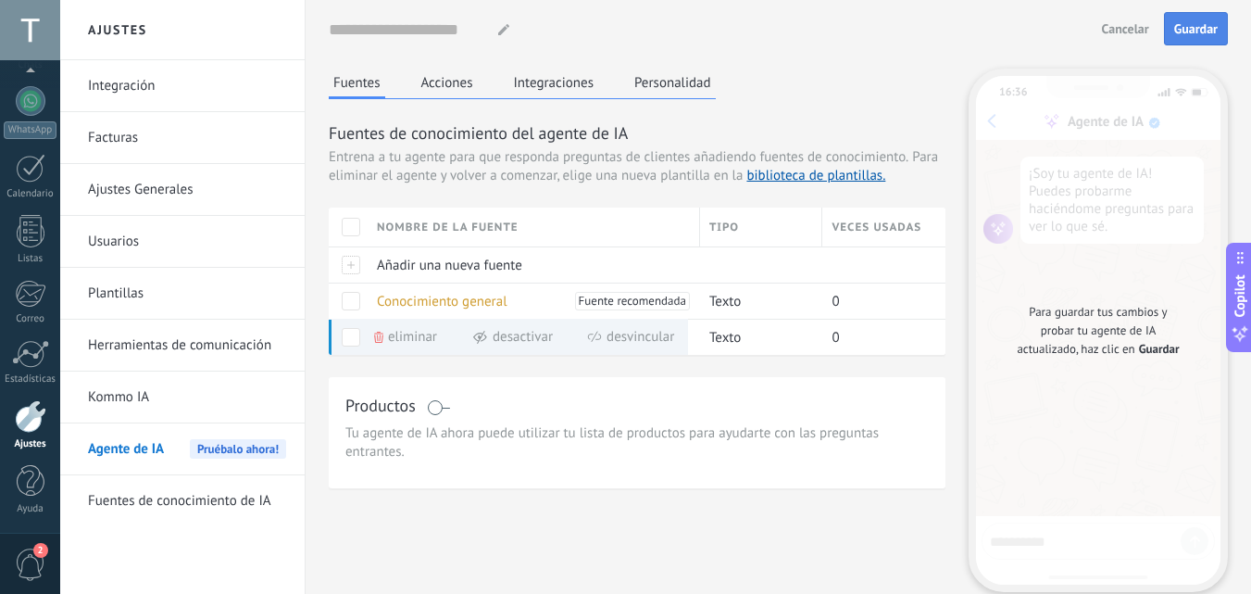
click at [1210, 28] on span "Guardar" at bounding box center [1196, 28] width 44 height 13
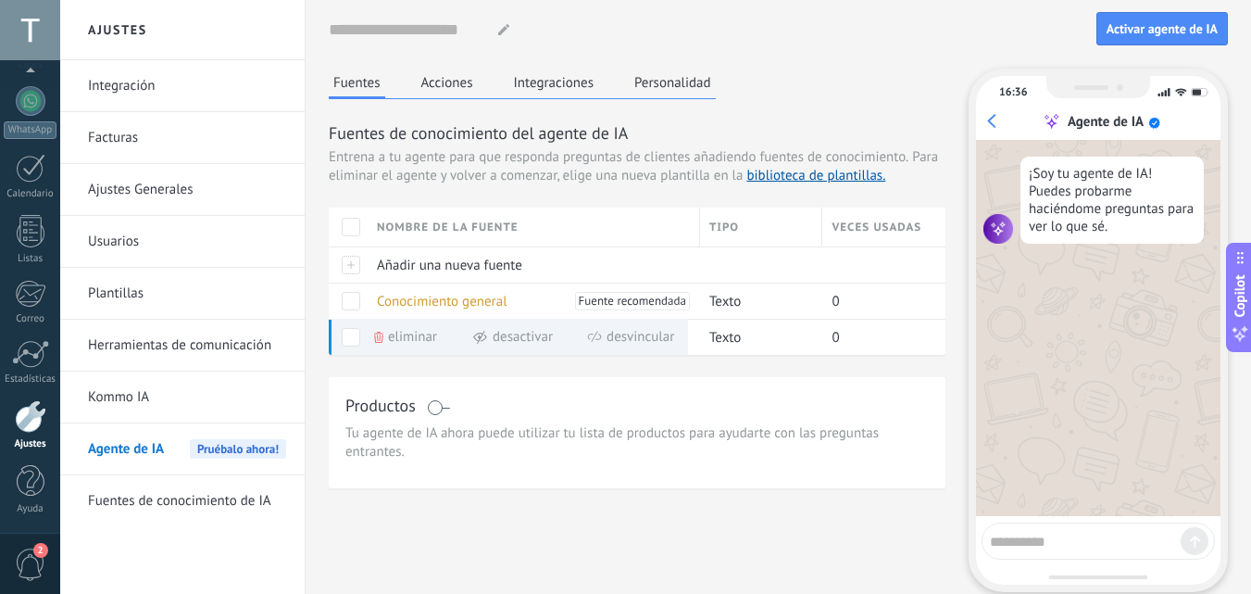
click at [1210, 28] on span "Activar agente de IA" at bounding box center [1162, 28] width 111 height 13
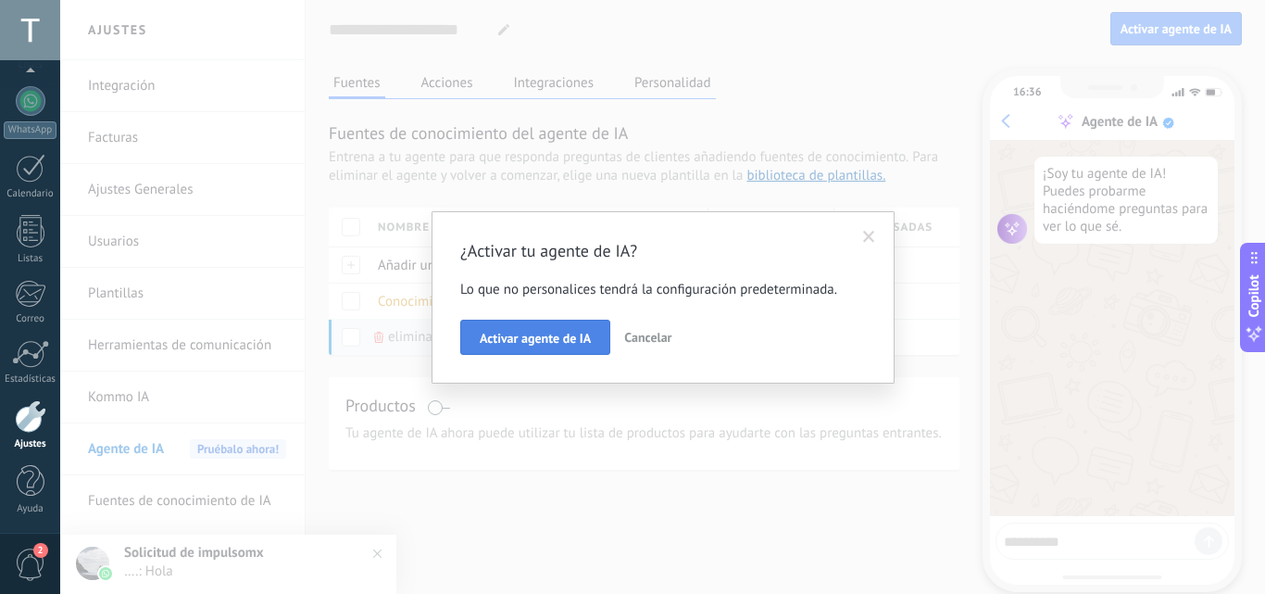
click at [548, 342] on span "Activar agente de IA" at bounding box center [535, 338] width 111 height 13
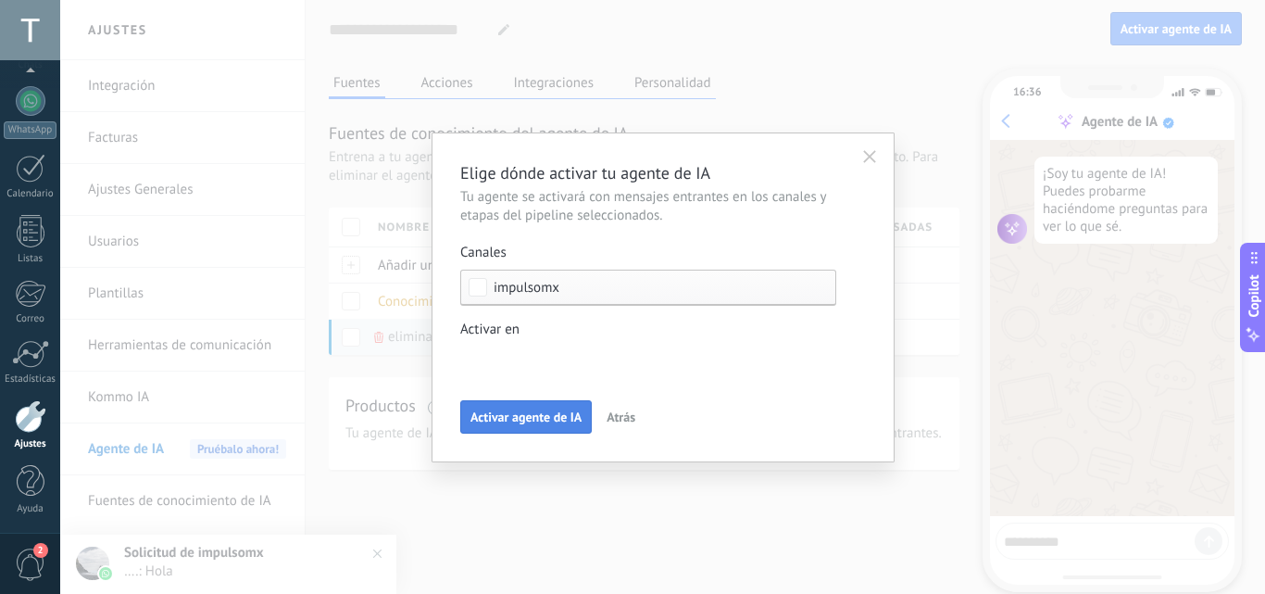
click at [540, 421] on span "Activar agente de IA" at bounding box center [526, 416] width 111 height 13
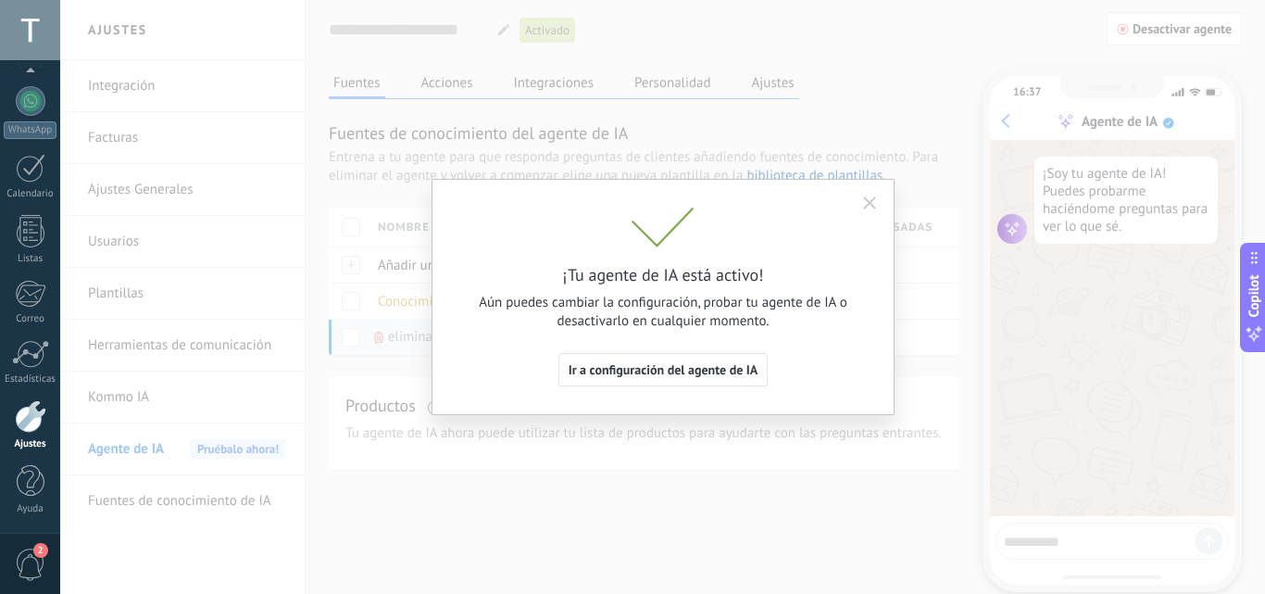
click at [869, 187] on div "¡Tu agente de IA está activo! Aún puedes cambiar la configuración, probar tu ag…" at bounding box center [663, 297] width 463 height 236
click at [870, 202] on icon "button" at bounding box center [869, 202] width 13 height 13
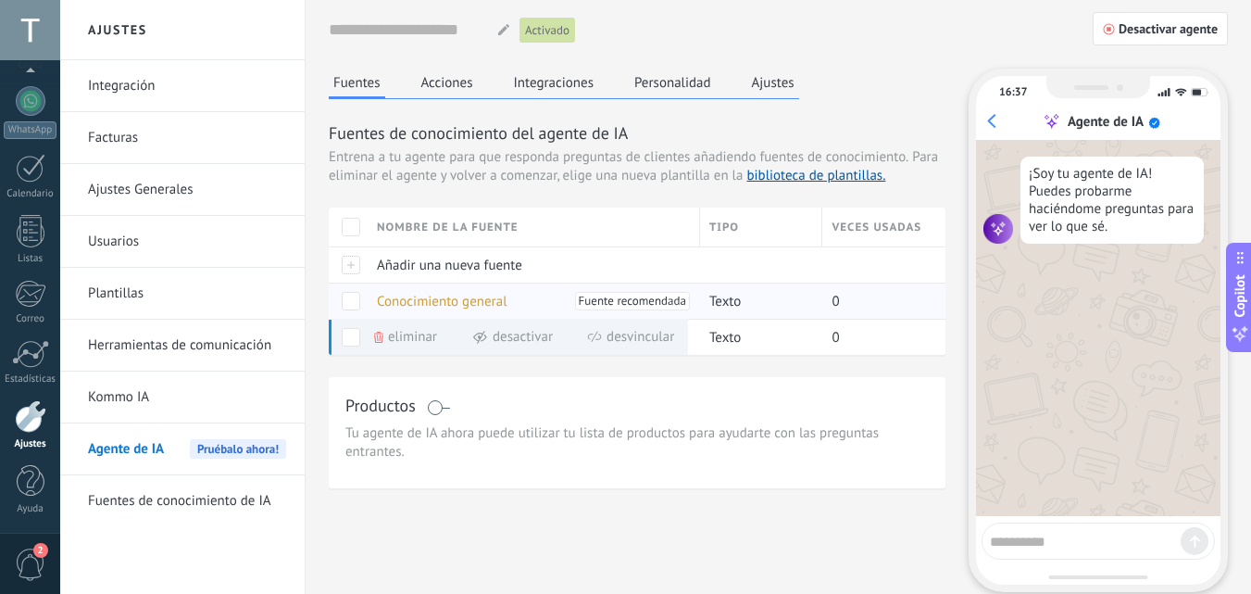
click at [390, 306] on span "Conocimiento general" at bounding box center [442, 302] width 131 height 18
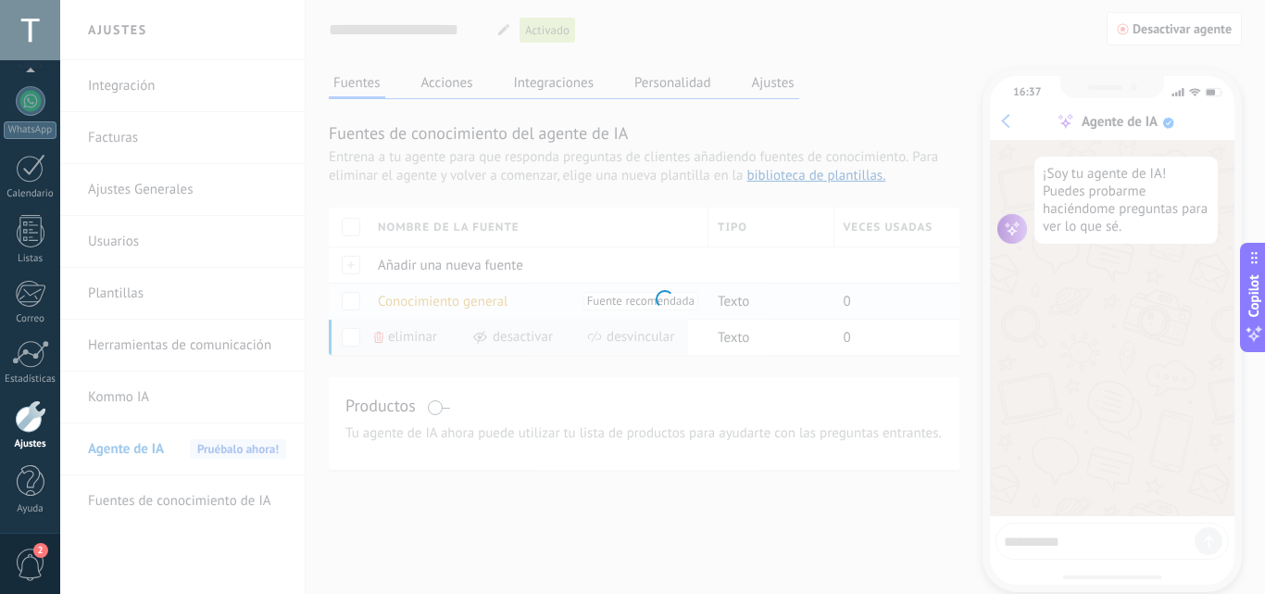
type input "**********"
type textarea "**********"
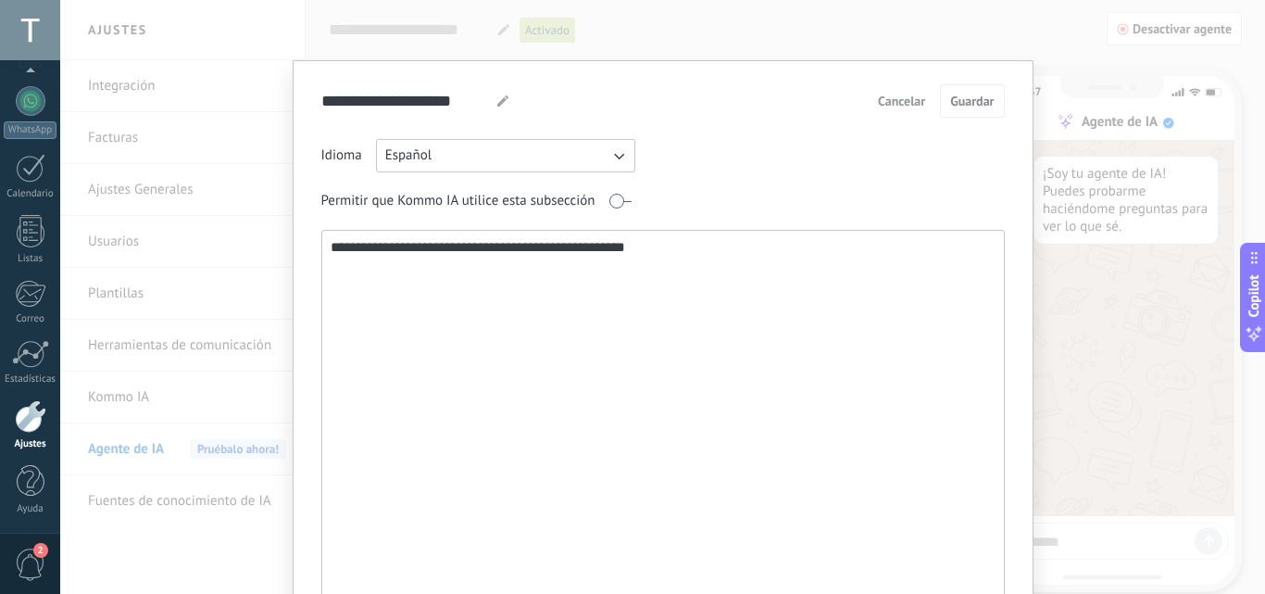
drag, startPoint x: 684, startPoint y: 253, endPoint x: 286, endPoint y: 258, distance: 398.3
click at [286, 258] on div "**********" at bounding box center [662, 297] width 1205 height 594
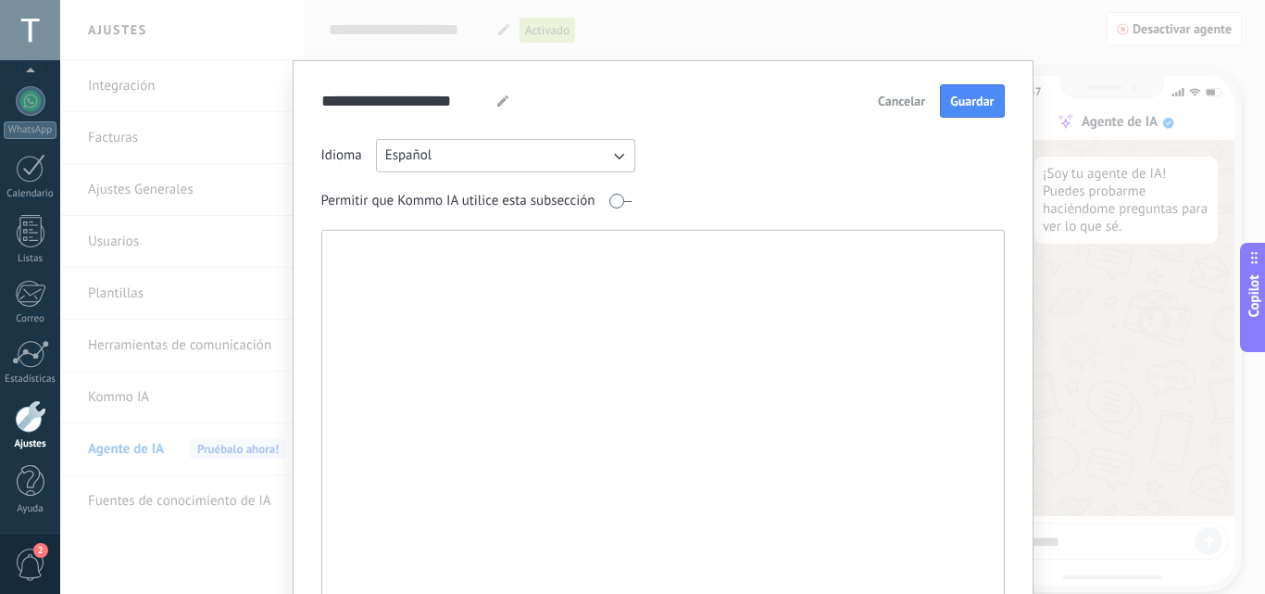
paste textarea "**********"
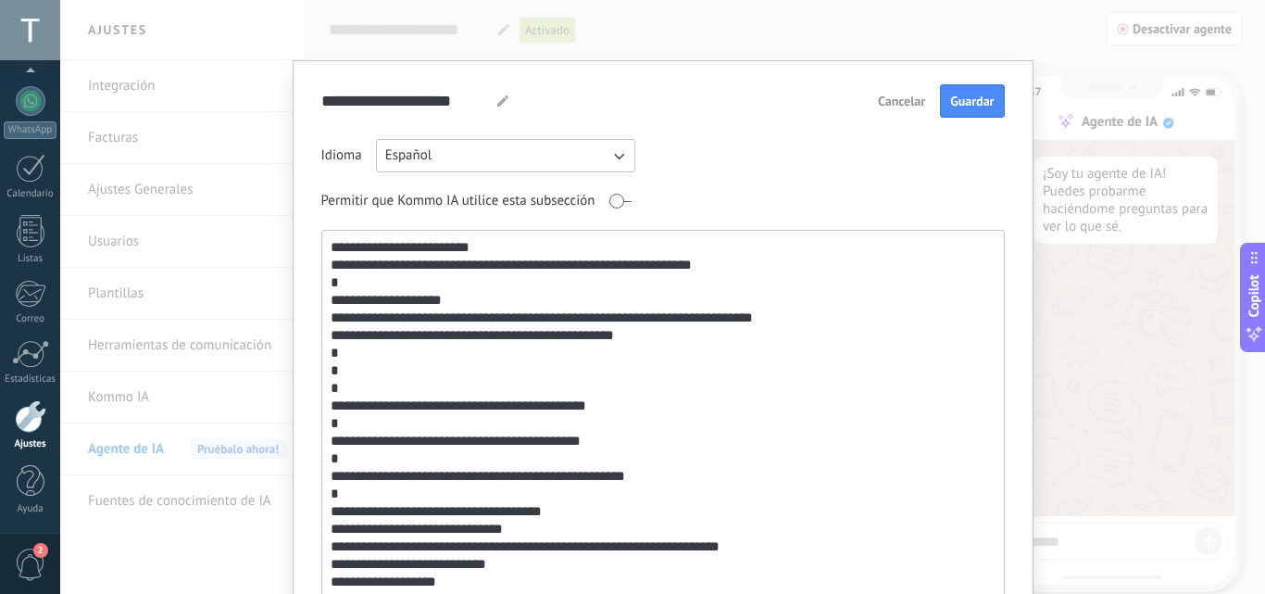
scroll to position [35, 0]
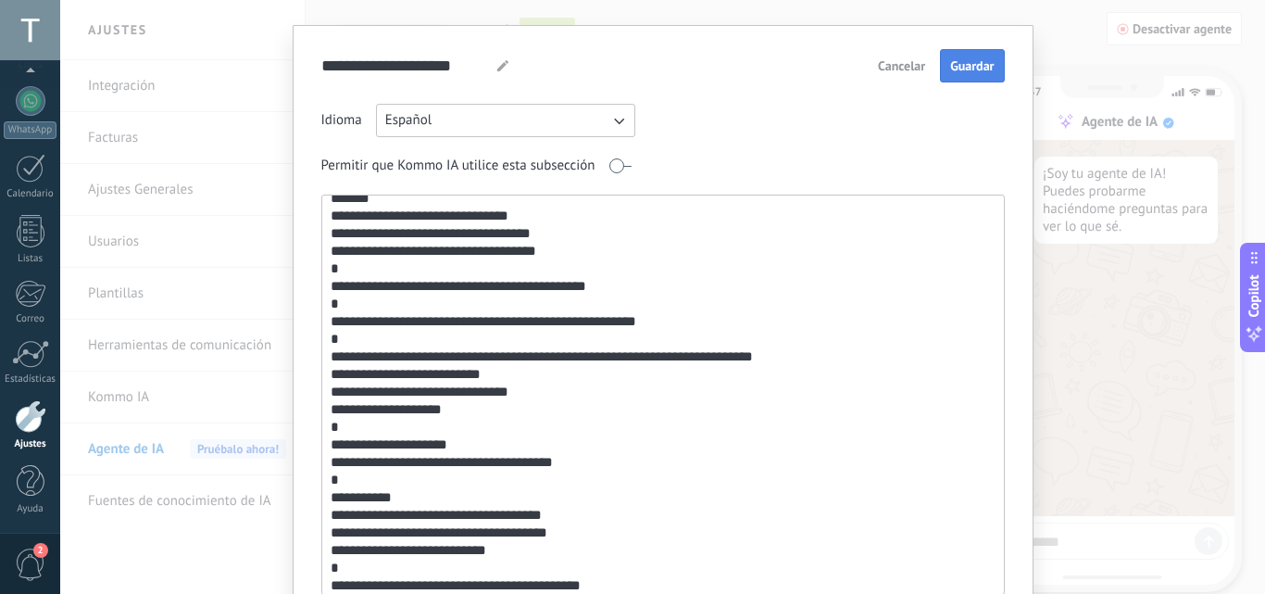
type textarea "**********"
click at [972, 82] on button "Guardar" at bounding box center [972, 65] width 64 height 33
click at [973, 44] on div "**********" at bounding box center [663, 342] width 741 height 635
click at [1060, 82] on div "**********" at bounding box center [662, 297] width 1205 height 594
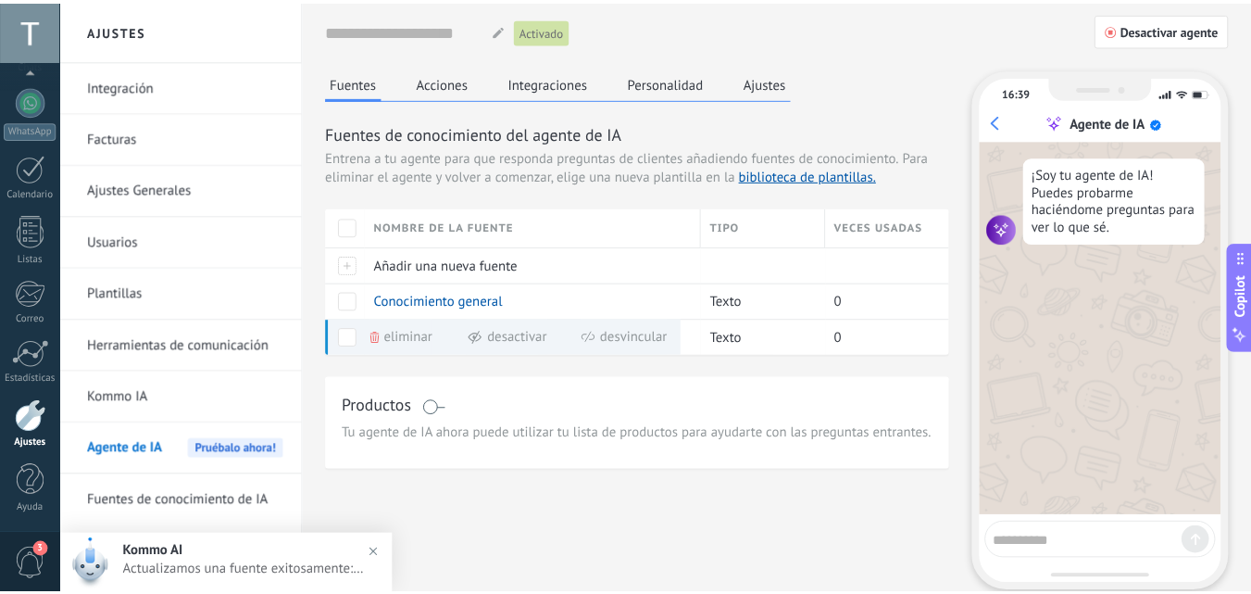
scroll to position [0, 0]
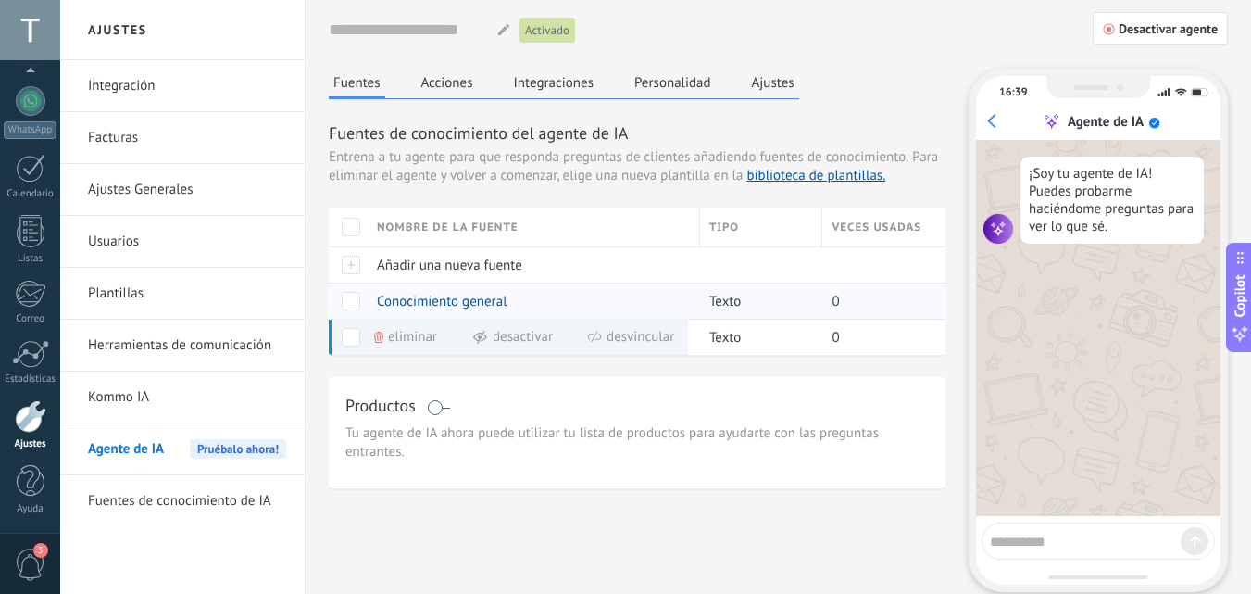
click at [355, 303] on span at bounding box center [351, 301] width 19 height 19
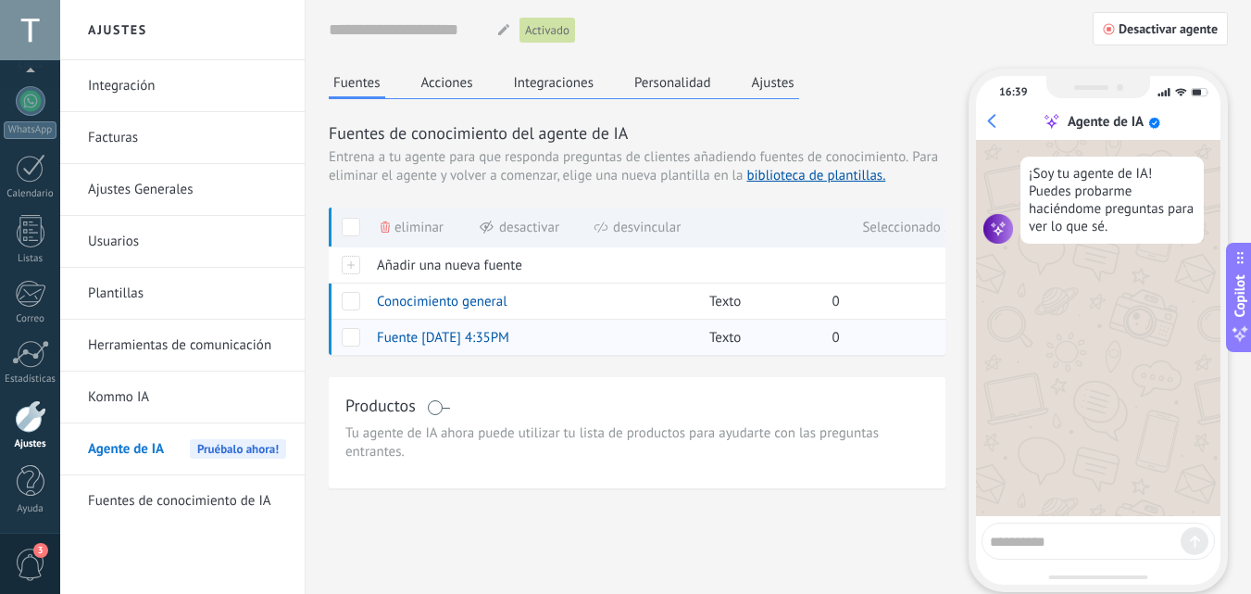
click at [355, 338] on span at bounding box center [351, 337] width 19 height 19
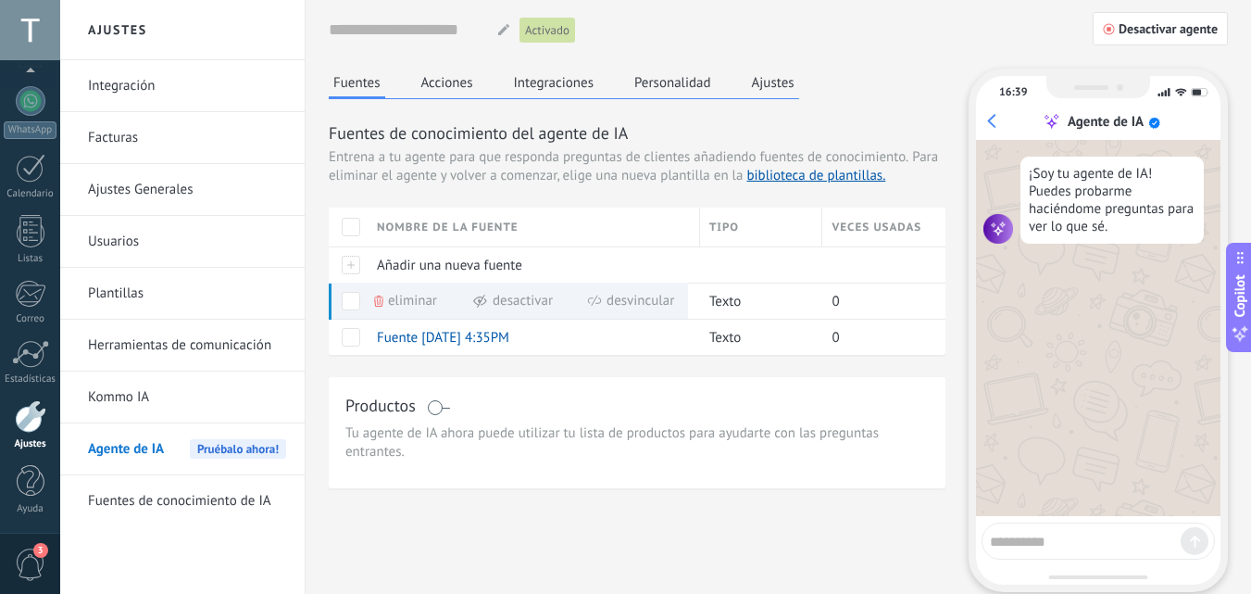
click at [678, 84] on button "Personalidad" at bounding box center [673, 83] width 86 height 28
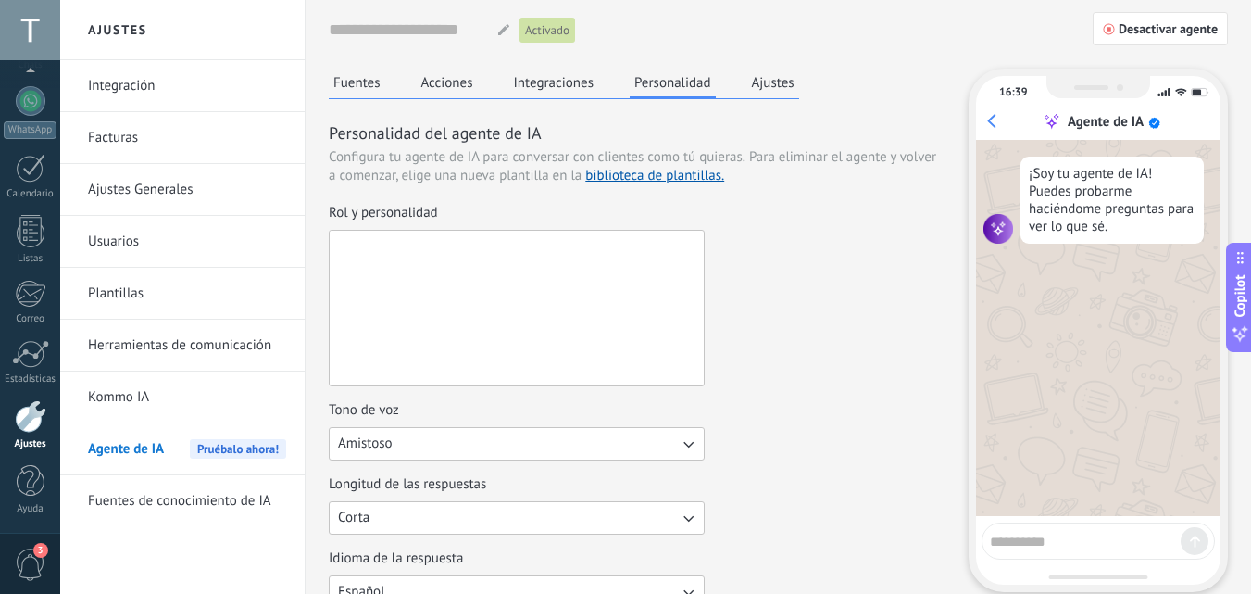
click at [475, 339] on textarea "Rol y personalidad" at bounding box center [515, 308] width 370 height 155
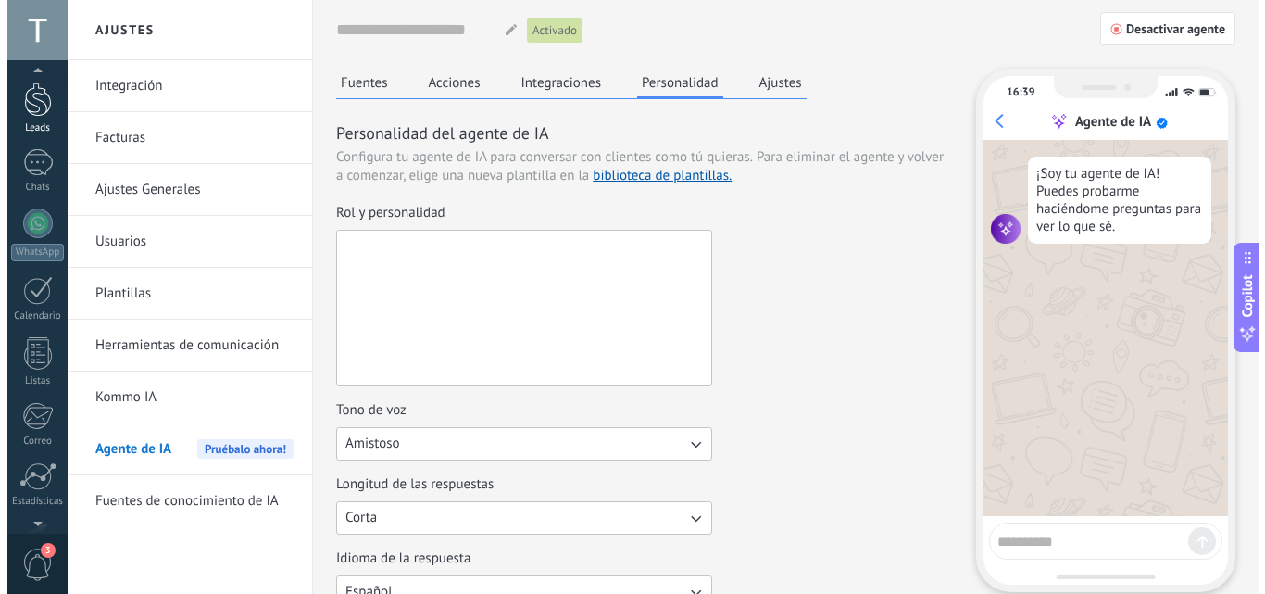
scroll to position [44, 0]
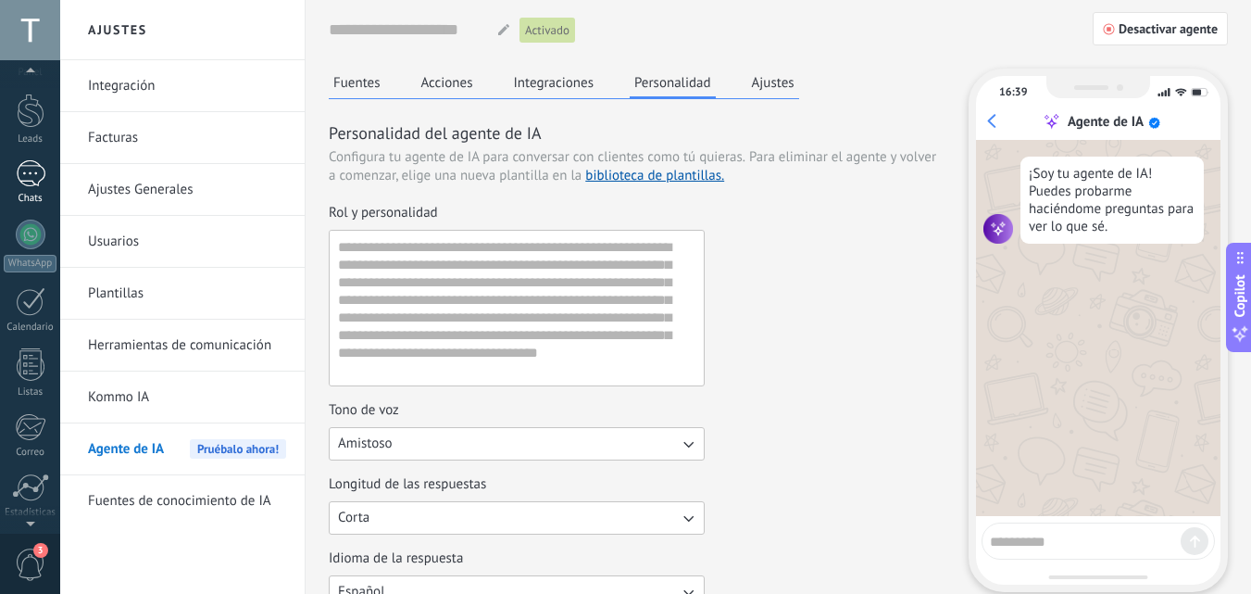
click at [39, 182] on div "1" at bounding box center [31, 173] width 30 height 27
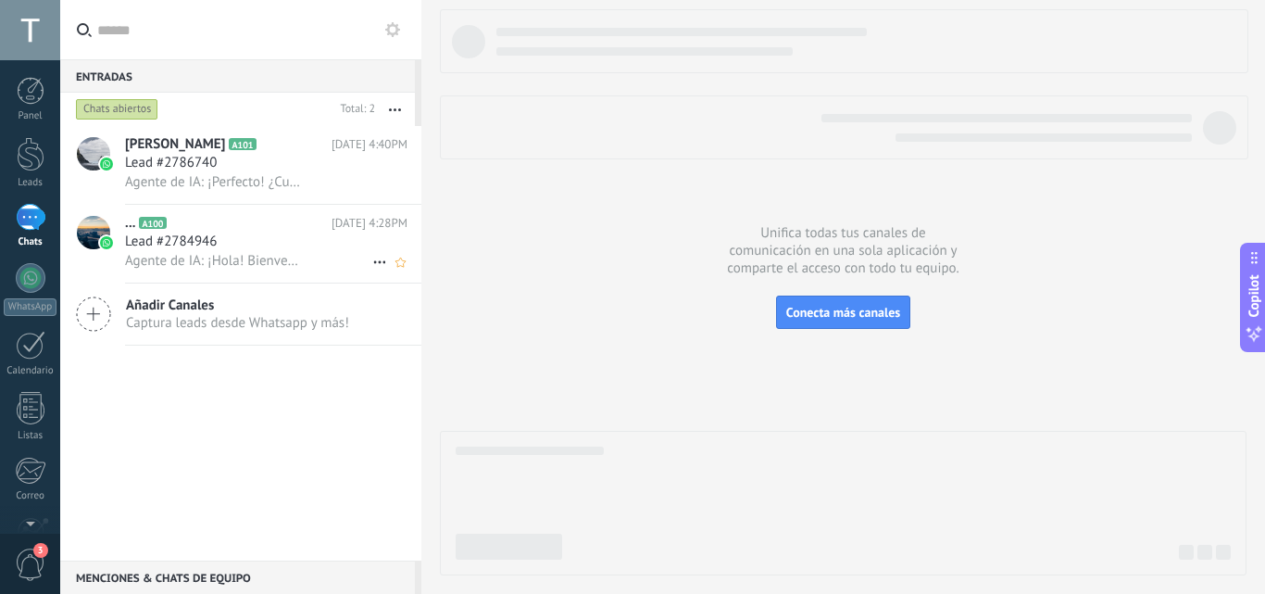
click at [229, 266] on span "Agente de IA: ¡Hola! Bienvenido/a. Ofrecemos préstamos rápidos y sin anticipos …" at bounding box center [215, 261] width 181 height 18
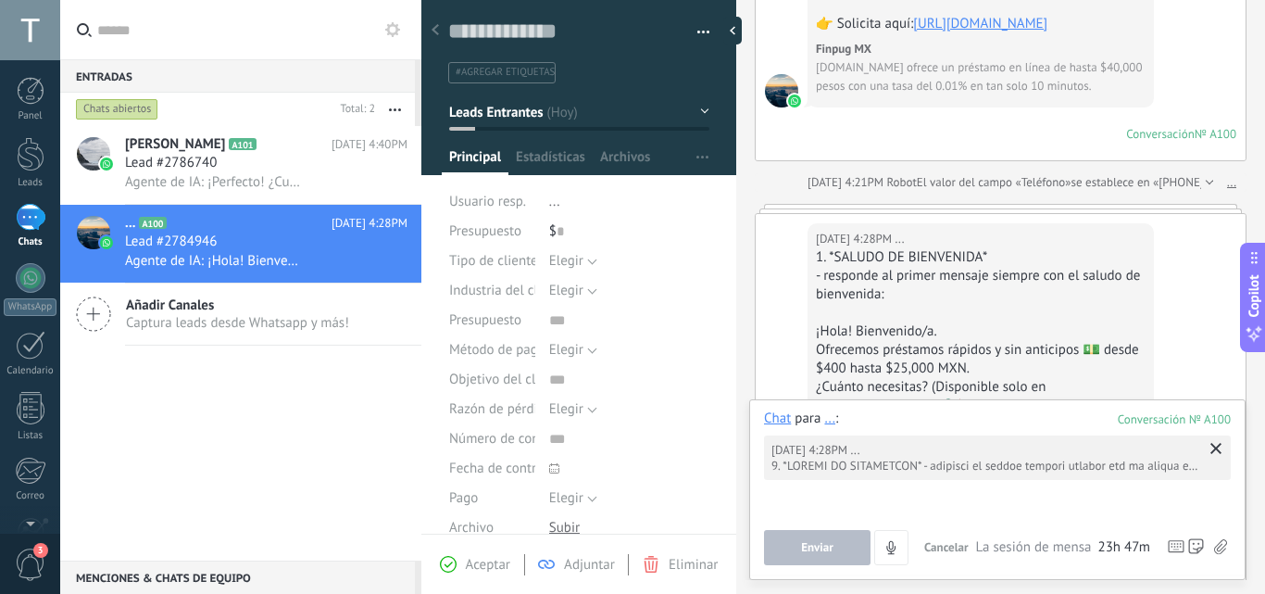
scroll to position [4819, 0]
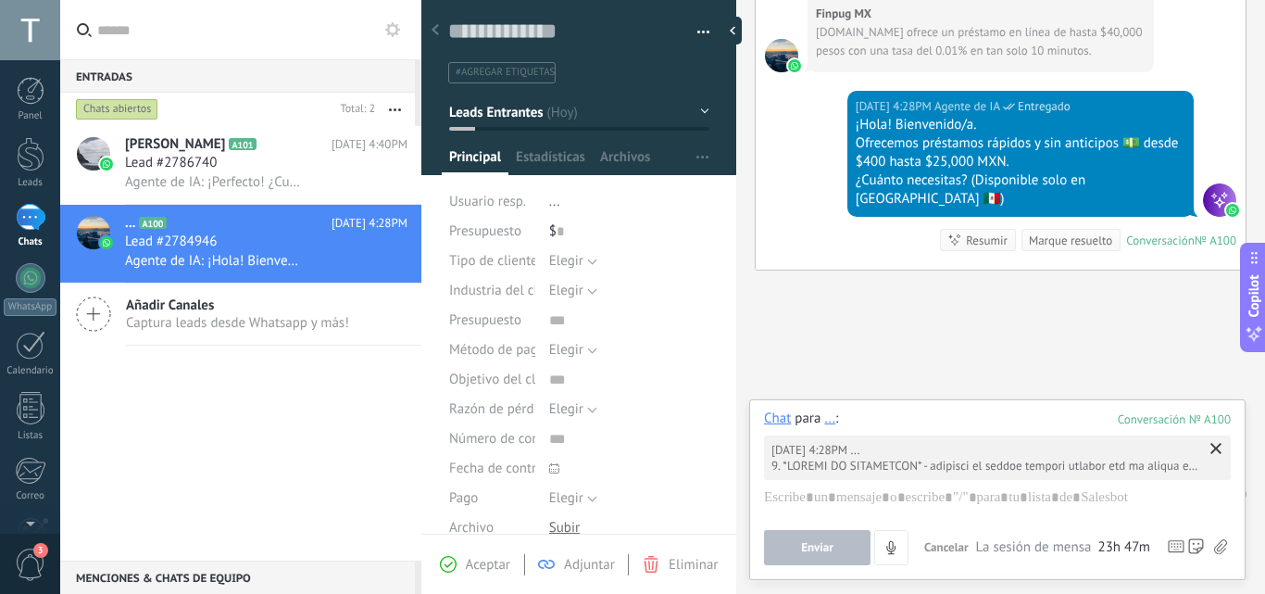
click at [1086, 479] on div "Hoy 4:28PM ... https://tinyurl.com/yc8y2fyy ⚠️ Si no apruebas tu préstamo, regr…" at bounding box center [997, 457] width 467 height 44
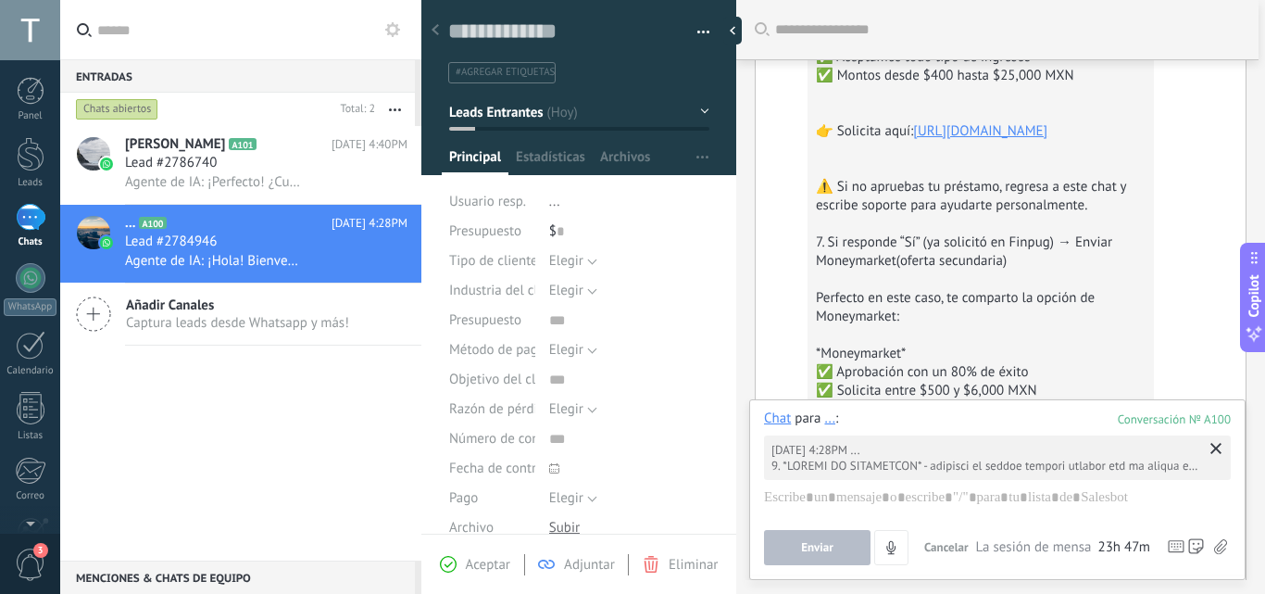
scroll to position [3595, 0]
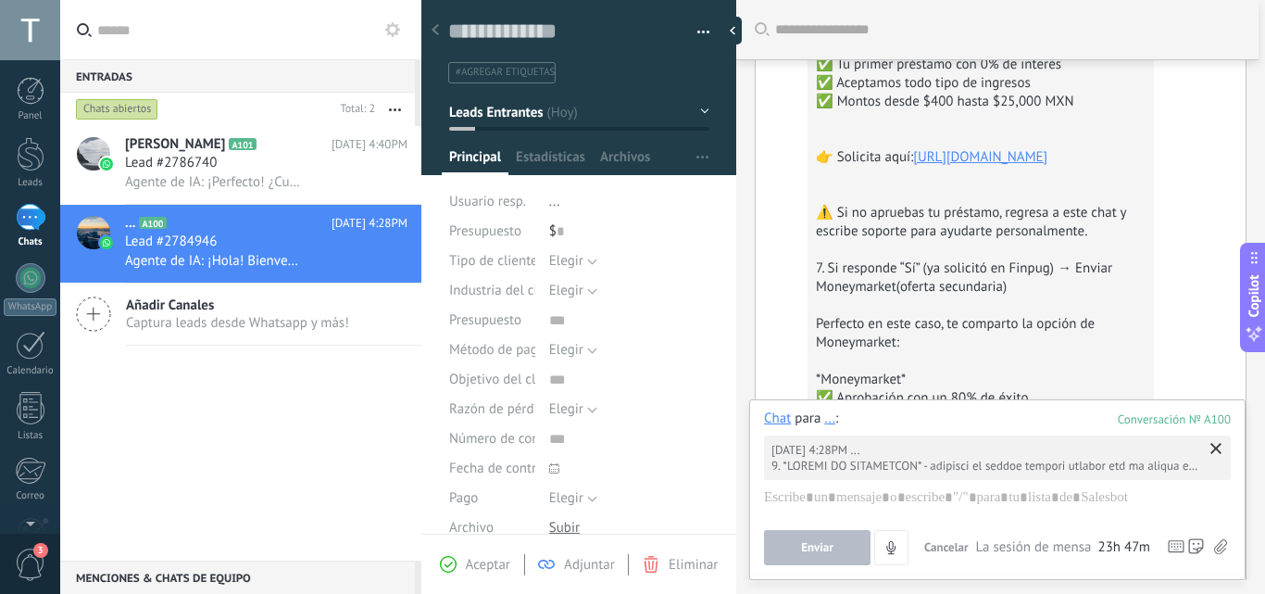
click at [1213, 449] on div "Hoy 4:28PM ... https://tinyurl.com/yc8y2fyy ⚠️ Si no apruebas tu préstamo, regr…" at bounding box center [997, 457] width 467 height 44
click at [1216, 443] on icon at bounding box center [1216, 448] width 11 height 11
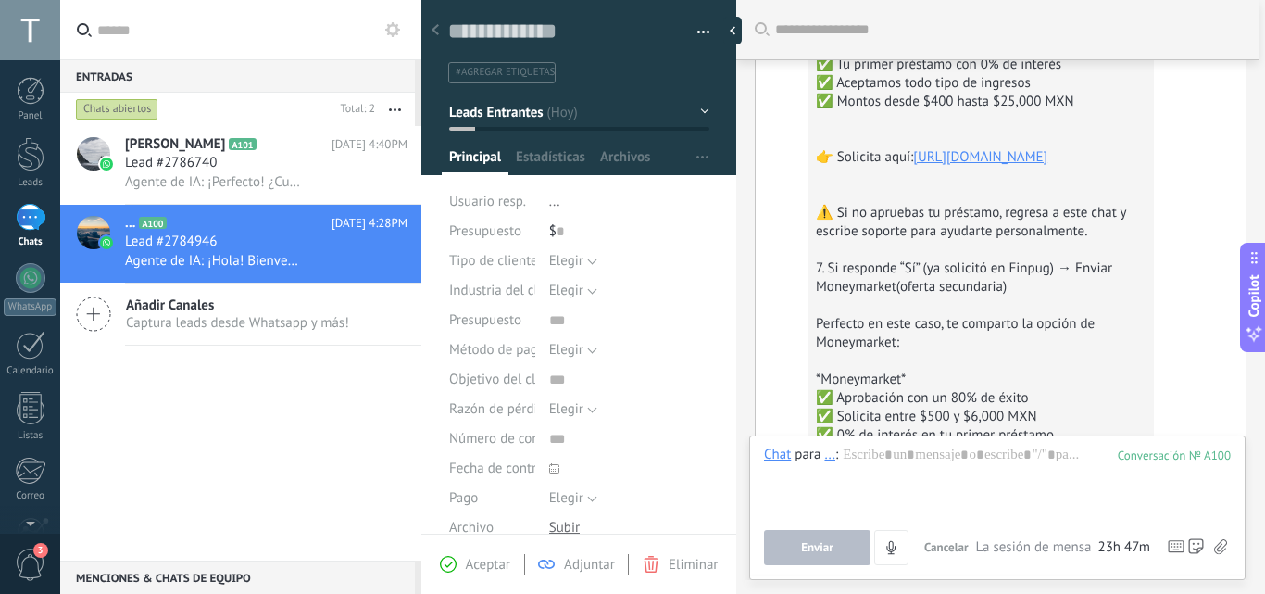
click at [1189, 396] on div "Hoy 4:28PM ... 1. *SALUDO DE BIENVENIDA* - responde al primer mensaje siempre c…" at bounding box center [1001, 130] width 490 height 2331
click at [1232, 386] on div "Hoy 4:28PM ... 1. *SALUDO DE BIENVENIDA* - responde al primer mensaje siempre c…" at bounding box center [1001, 130] width 490 height 2331
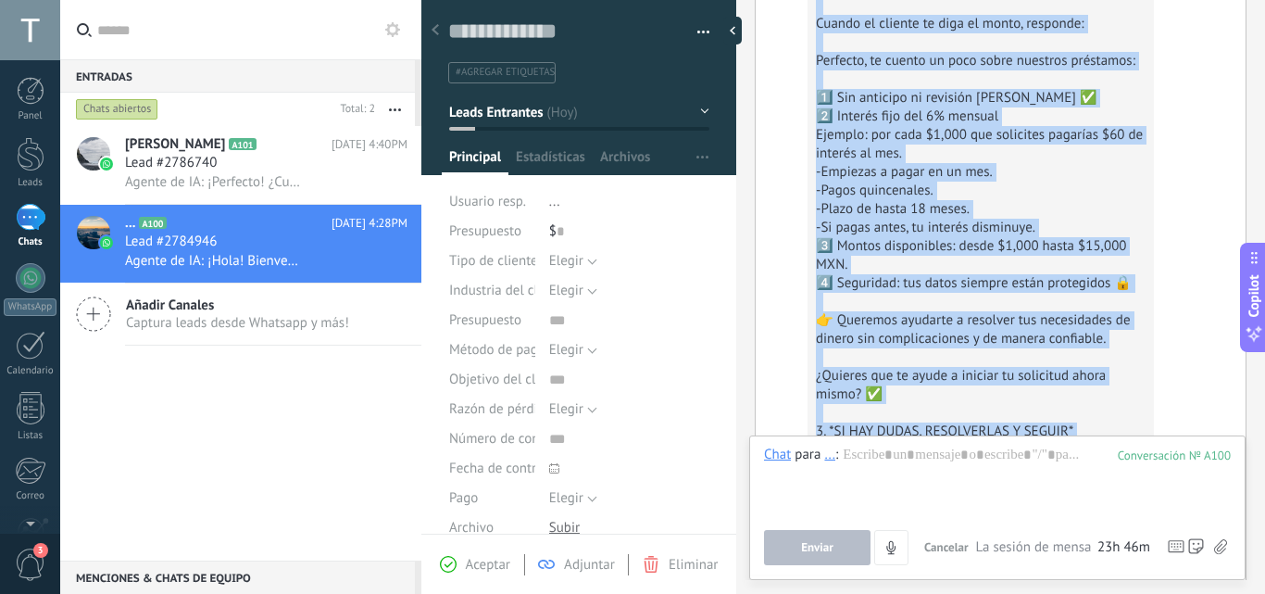
scroll to position [2910, 0]
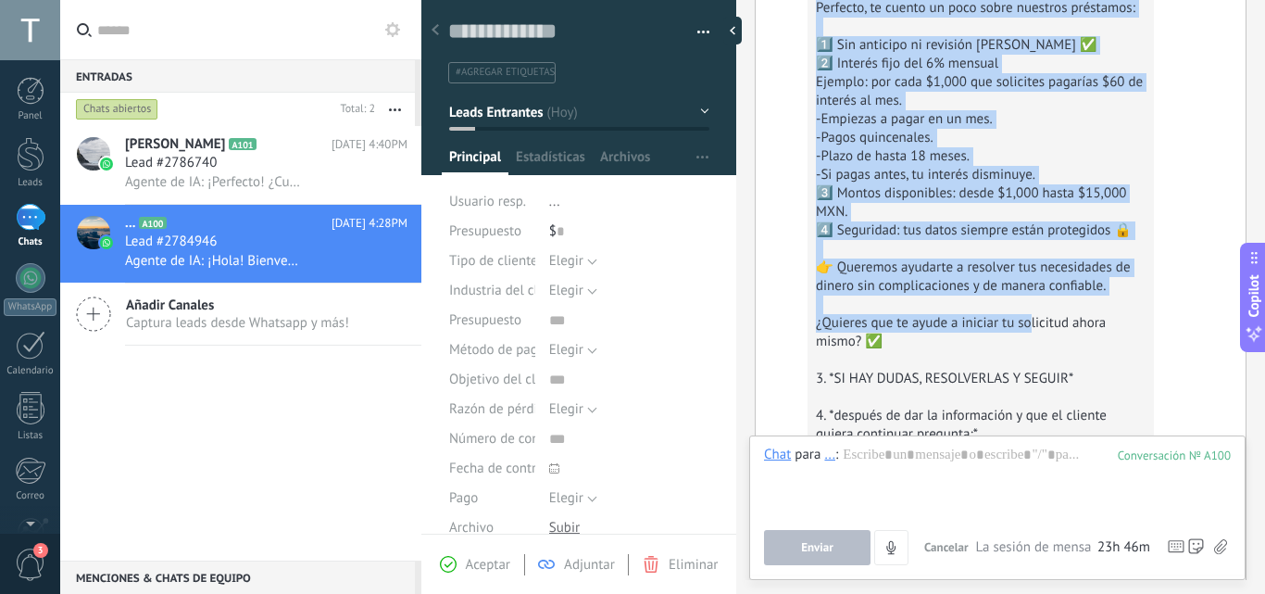
drag, startPoint x: 813, startPoint y: 225, endPoint x: 1030, endPoint y: 329, distance: 240.3
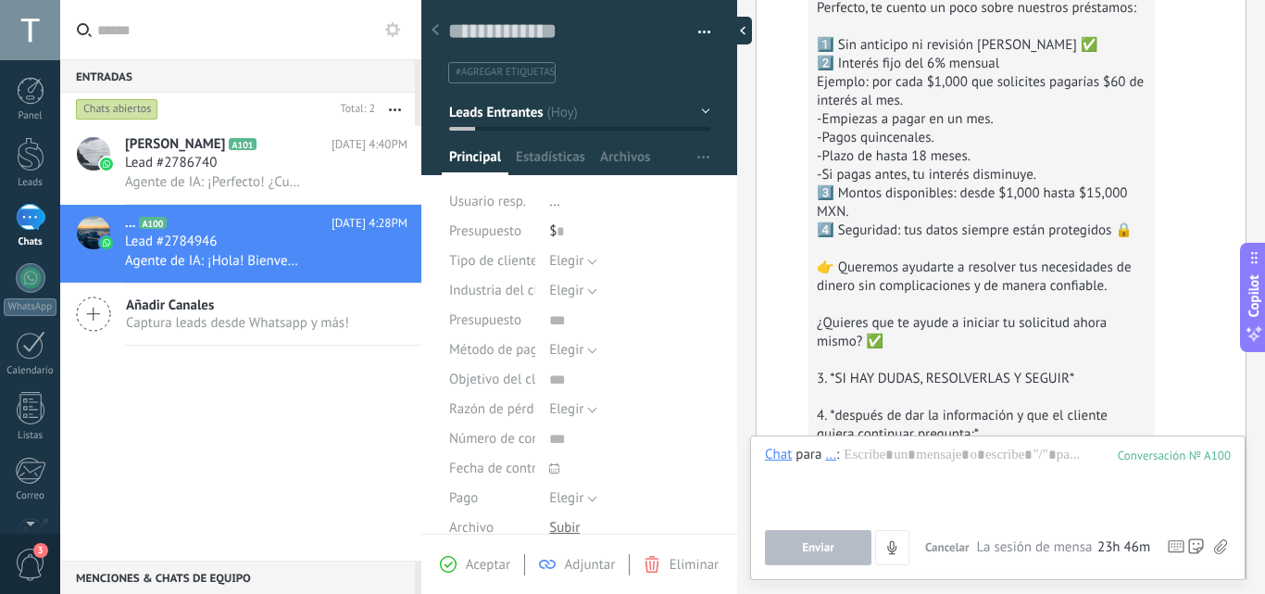
click at [741, 27] on div at bounding box center [738, 31] width 28 height 28
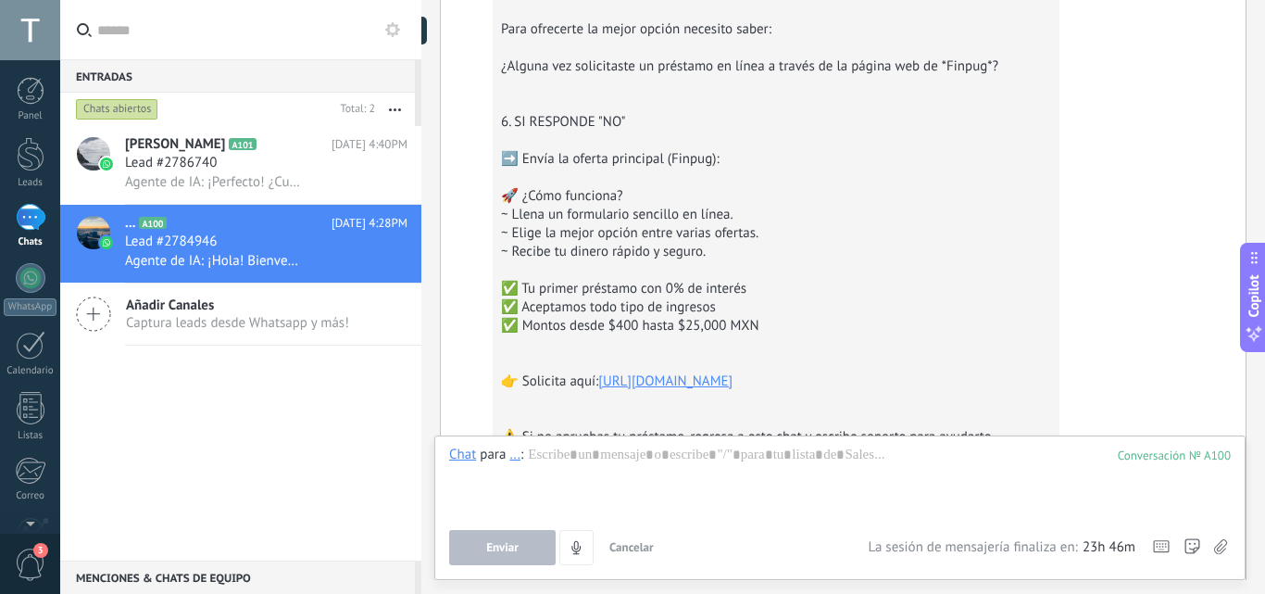
type textarea "**********"
click at [504, 380] on div "👉 Solicita aquí: https://tinyurl.com/yc8y2fyy" at bounding box center [776, 381] width 550 height 19
click at [525, 382] on div "👉 Solicita aquí: https://tinyurl.com/yc8y2fyy" at bounding box center [776, 381] width 550 height 19
click at [522, 382] on div "👉 Solicita aquí: https://tinyurl.com/yc8y2fyy" at bounding box center [776, 381] width 550 height 19
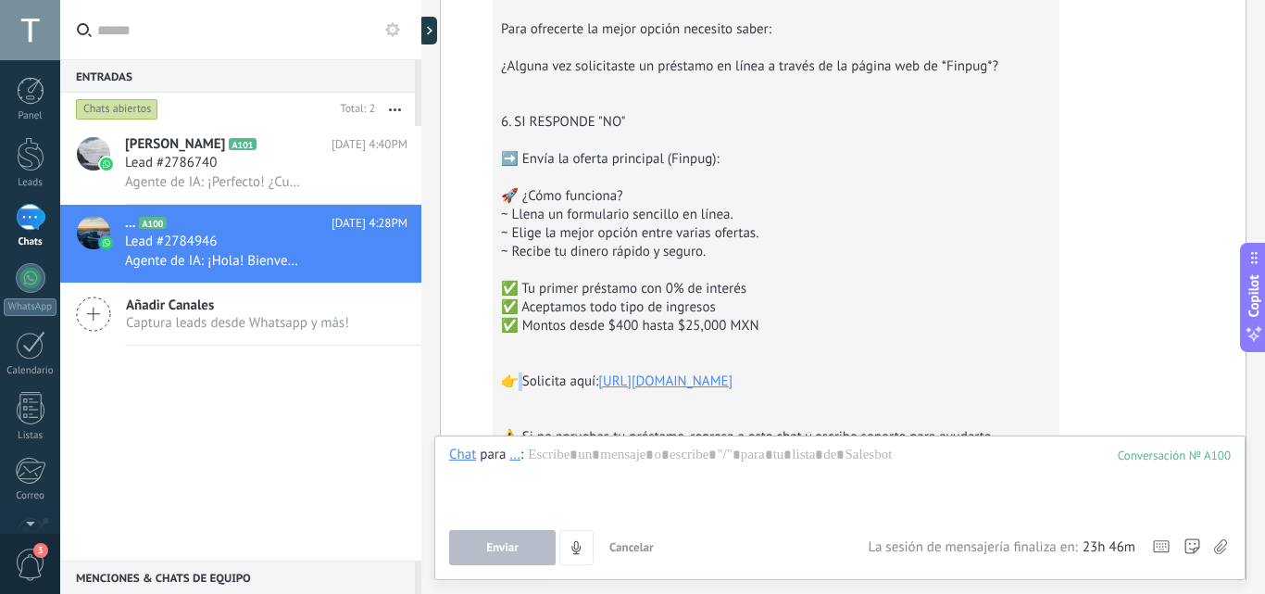
click at [635, 537] on button "Cancelar" at bounding box center [631, 547] width 59 height 35
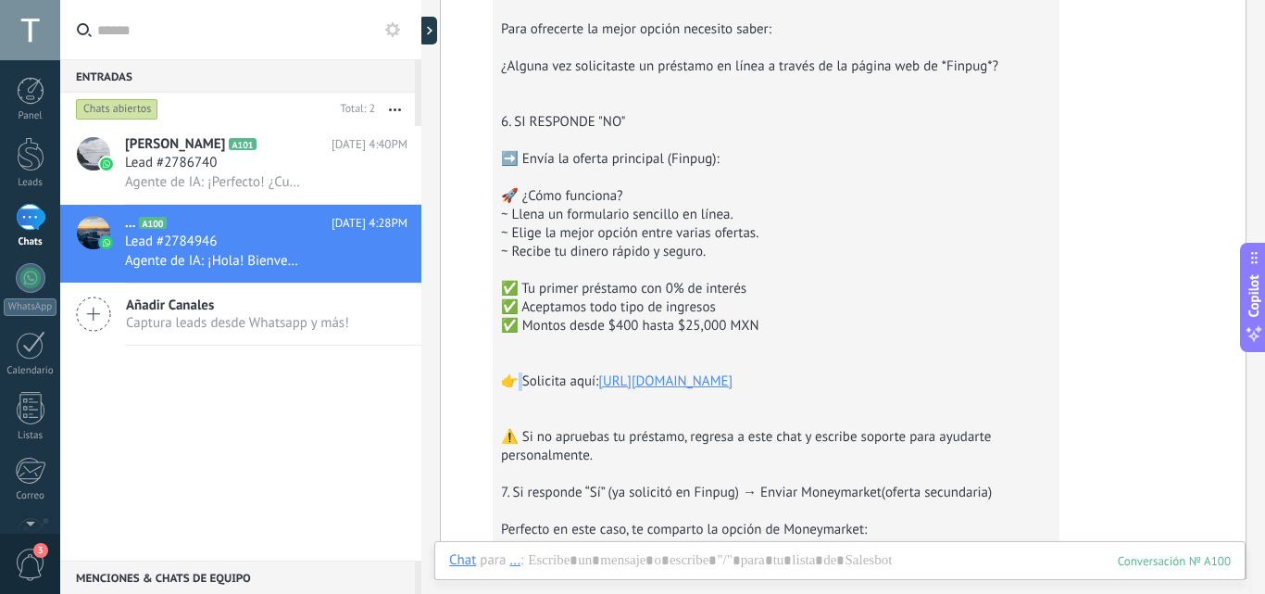
click at [522, 379] on div "👉 Solicita aquí: https://tinyurl.com/yc8y2fyy" at bounding box center [776, 381] width 550 height 19
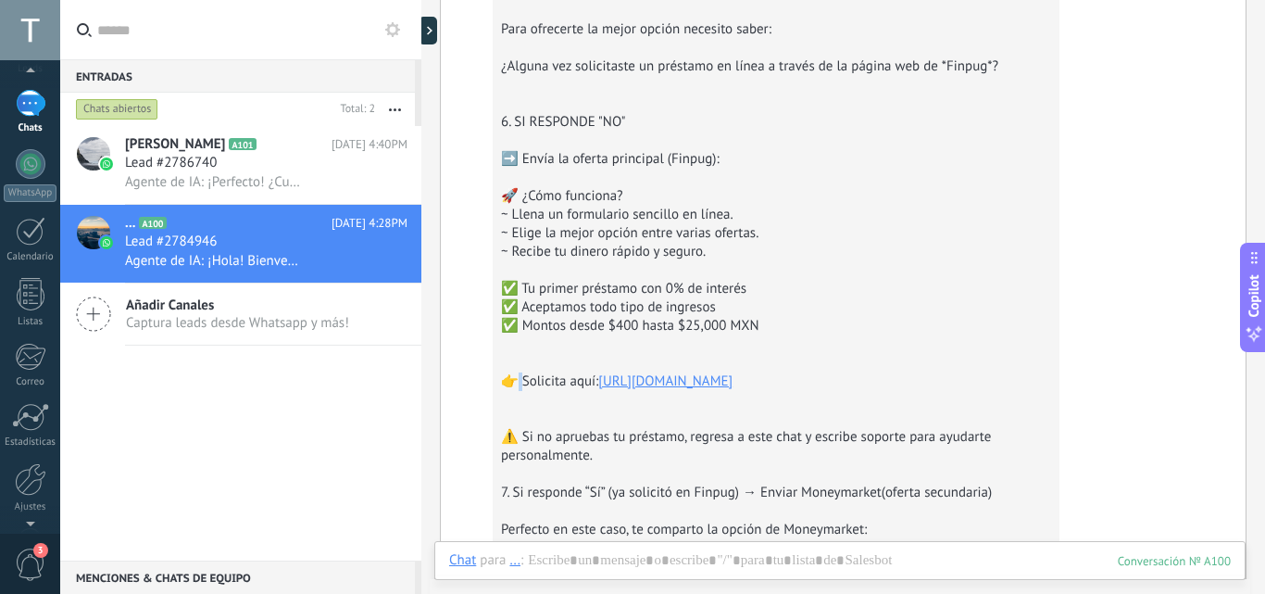
scroll to position [177, 0]
click at [21, 421] on div at bounding box center [30, 416] width 31 height 32
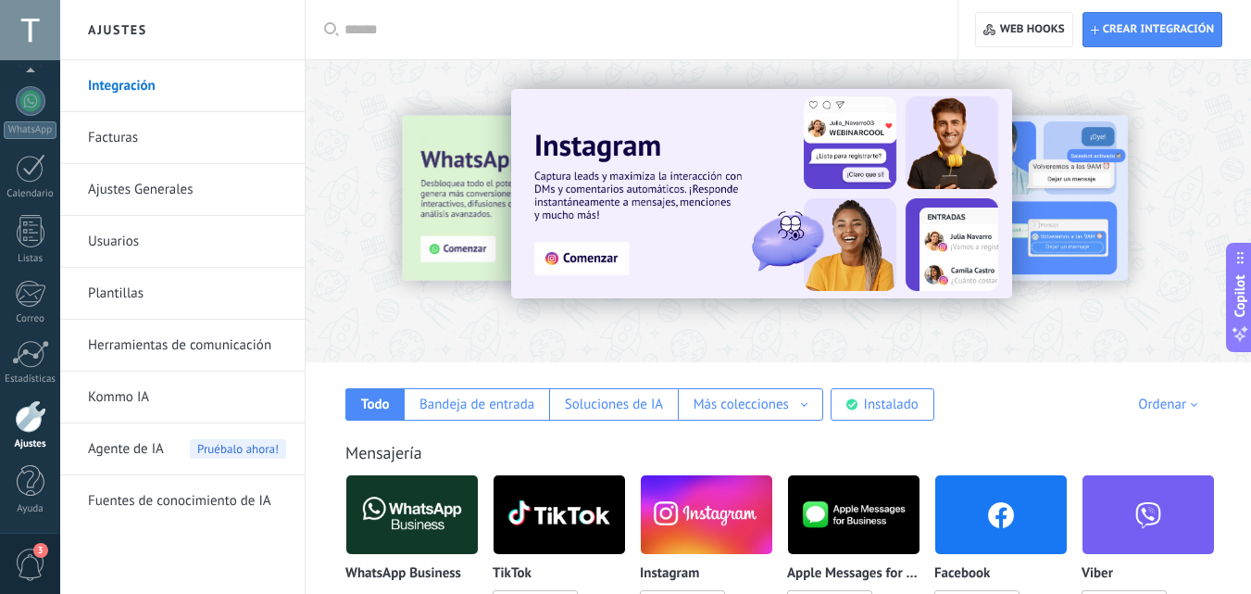
click at [153, 395] on link "Kommo IA" at bounding box center [187, 397] width 198 height 52
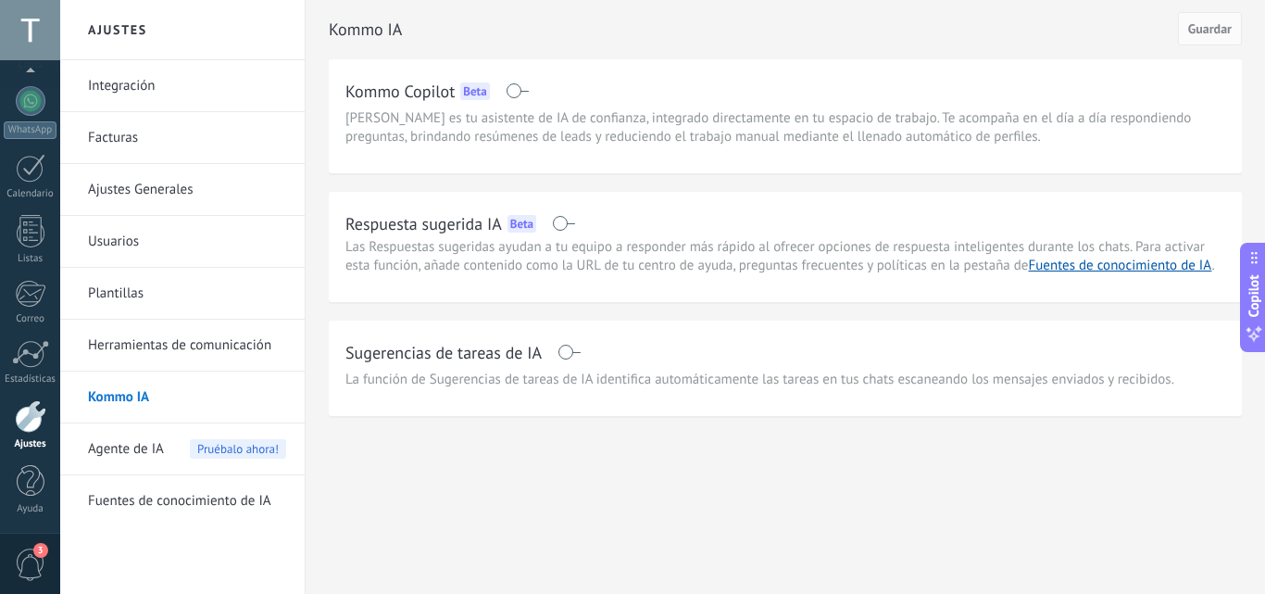
click at [561, 226] on span at bounding box center [563, 223] width 23 height 15
click at [124, 446] on span "Agente de IA" at bounding box center [126, 449] width 76 height 52
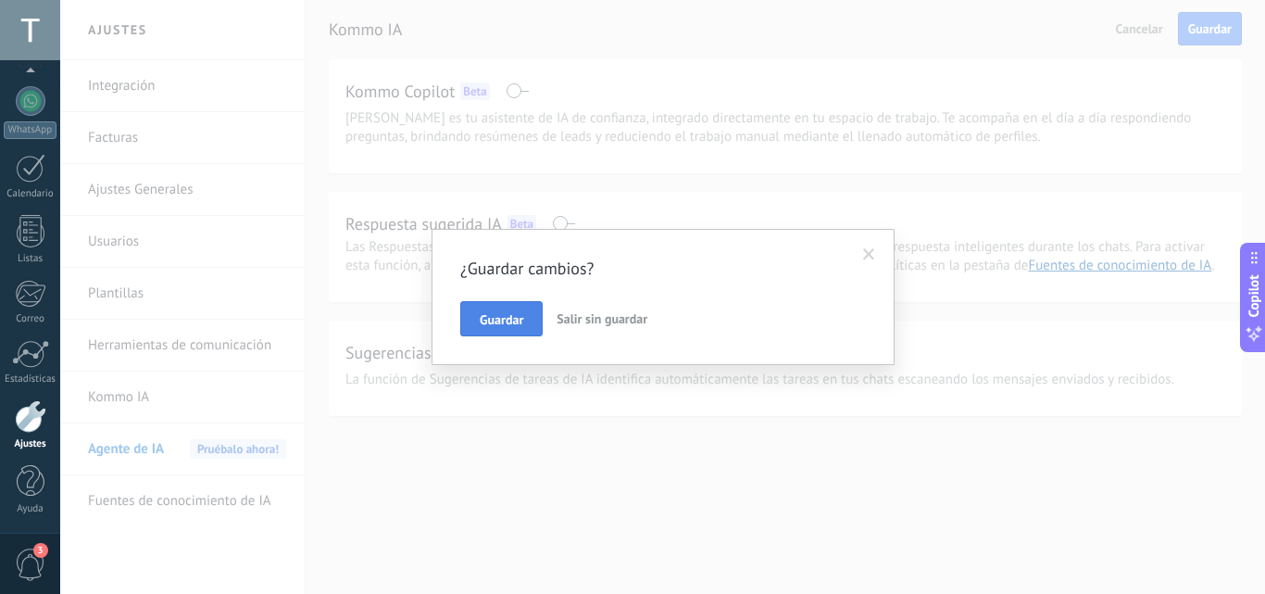
click at [499, 307] on button "Guardar" at bounding box center [501, 318] width 82 height 35
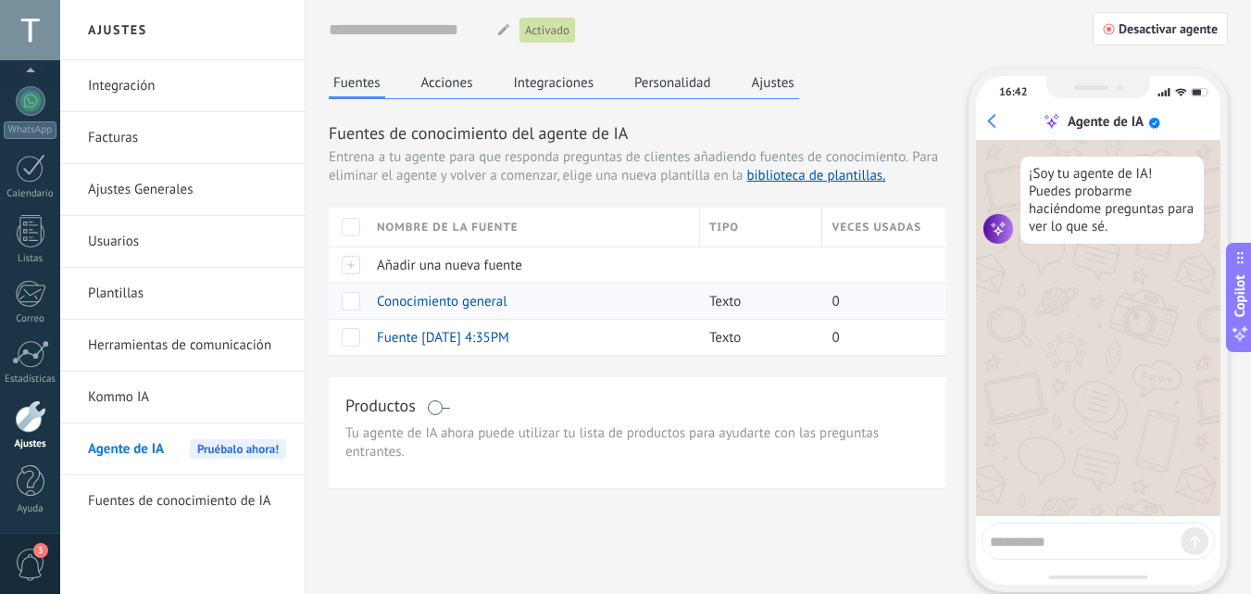
click at [355, 305] on span at bounding box center [351, 301] width 19 height 19
click at [358, 336] on span at bounding box center [351, 337] width 19 height 19
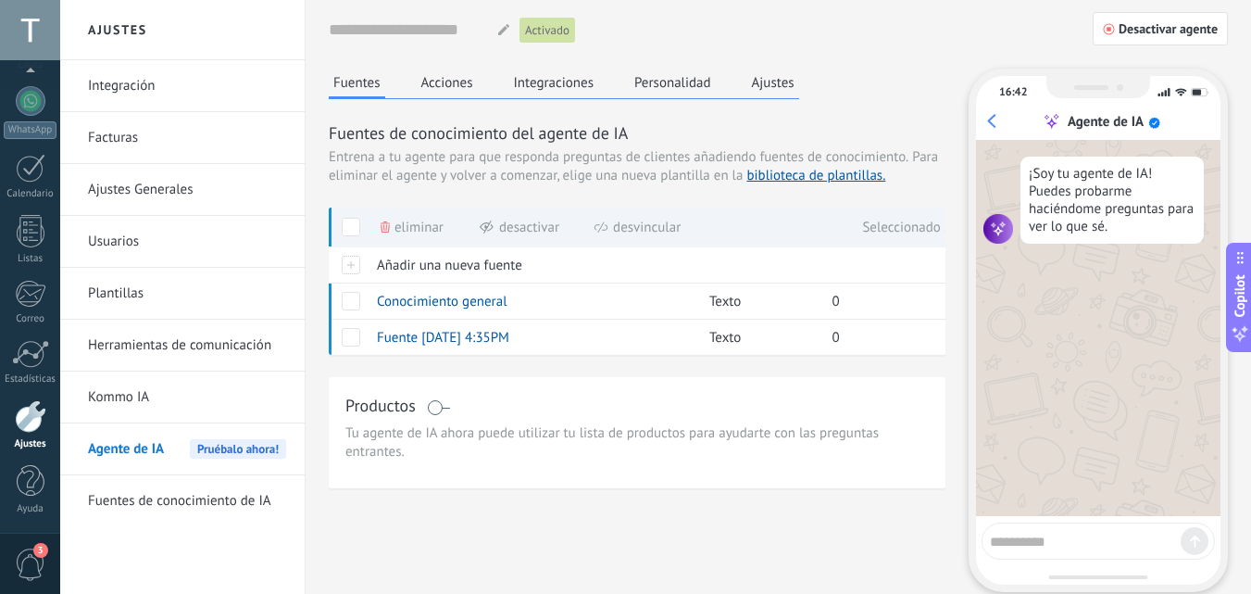
click at [645, 77] on button "Personalidad" at bounding box center [673, 83] width 86 height 28
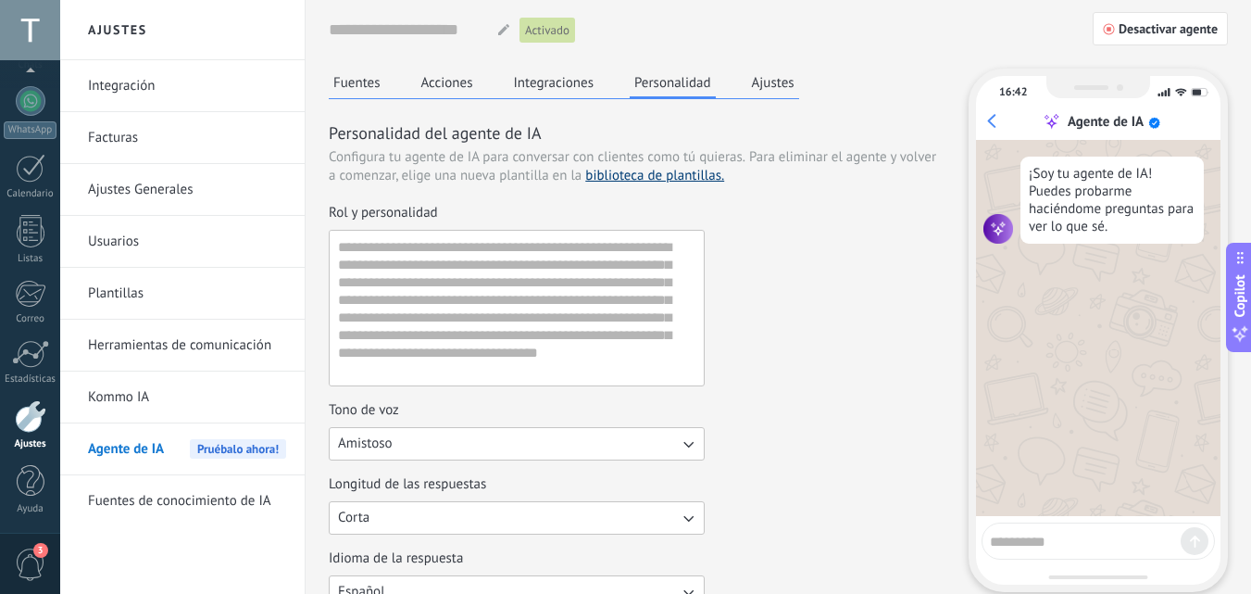
click at [625, 175] on link "biblioteca de plantillas." at bounding box center [654, 176] width 139 height 18
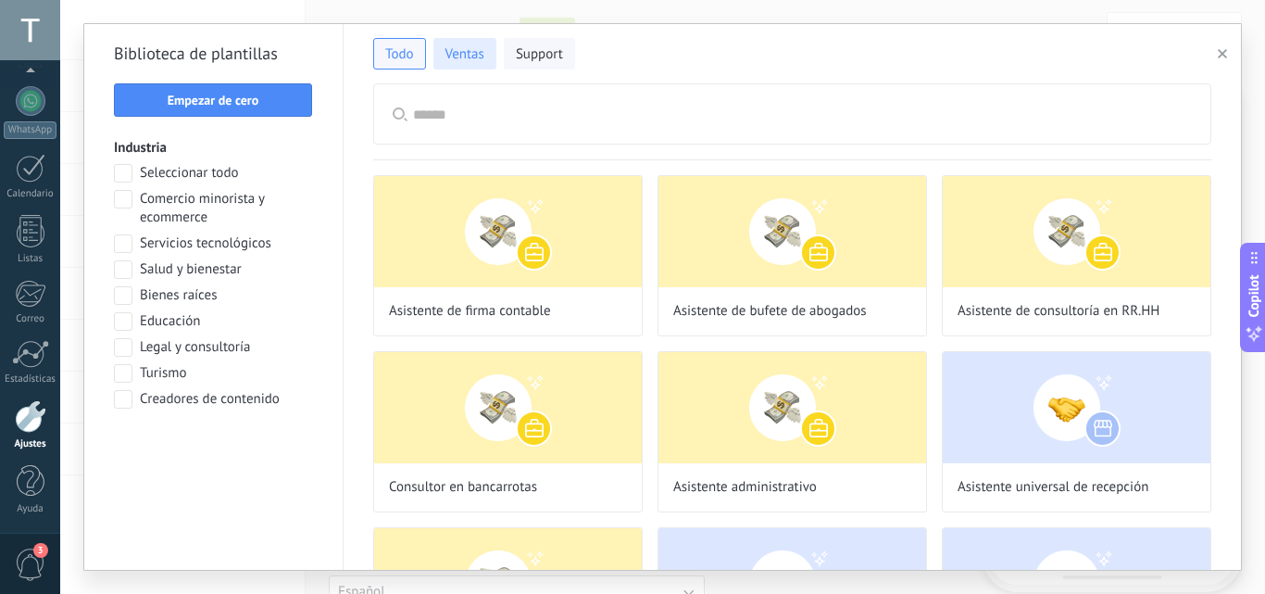
click at [458, 47] on span "Ventas" at bounding box center [465, 54] width 39 height 19
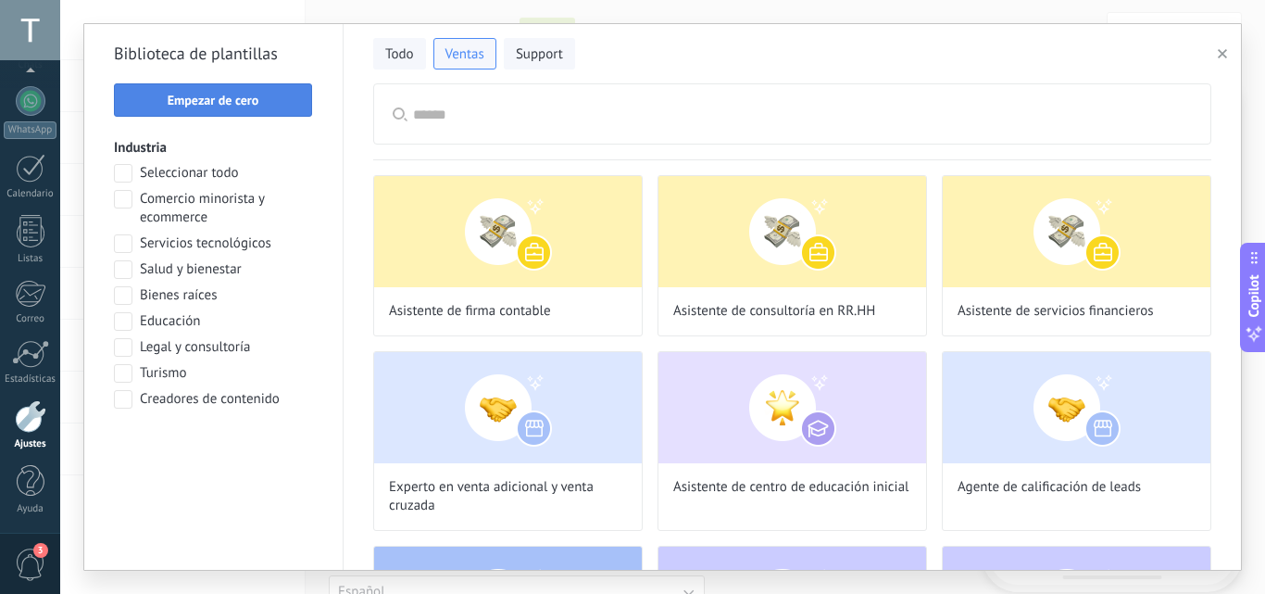
click at [254, 102] on span "Empezar de cero" at bounding box center [214, 100] width 92 height 13
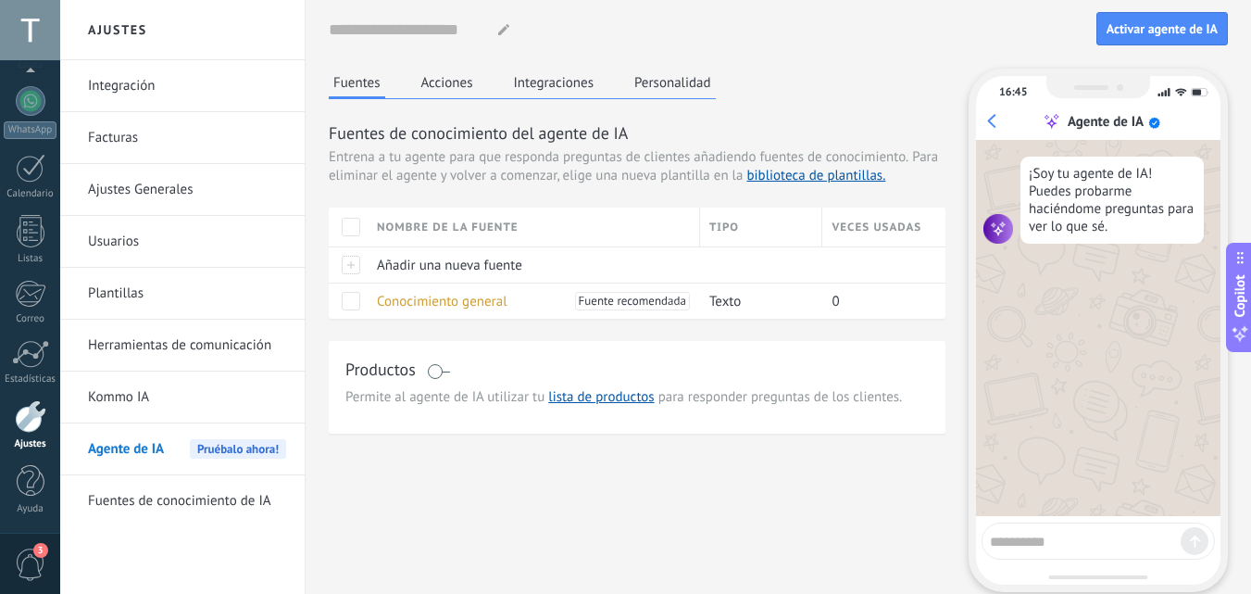
click at [657, 80] on button "Personalidad" at bounding box center [673, 83] width 86 height 28
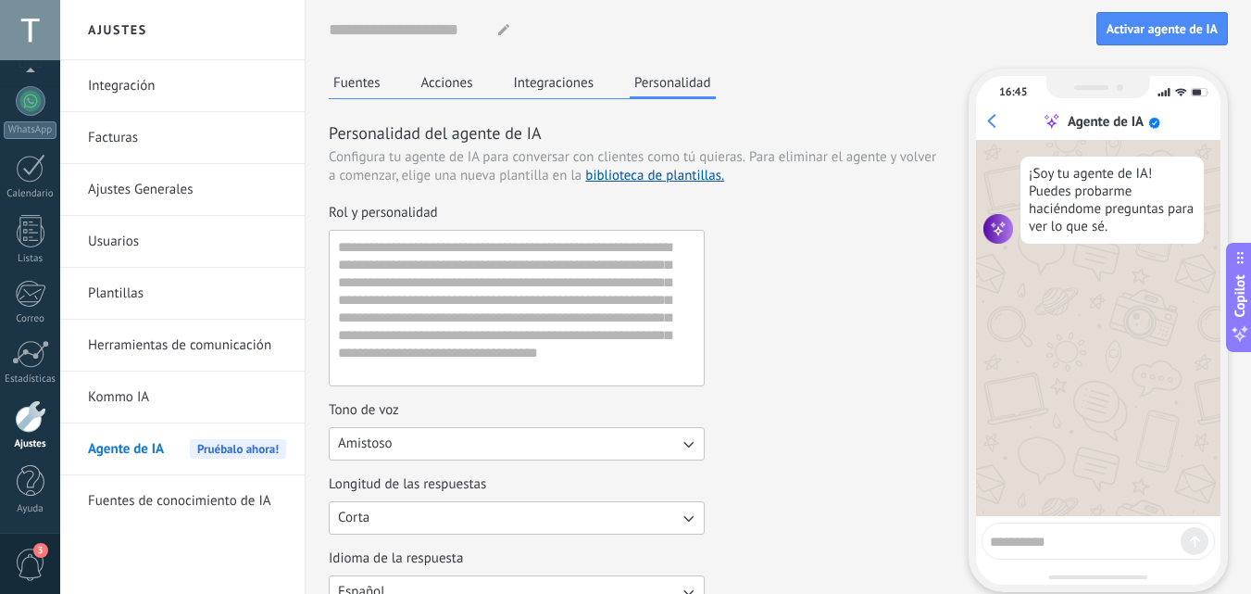
click at [352, 72] on button "Fuentes" at bounding box center [357, 83] width 57 height 28
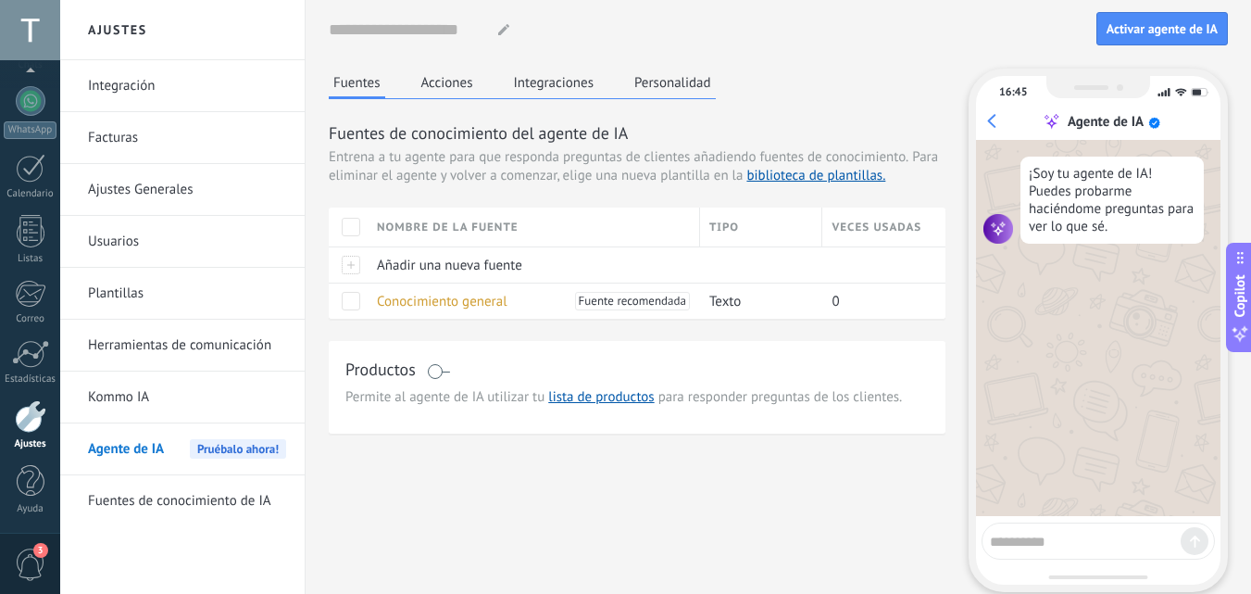
click at [434, 370] on span at bounding box center [438, 371] width 23 height 15
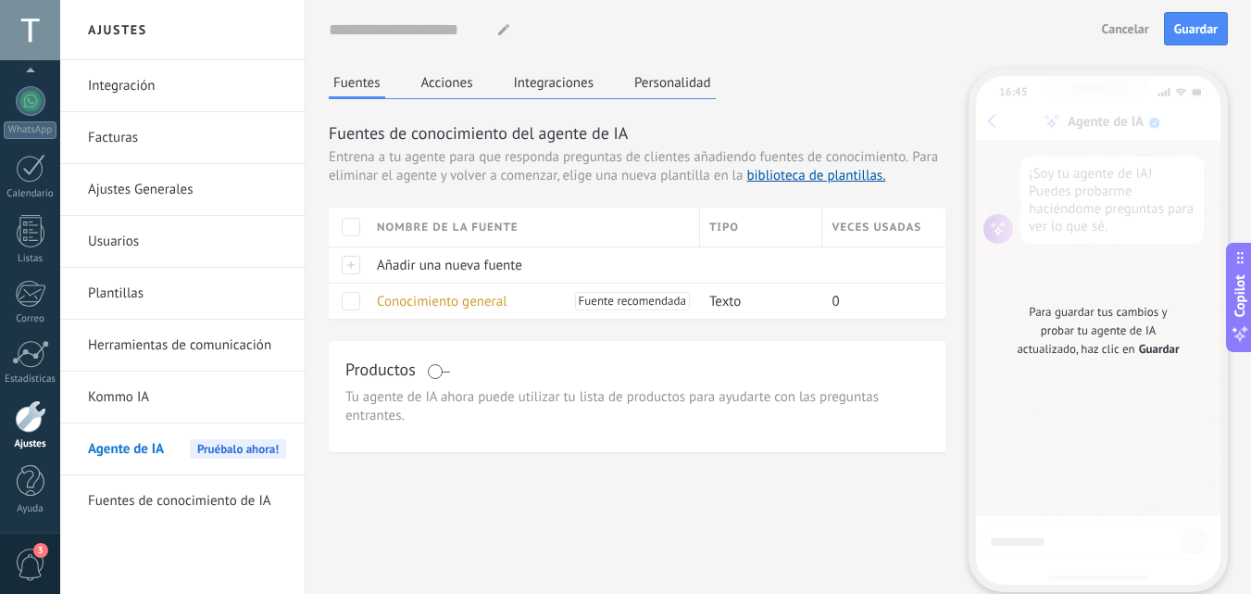
click at [553, 70] on button "Integraciones" at bounding box center [554, 83] width 90 height 28
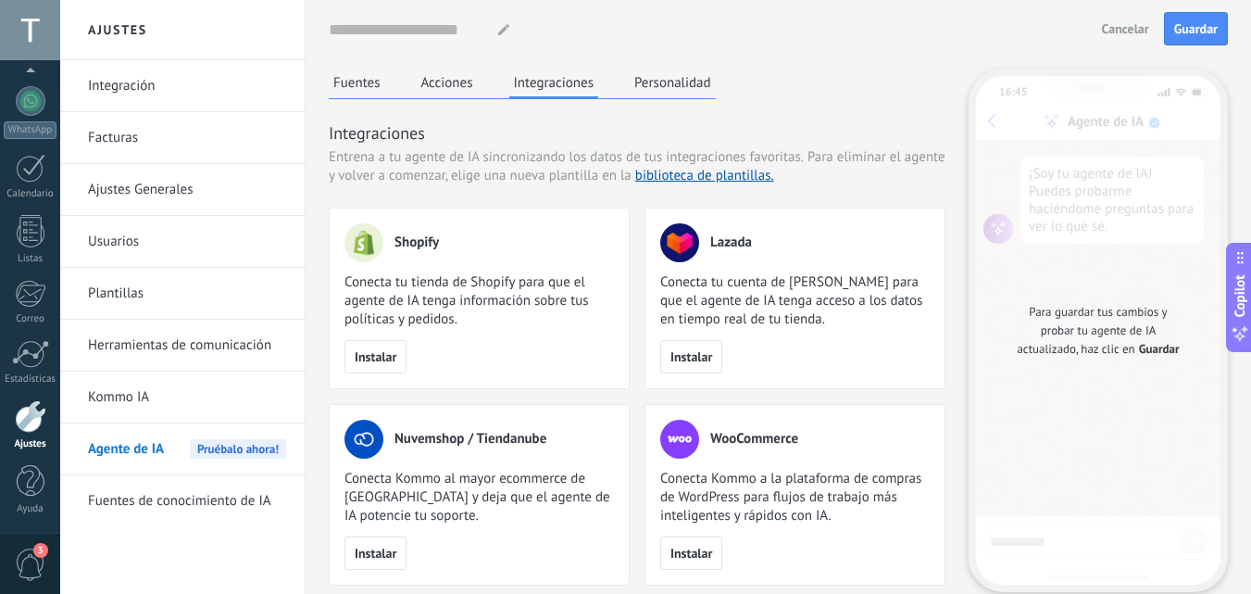
click at [440, 77] on button "Acciones" at bounding box center [447, 83] width 61 height 28
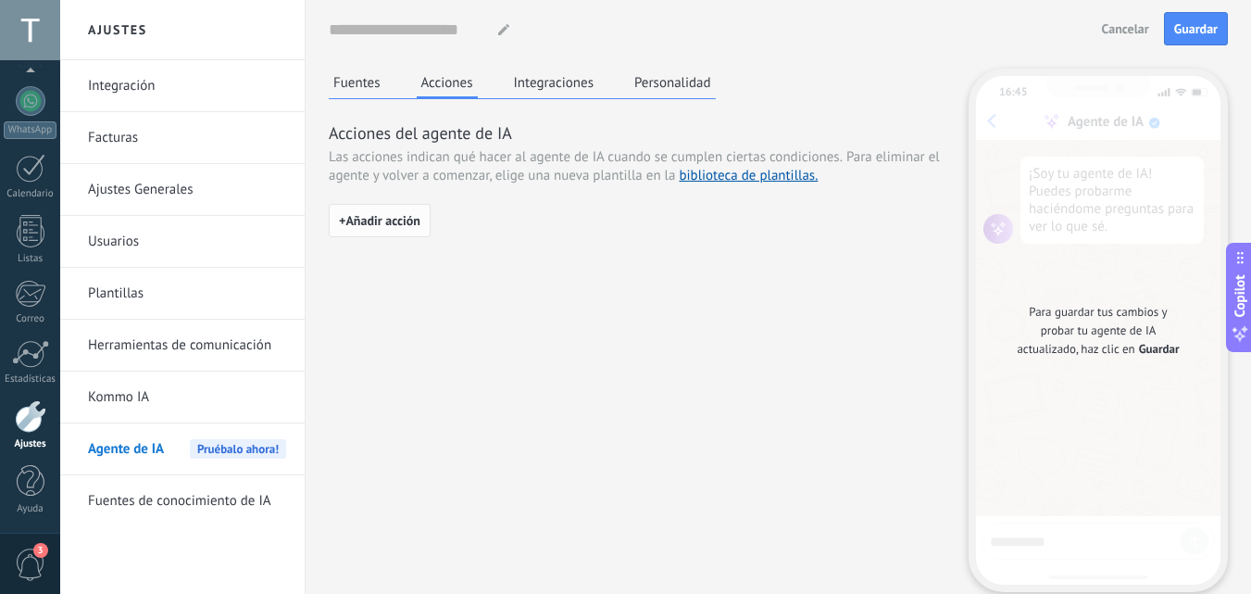
click at [383, 209] on button "+ Añadir acción" at bounding box center [380, 220] width 102 height 33
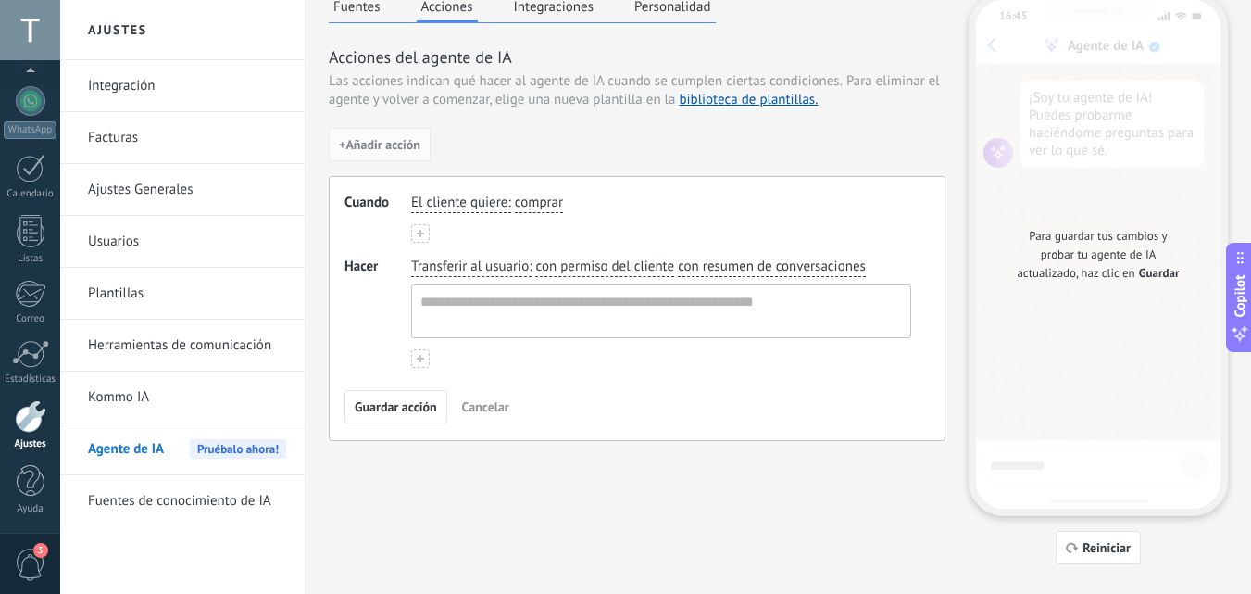
scroll to position [88, 0]
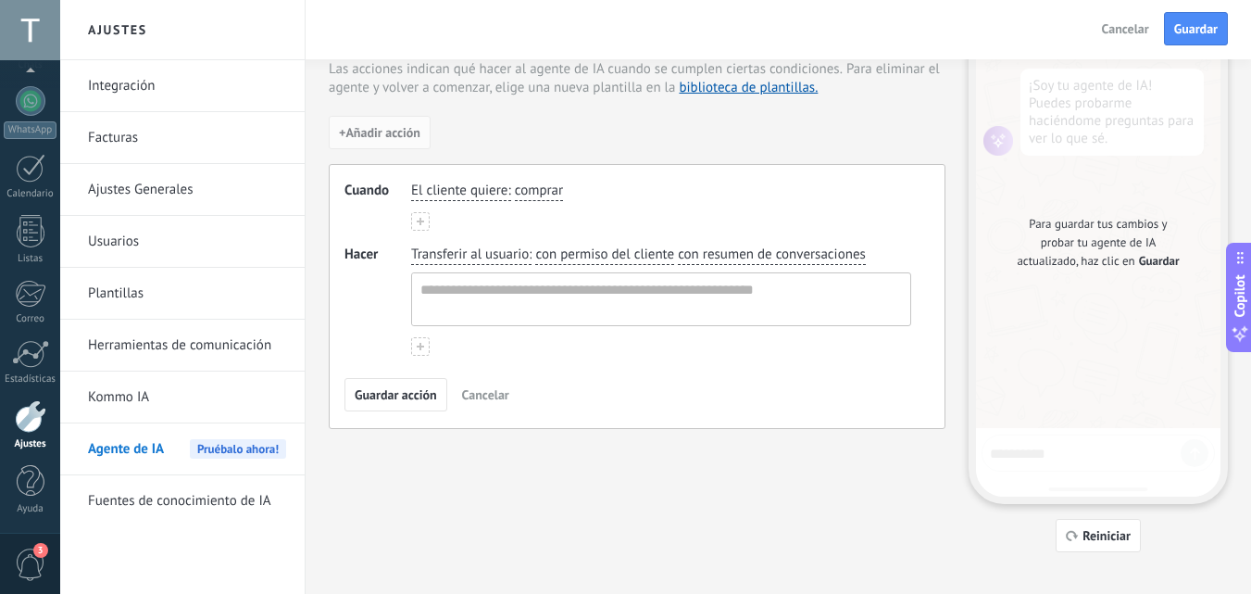
click at [485, 393] on span "Cancelar" at bounding box center [485, 394] width 47 height 13
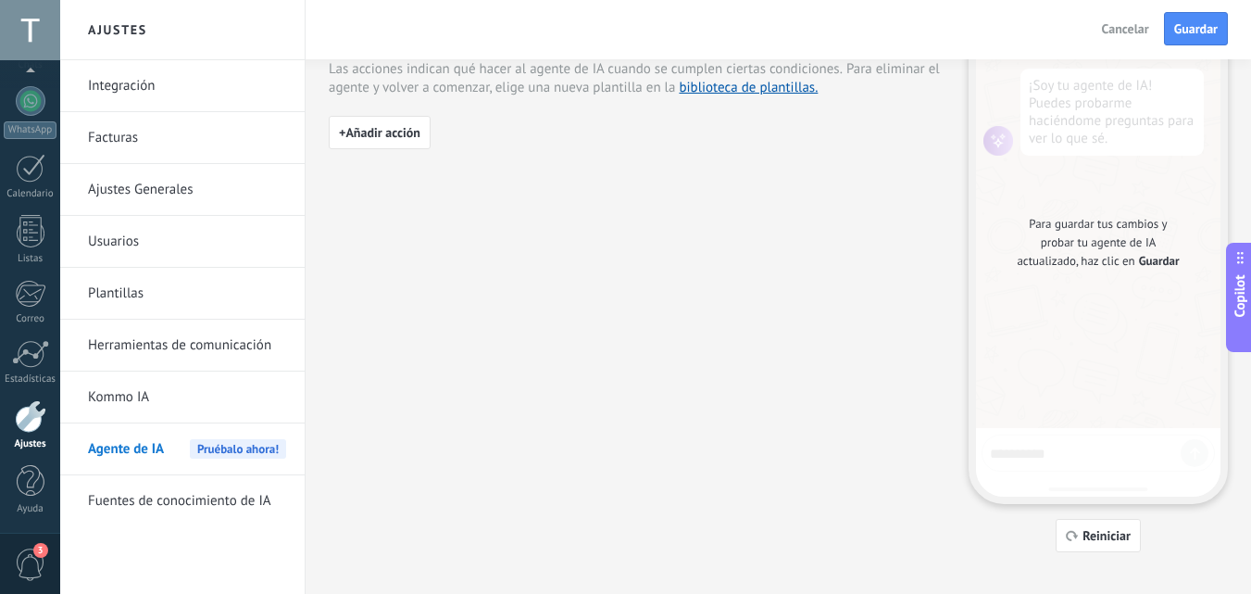
click at [1118, 33] on span "Cancelar" at bounding box center [1125, 28] width 47 height 13
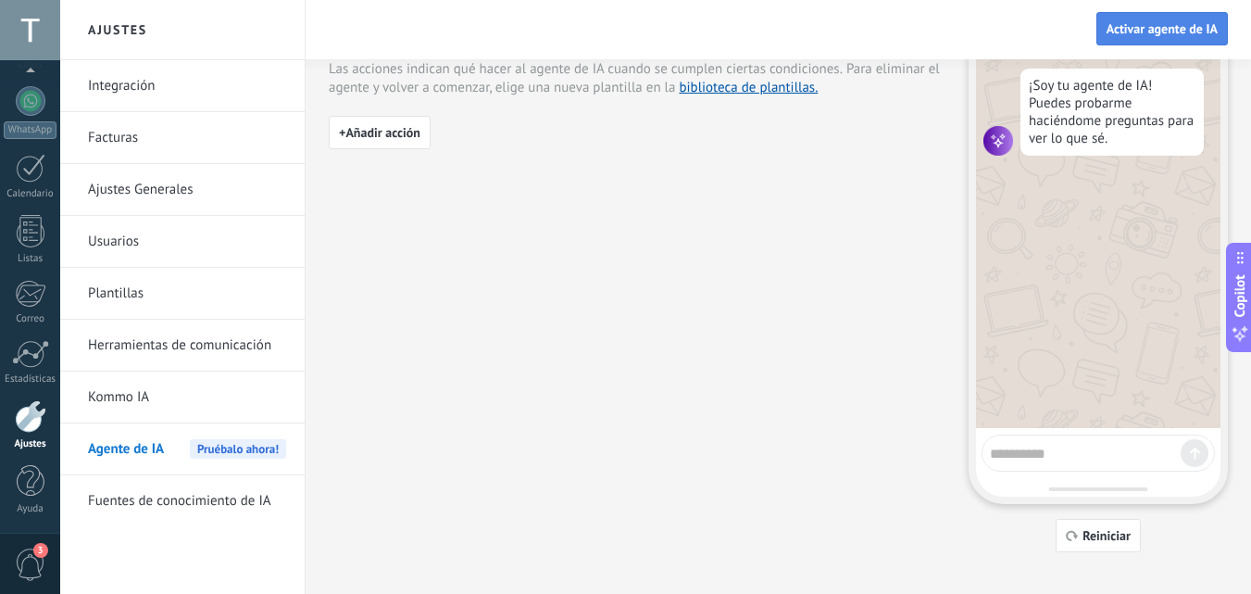
click at [1176, 17] on button "Activar agente de IA" at bounding box center [1163, 28] width 132 height 33
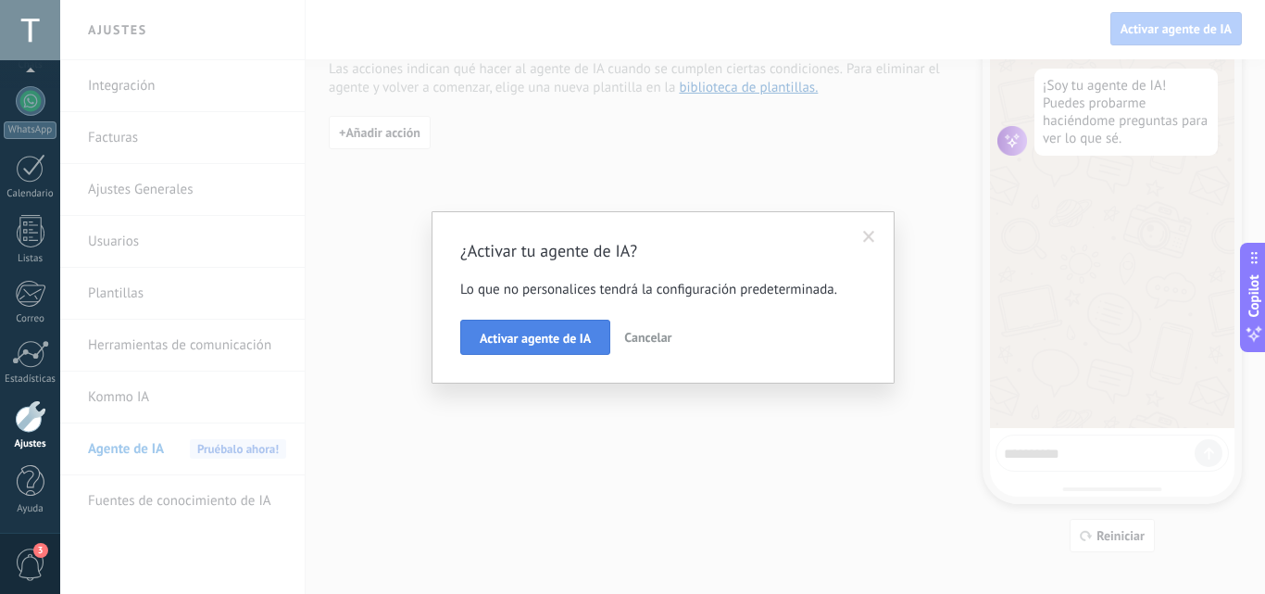
click at [572, 340] on span "Activar agente de IA" at bounding box center [535, 338] width 111 height 13
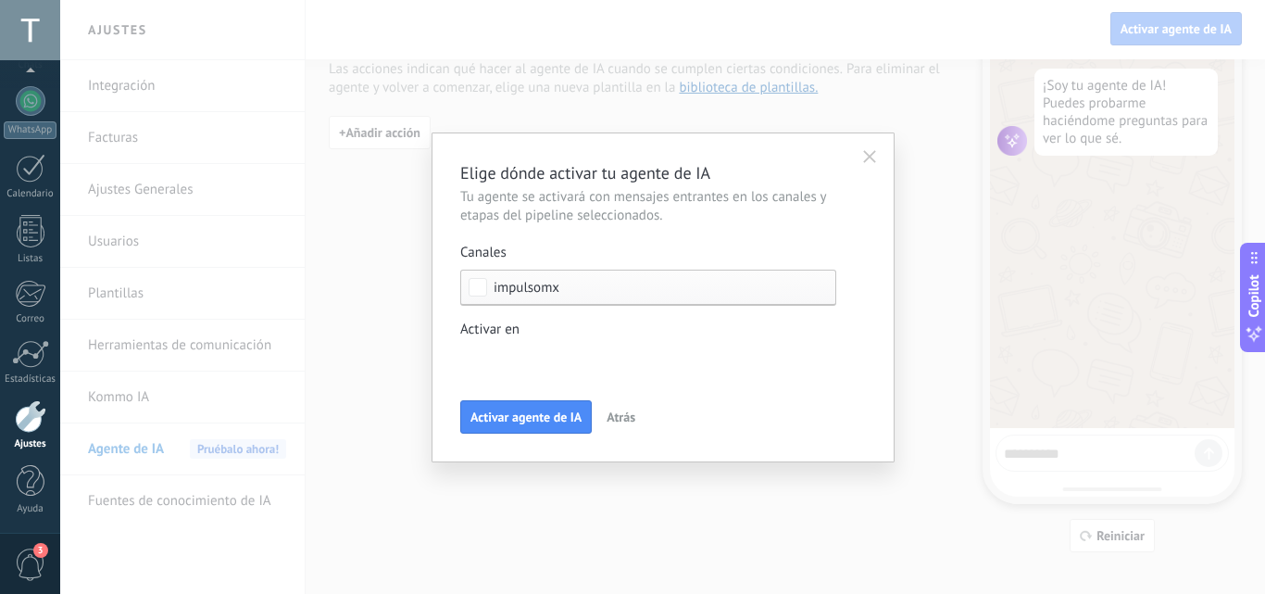
drag, startPoint x: 1264, startPoint y: 227, endPoint x: 1264, endPoint y: 174, distance: 52.8
click at [1250, 174] on div "Elige dónde activar tu agente de IA Tu agente se activará con mensajes entrante…" at bounding box center [662, 297] width 1205 height 594
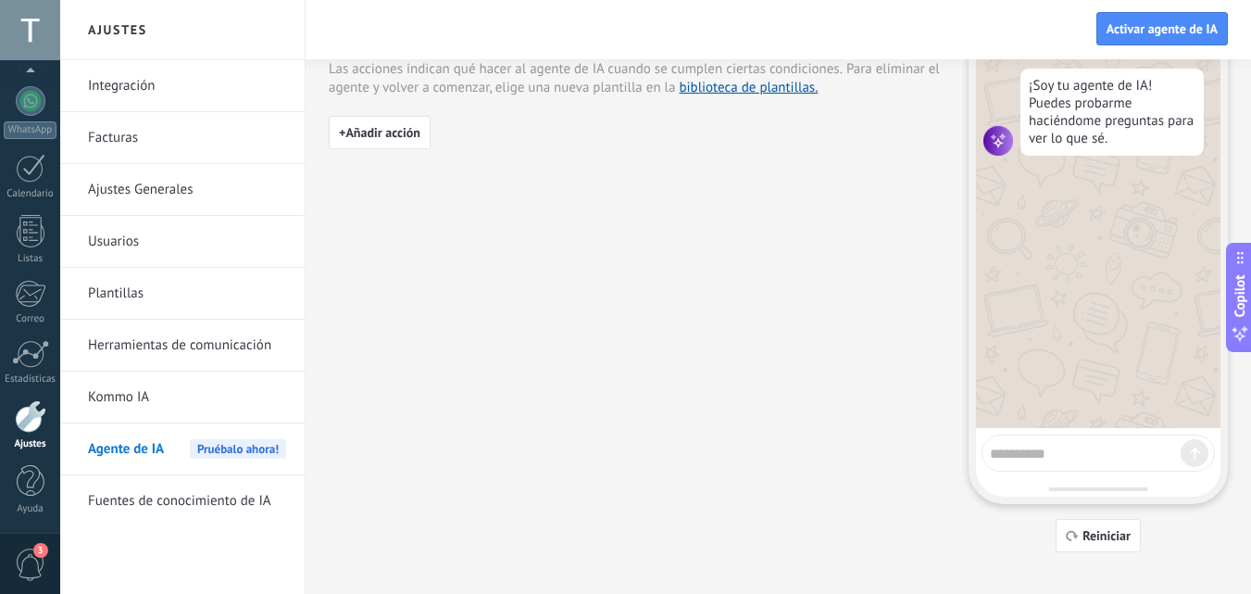
drag, startPoint x: 1264, startPoint y: 174, endPoint x: 1264, endPoint y: 149, distance: 25.0
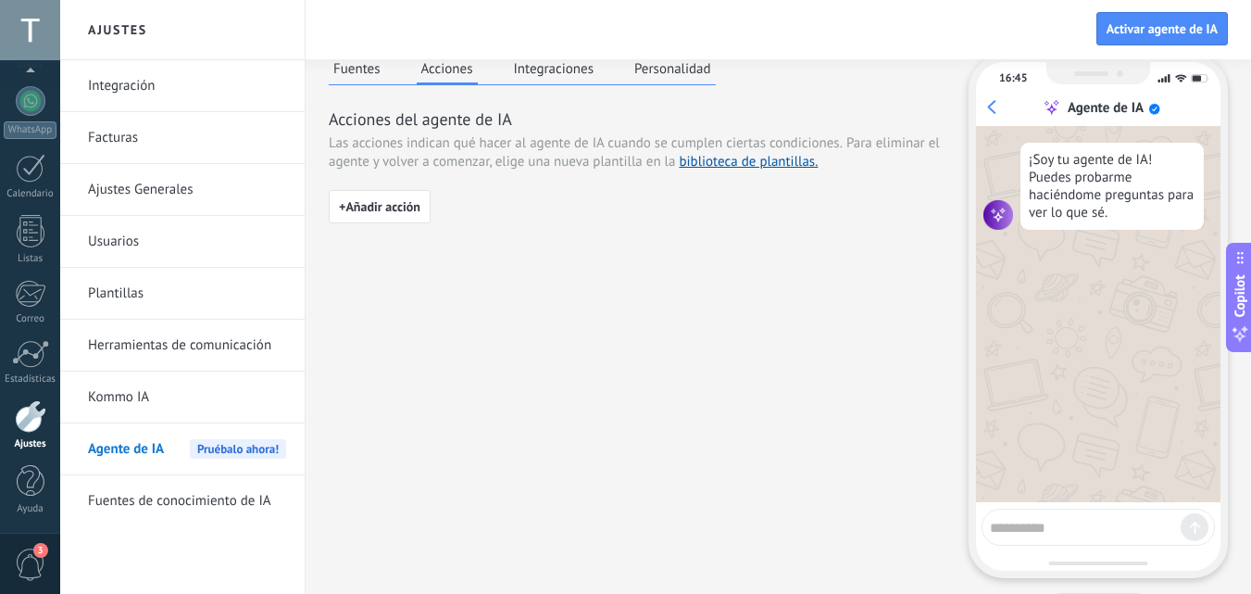
scroll to position [0, 0]
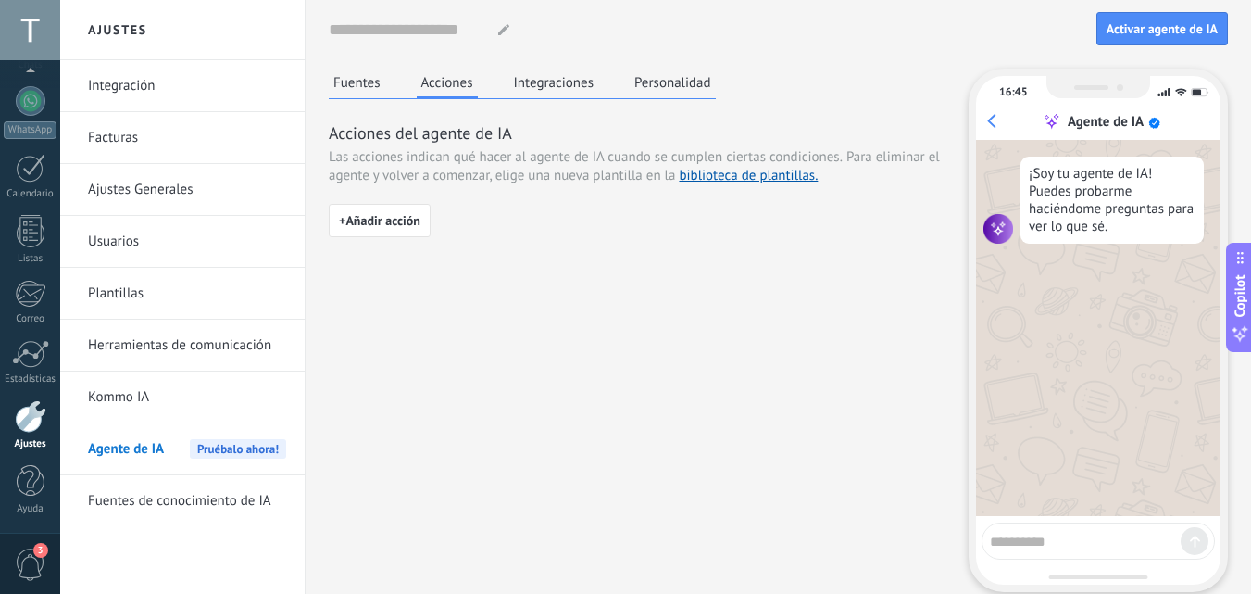
click at [666, 79] on button "Personalidad" at bounding box center [673, 83] width 86 height 28
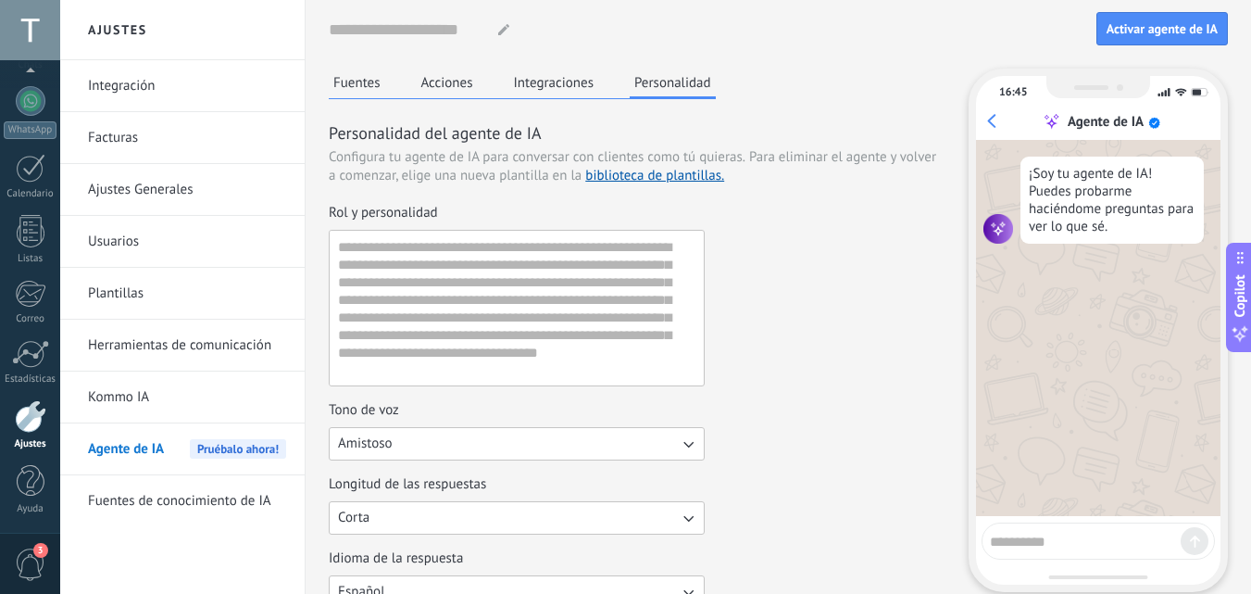
click at [430, 229] on label "Rol y personalidad" at bounding box center [517, 295] width 376 height 182
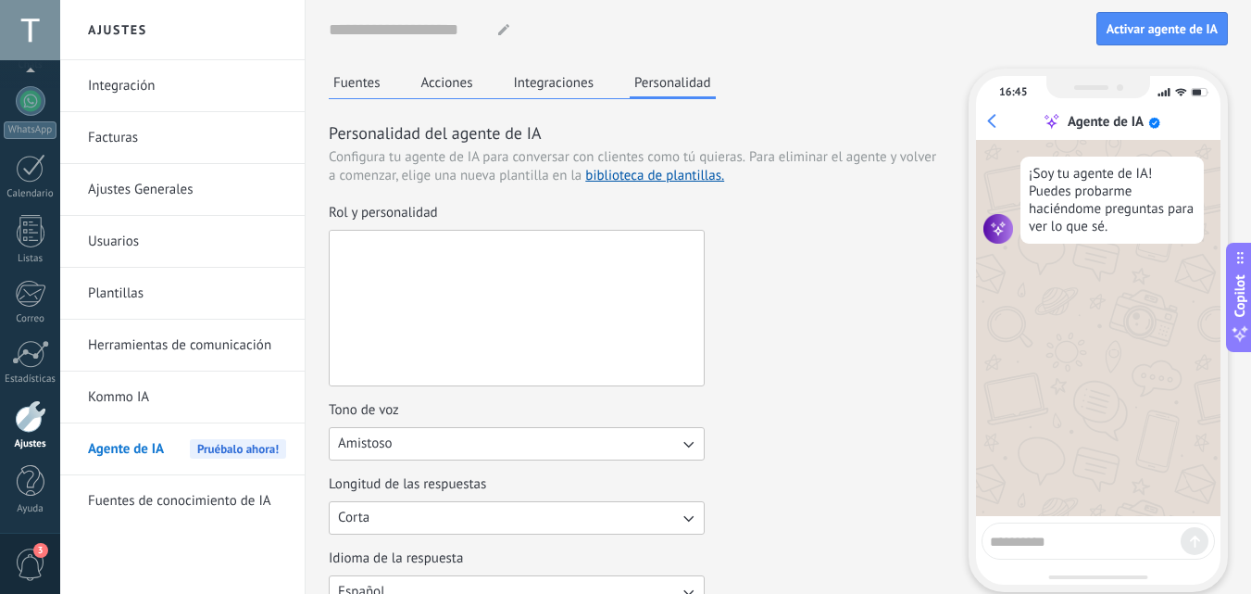
click at [430, 231] on textarea "Rol y personalidad" at bounding box center [515, 308] width 370 height 155
paste textarea "**********"
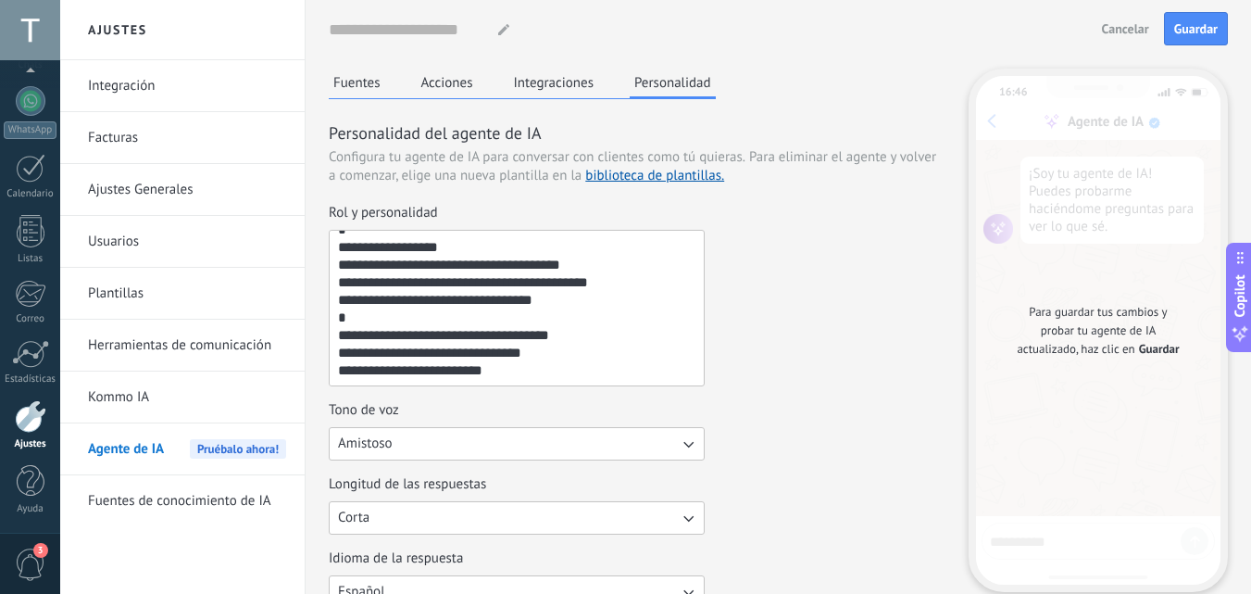
scroll to position [880, 0]
drag, startPoint x: 335, startPoint y: 245, endPoint x: 542, endPoint y: 366, distance: 239.1
click at [542, 366] on textarea "Rol y personalidad" at bounding box center [515, 308] width 370 height 155
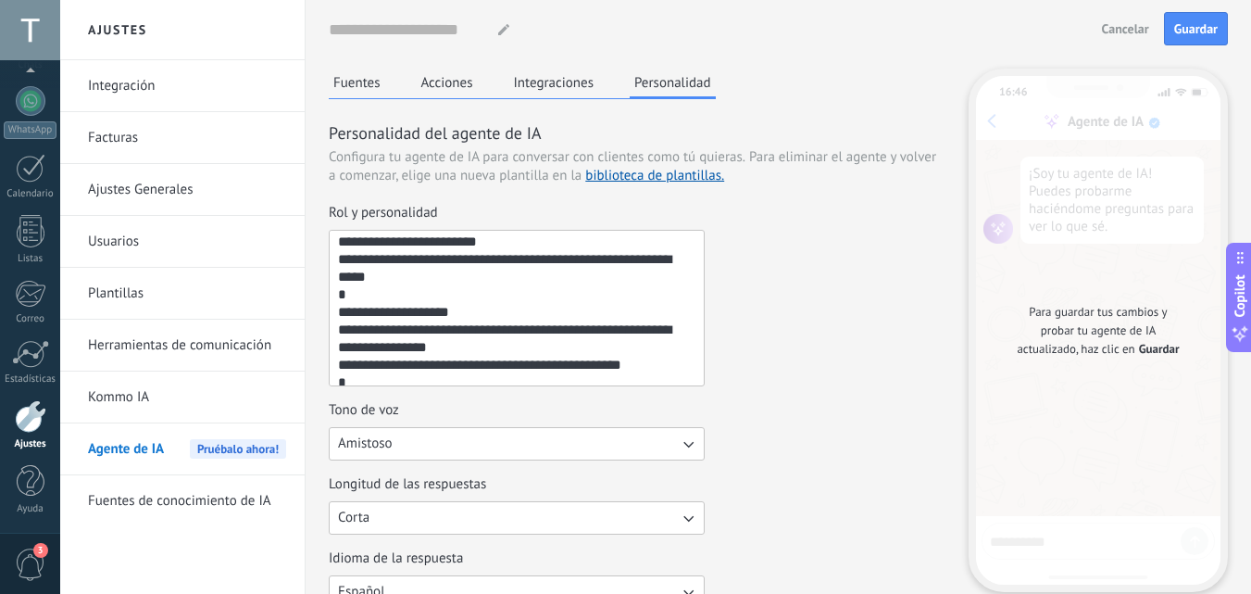
scroll to position [0, 0]
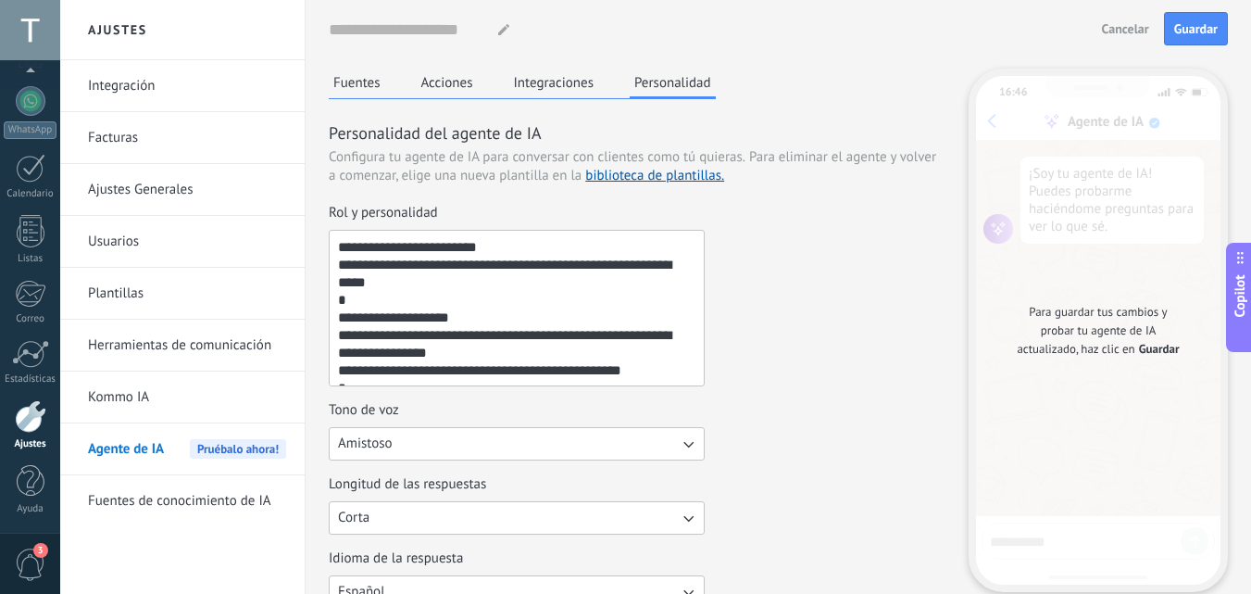
type textarea "**********"
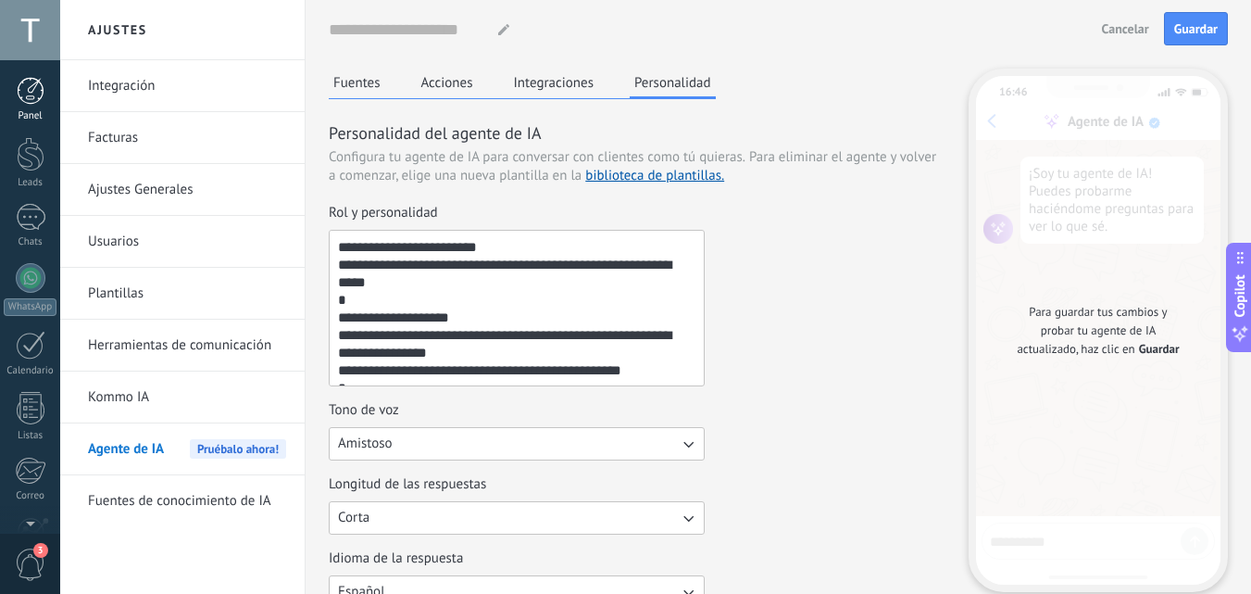
click at [26, 78] on div at bounding box center [31, 91] width 28 height 28
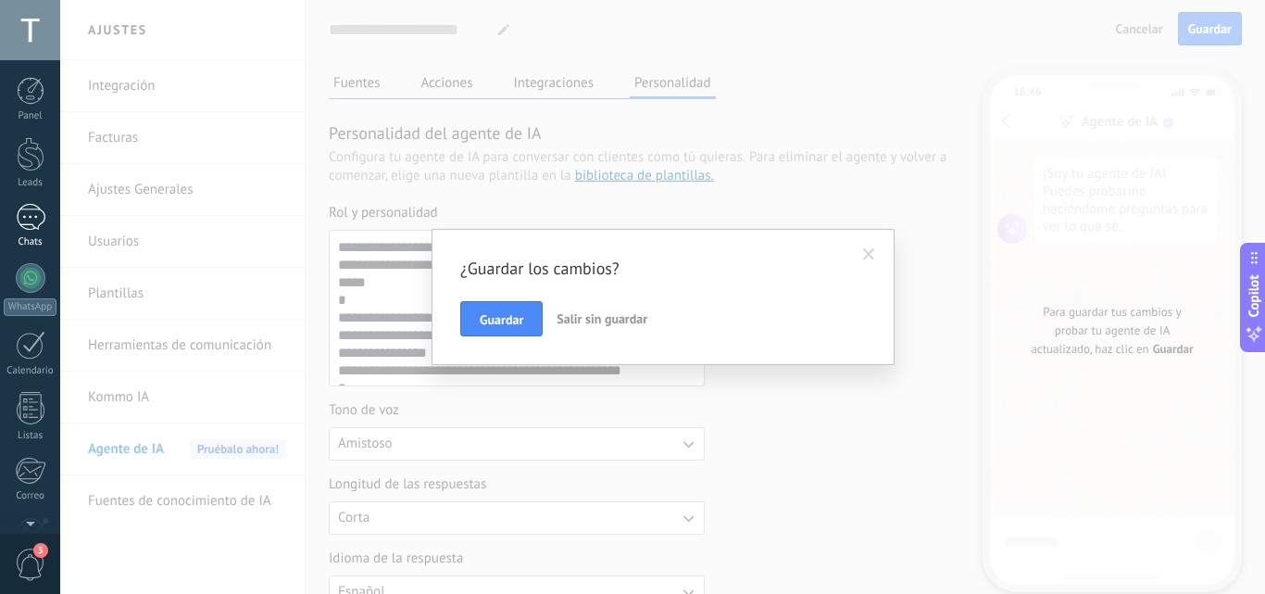
click at [30, 223] on div "1" at bounding box center [31, 217] width 30 height 27
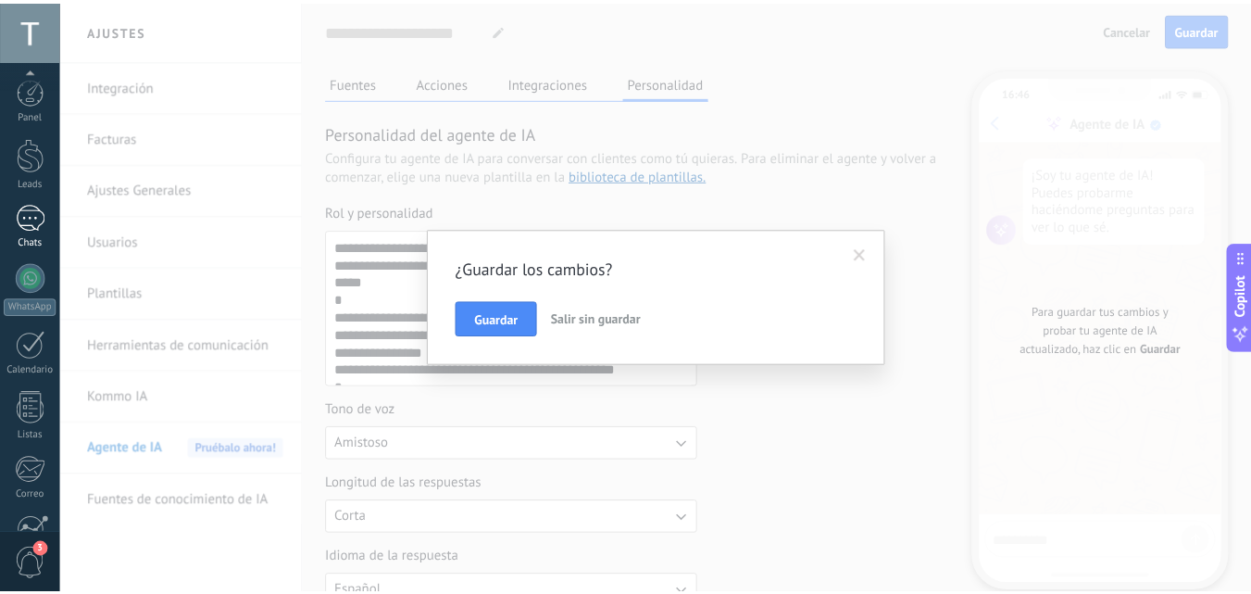
scroll to position [177, 0]
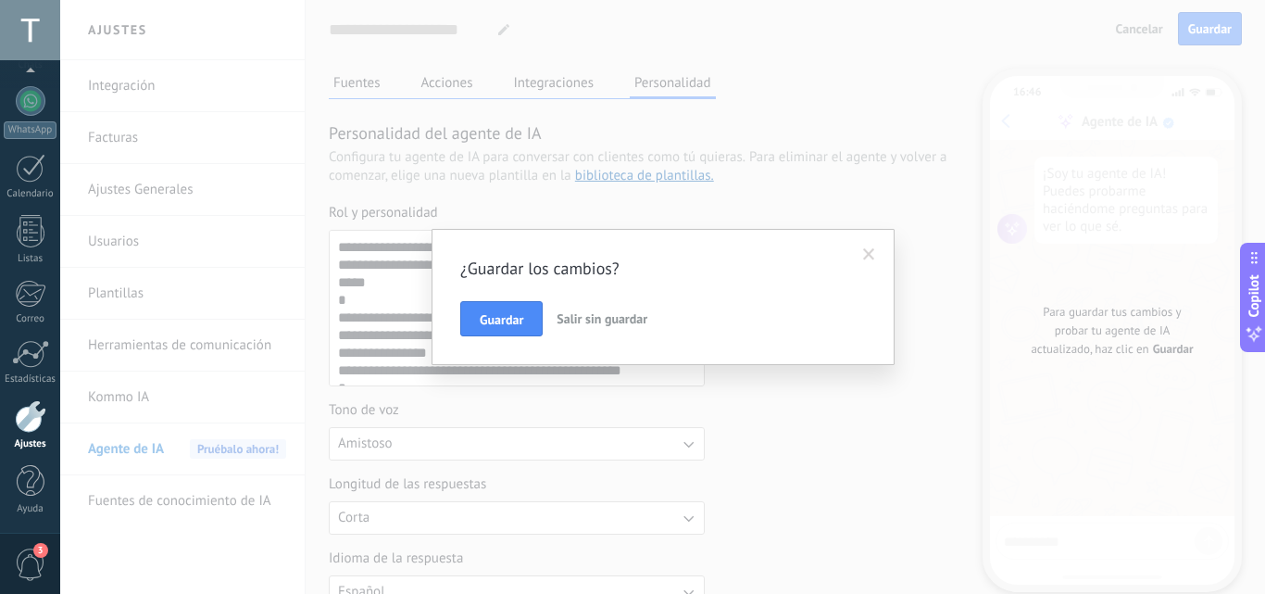
click at [624, 320] on span "Salir sin guardar" at bounding box center [602, 318] width 91 height 17
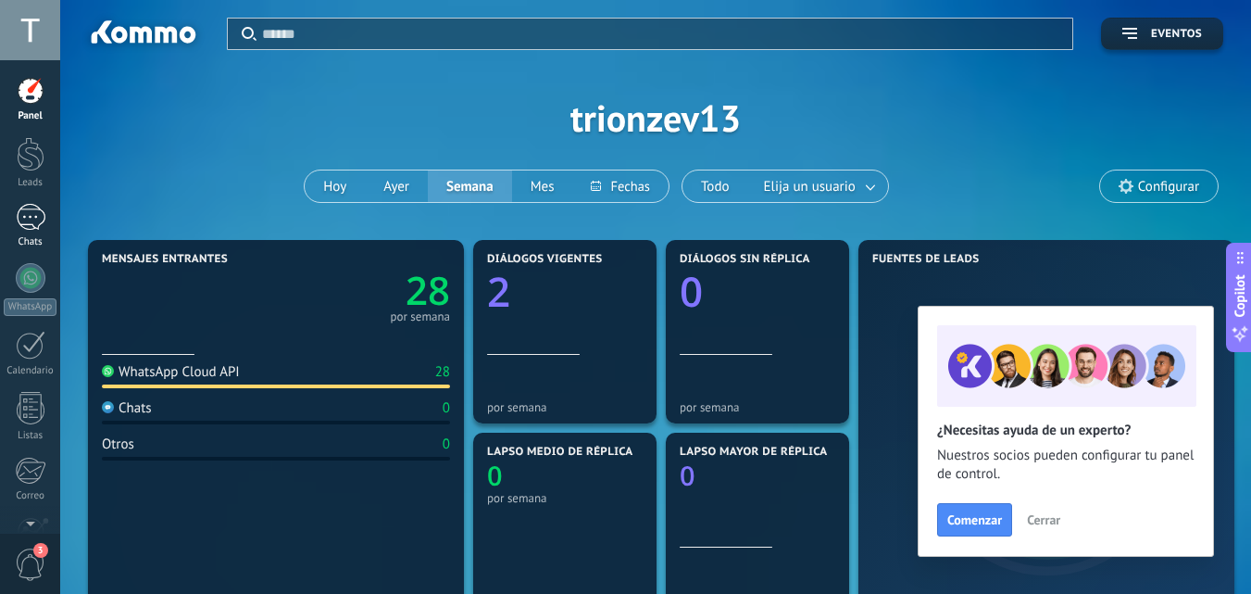
click at [28, 212] on div "1" at bounding box center [31, 217] width 30 height 27
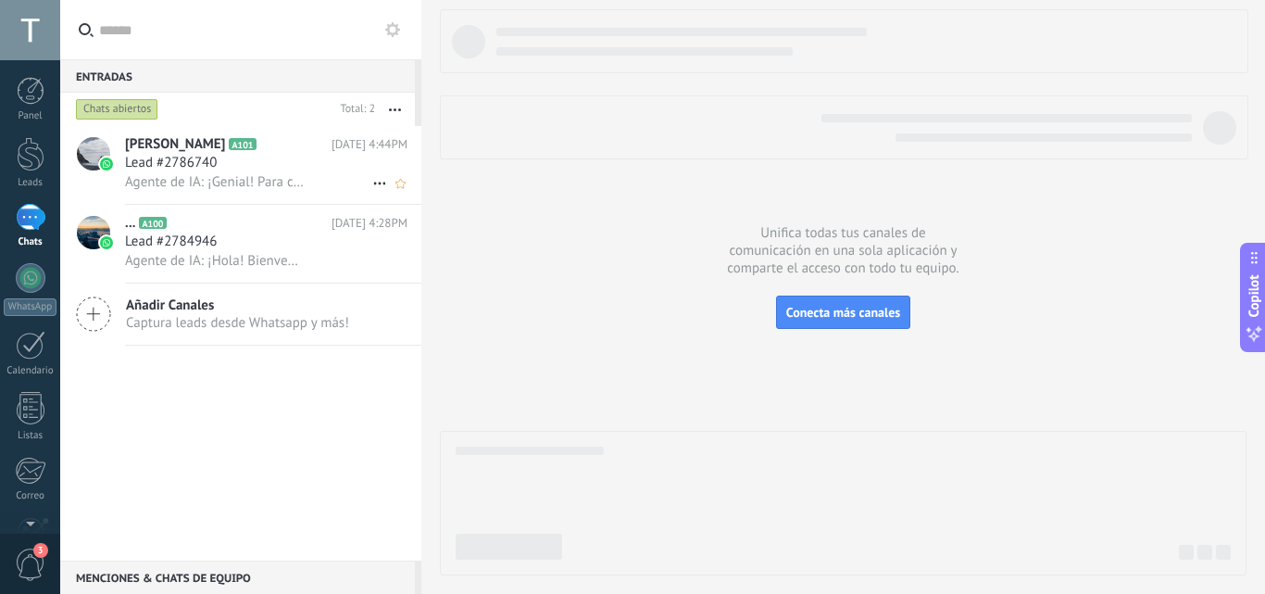
click at [240, 159] on div "Lead #2786740" at bounding box center [266, 163] width 283 height 19
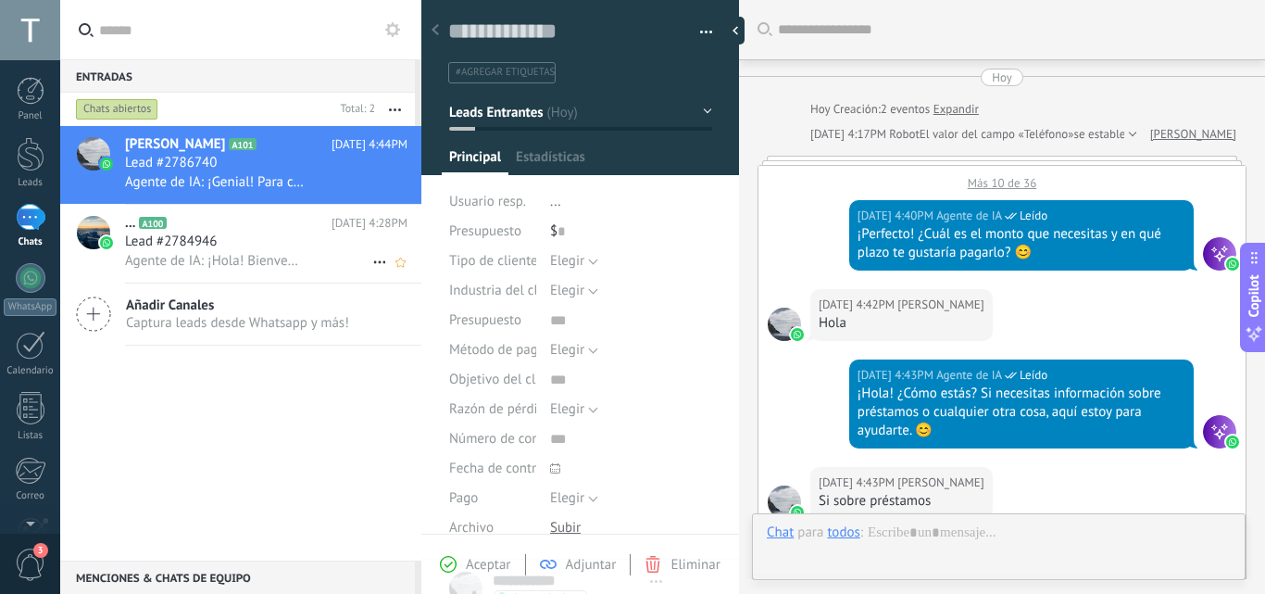
scroll to position [779, 0]
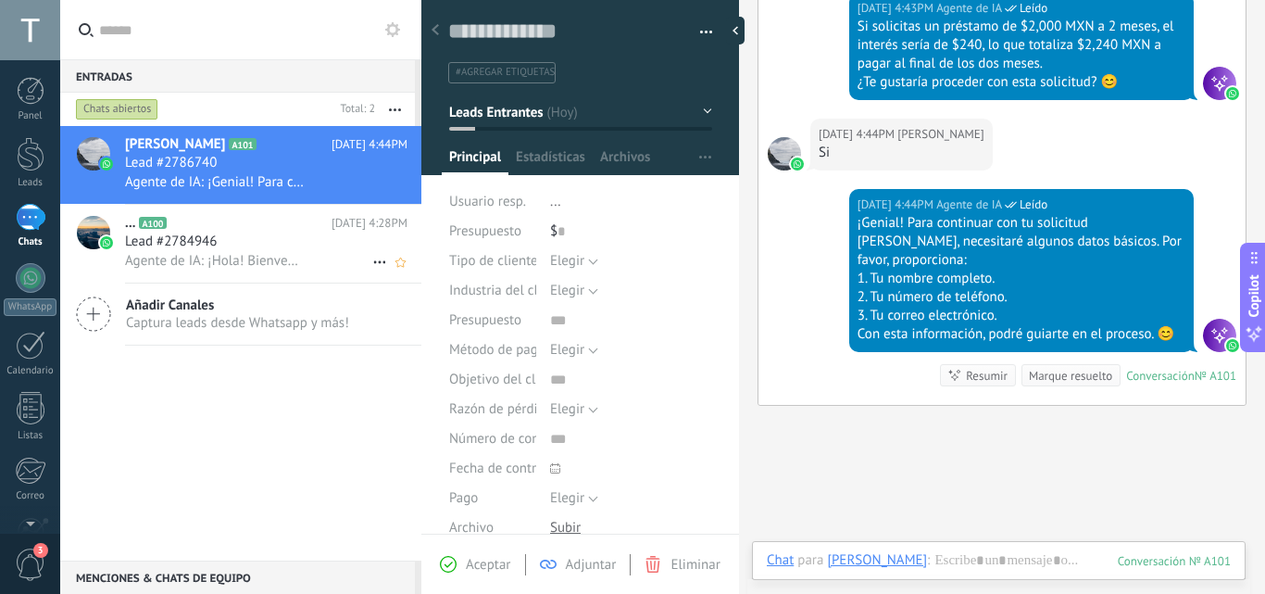
click at [254, 263] on span "Agente de IA: ¡Hola! Bienvenido/a. Ofrecemos préstamos rápidos y sin anticipos …" at bounding box center [215, 261] width 181 height 18
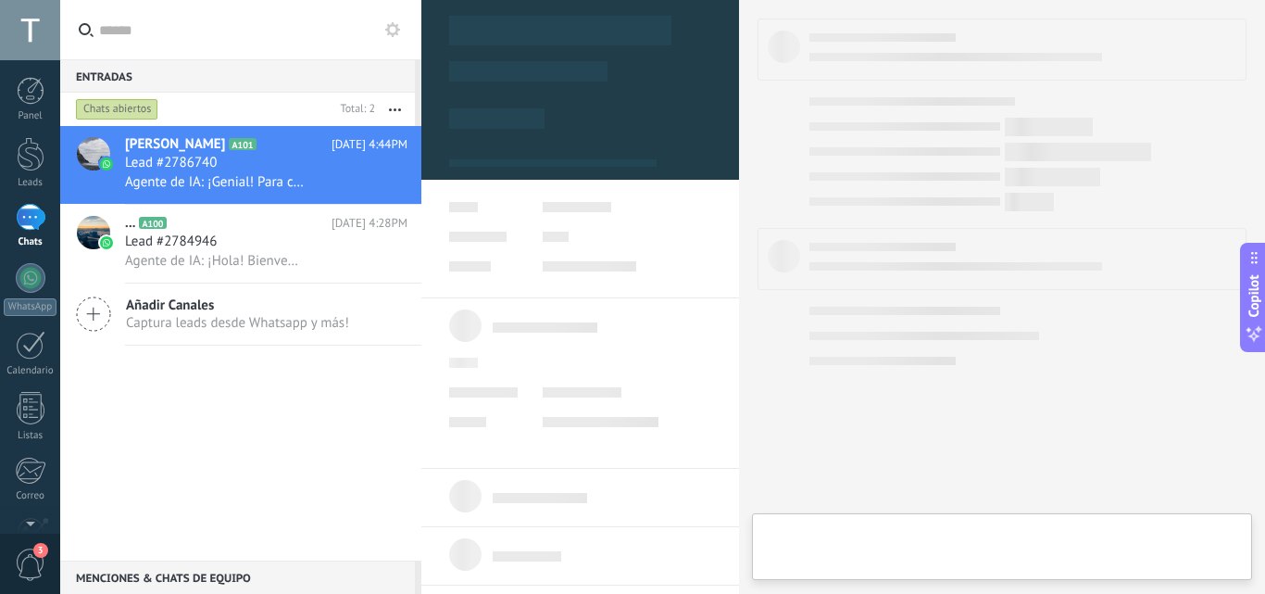
scroll to position [28, 0]
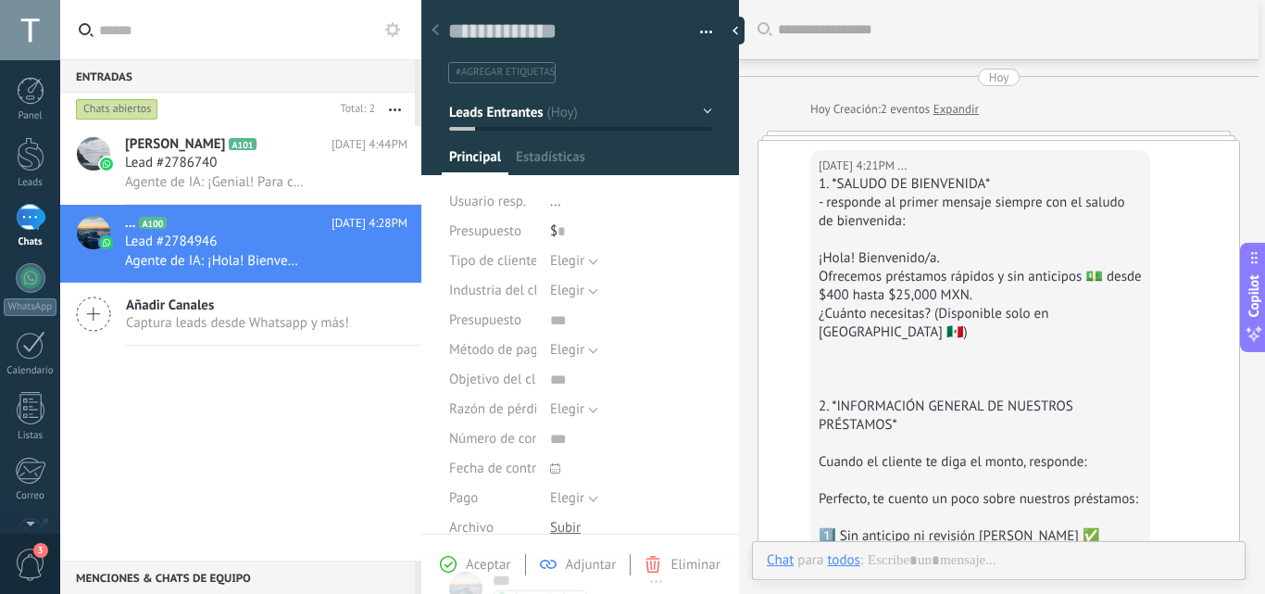
type textarea "**********"
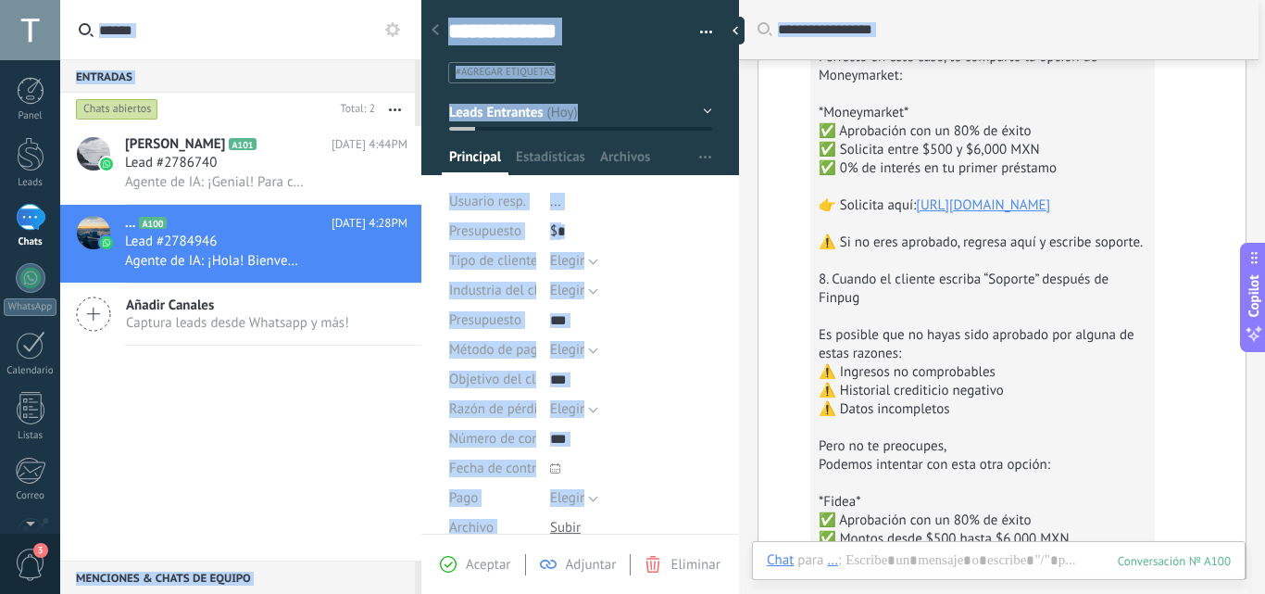
scroll to position [3657, 0]
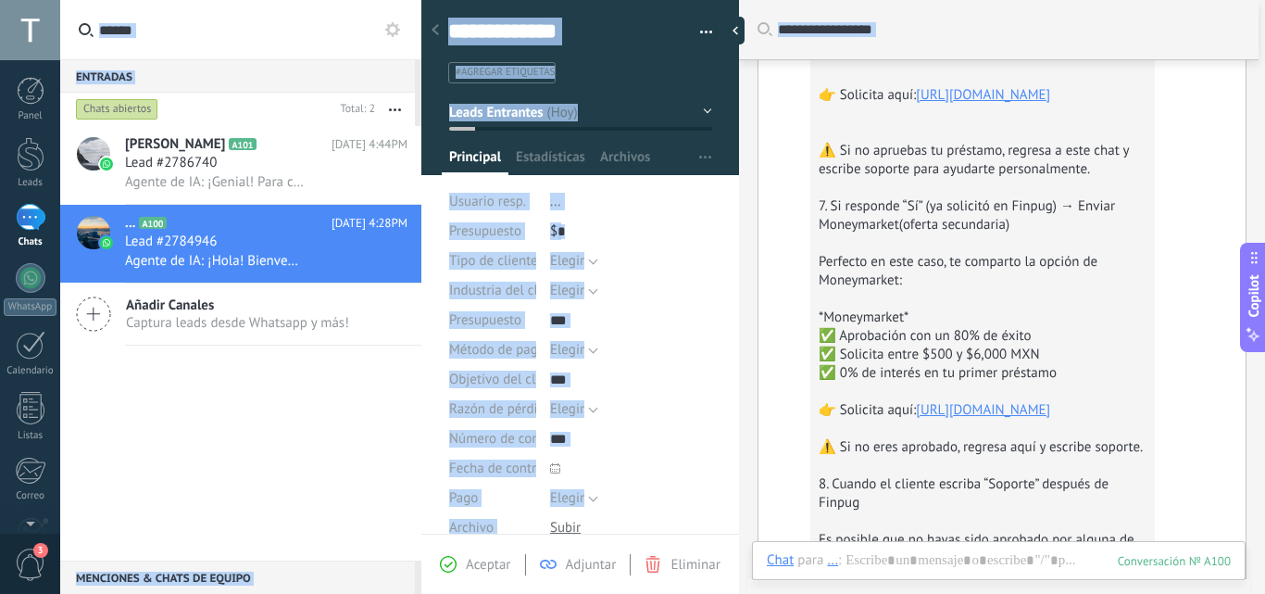
drag, startPoint x: 819, startPoint y: 183, endPoint x: 1099, endPoint y: 417, distance: 364.3
click at [1099, 417] on div "1. *SALUDO DE BIENVENIDA* - responde al primer mensaje siempre con el saludo de…" at bounding box center [983, 73] width 328 height 2270
copy div "1. *SALUDO DE BIENVENIDA* - responde al primer mensaje siempre con el saludo de…"
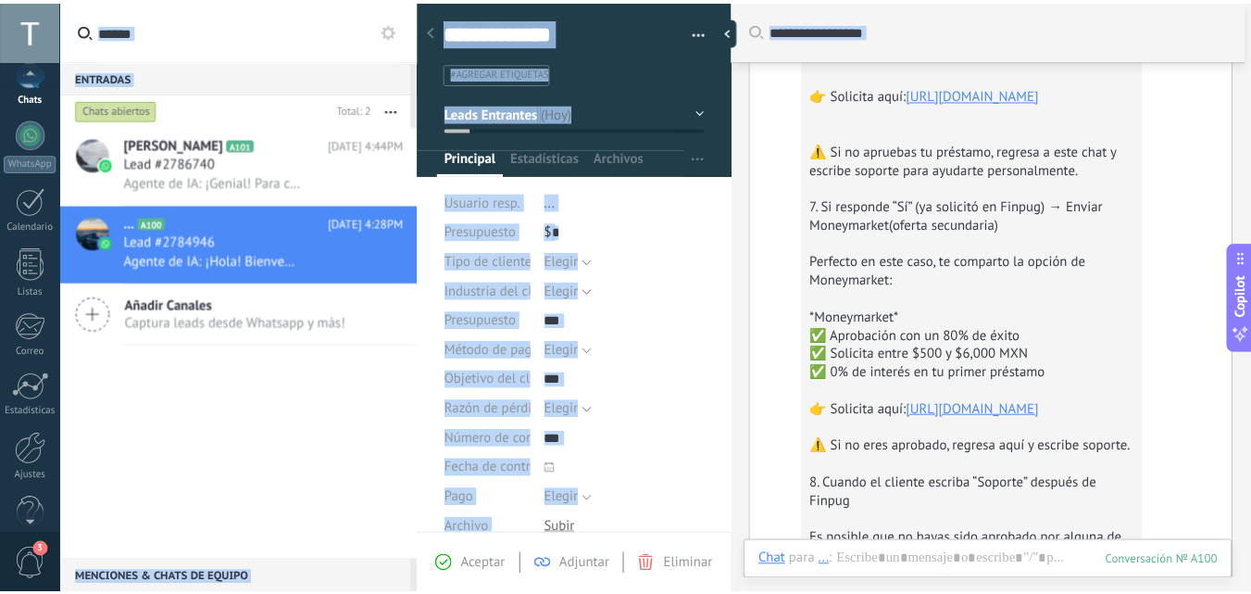
scroll to position [177, 0]
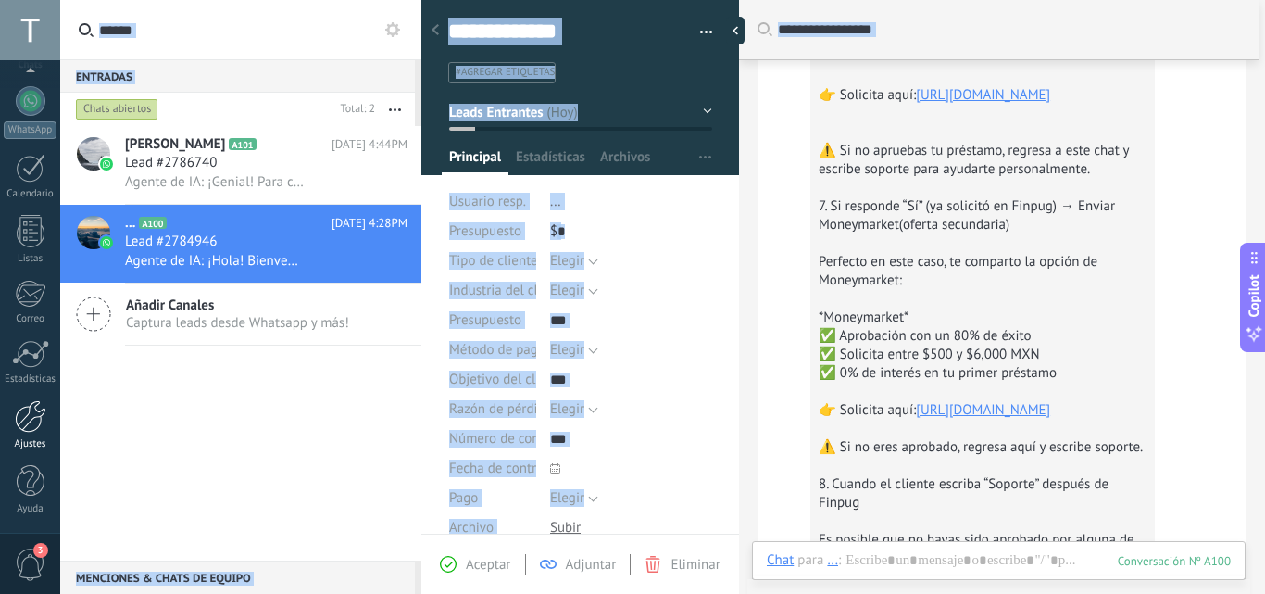
click at [26, 421] on div at bounding box center [30, 416] width 31 height 32
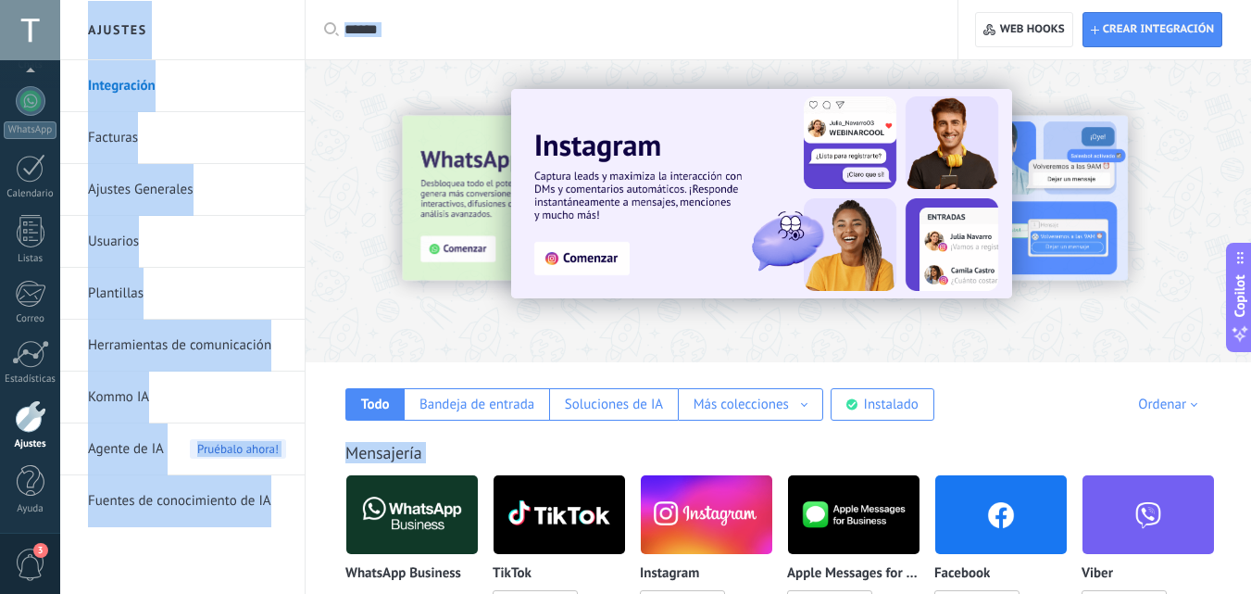
click at [147, 451] on span "Agente de IA" at bounding box center [126, 449] width 76 height 52
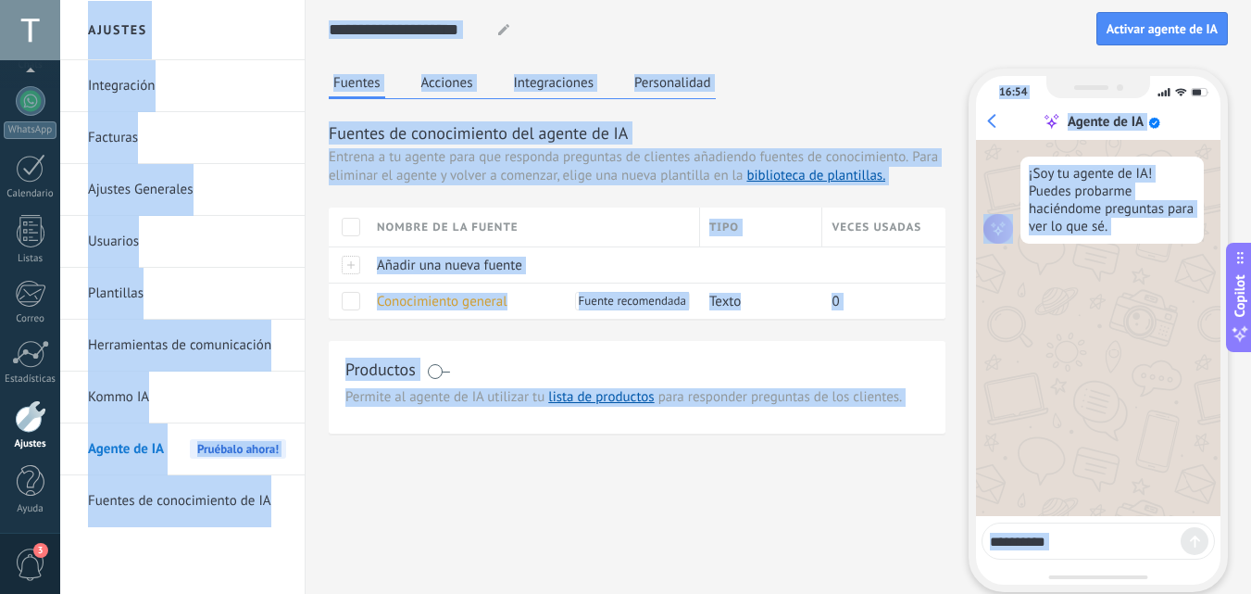
click at [562, 80] on button "Integraciones" at bounding box center [554, 83] width 90 height 28
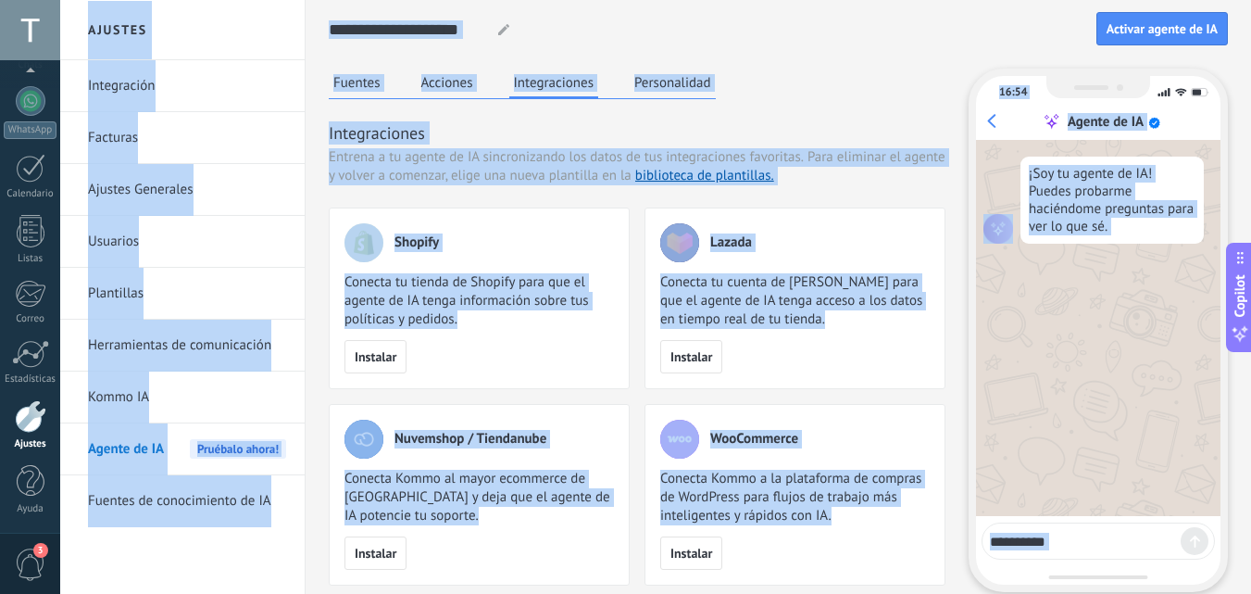
click at [651, 85] on button "Personalidad" at bounding box center [673, 83] width 86 height 28
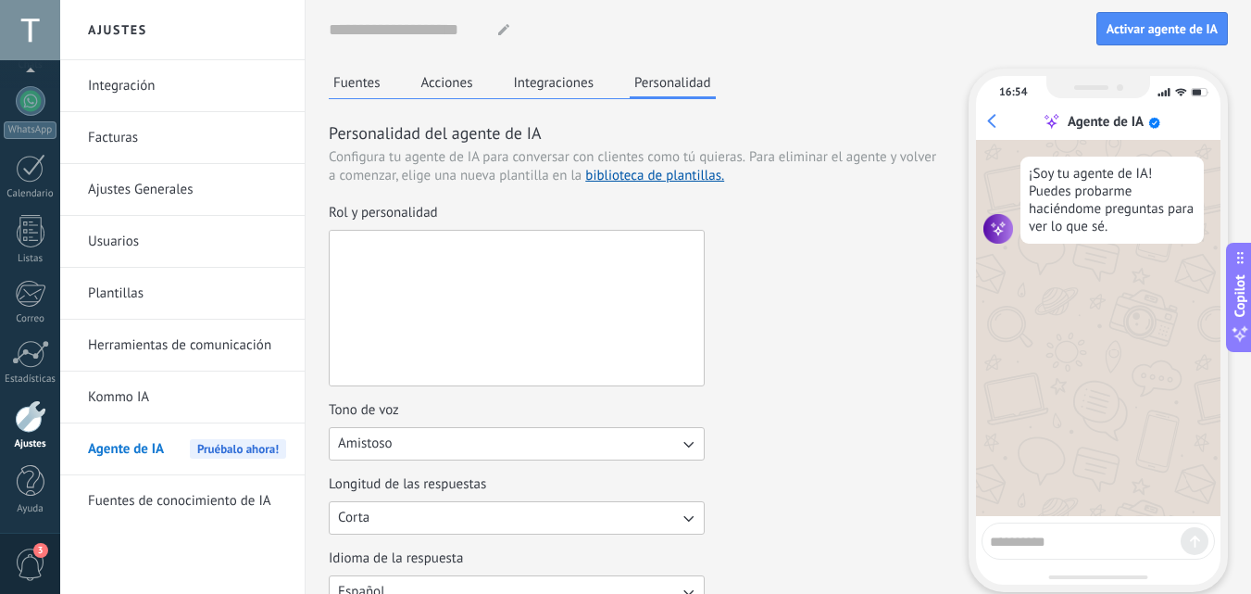
click at [444, 328] on textarea "Rol y personalidad" at bounding box center [515, 308] width 370 height 155
paste textarea "**********"
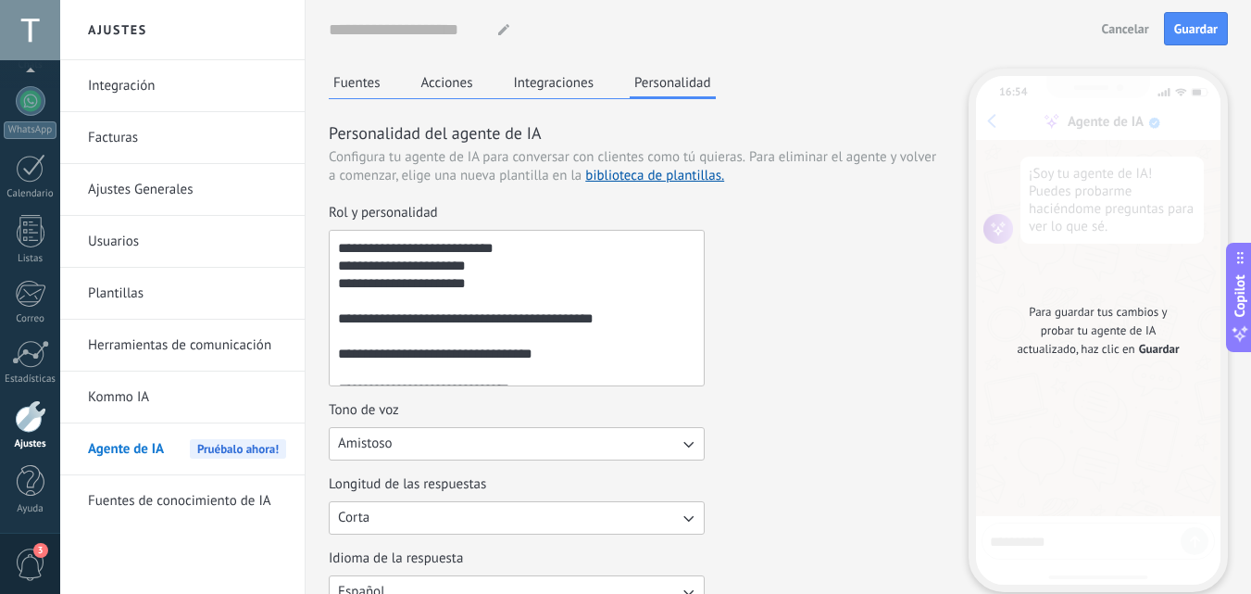
scroll to position [757, 0]
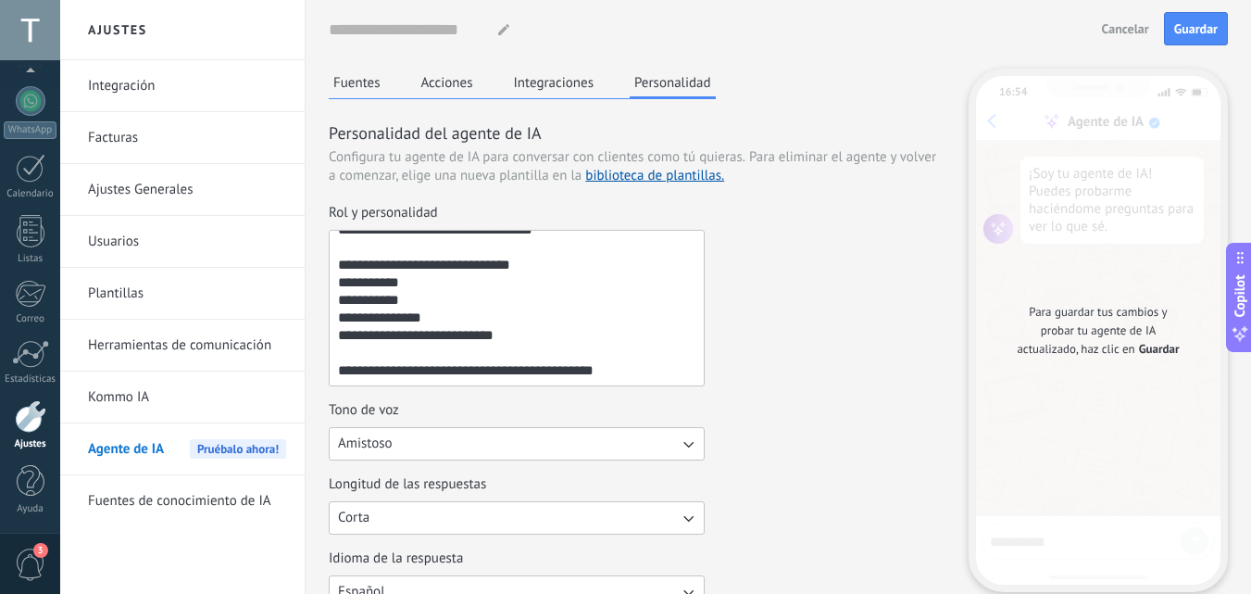
type textarea "**********"
click at [1215, 42] on div "Nombre del agente... Cancelar Guardar" at bounding box center [778, 29] width 899 height 59
click at [1206, 33] on span "Guardar" at bounding box center [1196, 28] width 44 height 13
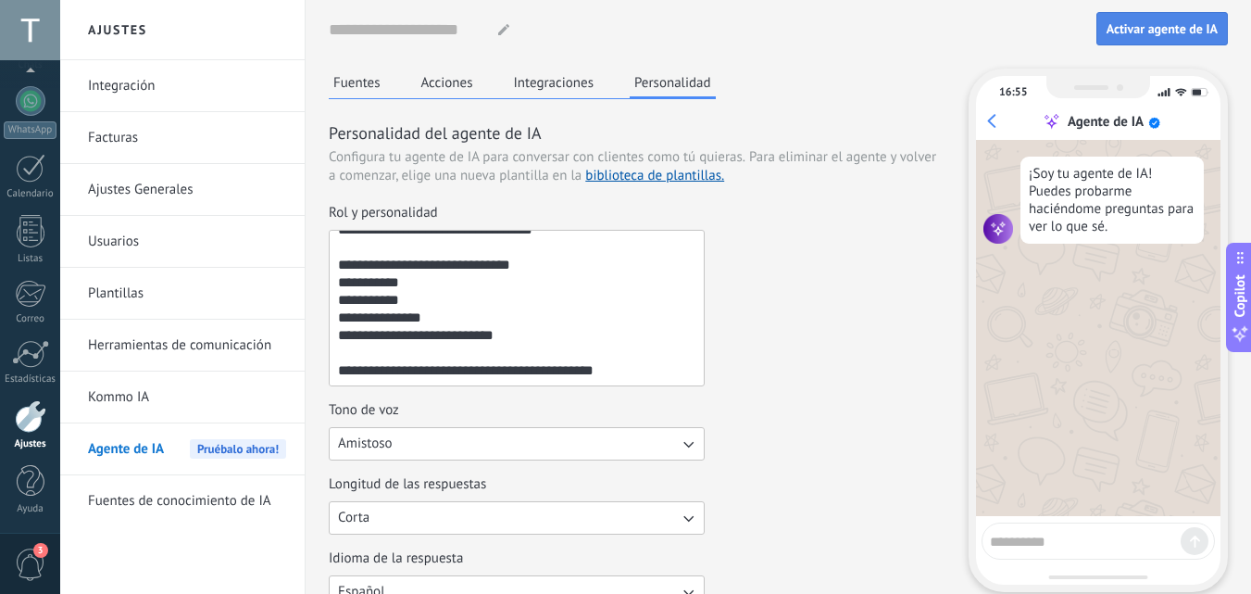
click at [1169, 32] on span "Activar agente de IA" at bounding box center [1162, 28] width 111 height 13
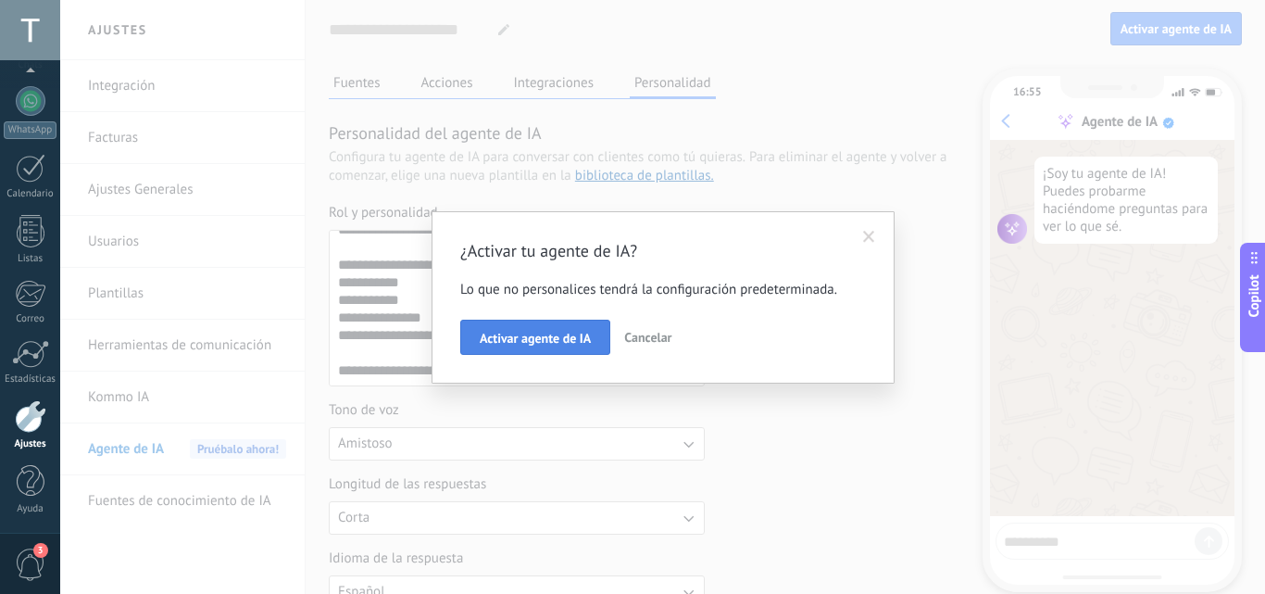
click at [537, 328] on button "Activar agente de IA" at bounding box center [535, 337] width 150 height 35
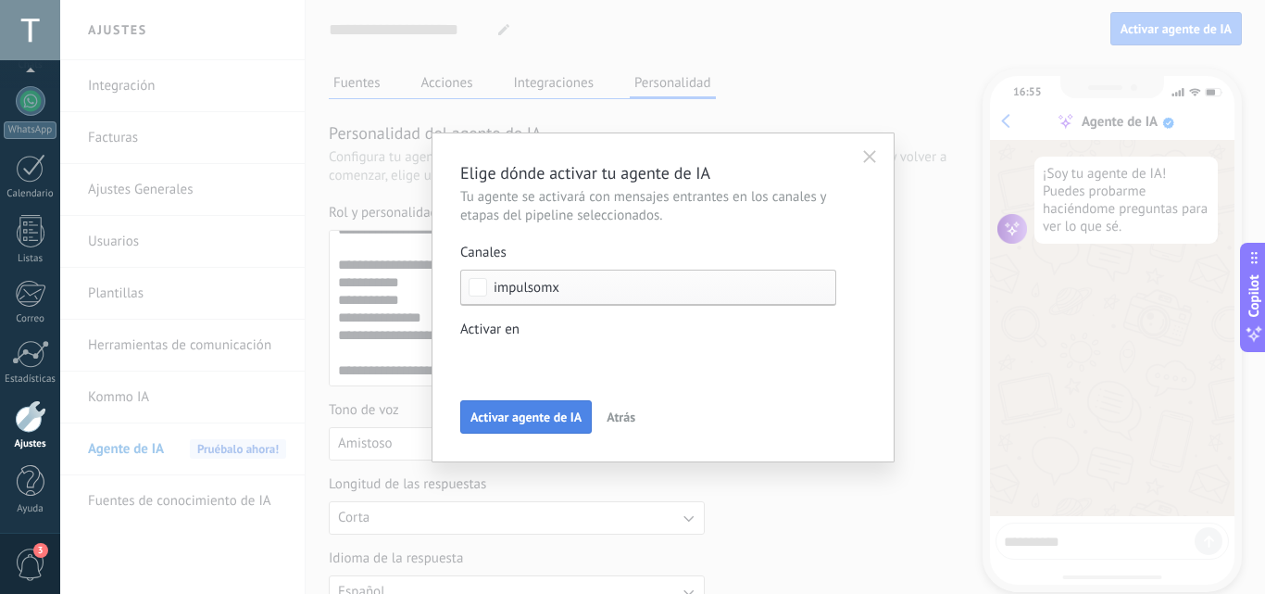
click at [510, 427] on button "Activar agente de IA" at bounding box center [526, 416] width 132 height 33
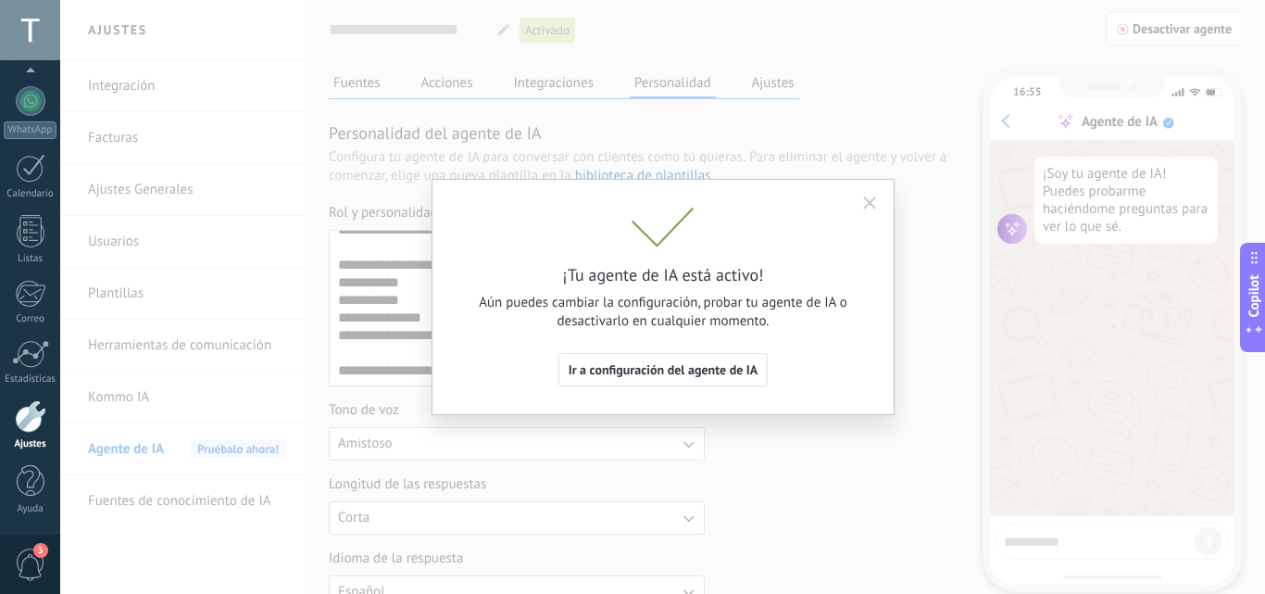
click at [874, 194] on button "button" at bounding box center [870, 203] width 30 height 28
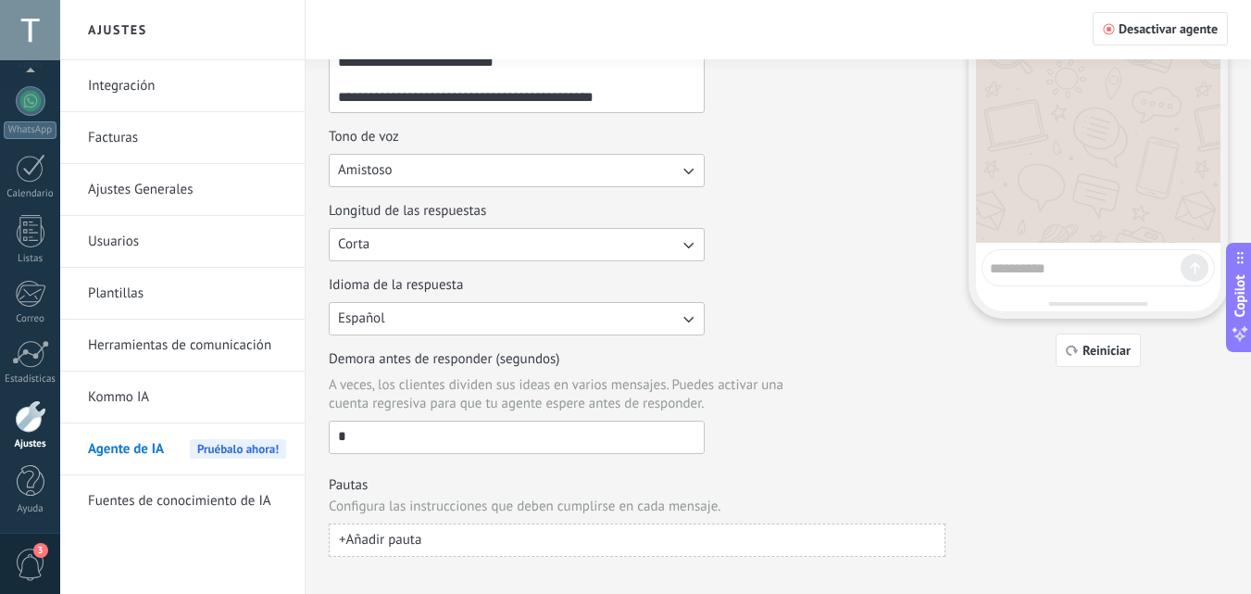
scroll to position [296, 0]
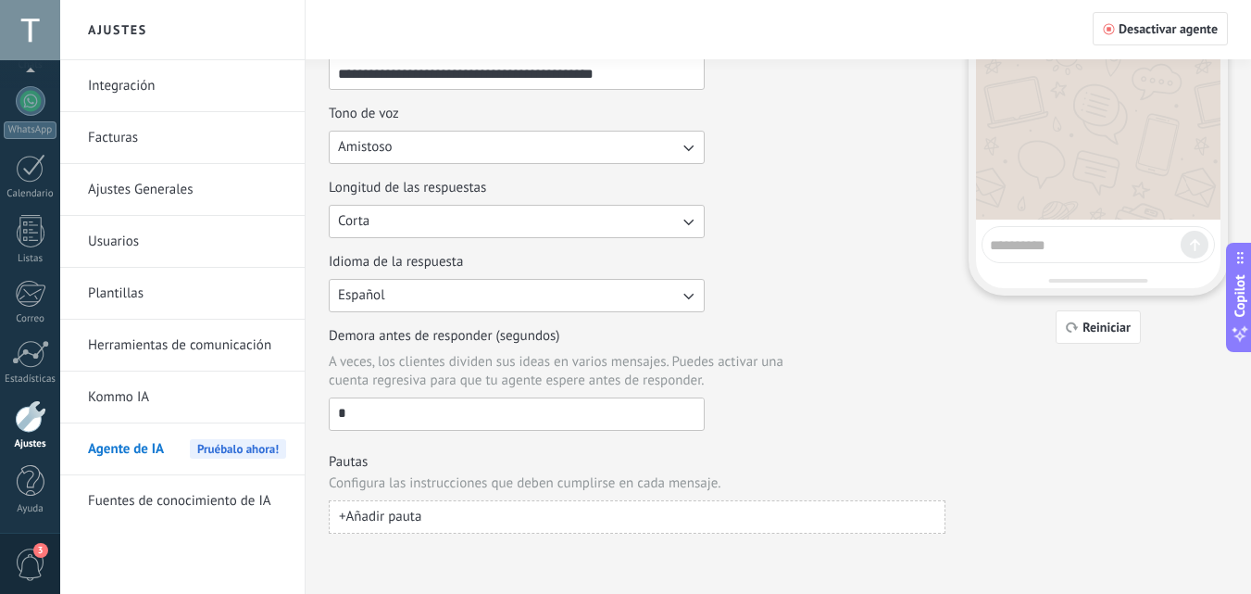
click at [461, 414] on input "*" at bounding box center [517, 413] width 374 height 30
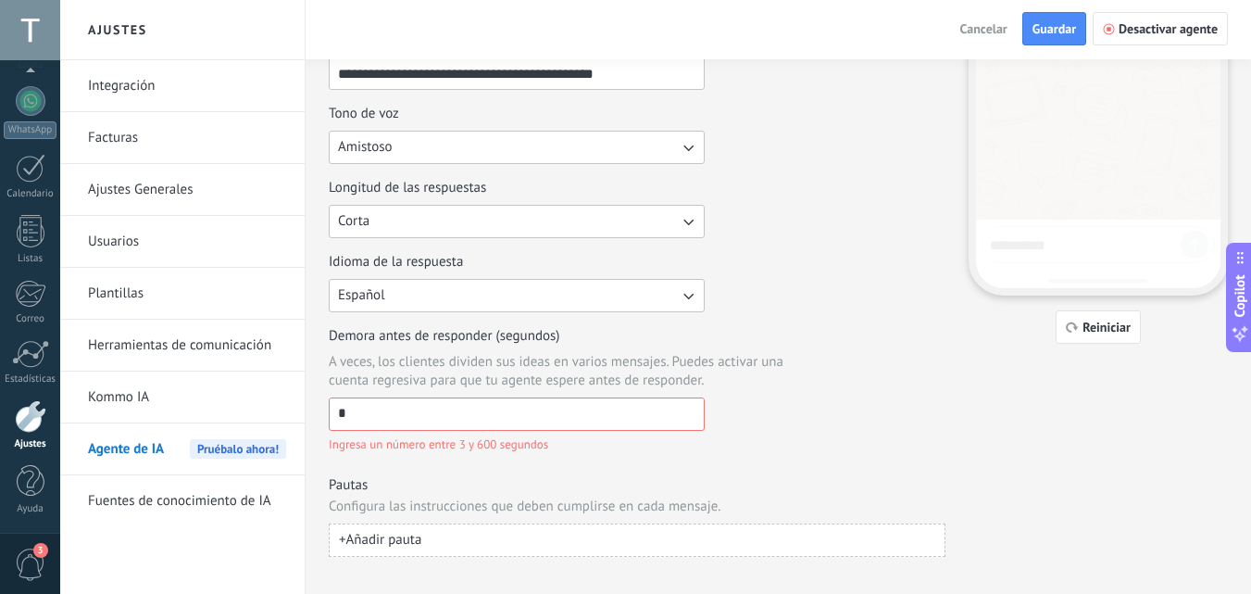
type input "*"
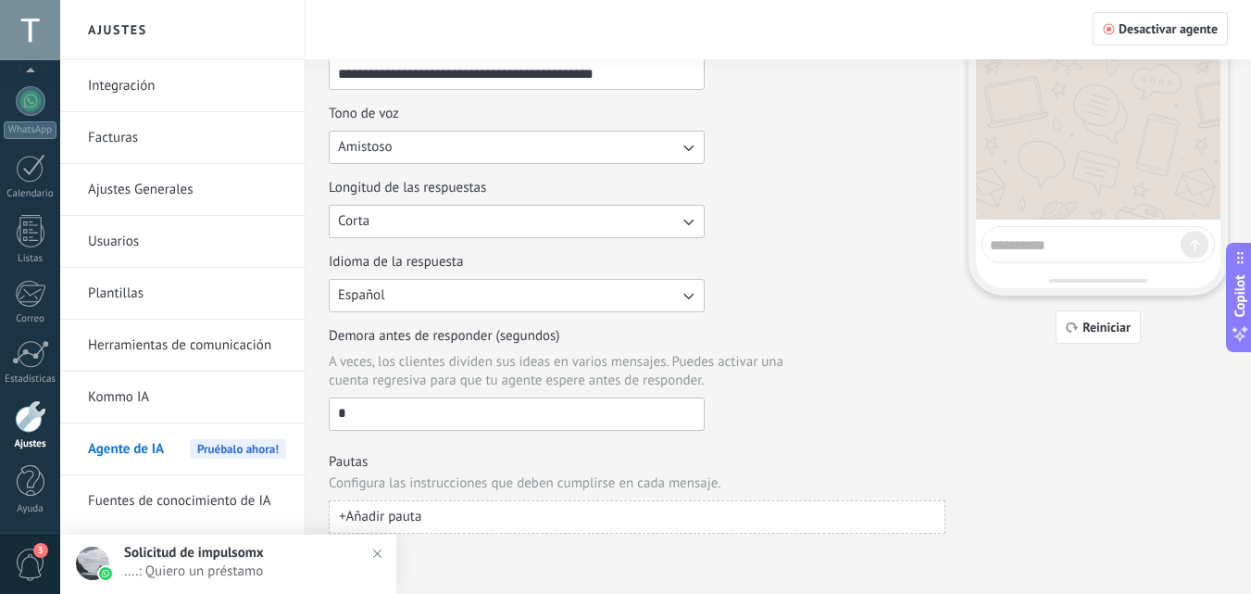
click at [884, 334] on div "Demora antes de responder (segundos) A veces, los clientes dividen sus ideas en…" at bounding box center [637, 379] width 617 height 104
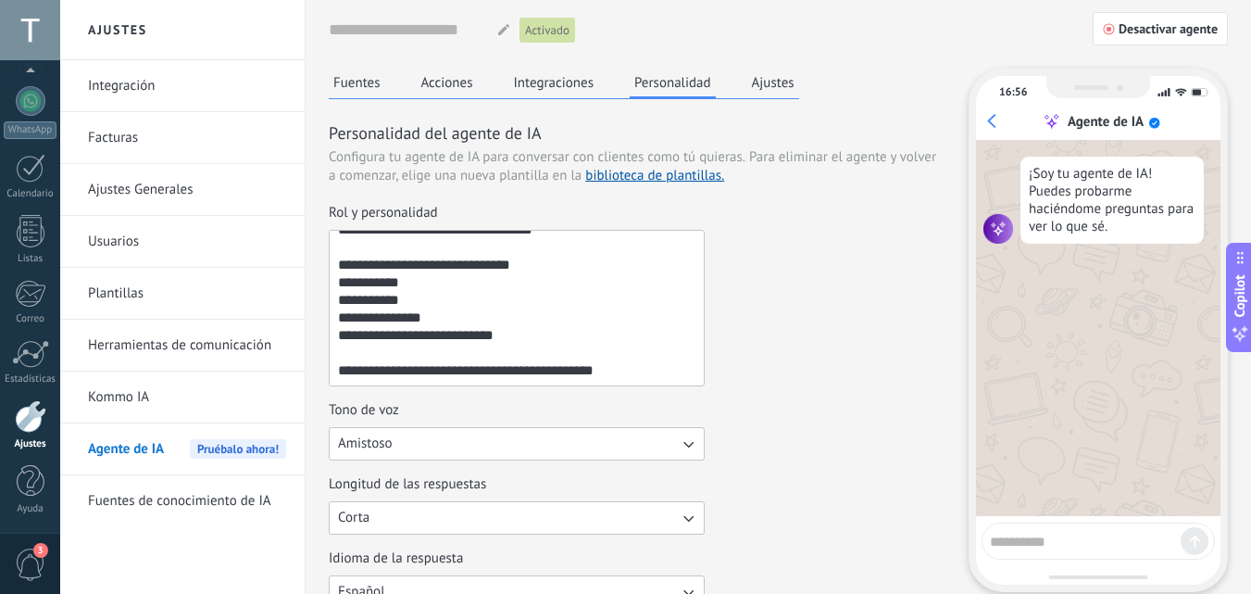
click at [850, 312] on div "**********" at bounding box center [637, 295] width 617 height 182
click at [370, 84] on button "Fuentes" at bounding box center [357, 83] width 57 height 28
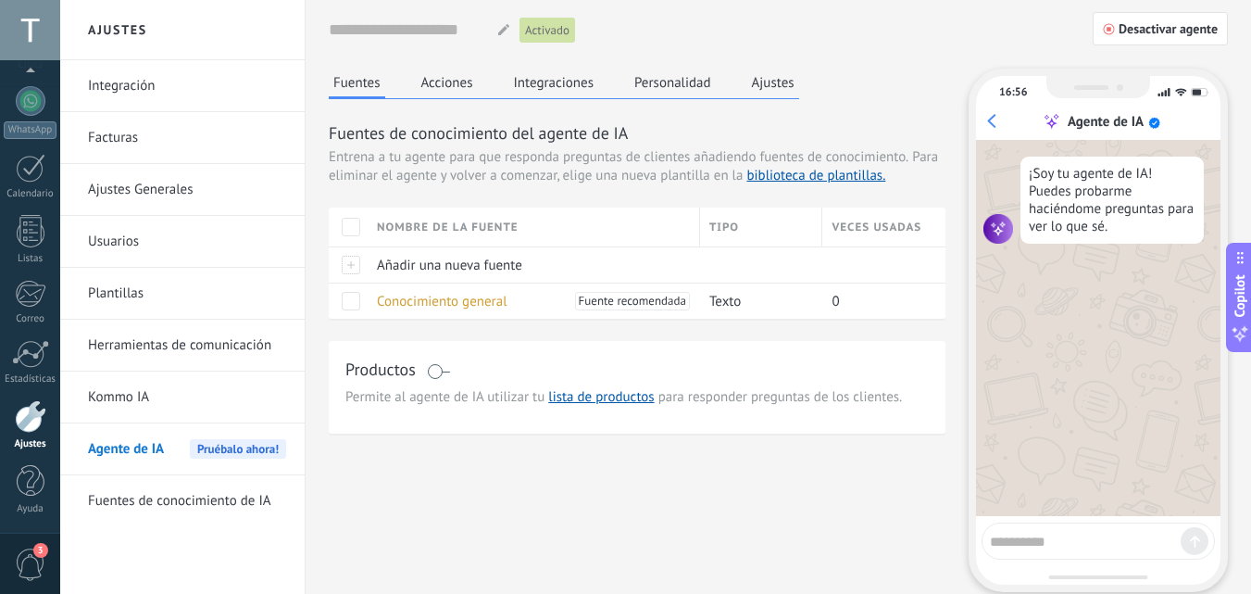
click at [693, 78] on button "Personalidad" at bounding box center [673, 83] width 86 height 28
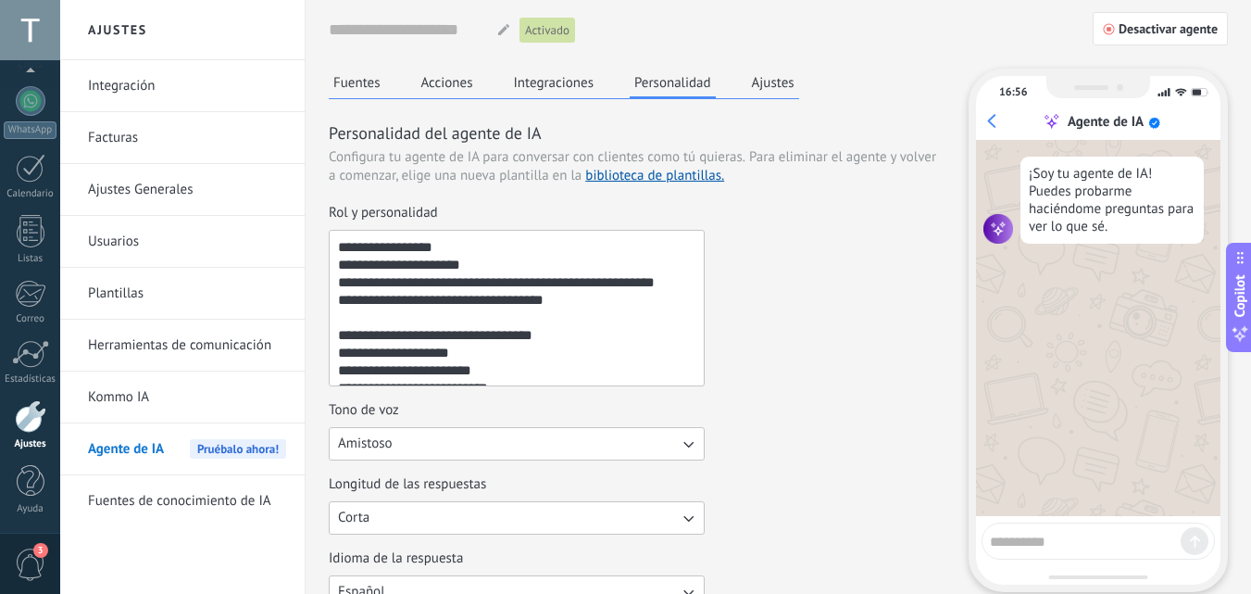
drag, startPoint x: 479, startPoint y: 378, endPoint x: 346, endPoint y: 216, distance: 209.3
click at [346, 216] on label "**********" at bounding box center [517, 295] width 376 height 182
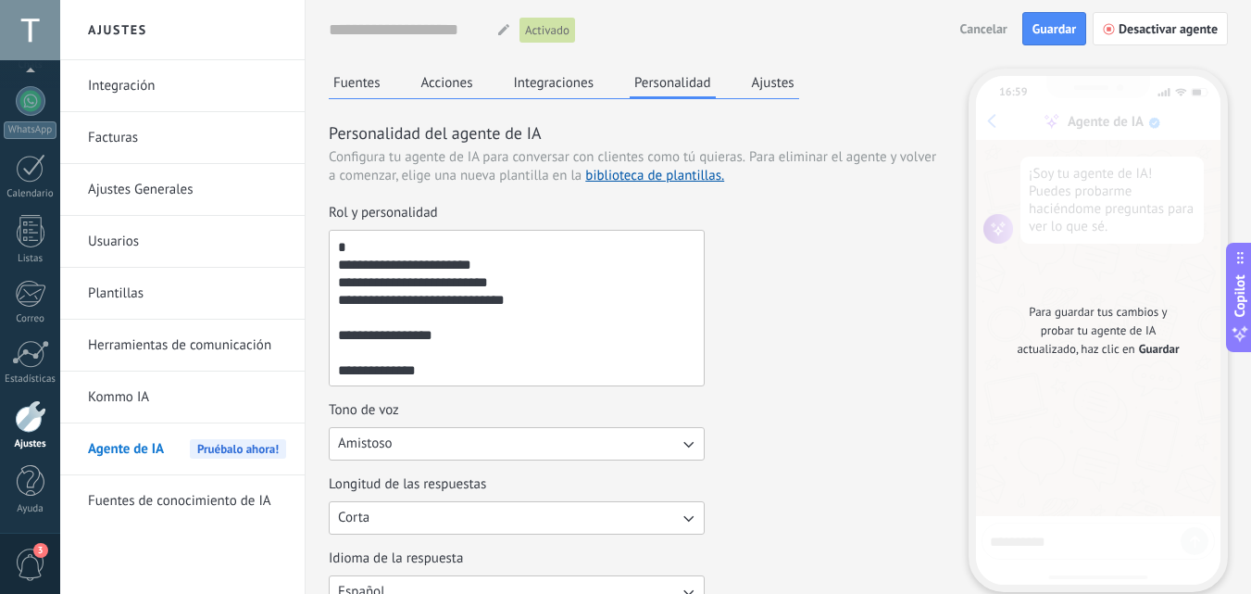
scroll to position [634, 0]
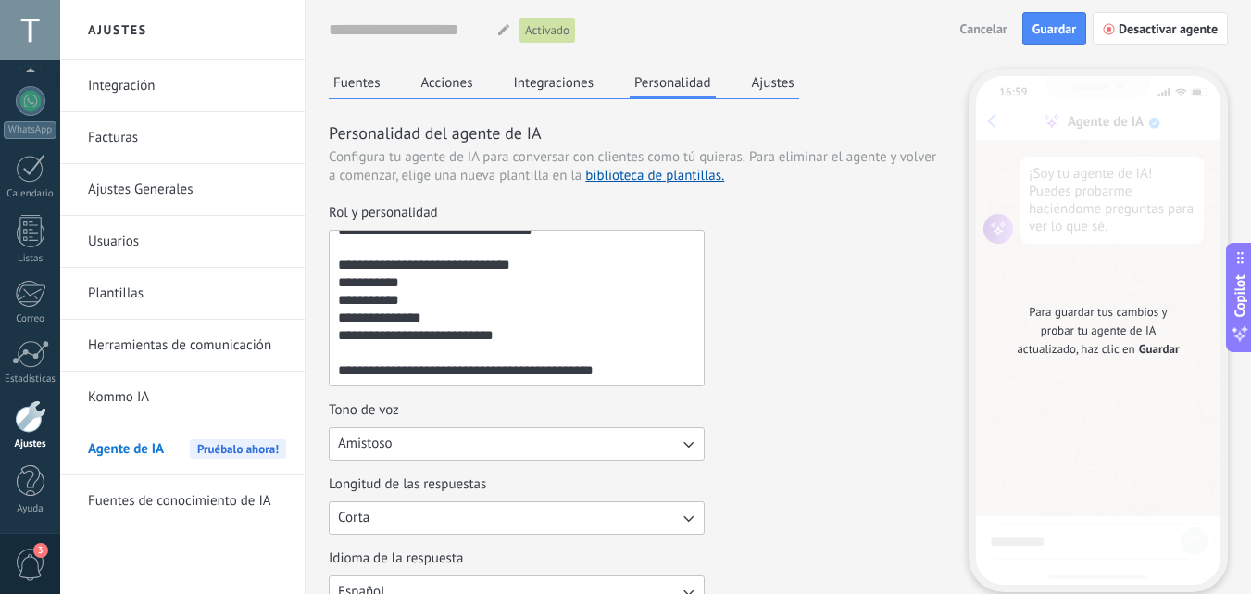
drag, startPoint x: 339, startPoint y: 245, endPoint x: 540, endPoint y: 537, distance: 355.1
click at [540, 537] on div "**********" at bounding box center [637, 465] width 617 height 523
type textarea "**********"
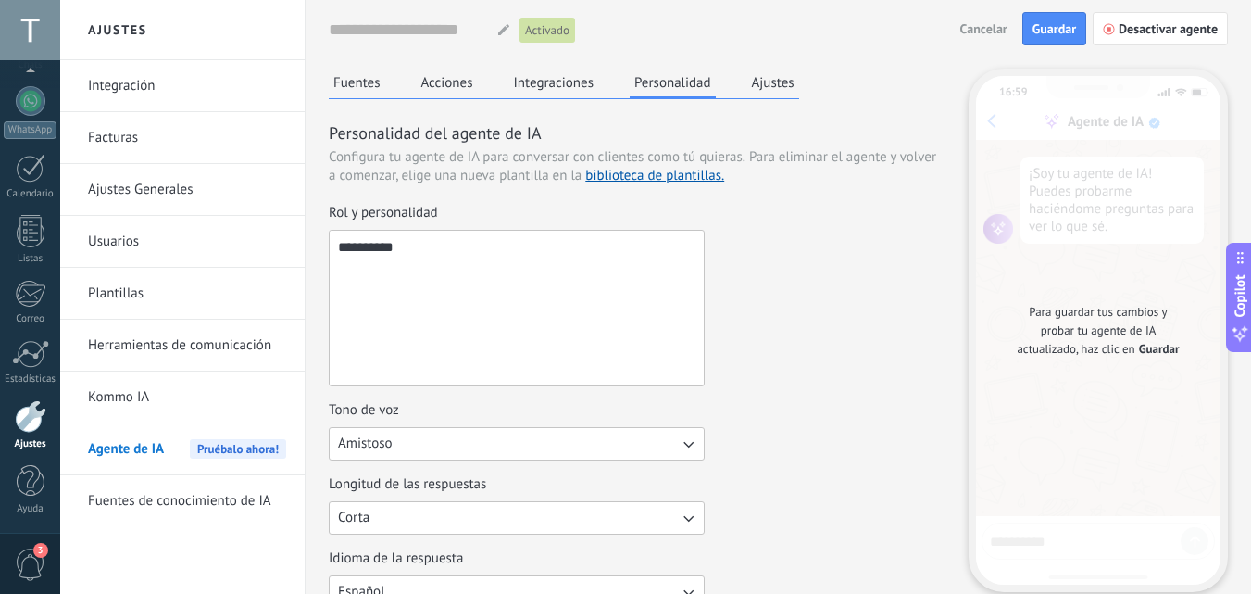
scroll to position [0, 0]
drag, startPoint x: 424, startPoint y: 249, endPoint x: 314, endPoint y: 256, distance: 110.4
click at [314, 256] on div "**********" at bounding box center [779, 445] width 946 height 890
paste textarea "**********"
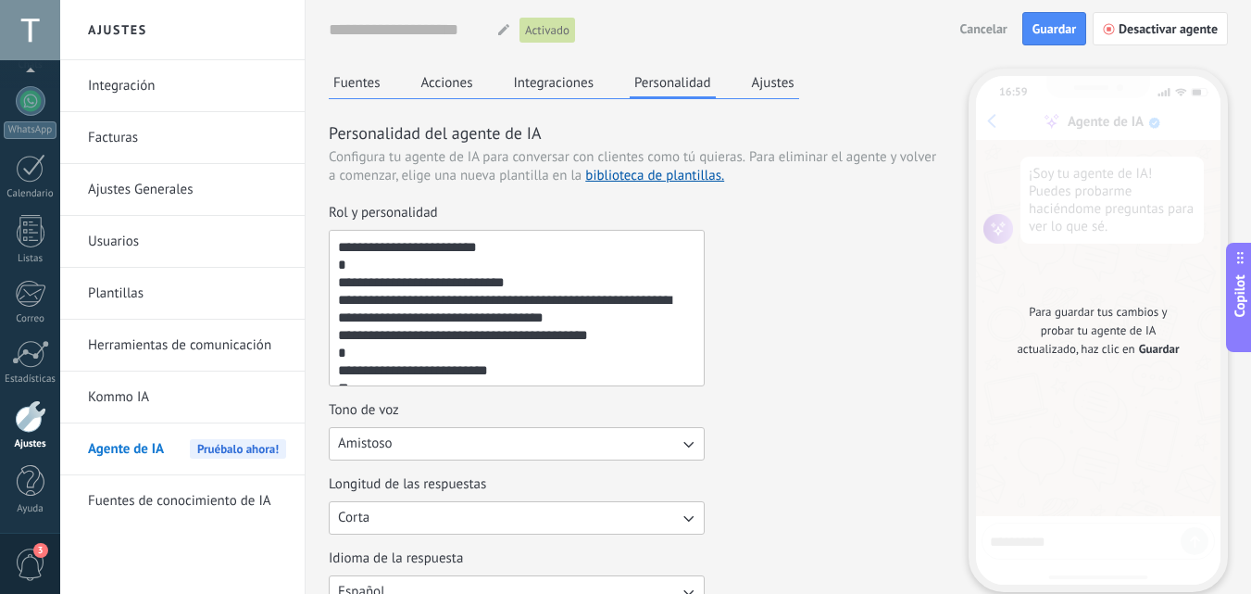
scroll to position [750, 0]
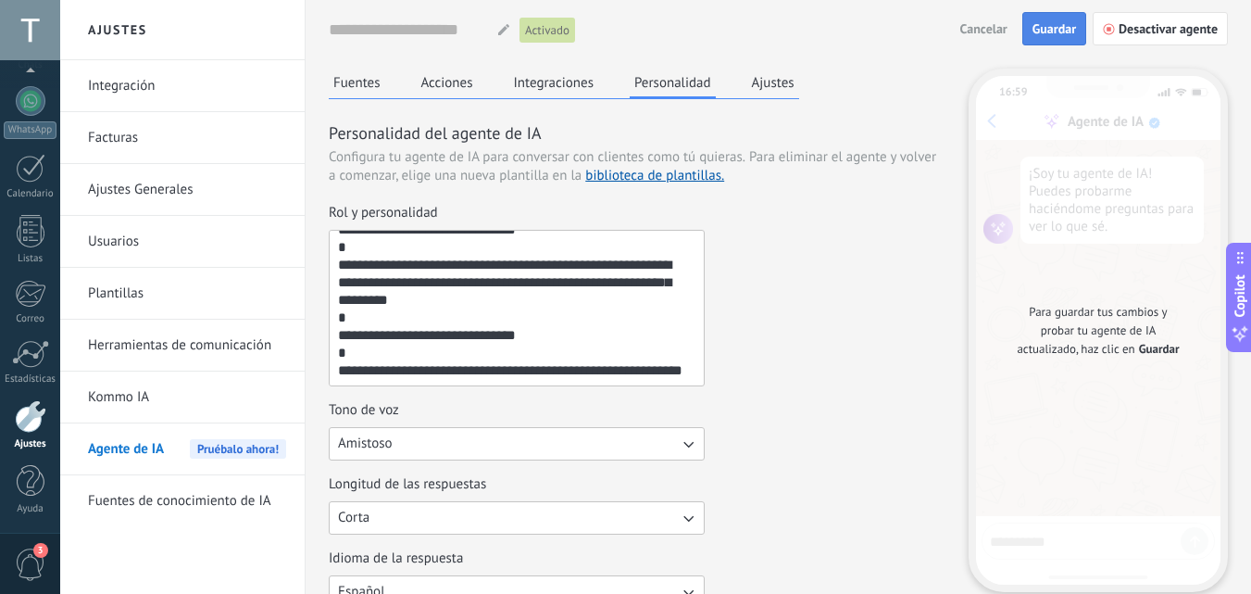
type textarea "**********"
click at [1070, 29] on span "Guardar" at bounding box center [1055, 28] width 44 height 13
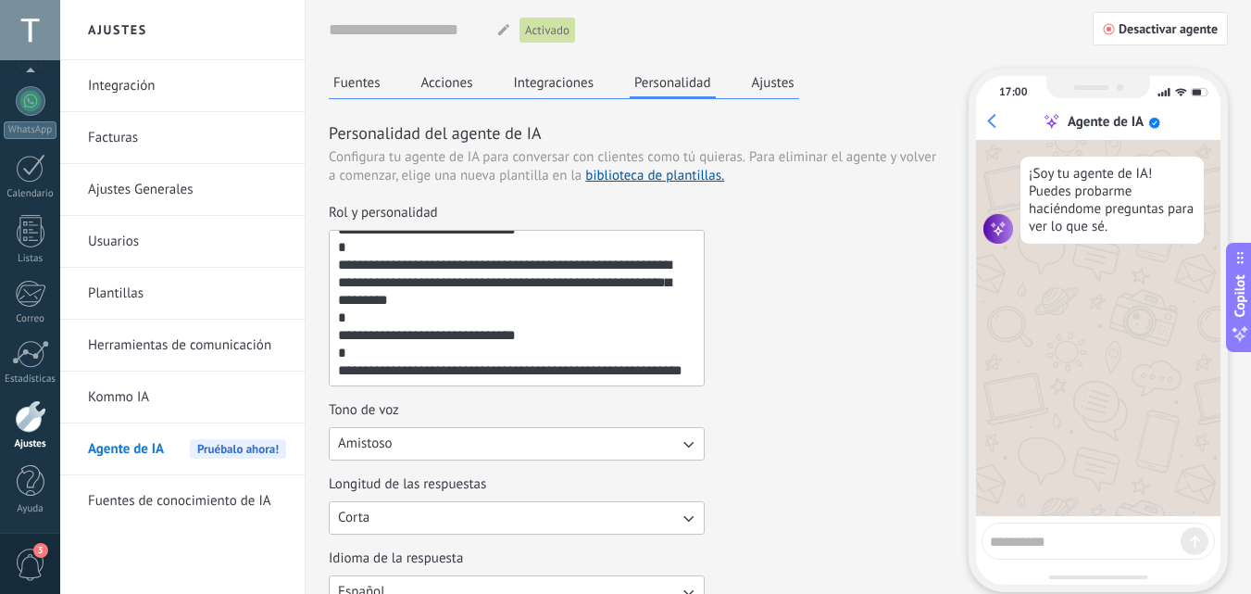
click at [634, 545] on div "Rol y personalidad Tono de voz Amistoso Longitud de las respuestas Corta Idioma…" at bounding box center [637, 465] width 617 height 523
click at [645, 520] on button "Corta" at bounding box center [517, 517] width 376 height 33
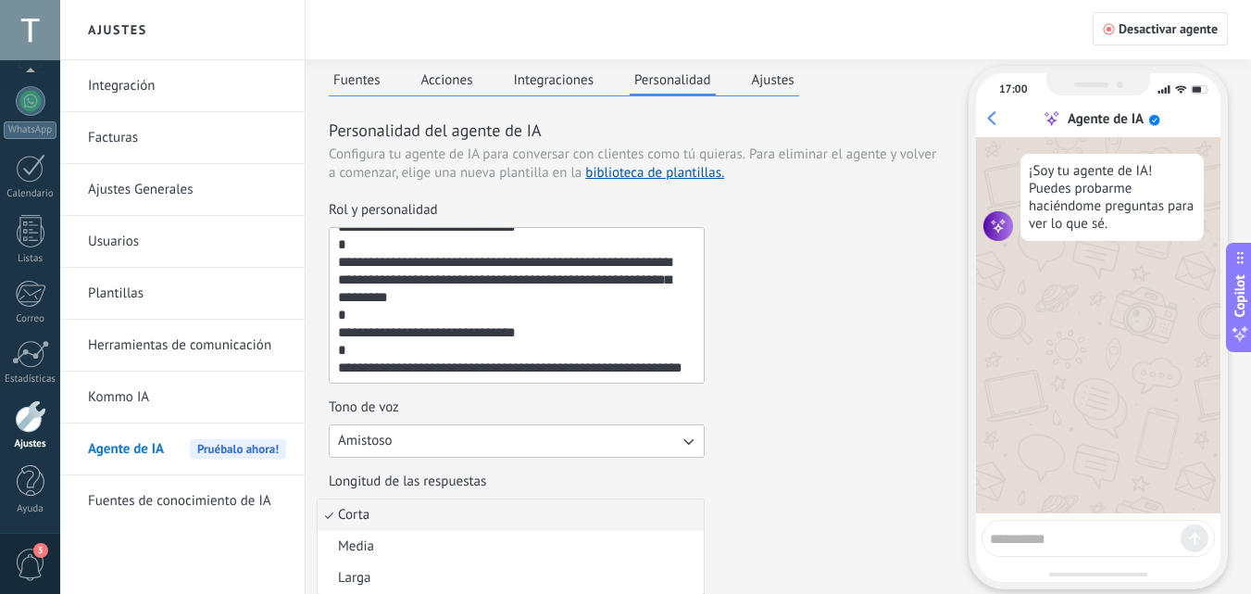
click at [643, 506] on li "Corta" at bounding box center [511, 514] width 386 height 31
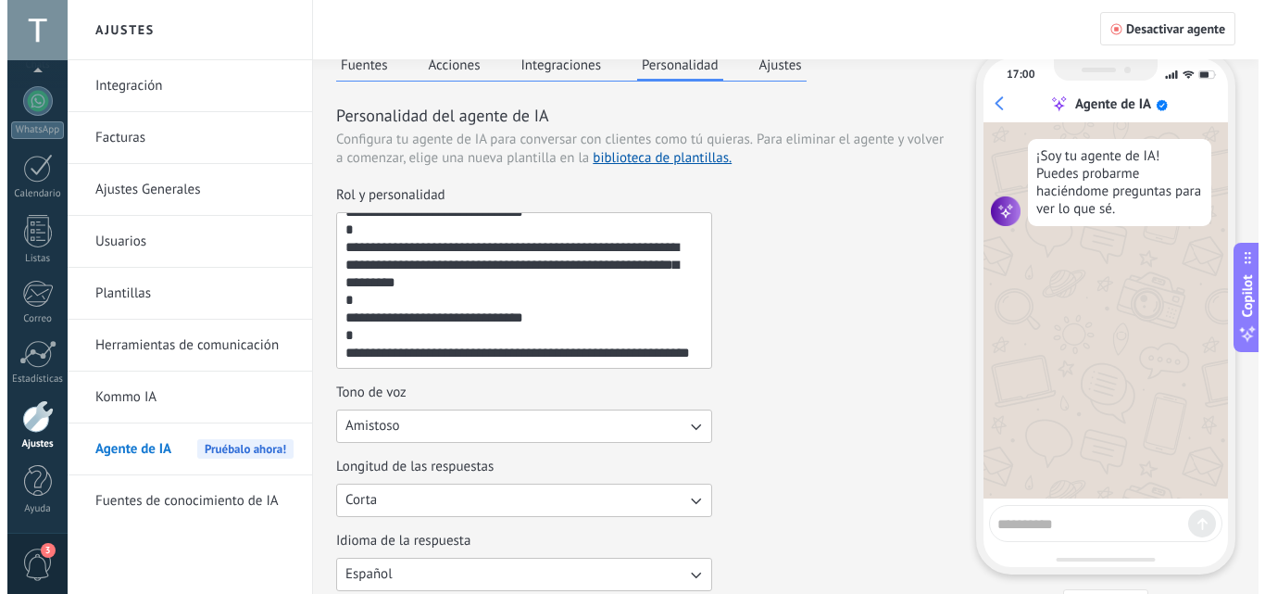
scroll to position [0, 0]
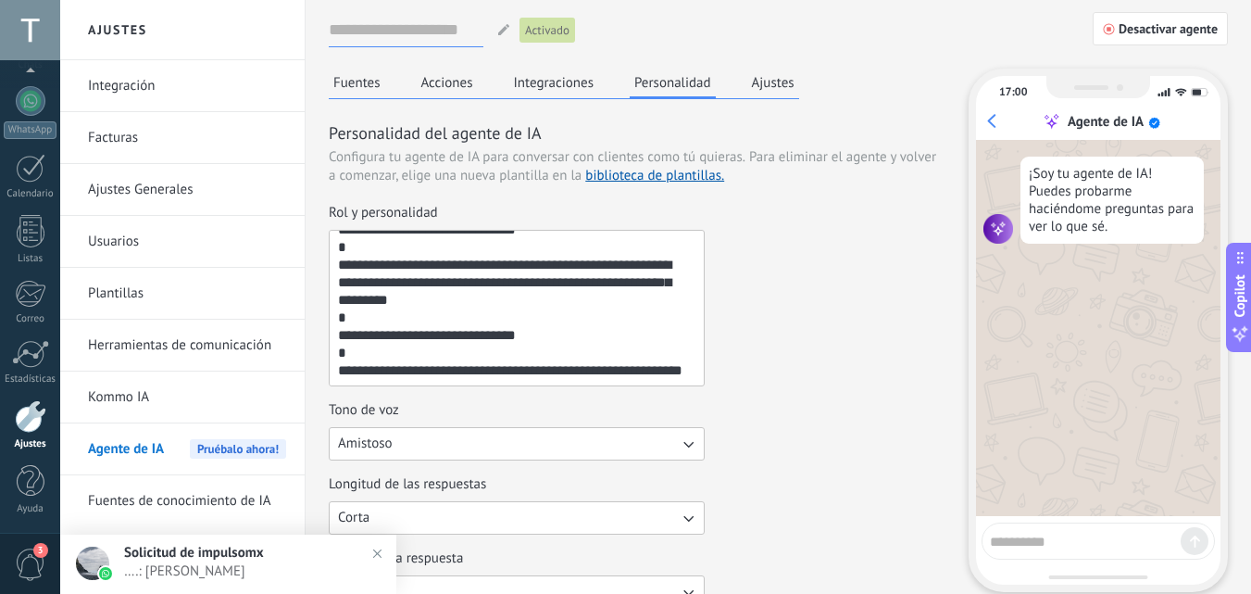
click at [415, 29] on input at bounding box center [406, 29] width 155 height 33
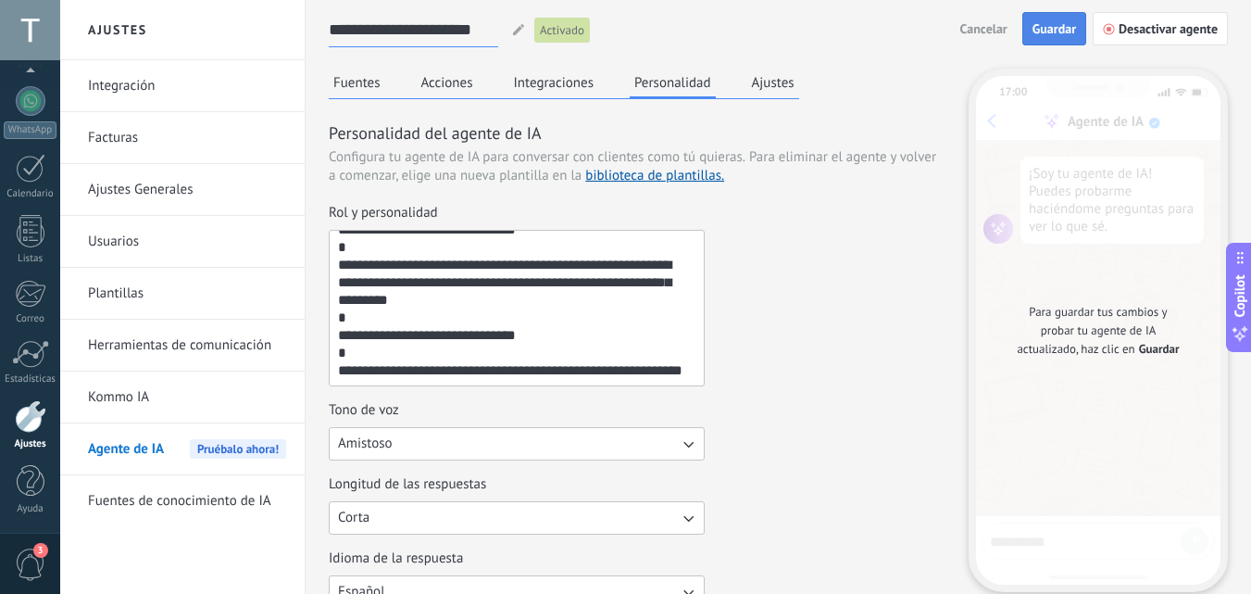
type input "**********"
click at [1045, 27] on span "Guardar" at bounding box center [1055, 28] width 44 height 13
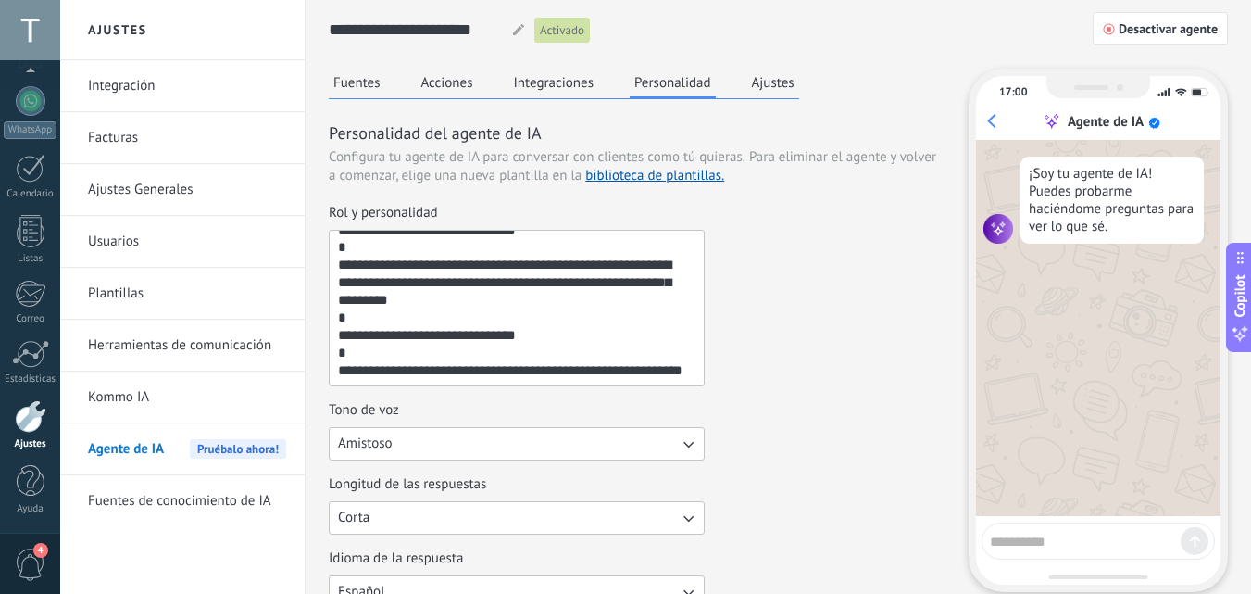
click at [177, 398] on link "Kommo IA" at bounding box center [187, 397] width 198 height 52
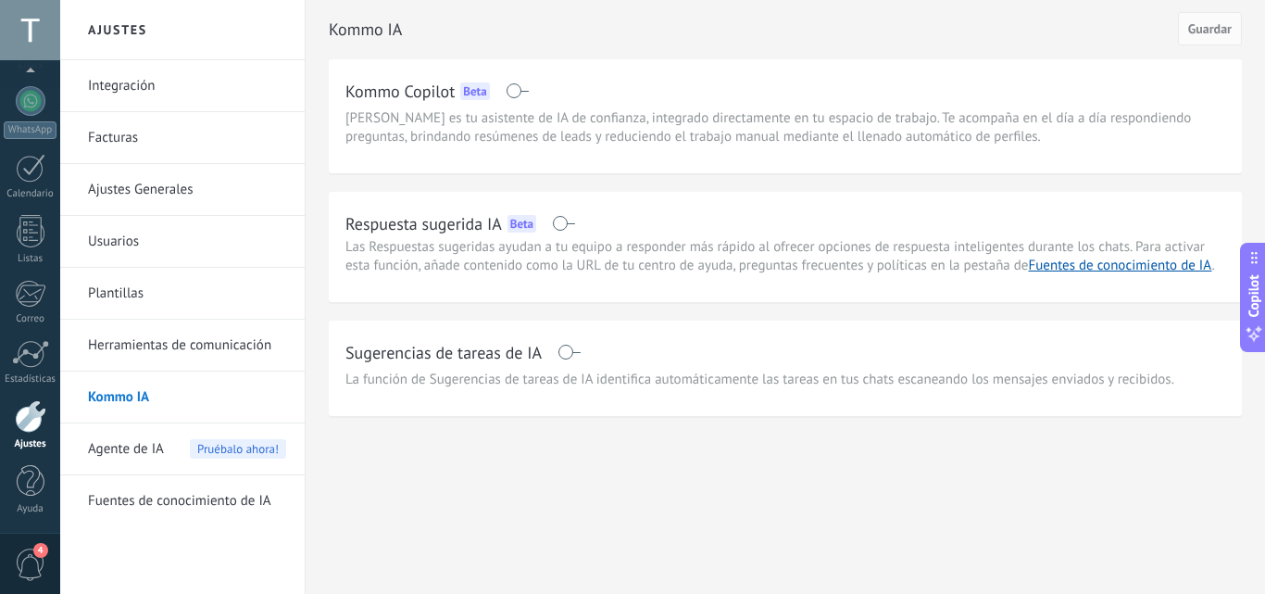
click at [177, 496] on link "Fuentes de conocimiento de IA" at bounding box center [187, 501] width 198 height 52
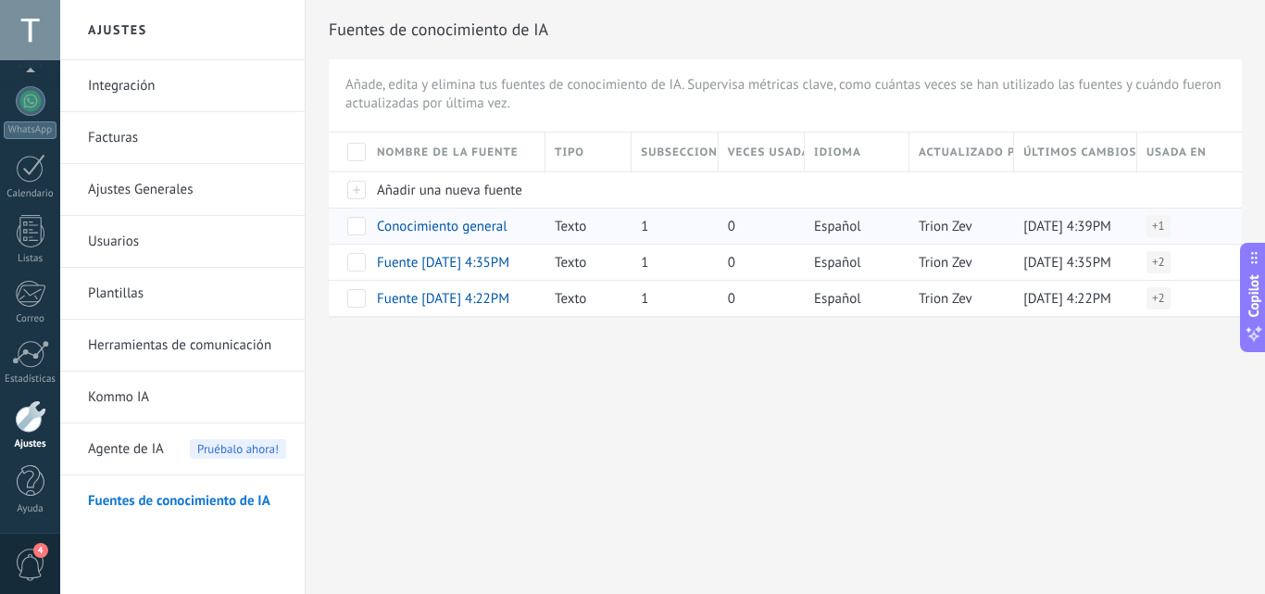
click at [637, 233] on div "1" at bounding box center [670, 225] width 77 height 35
click at [430, 264] on span "Fuente 19/09/2025 4:35PM" at bounding box center [443, 263] width 132 height 18
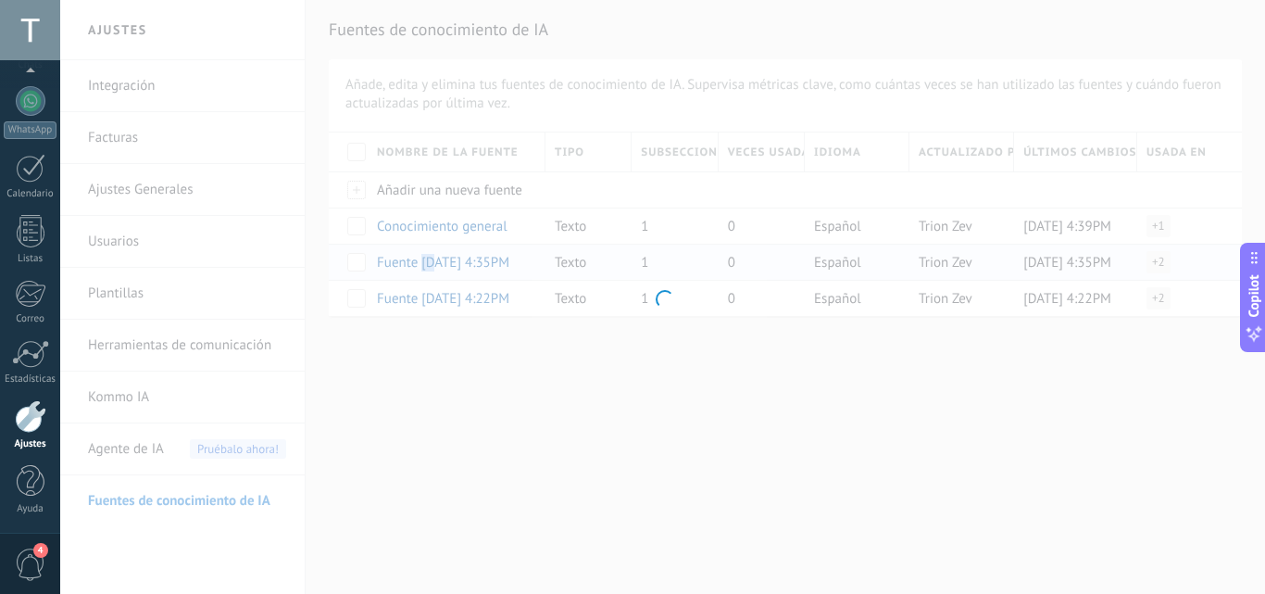
click at [430, 264] on body ".abccls-1,.abccls-2{fill-rule:evenodd}.abccls-2{fill:#fff} .abfcls-1{fill:none}…" at bounding box center [632, 297] width 1265 height 594
type input "**********"
type textarea "**********"
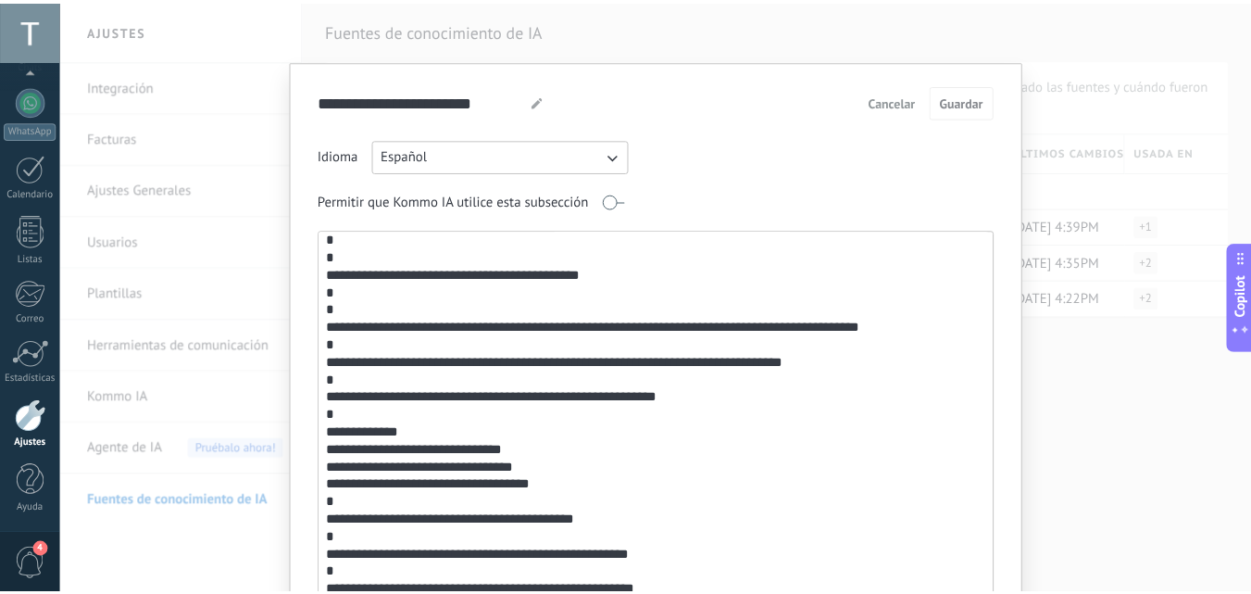
scroll to position [939, 0]
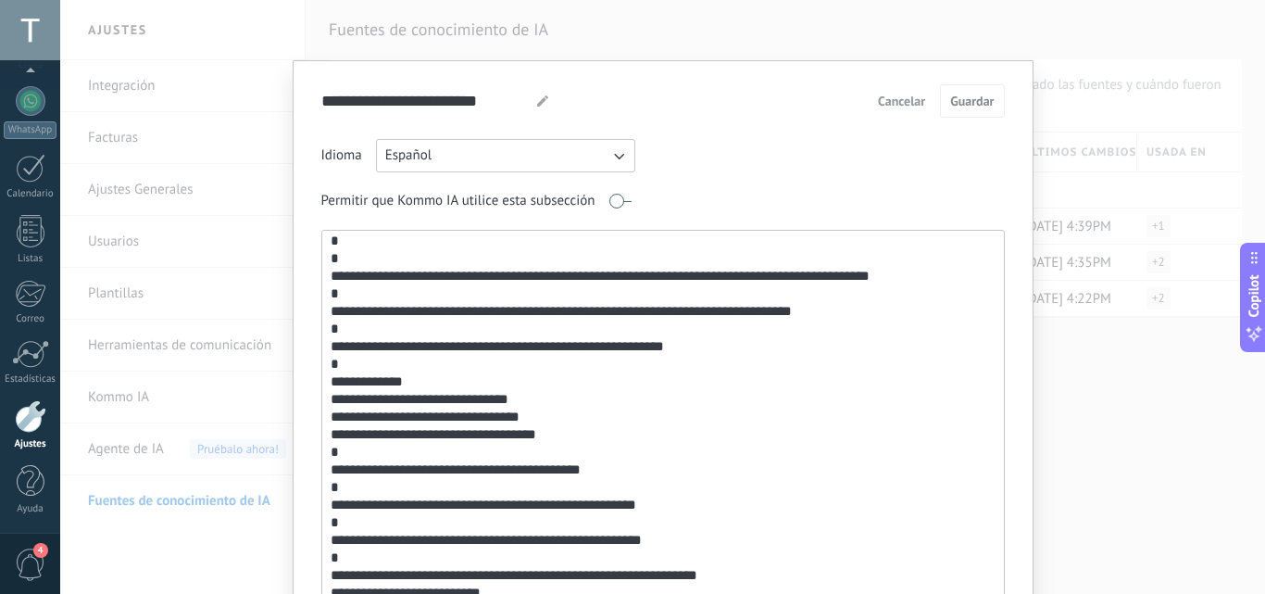
drag, startPoint x: 600, startPoint y: 471, endPoint x: 446, endPoint y: 469, distance: 153.8
click at [430, 473] on textarea at bounding box center [661, 430] width 678 height 398
click at [895, 104] on span "Cancelar" at bounding box center [901, 100] width 47 height 13
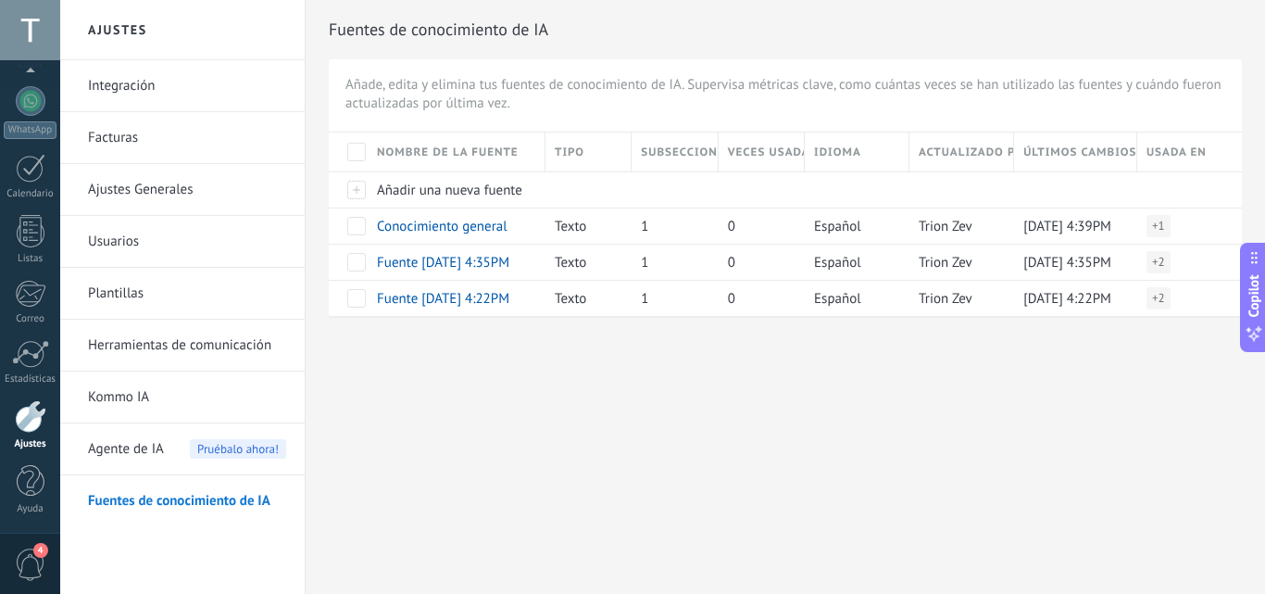
click at [148, 446] on span "Agente de IA" at bounding box center [126, 449] width 76 height 52
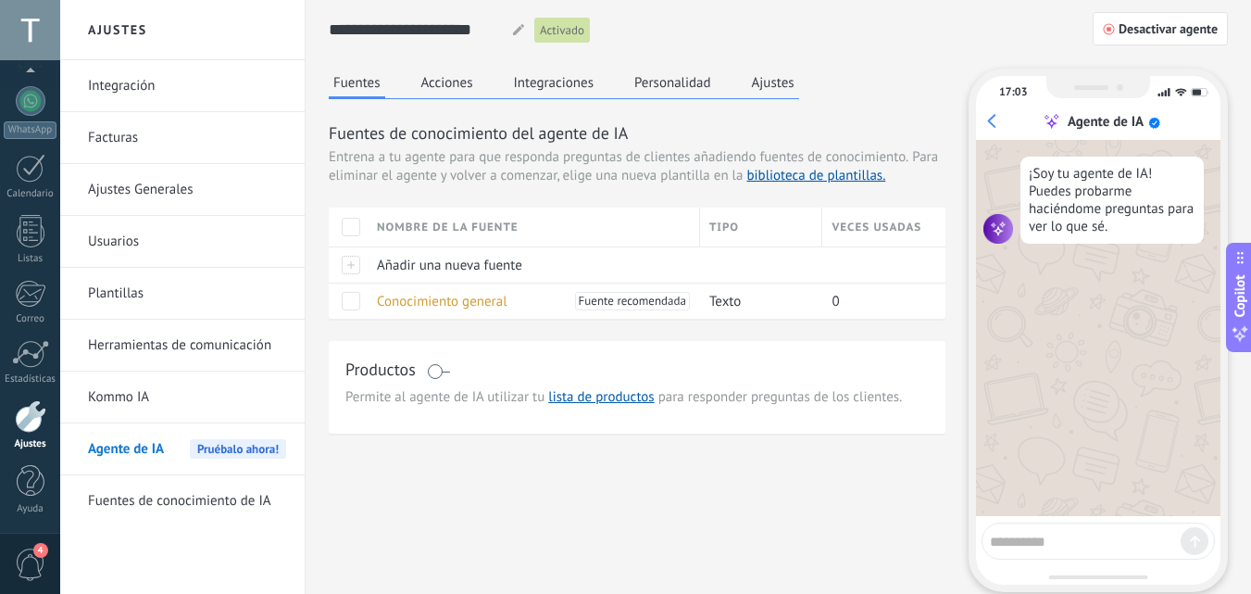
click at [684, 90] on button "Personalidad" at bounding box center [673, 83] width 86 height 28
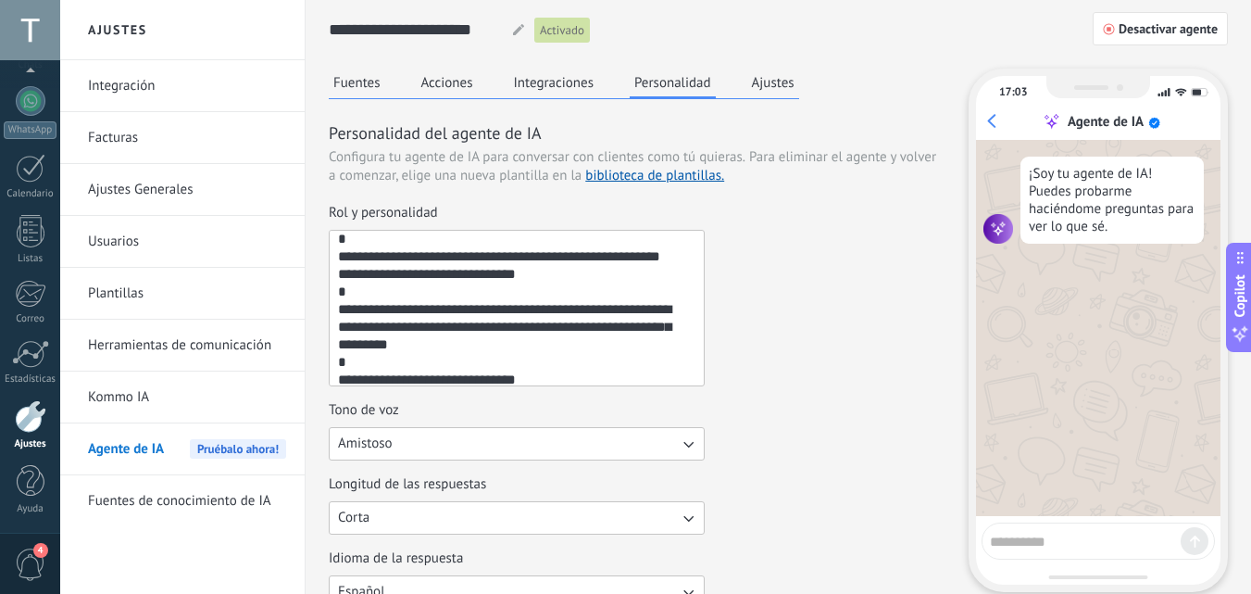
scroll to position [675, 0]
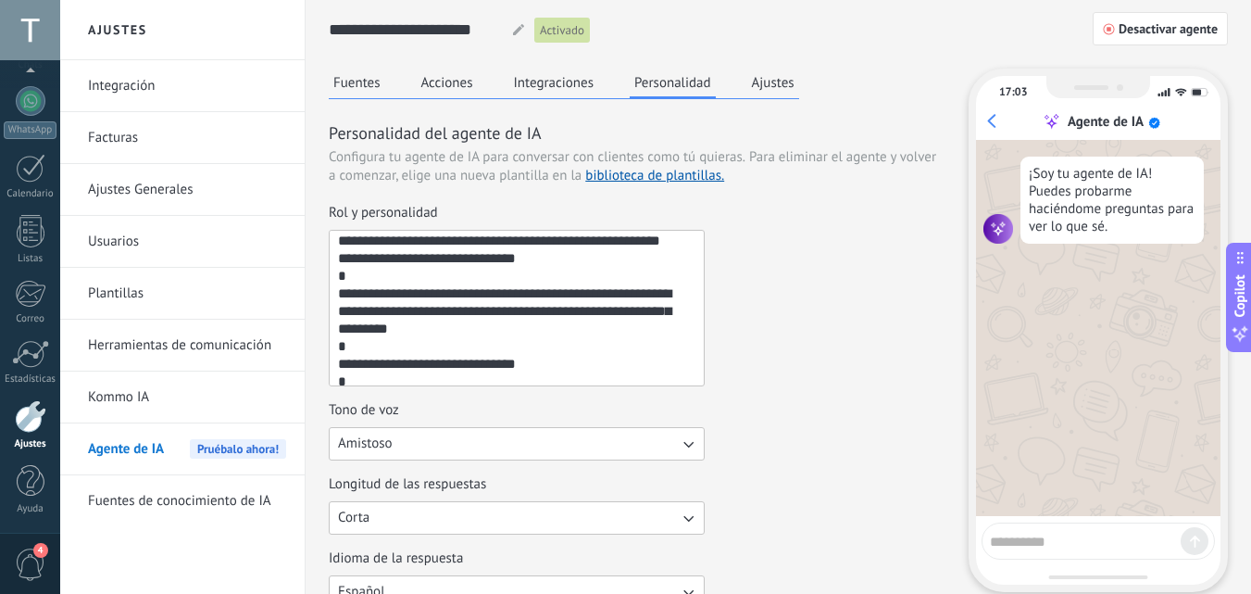
drag, startPoint x: 551, startPoint y: 298, endPoint x: 360, endPoint y: 298, distance: 190.8
click at [360, 298] on textarea "Rol y personalidad" at bounding box center [515, 308] width 370 height 155
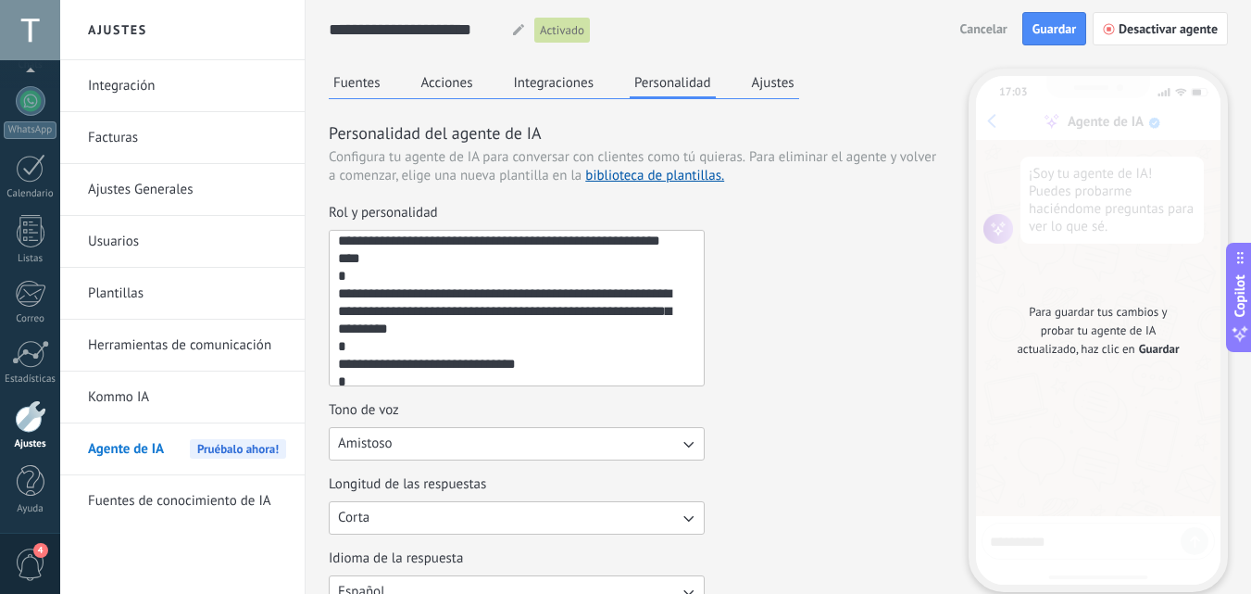
paste textarea "**********"
type textarea "**********"
click at [1052, 31] on span "Guardar" at bounding box center [1055, 28] width 44 height 13
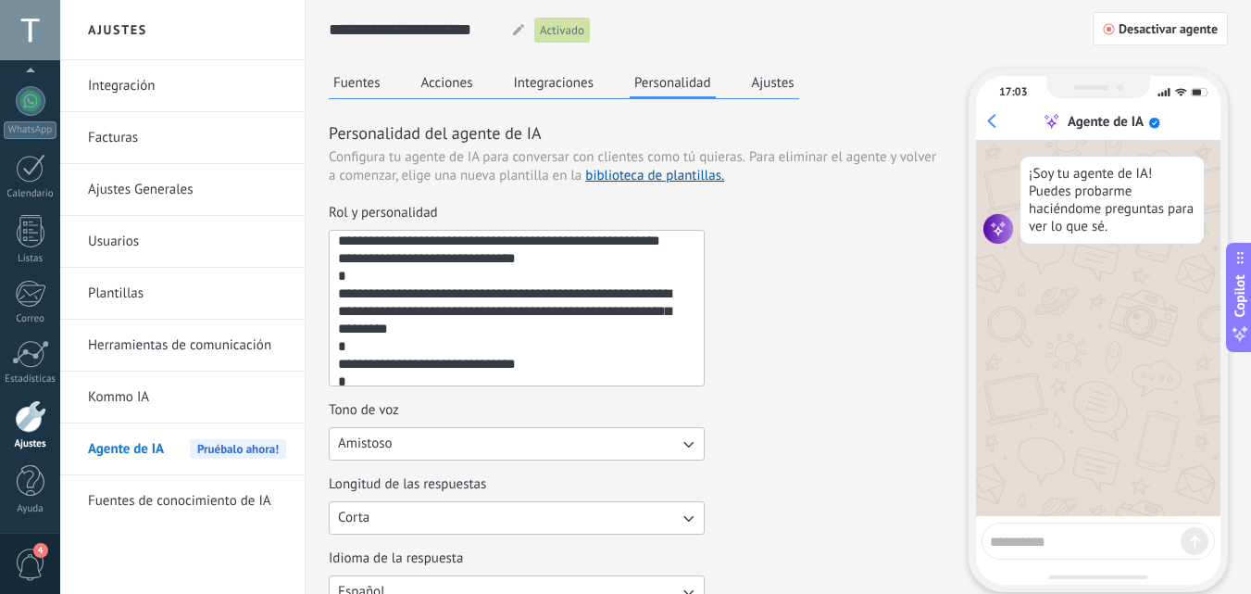
click at [141, 509] on link "Fuentes de conocimiento de IA" at bounding box center [187, 501] width 198 height 52
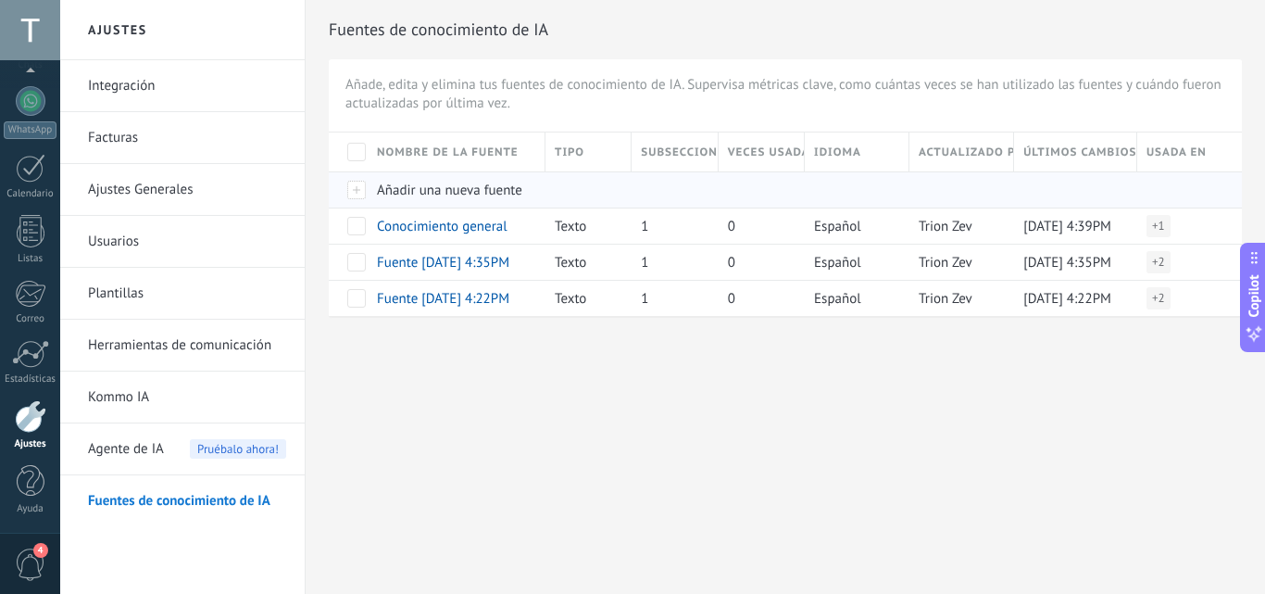
click at [530, 186] on div "Añadir una nueva fuente" at bounding box center [452, 189] width 169 height 35
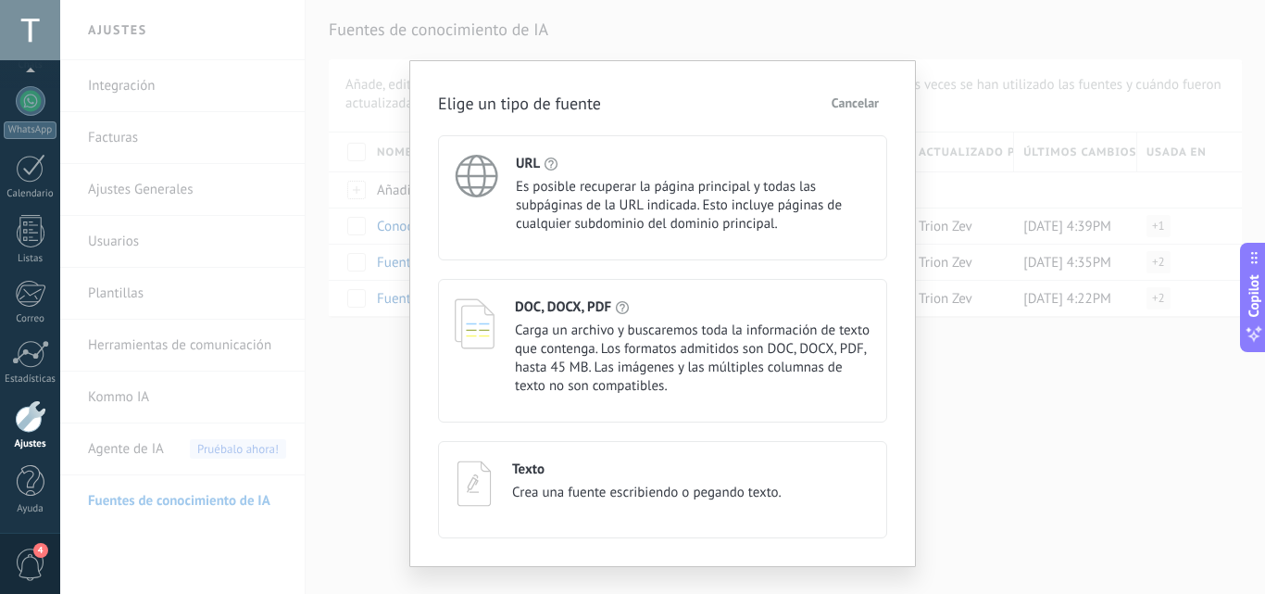
click at [864, 105] on span "Cancelar" at bounding box center [855, 102] width 47 height 13
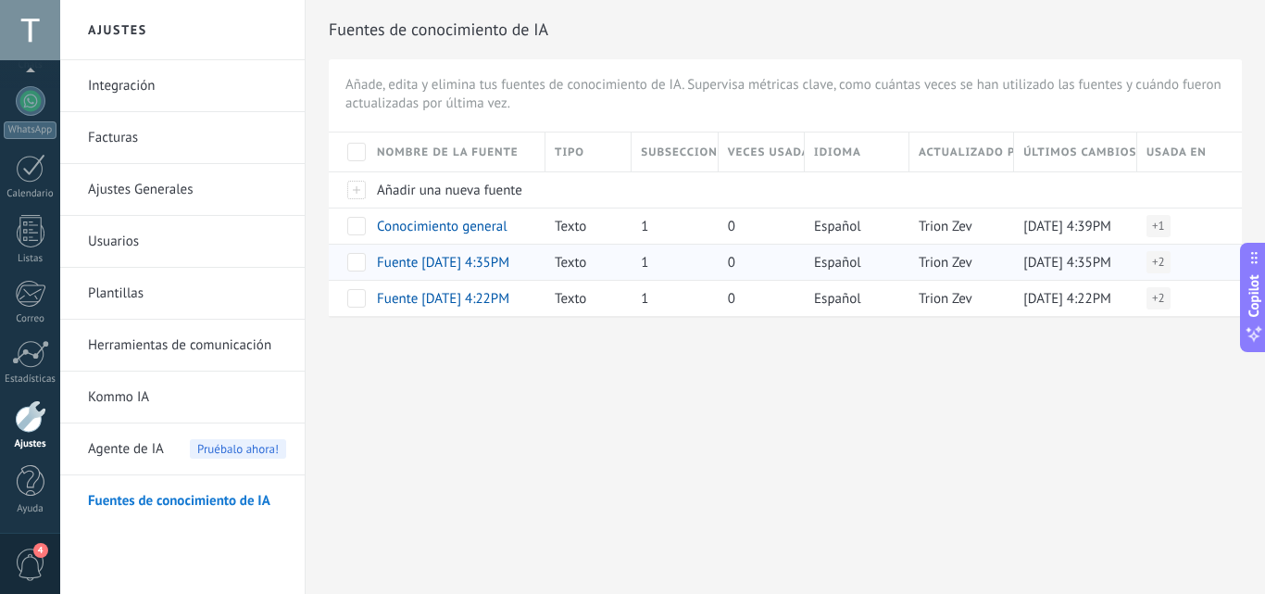
drag, startPoint x: 559, startPoint y: 271, endPoint x: 496, endPoint y: 267, distance: 64.1
click at [561, 271] on div "Texto" at bounding box center [584, 262] width 77 height 35
click at [155, 455] on span "Agente de IA" at bounding box center [126, 449] width 76 height 52
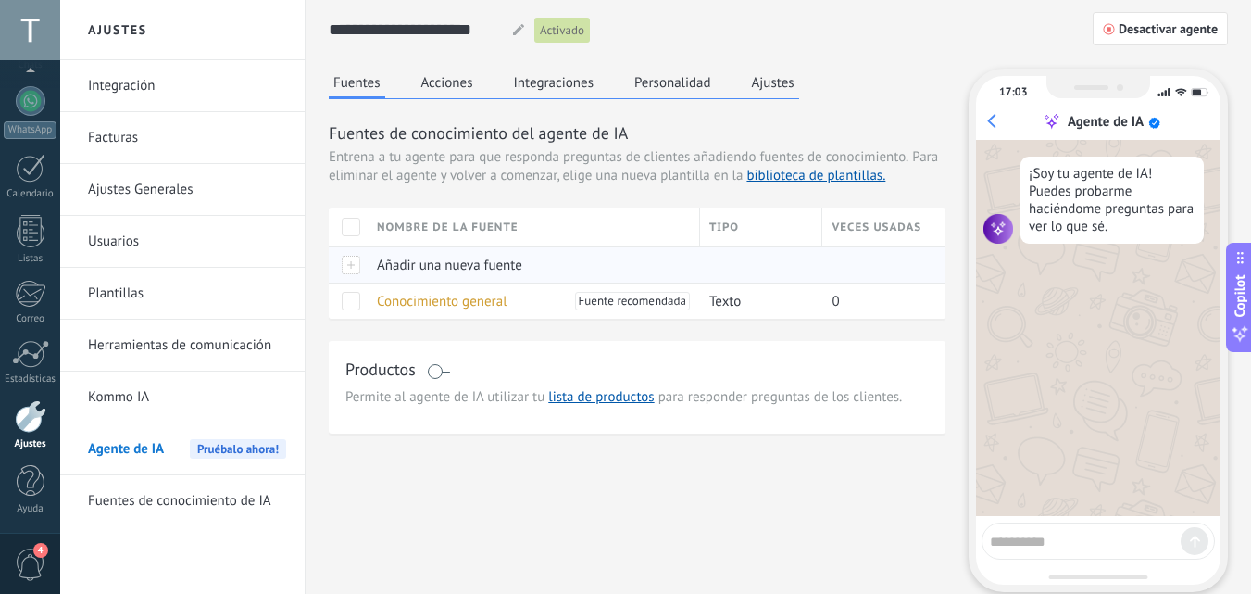
click at [502, 264] on span "Añadir una nueva fuente" at bounding box center [449, 266] width 145 height 18
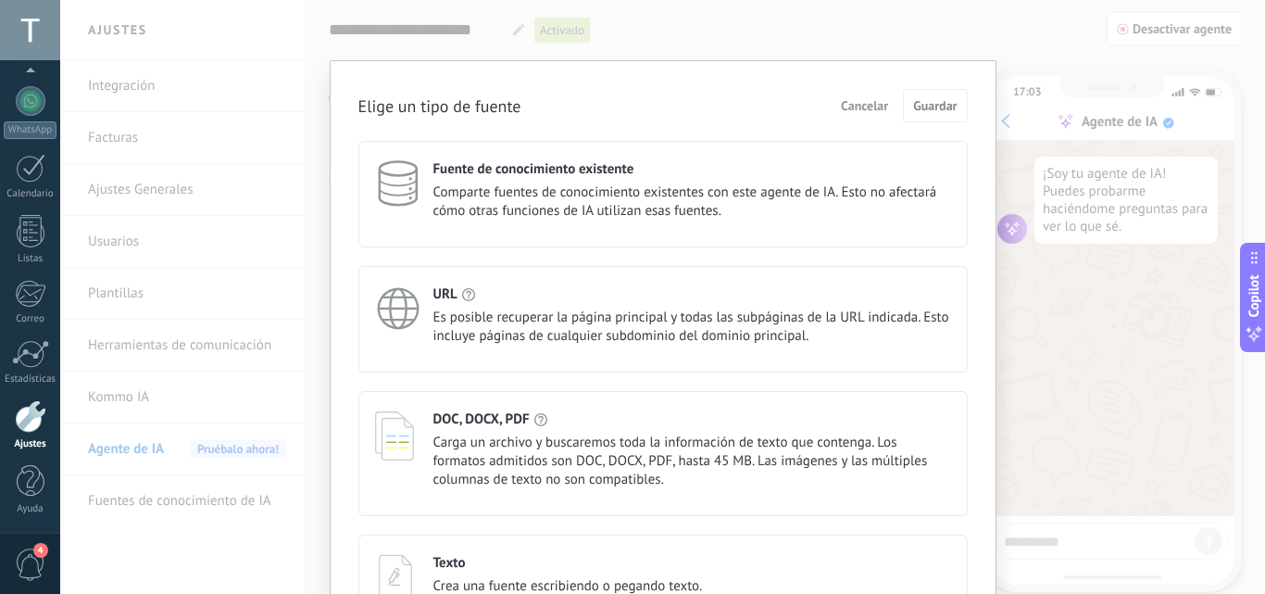
click at [855, 105] on span "Cancelar" at bounding box center [864, 105] width 47 height 13
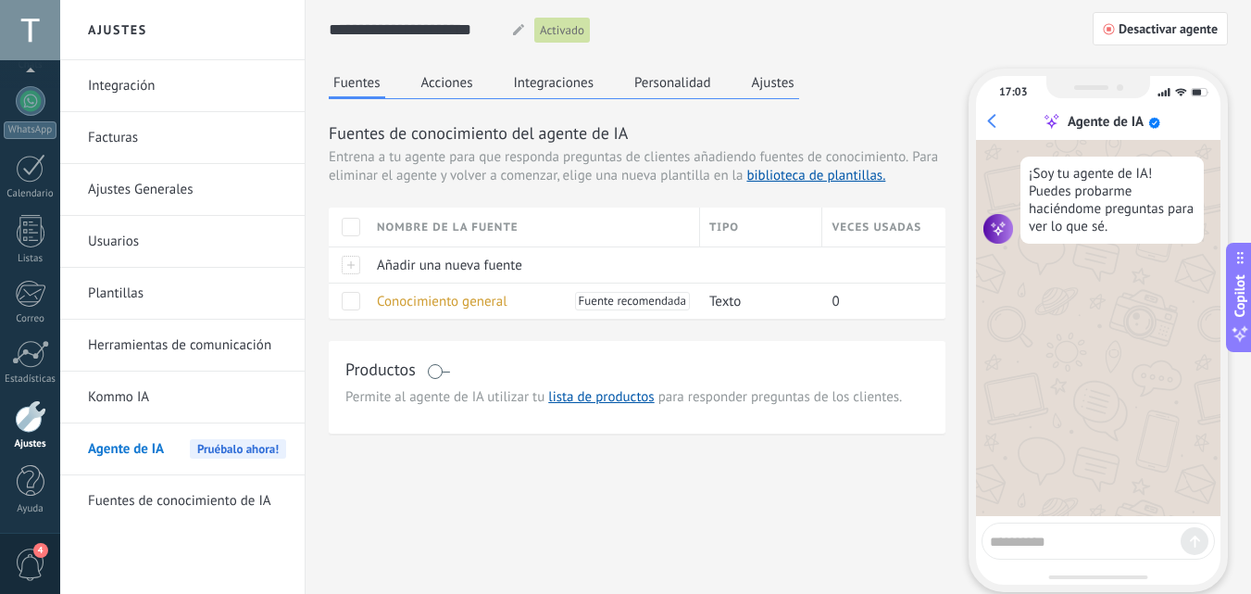
click at [676, 88] on button "Personalidad" at bounding box center [673, 83] width 86 height 28
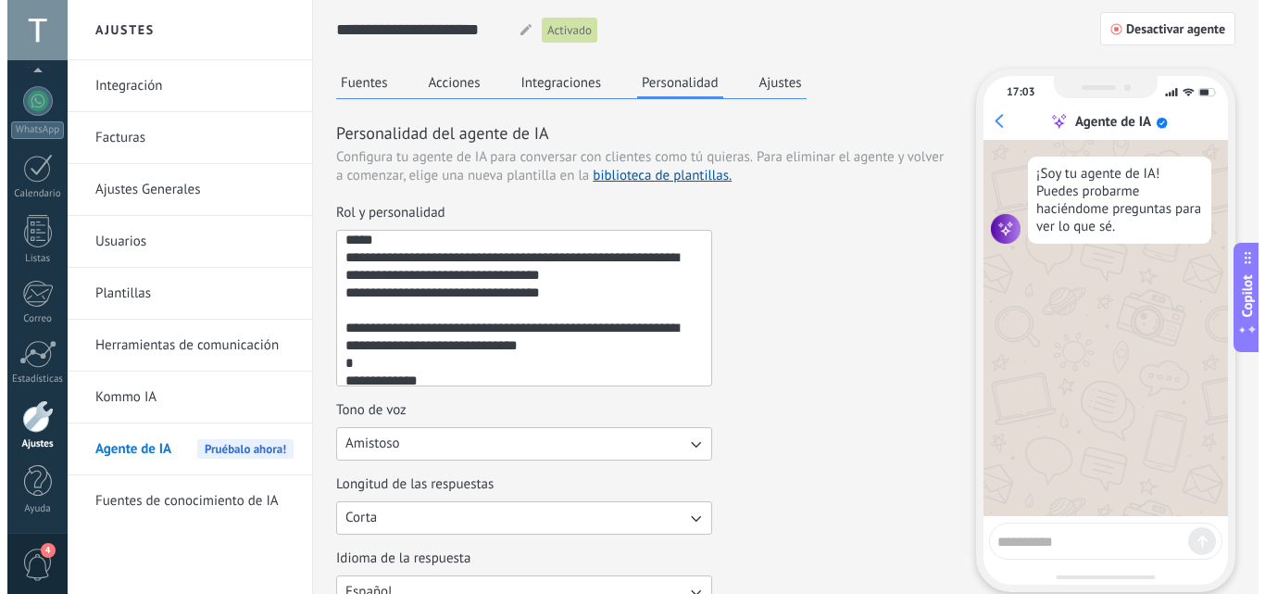
scroll to position [545, 0]
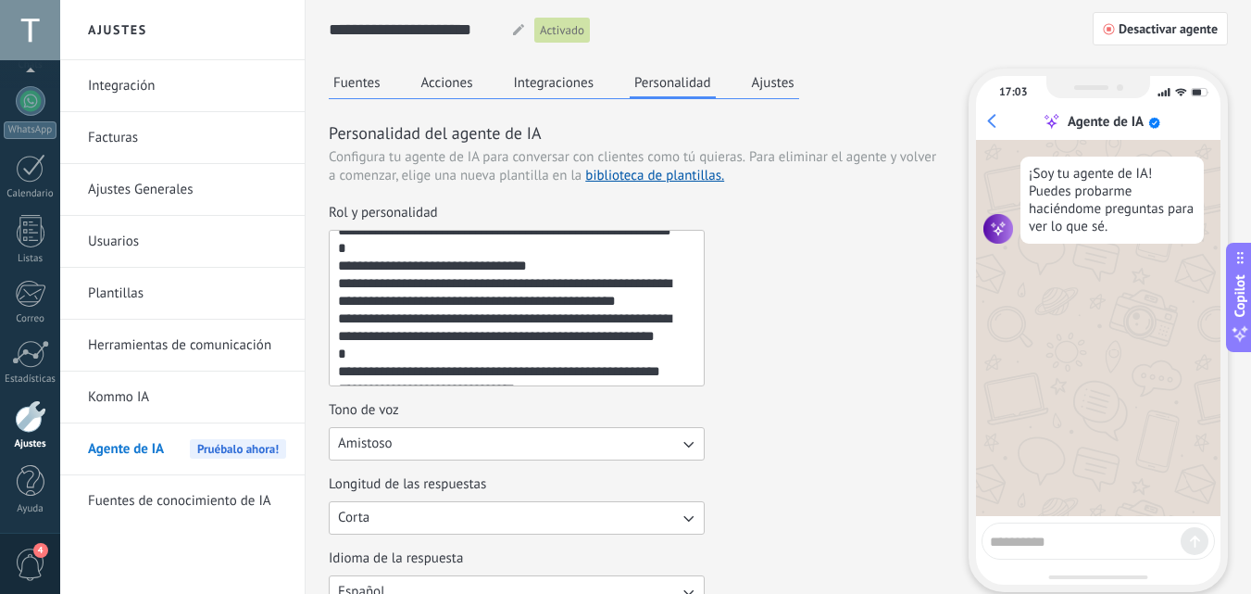
click at [173, 484] on link "Fuentes de conocimiento de IA" at bounding box center [187, 501] width 198 height 52
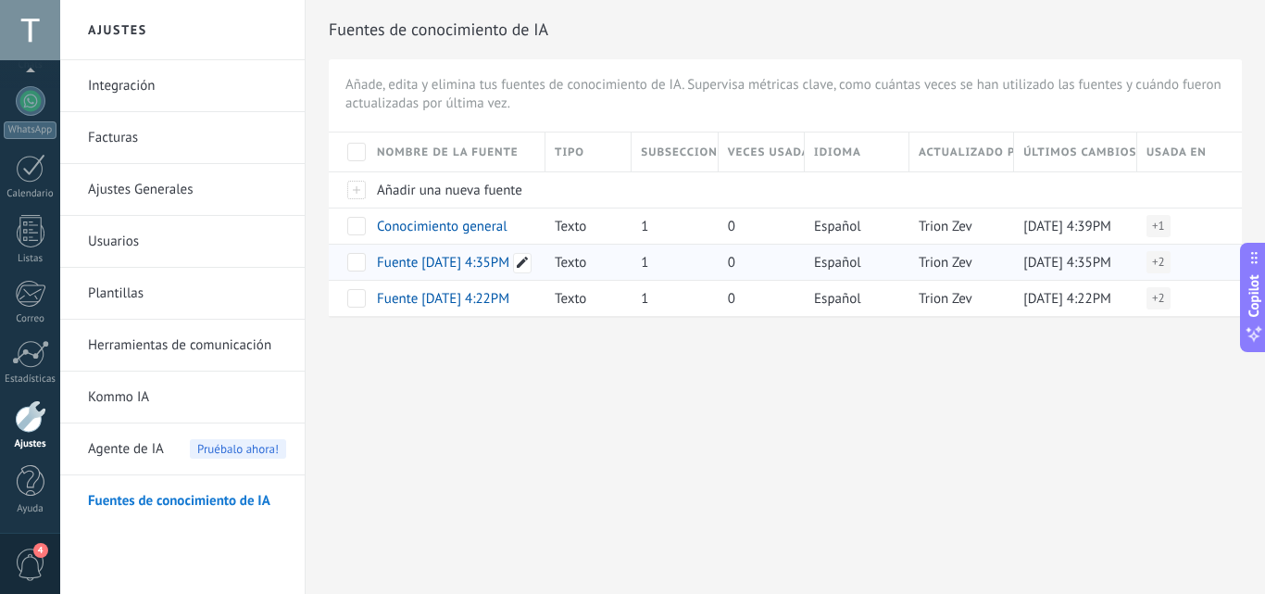
click at [525, 260] on icon at bounding box center [522, 262] width 11 height 11
click at [600, 403] on div "**********" at bounding box center [662, 297] width 1205 height 594
click at [458, 268] on span "Fuente 19/09/2025 4:35PM" at bounding box center [443, 263] width 132 height 18
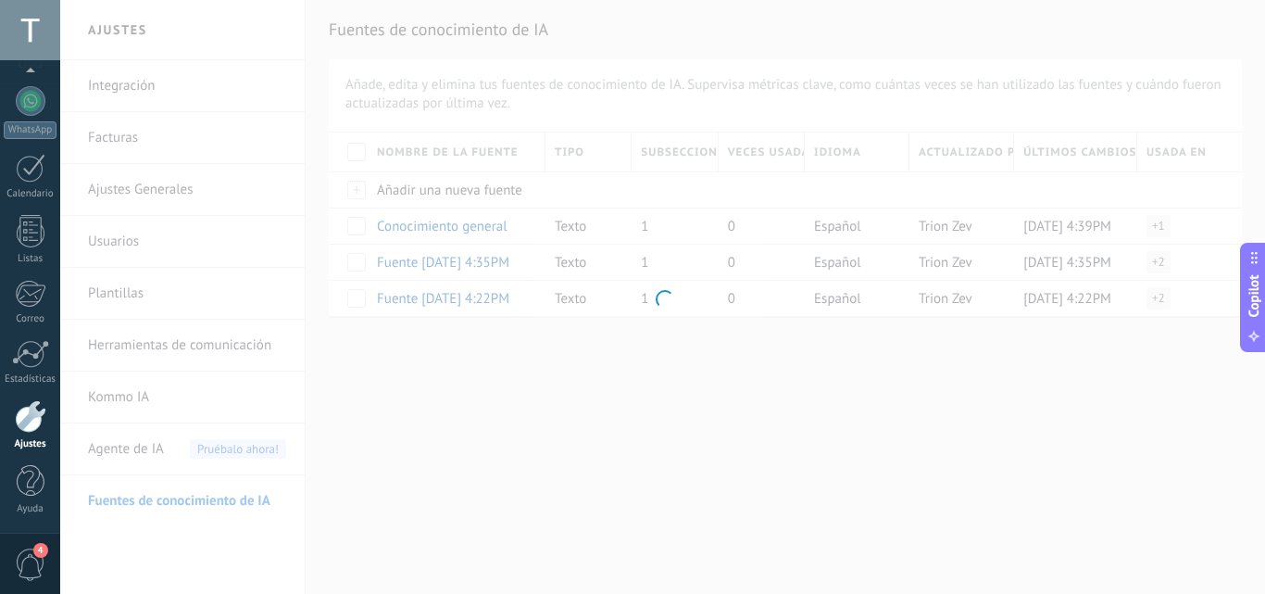
type textarea "**********"
type input "**********"
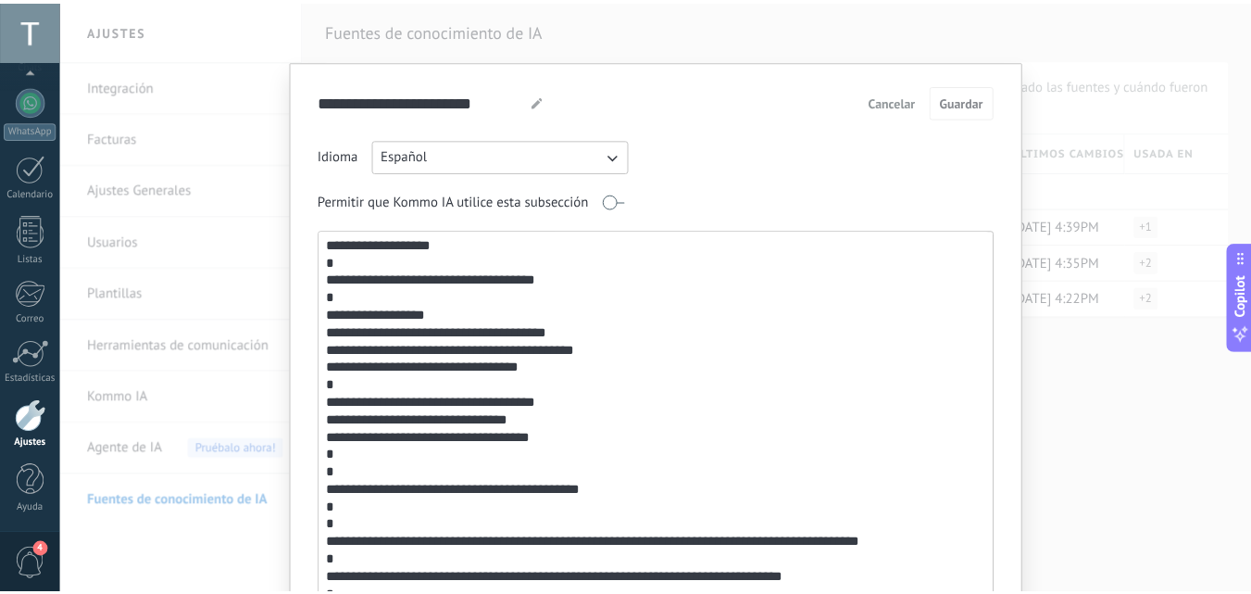
scroll to position [663, 0]
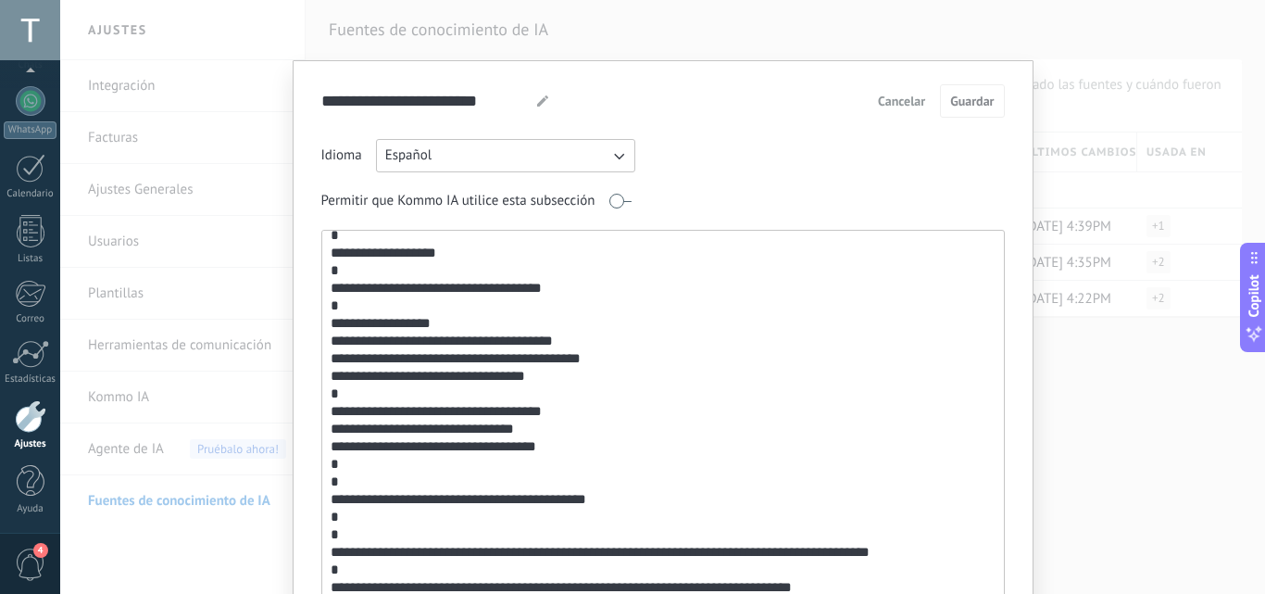
drag, startPoint x: 596, startPoint y: 498, endPoint x: 433, endPoint y: 497, distance: 163.9
click at [433, 497] on textarea at bounding box center [661, 430] width 678 height 398
click at [894, 102] on span "Cancelar" at bounding box center [901, 100] width 47 height 13
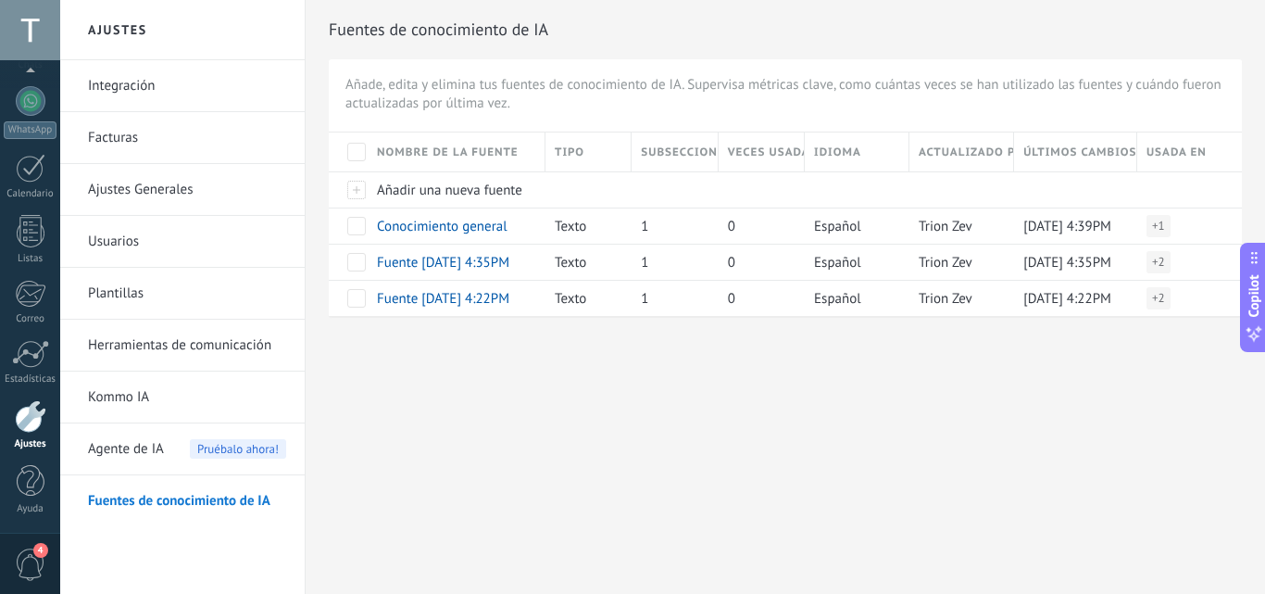
click at [160, 449] on span "Agente de IA" at bounding box center [126, 449] width 76 height 52
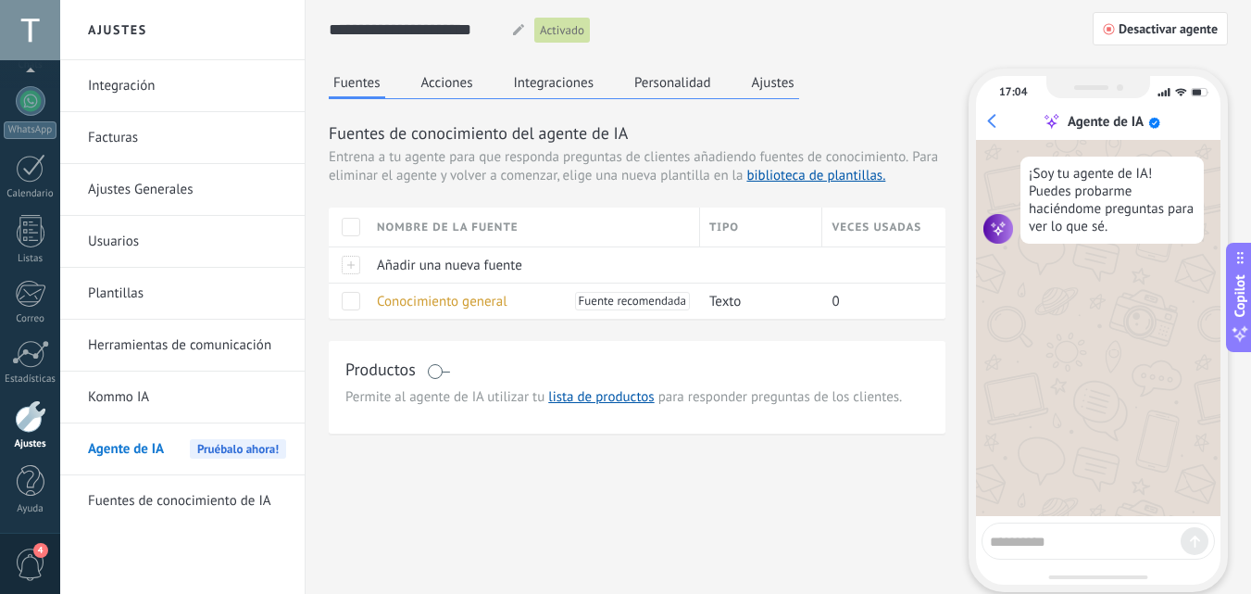
click at [659, 74] on button "Personalidad" at bounding box center [673, 83] width 86 height 28
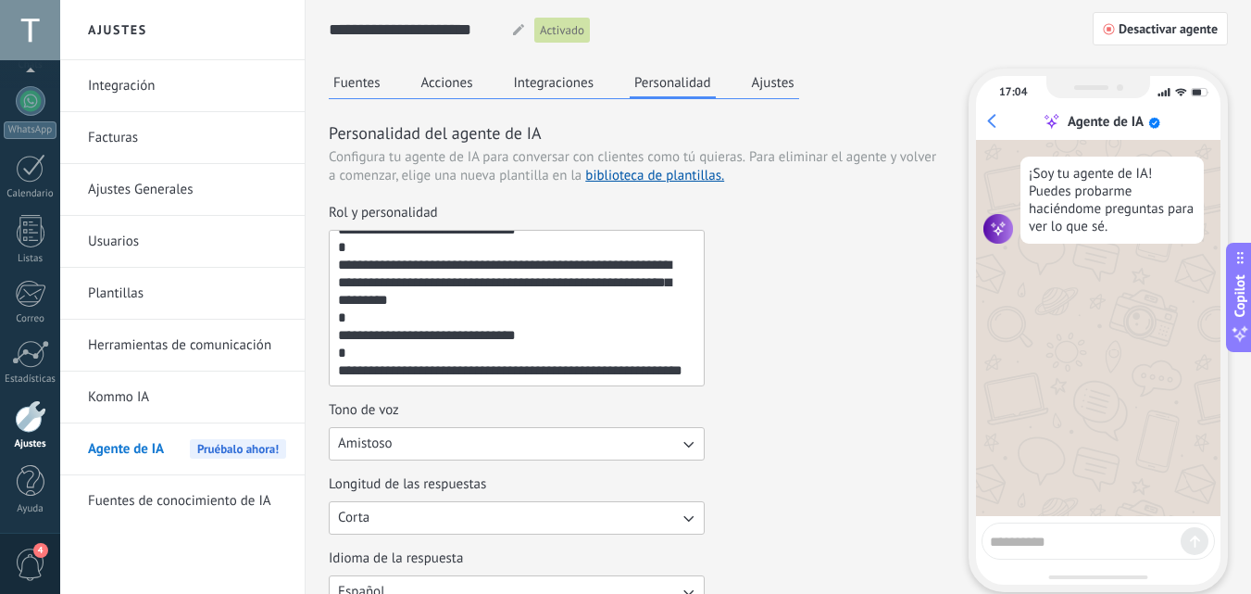
scroll to position [757, 0]
drag, startPoint x: 544, startPoint y: 317, endPoint x: 364, endPoint y: 320, distance: 179.7
click at [364, 320] on textarea "Rol y personalidad" at bounding box center [515, 308] width 370 height 155
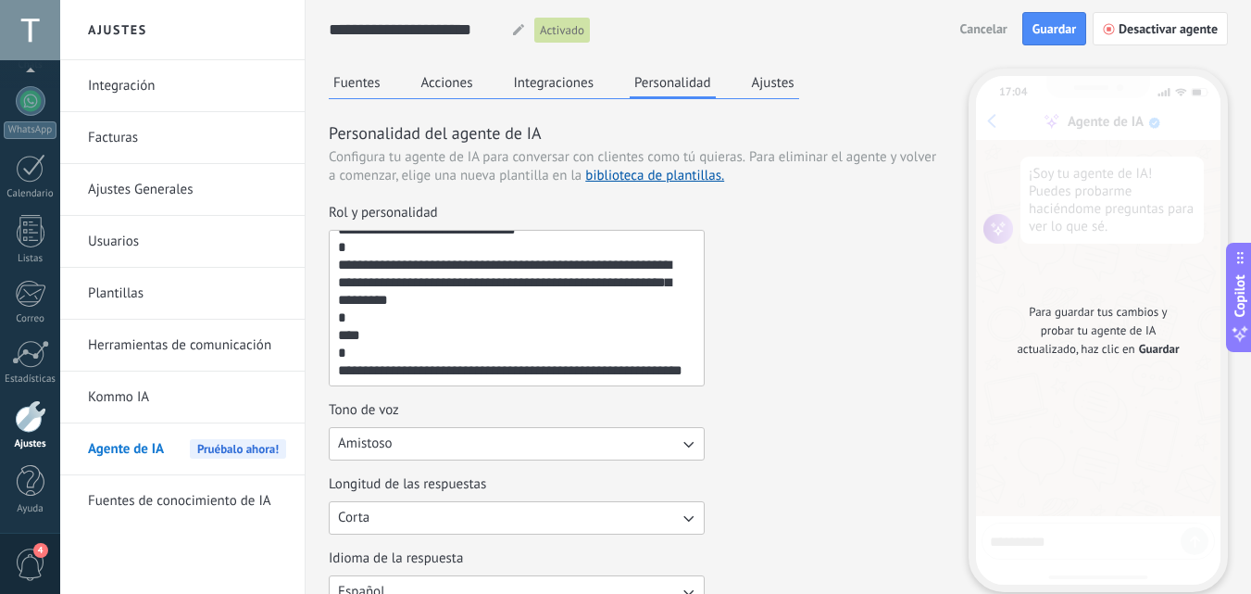
paste textarea "**********"
type textarea "**********"
click at [1050, 29] on span "Guardar" at bounding box center [1055, 28] width 44 height 13
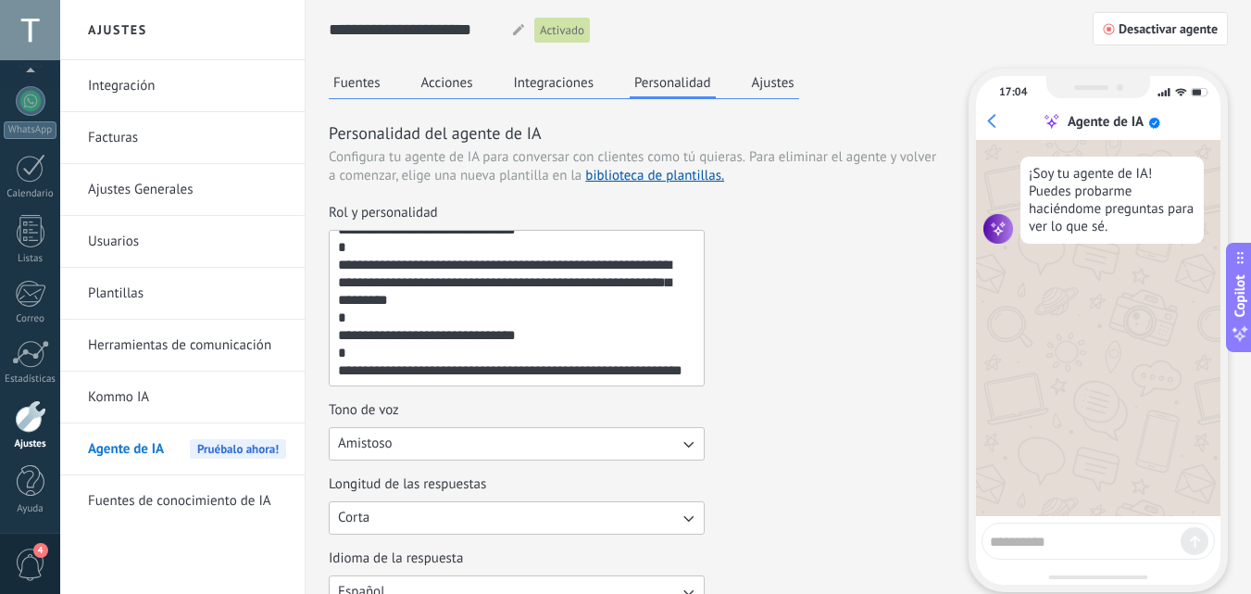
click at [773, 82] on button "Ajustes" at bounding box center [773, 83] width 52 height 28
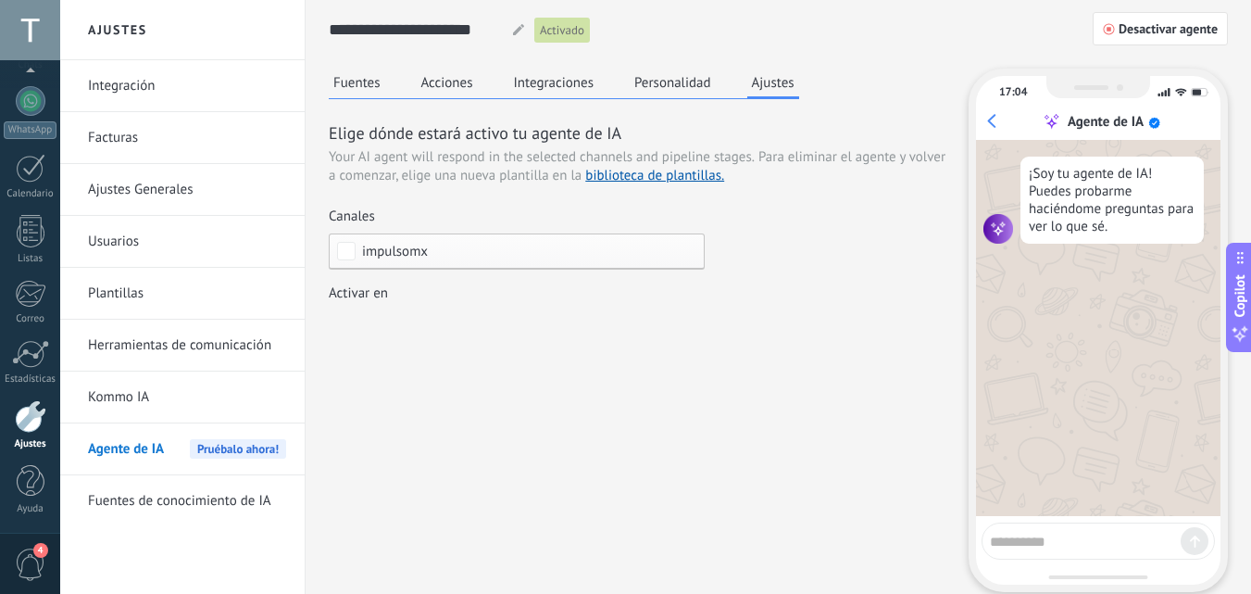
click at [163, 323] on link "Herramientas de comunicación" at bounding box center [187, 346] width 198 height 52
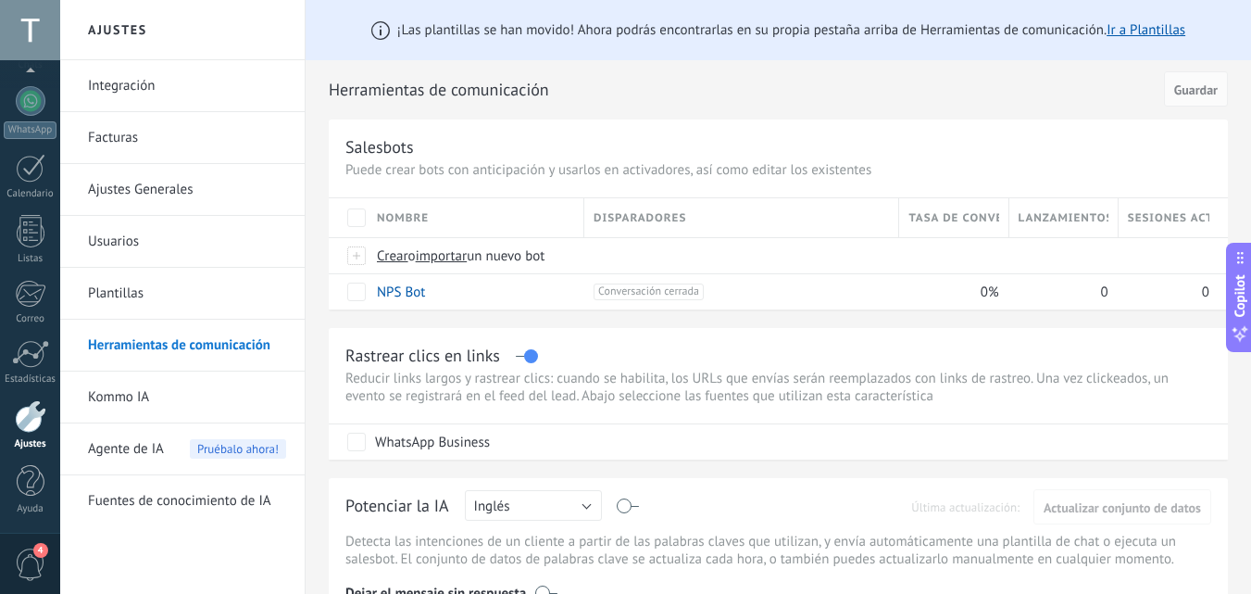
click at [527, 356] on label at bounding box center [526, 356] width 21 height 1
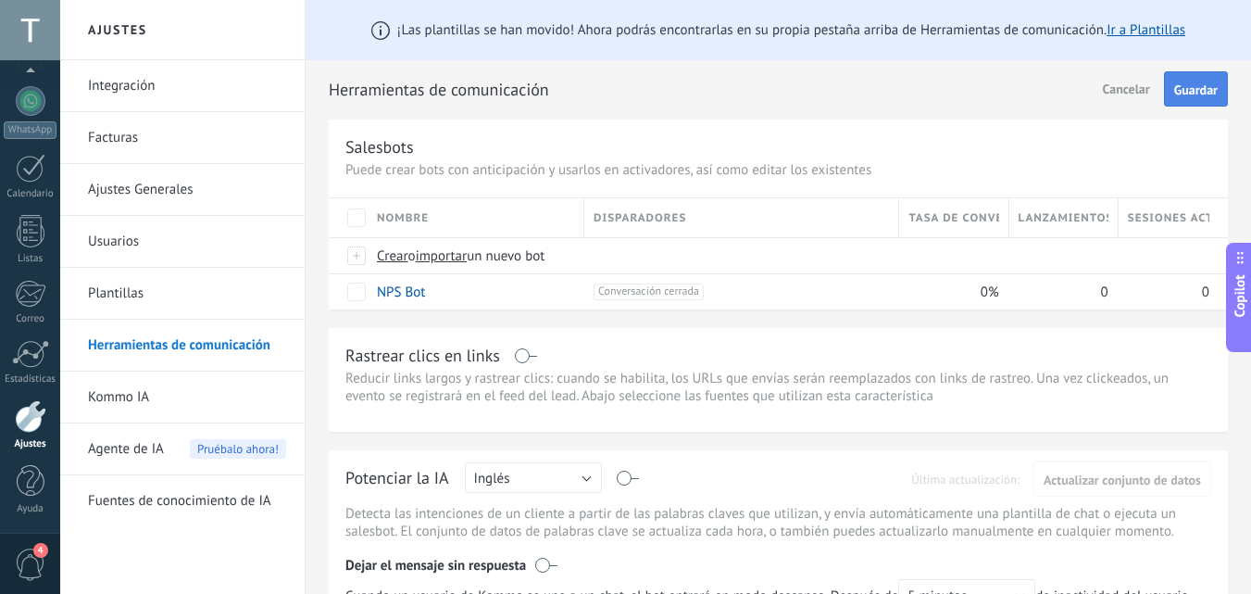
click at [1220, 87] on button "Guardar" at bounding box center [1196, 88] width 64 height 35
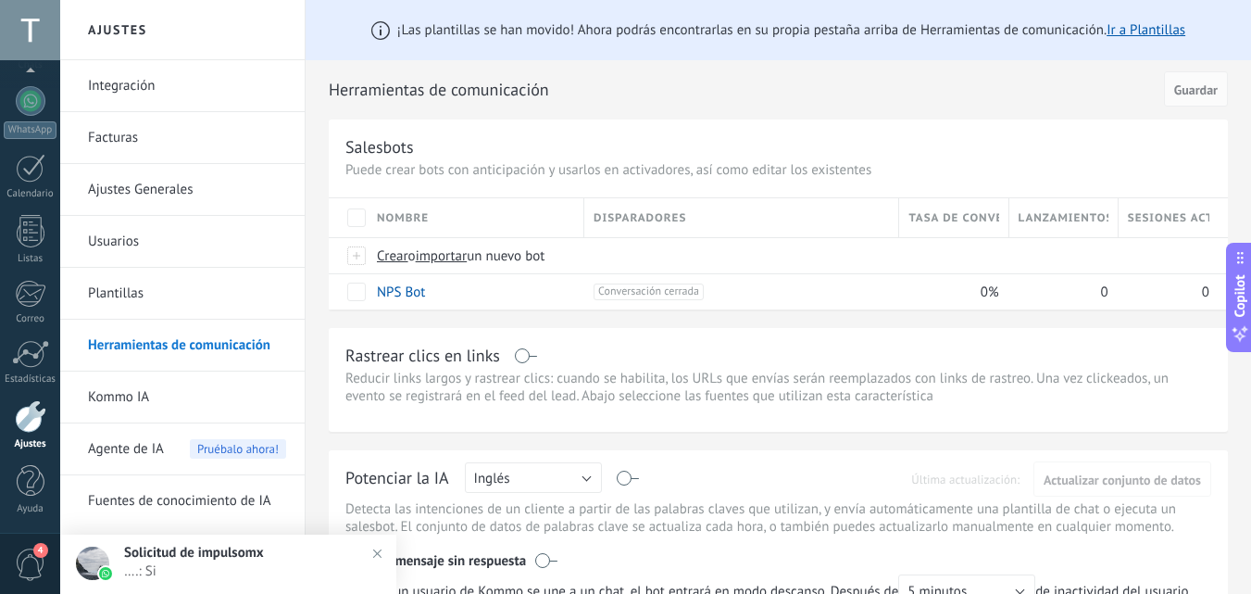
click at [132, 450] on span "Agente de IA" at bounding box center [126, 449] width 76 height 52
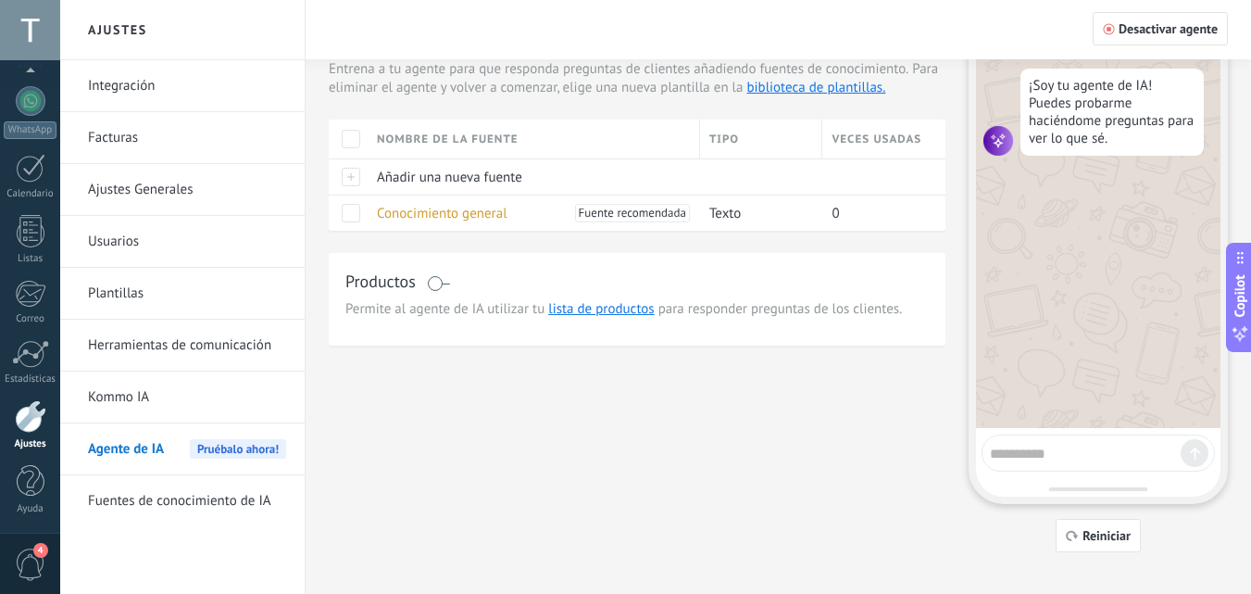
scroll to position [86, 0]
click at [1115, 528] on button "Reiniciar" at bounding box center [1098, 537] width 85 height 33
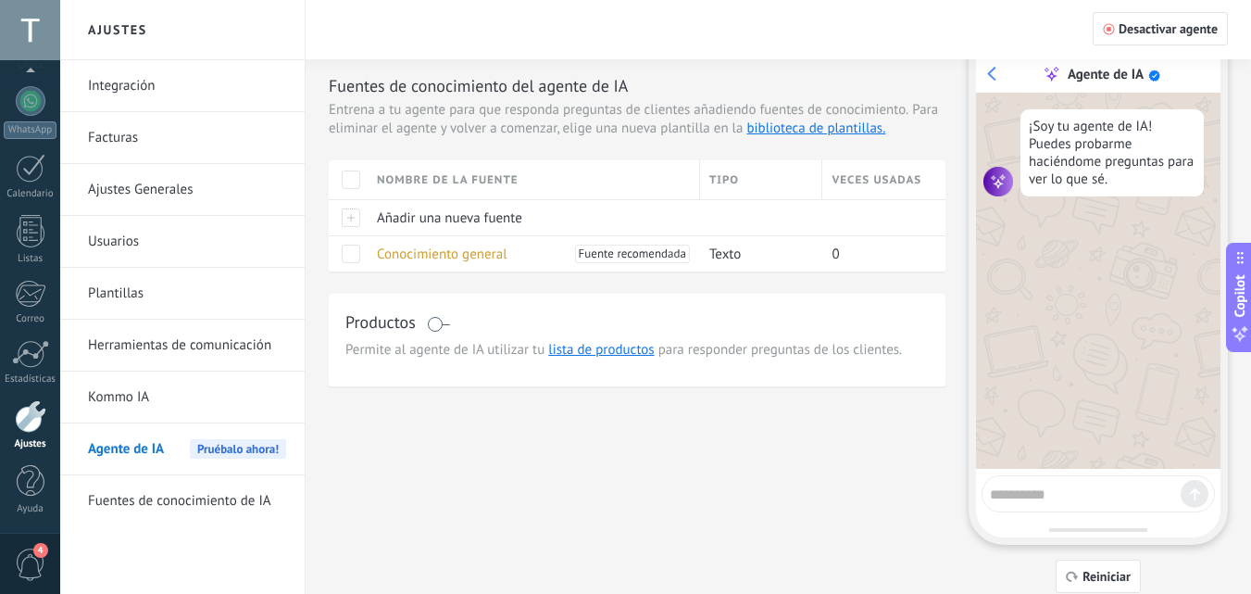
scroll to position [0, 0]
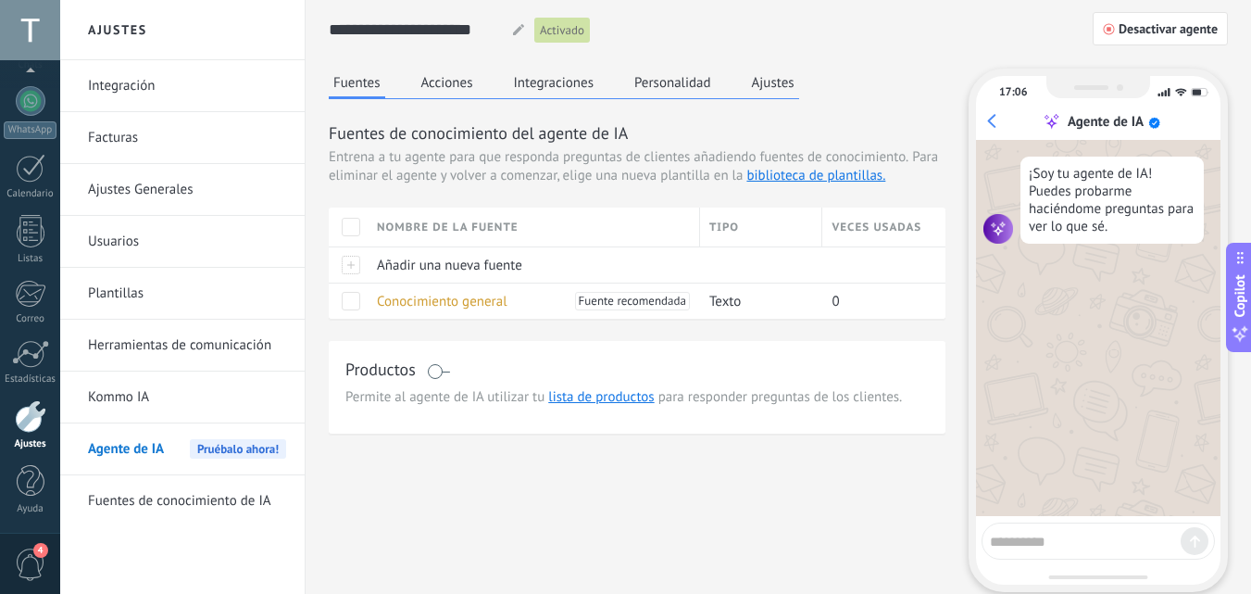
click at [679, 76] on button "Personalidad" at bounding box center [673, 83] width 86 height 28
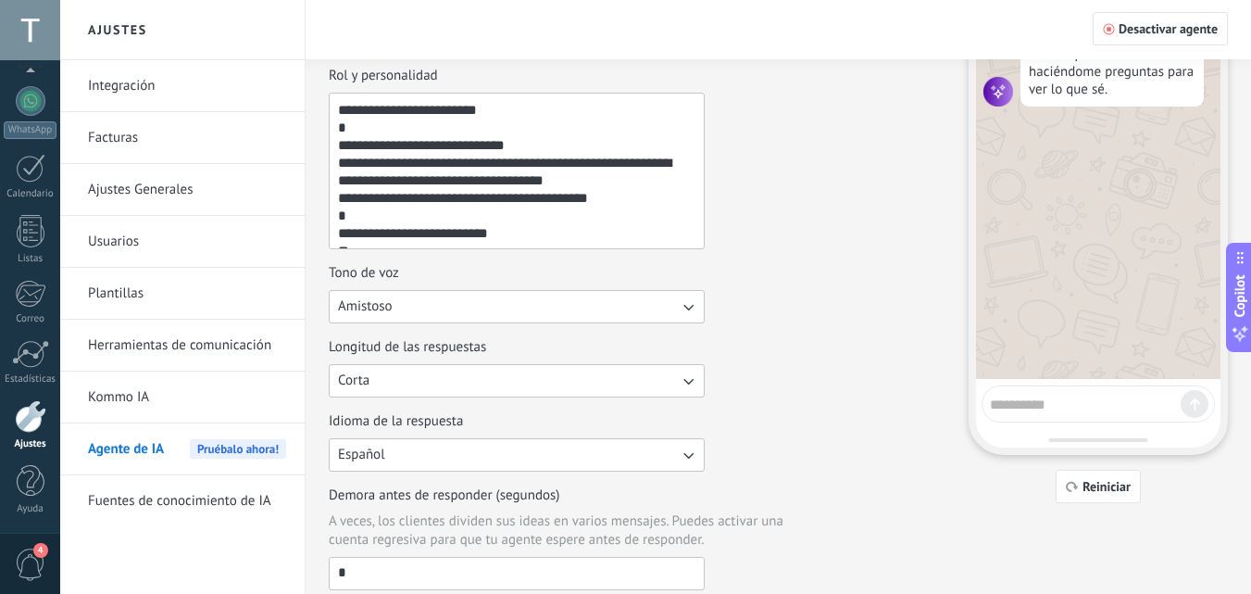
scroll to position [155, 0]
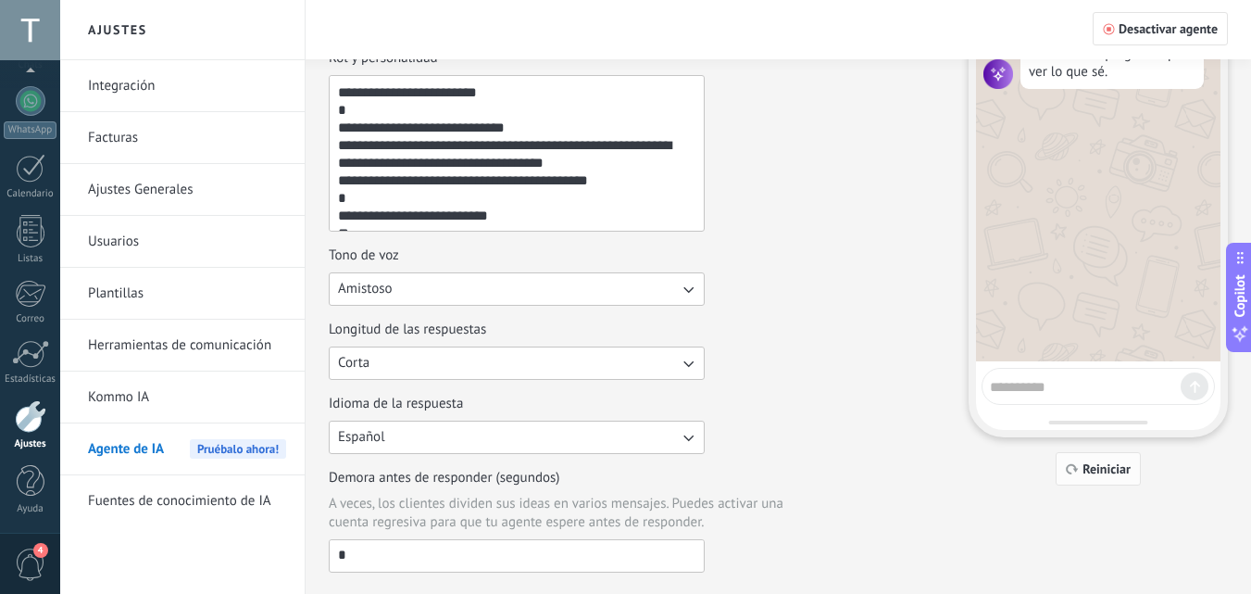
click at [1101, 464] on span "Reiniciar" at bounding box center [1107, 468] width 48 height 13
click at [1131, 28] on span "Desactivar agente" at bounding box center [1168, 28] width 99 height 13
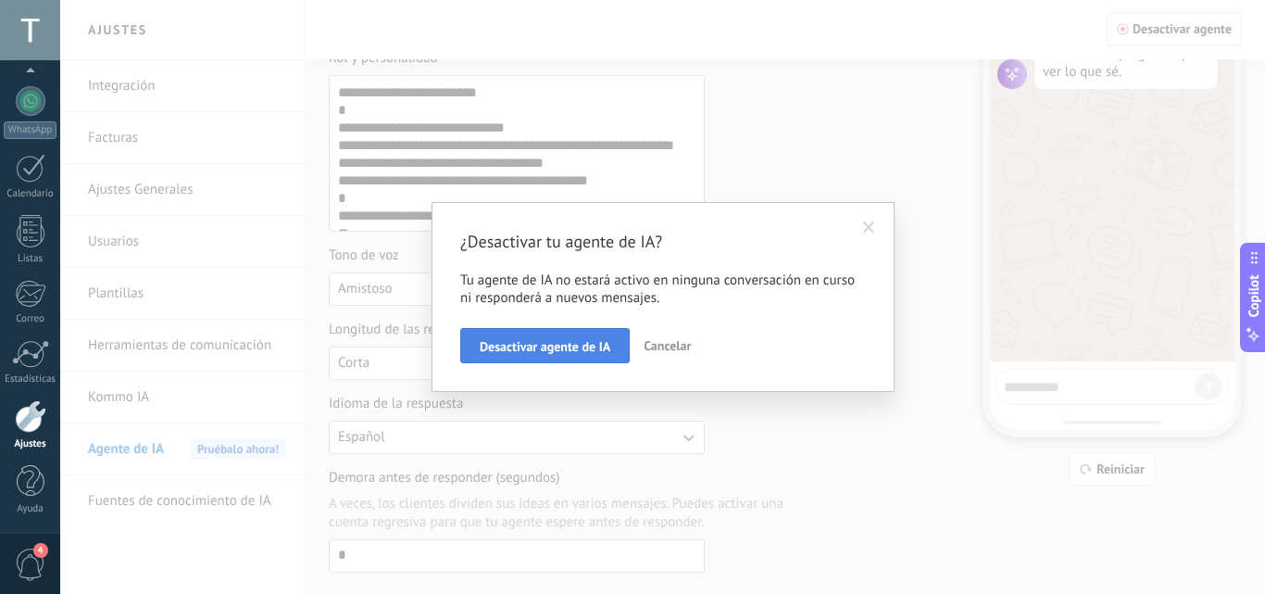
click at [531, 356] on button "Desactivar agente de IA" at bounding box center [545, 345] width 170 height 35
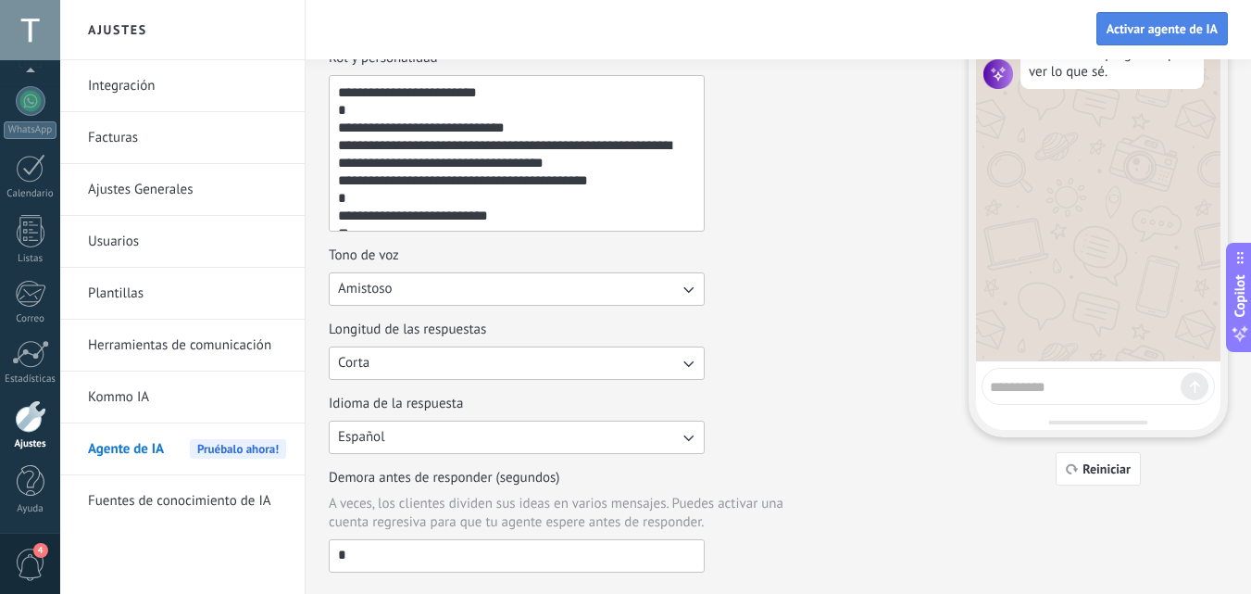
click at [1172, 27] on span "Activar agente de IA" at bounding box center [1162, 28] width 111 height 13
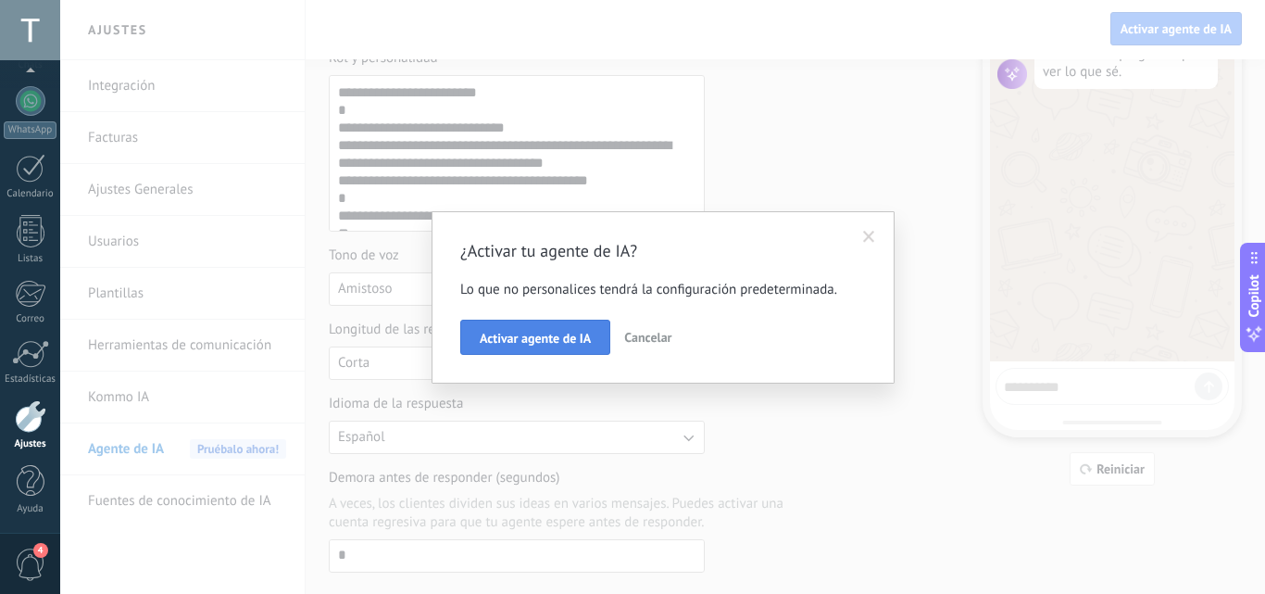
click at [522, 346] on button "Activar agente de IA" at bounding box center [535, 337] width 150 height 35
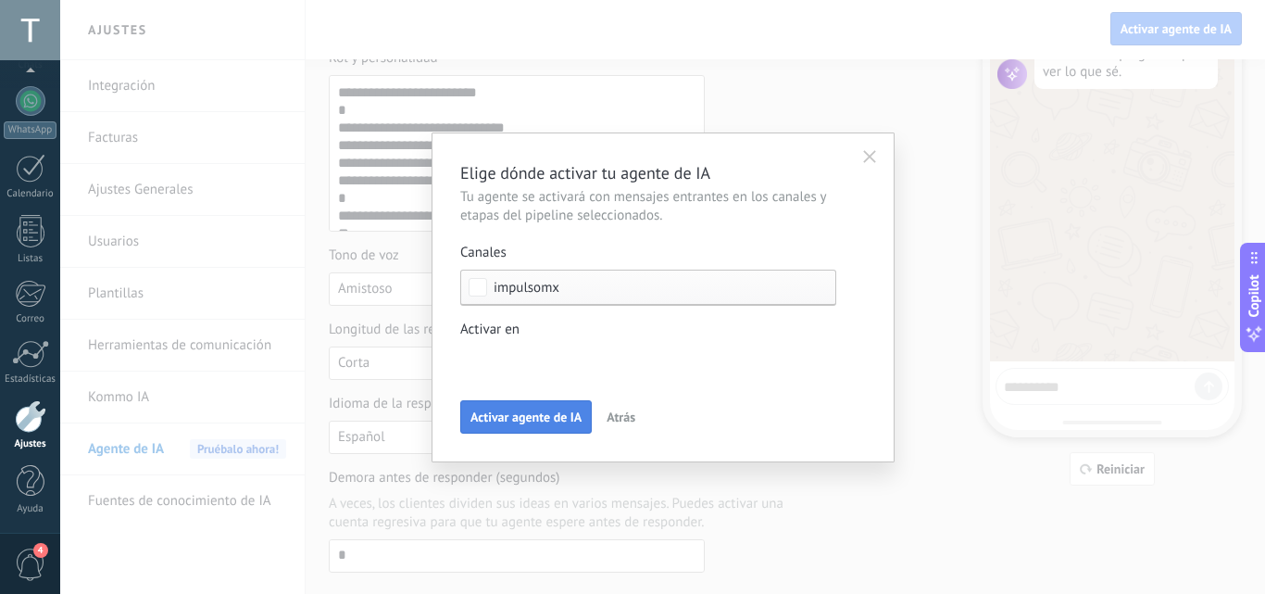
click at [523, 413] on span "Activar agente de IA" at bounding box center [526, 416] width 111 height 13
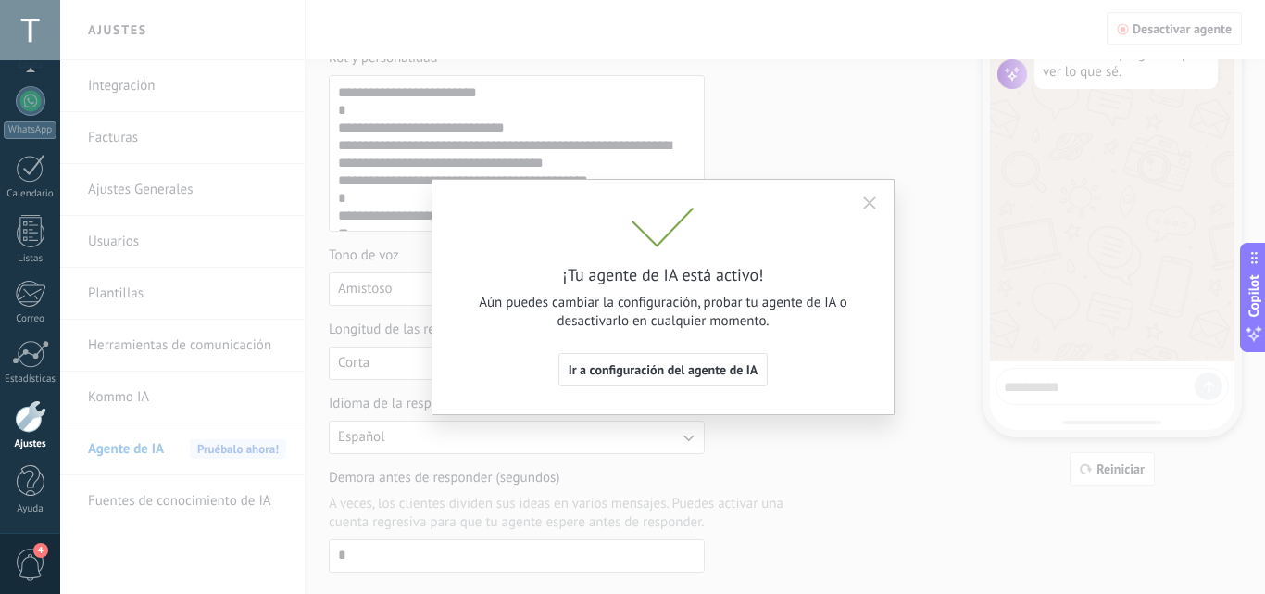
click at [868, 192] on button "button" at bounding box center [870, 203] width 30 height 28
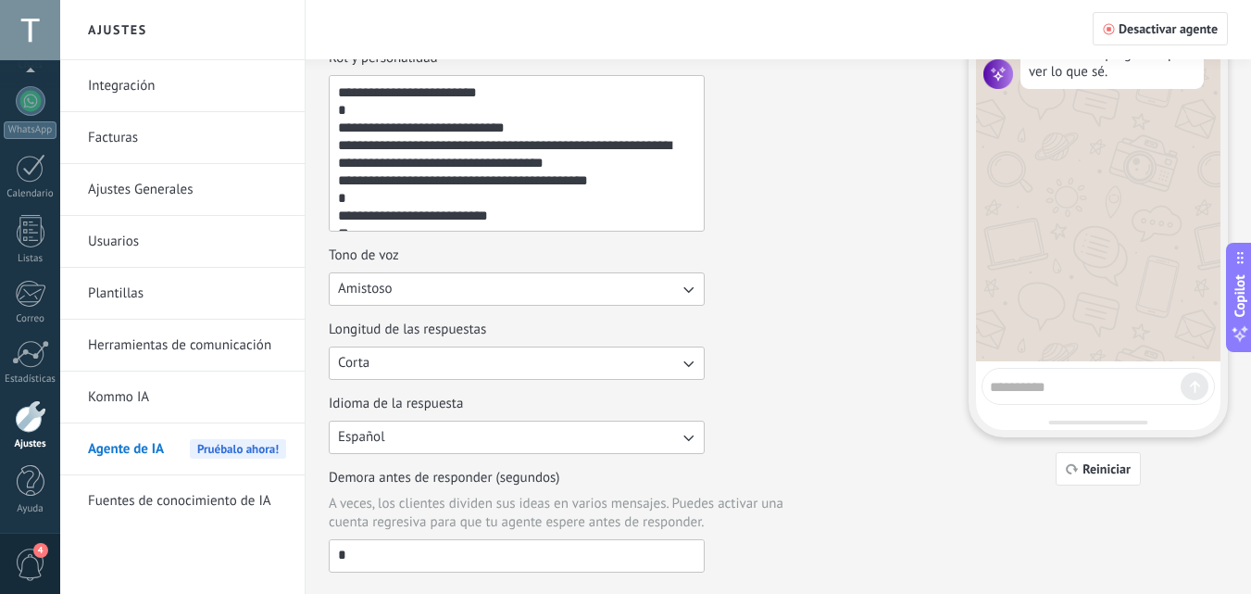
drag, startPoint x: 862, startPoint y: 197, endPoint x: 907, endPoint y: 188, distance: 45.4
click at [907, 188] on div "Rol y personalidad" at bounding box center [637, 140] width 617 height 182
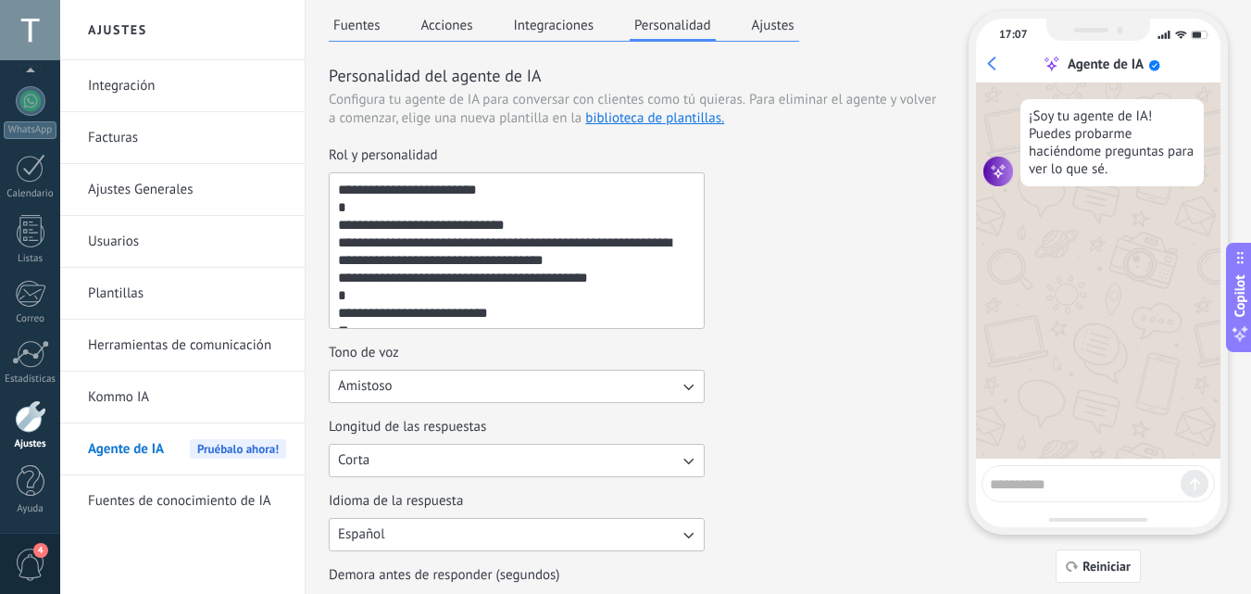
scroll to position [0, 0]
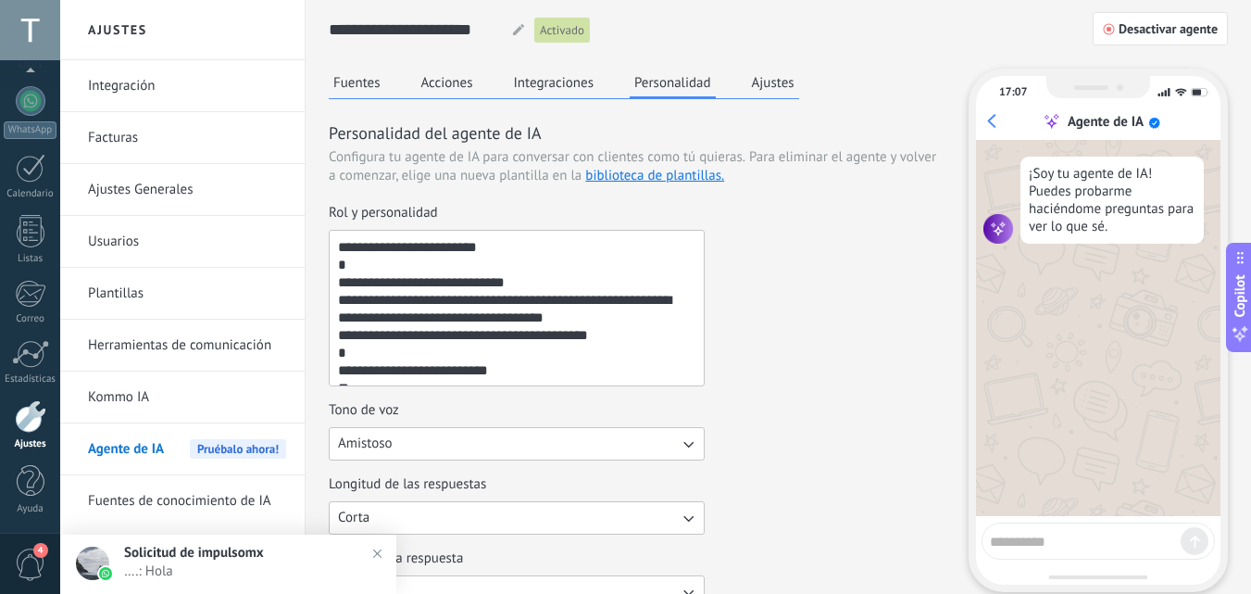
click at [1033, 531] on textarea at bounding box center [1085, 538] width 191 height 23
type textarea "****"
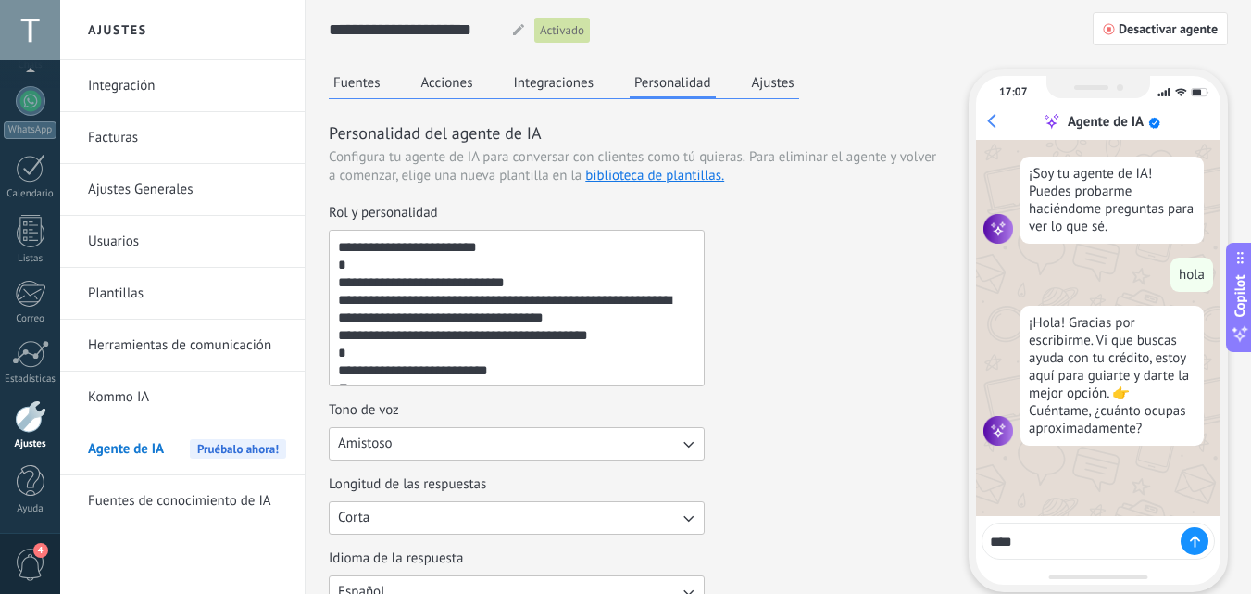
type textarea "****"
click at [1198, 542] on icon at bounding box center [1195, 541] width 10 height 12
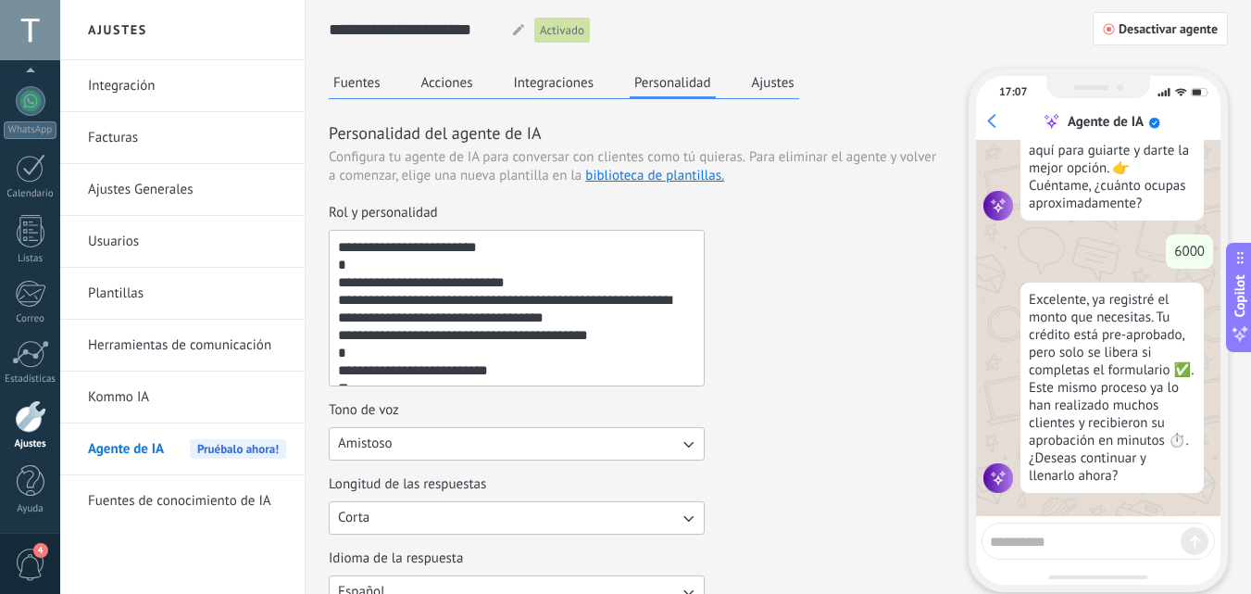
scroll to position [228, 0]
click at [1080, 544] on textarea at bounding box center [1085, 538] width 191 height 23
type textarea "**"
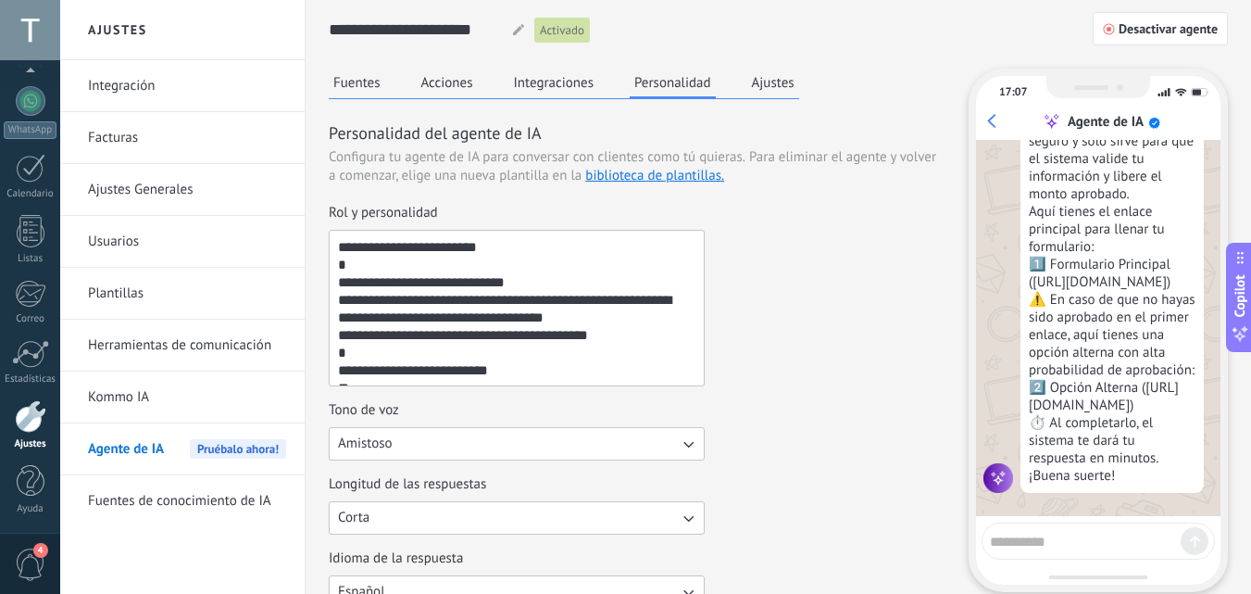
scroll to position [875, 0]
click at [145, 330] on link "Herramientas de comunicación" at bounding box center [187, 346] width 198 height 52
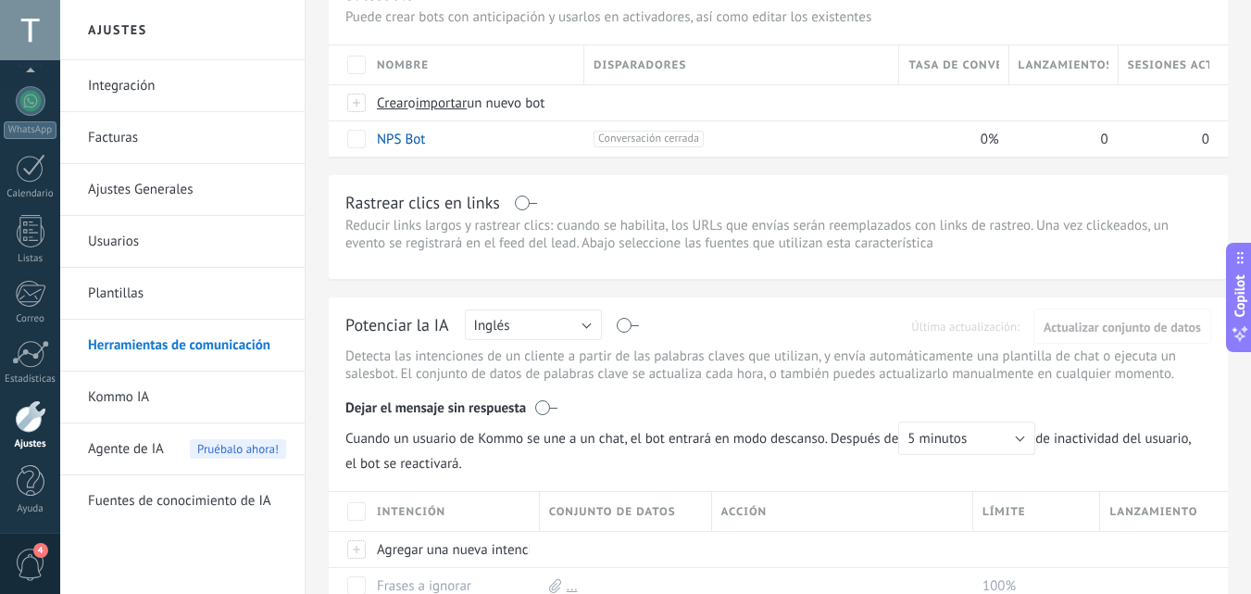
scroll to position [160, 0]
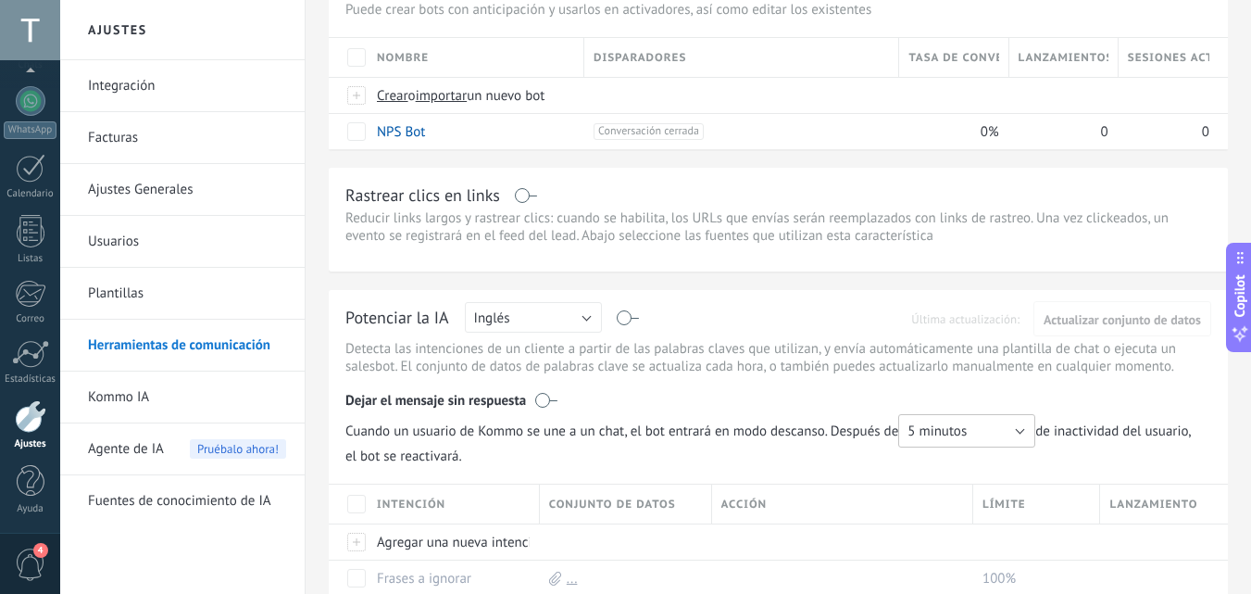
click at [954, 434] on span "5 minutos" at bounding box center [937, 431] width 59 height 18
click at [795, 461] on span "Cuando un usuario de Kommo se une a un chat, el bot entrará en modo descanso. D…" at bounding box center [778, 439] width 866 height 51
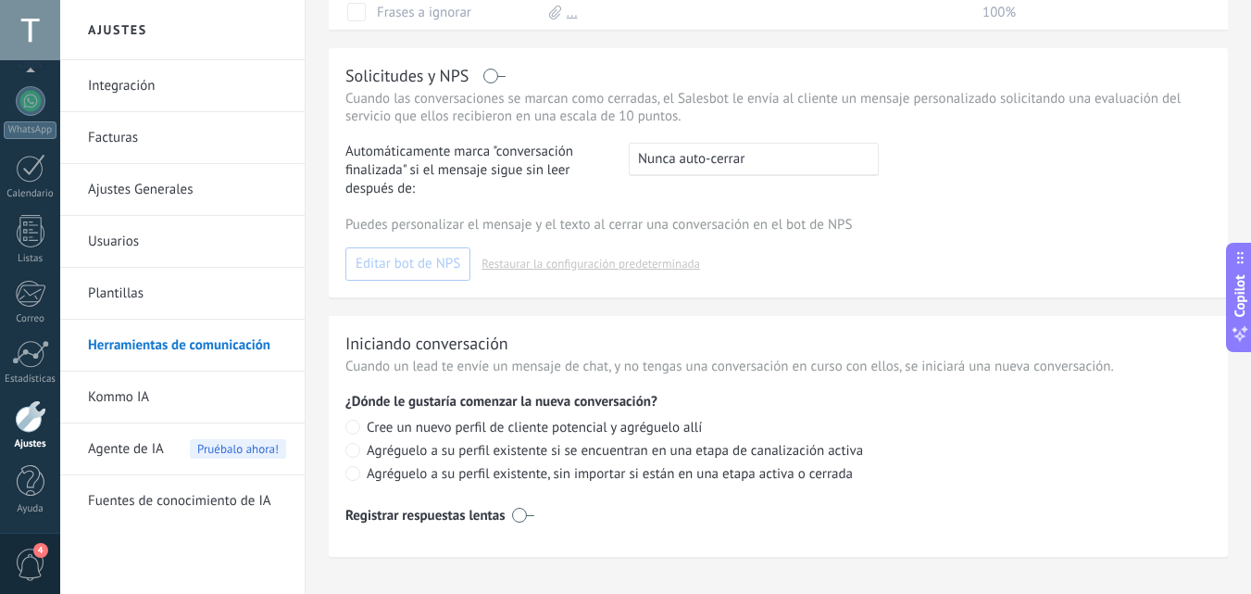
scroll to position [750, 0]
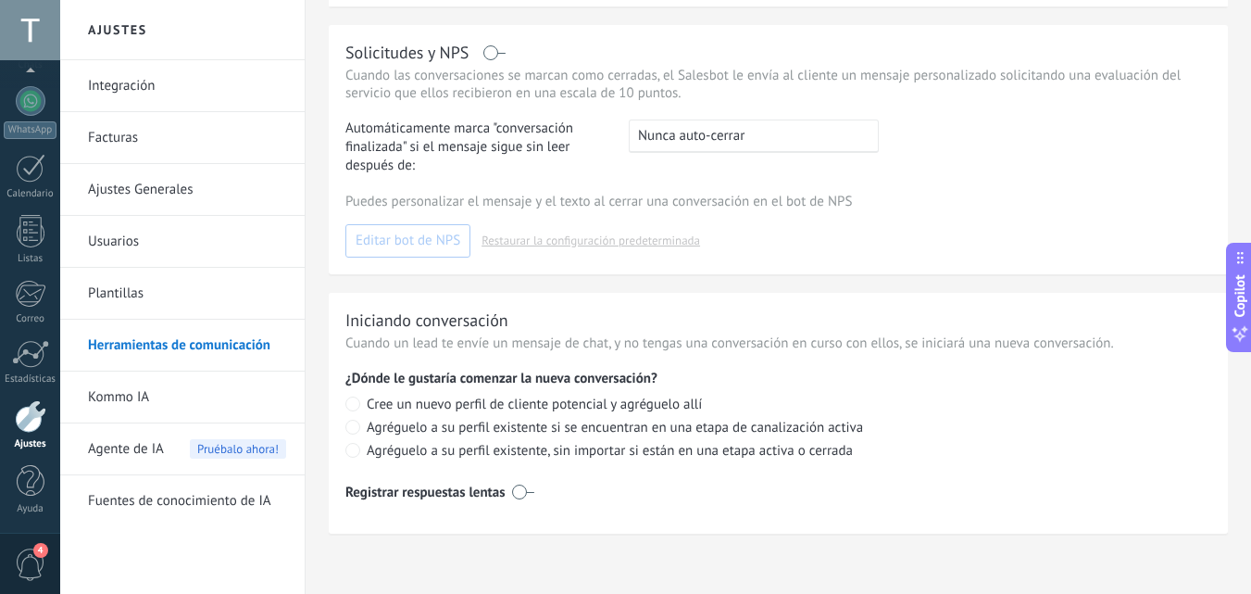
click at [170, 441] on div "Agente de IA Pruébalo ahora!" at bounding box center [187, 449] width 198 height 52
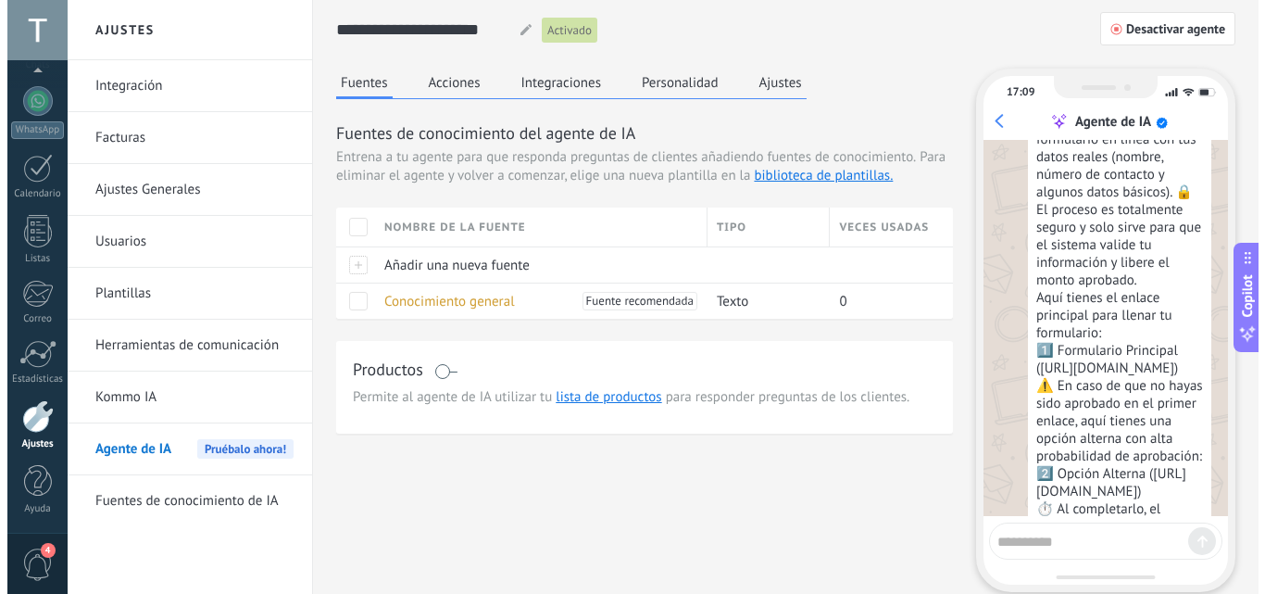
scroll to position [875, 0]
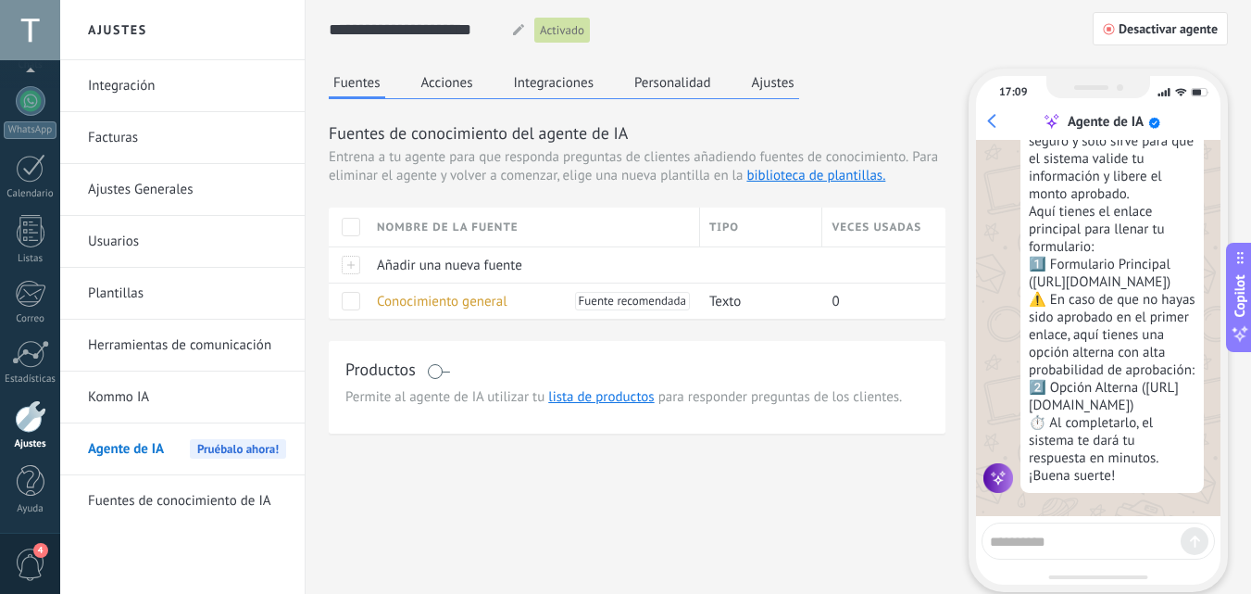
click at [686, 78] on button "Personalidad" at bounding box center [673, 83] width 86 height 28
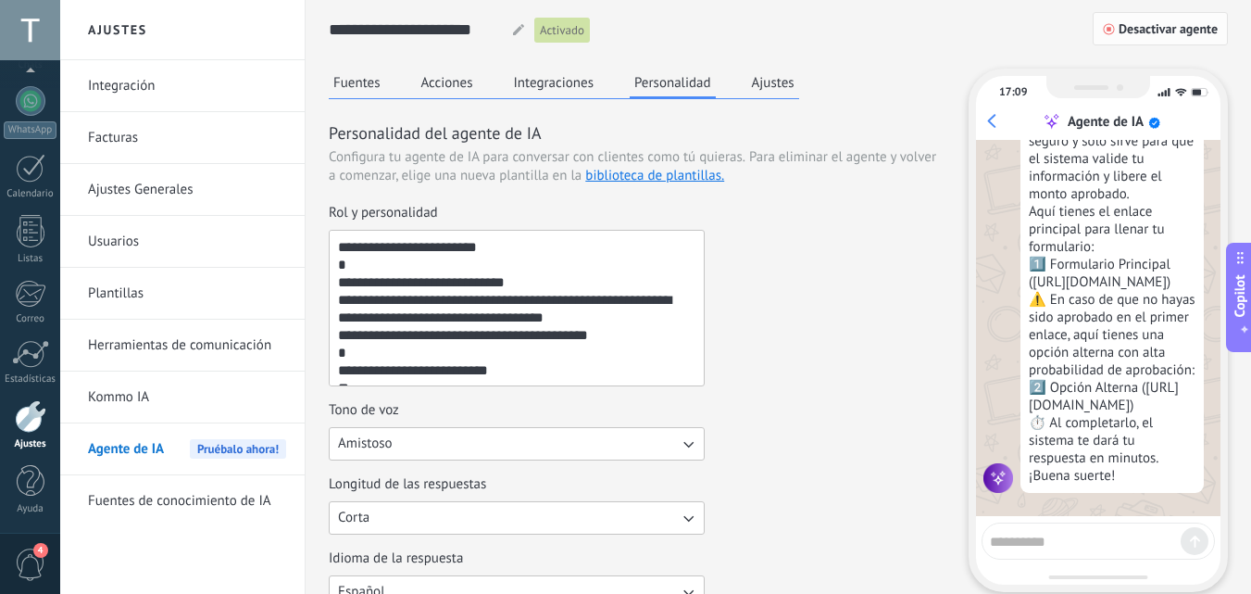
click at [1132, 31] on span "Desactivar agente" at bounding box center [1168, 28] width 99 height 13
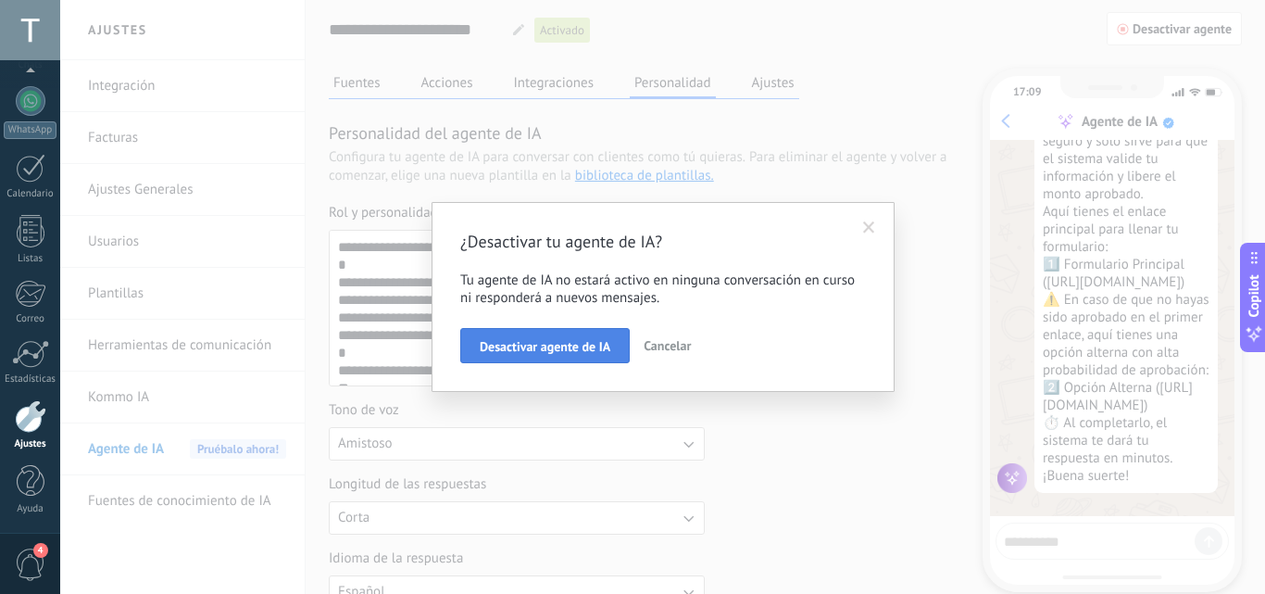
click at [566, 337] on button "Desactivar agente de IA" at bounding box center [545, 345] width 170 height 35
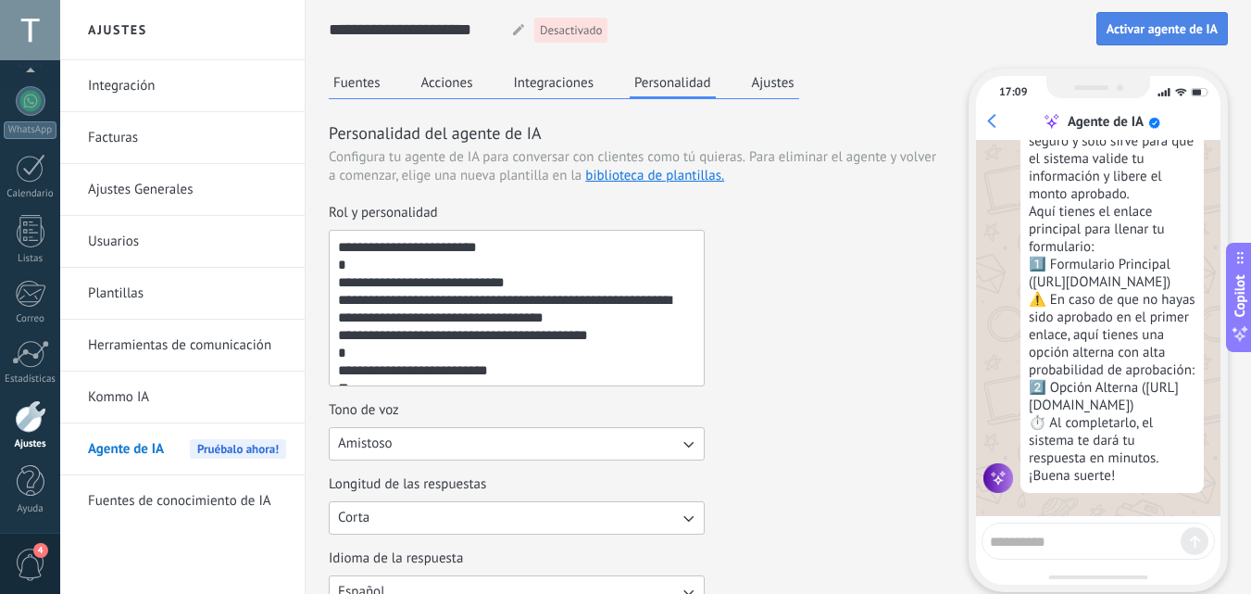
click at [1135, 22] on span "Activar agente de IA" at bounding box center [1162, 28] width 111 height 13
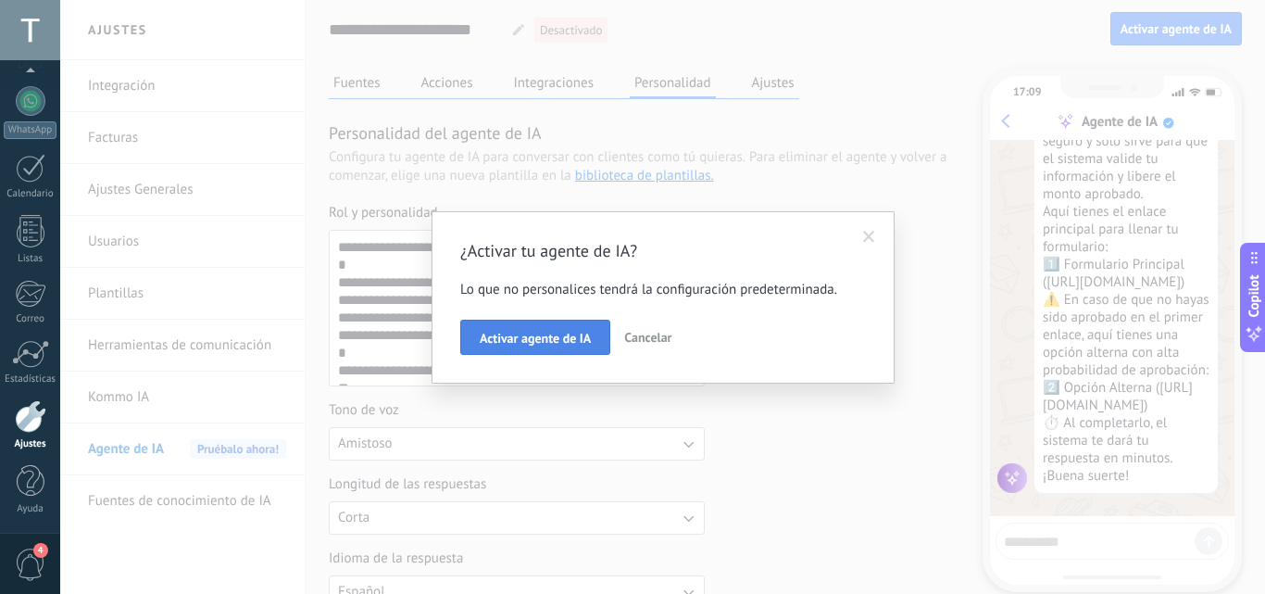
click at [567, 335] on span "Activar agente de IA" at bounding box center [535, 338] width 111 height 13
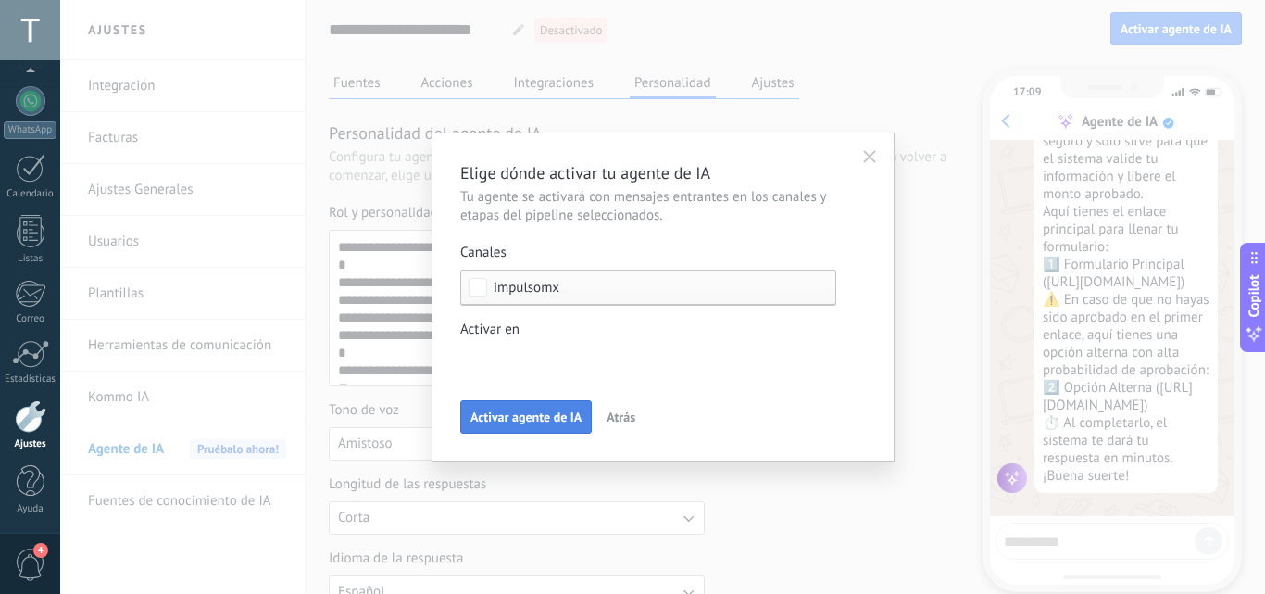
click at [539, 416] on span "Activar agente de IA" at bounding box center [526, 416] width 111 height 13
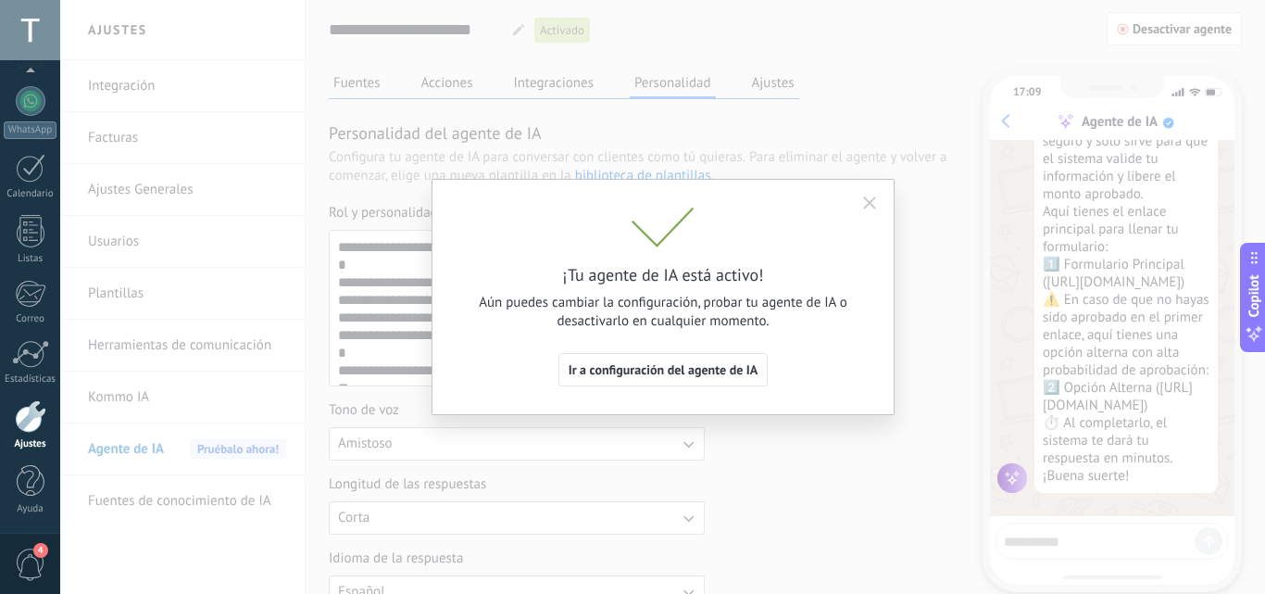
click at [860, 200] on button "button" at bounding box center [870, 203] width 30 height 28
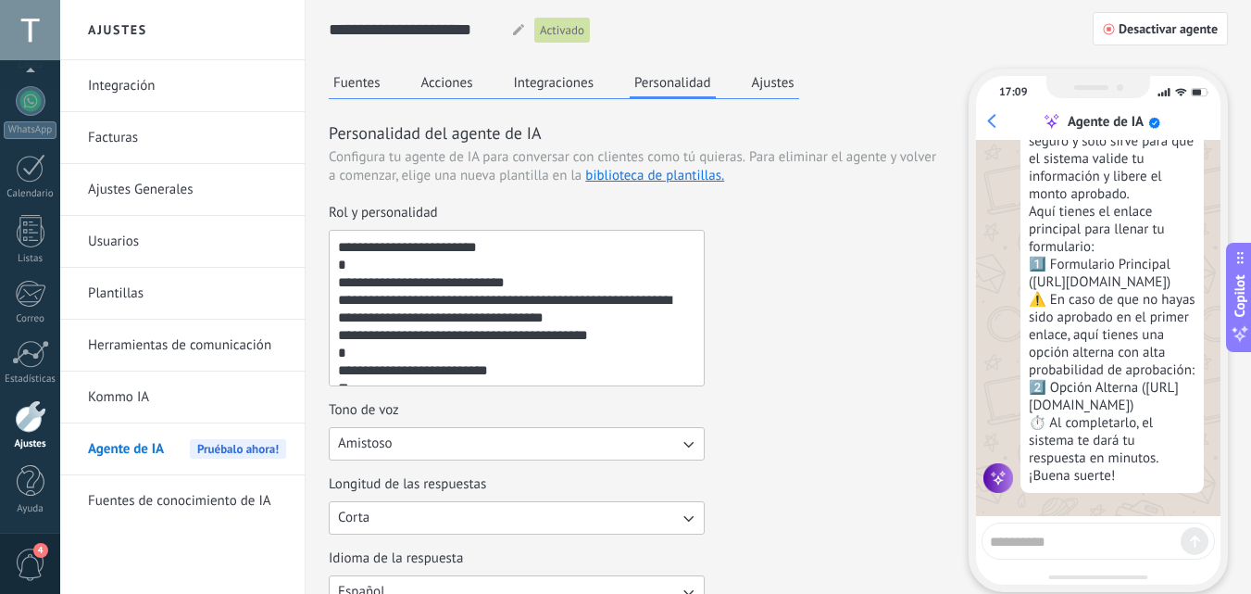
click at [155, 409] on link "Kommo IA" at bounding box center [187, 397] width 198 height 52
